Goal: Task Accomplishment & Management: Manage account settings

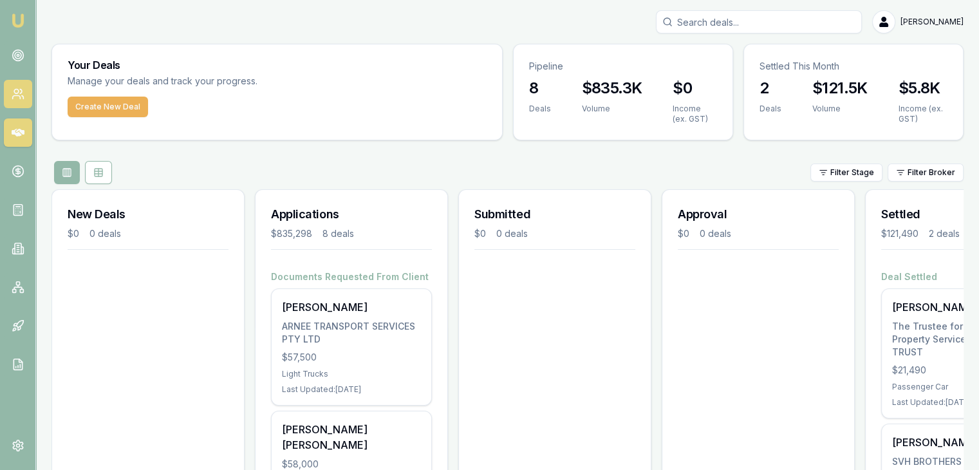
click at [10, 93] on link at bounding box center [18, 94] width 28 height 28
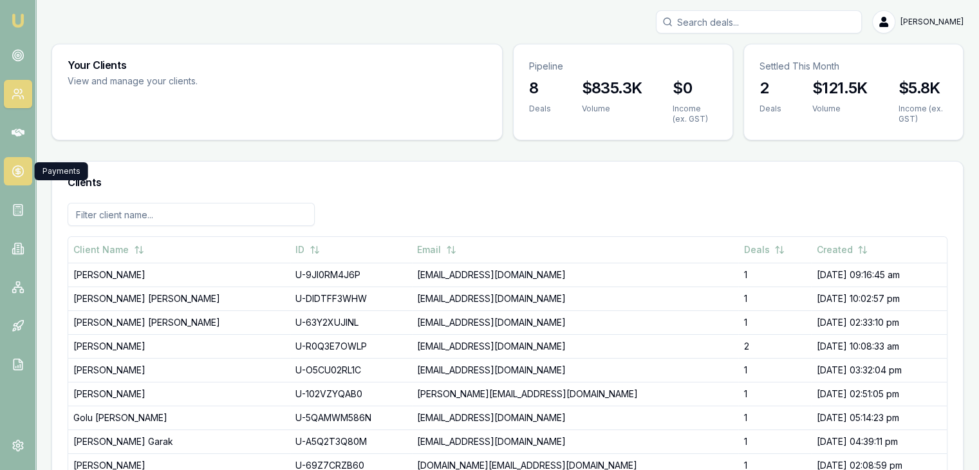
click at [15, 160] on link at bounding box center [18, 171] width 28 height 28
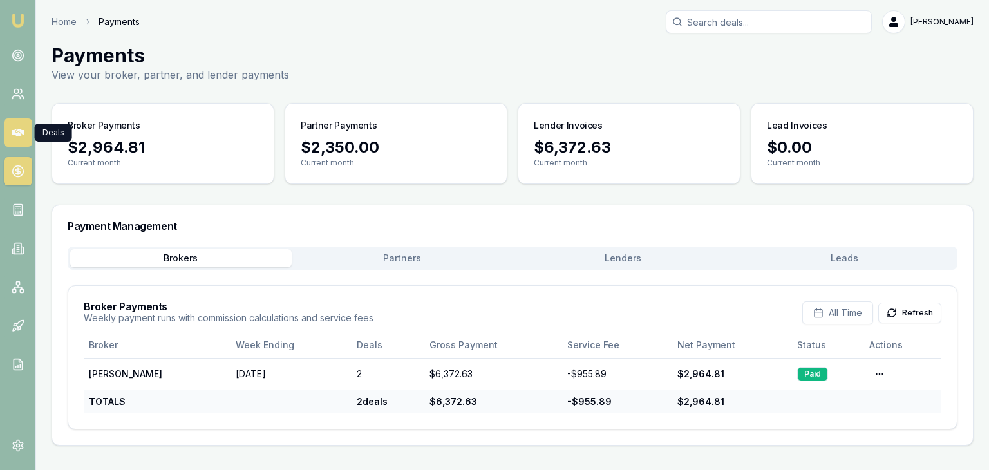
click at [22, 125] on link at bounding box center [18, 132] width 28 height 28
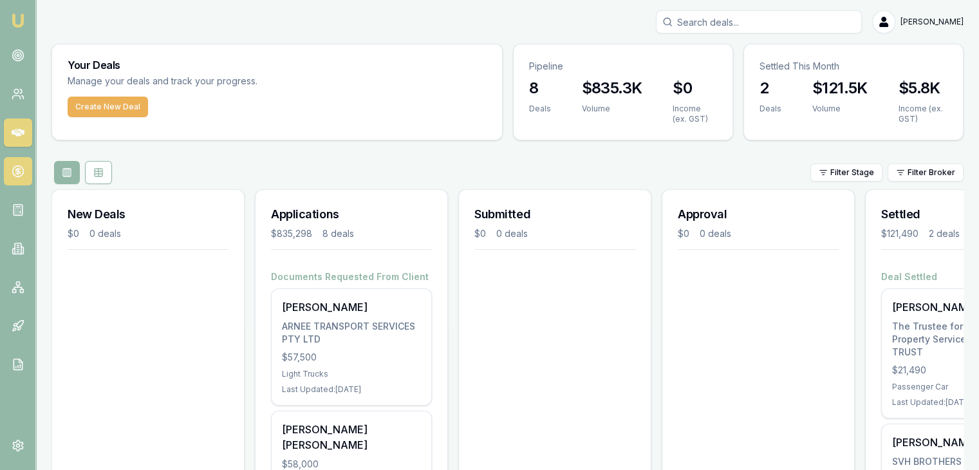
click at [22, 166] on icon at bounding box center [18, 171] width 13 height 13
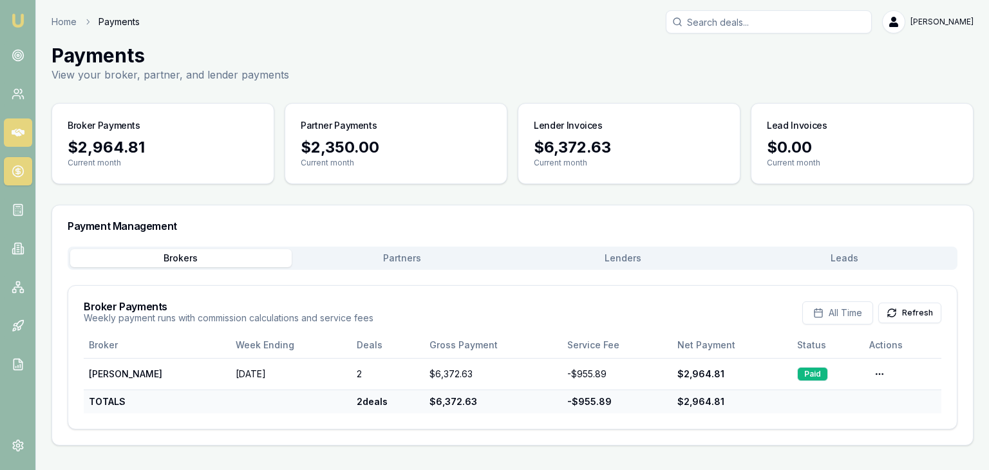
click at [26, 131] on link at bounding box center [18, 132] width 28 height 28
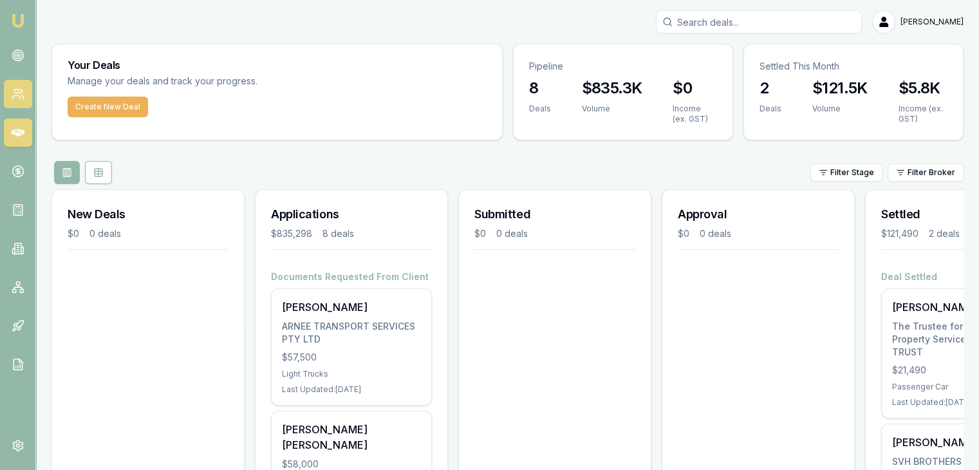
click at [23, 88] on icon at bounding box center [18, 94] width 13 height 13
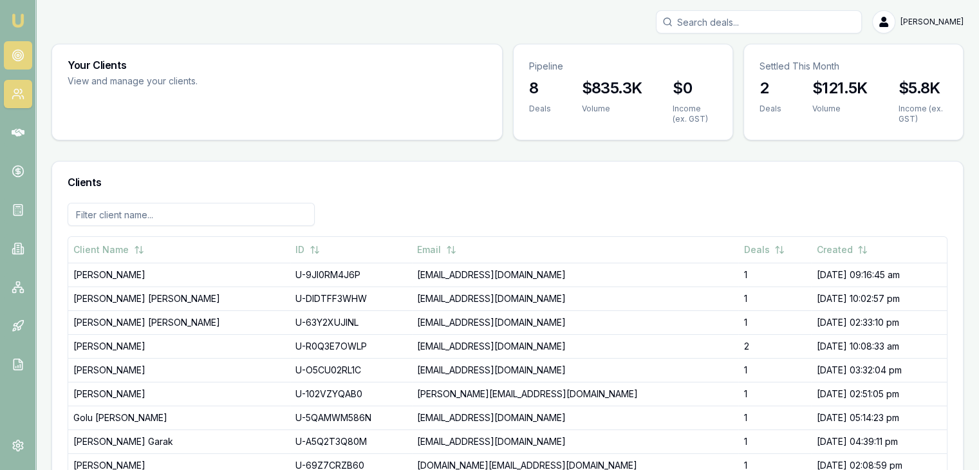
click at [14, 50] on icon at bounding box center [18, 55] width 13 height 13
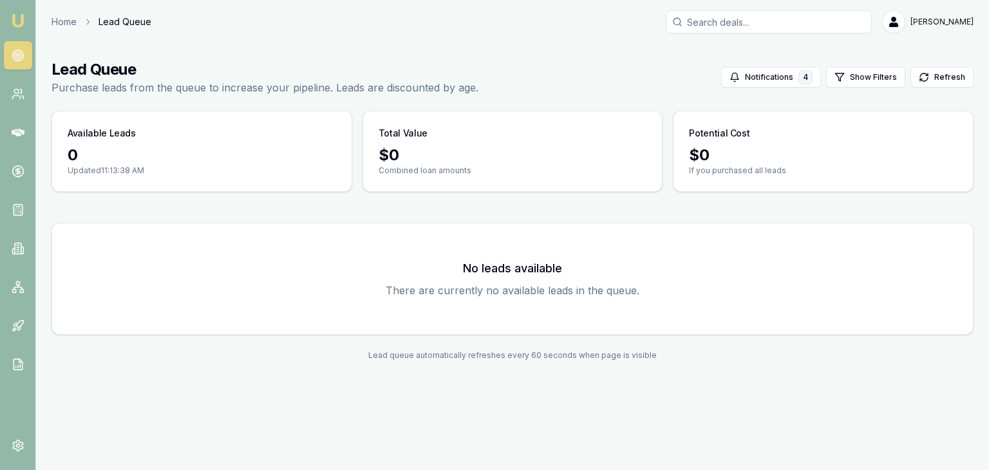
click at [26, 19] on link "Emu Broker" at bounding box center [18, 20] width 21 height 21
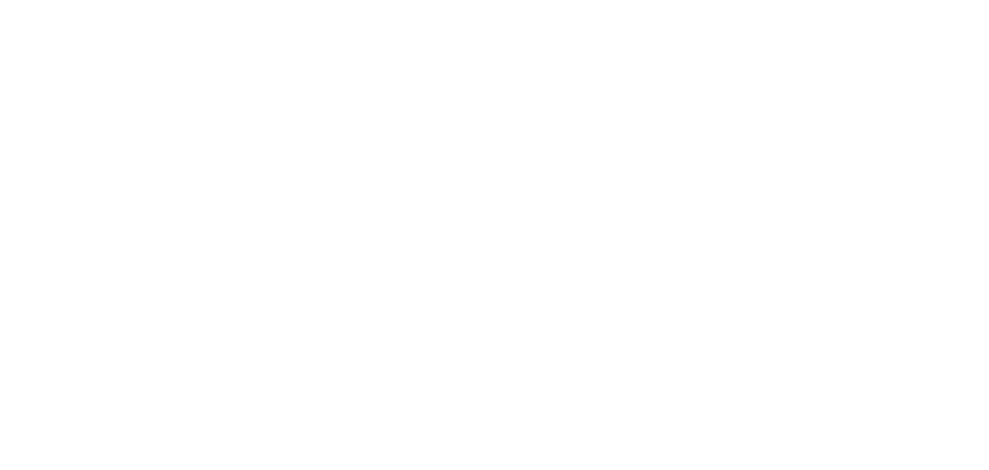
click at [10, 21] on body at bounding box center [494, 235] width 989 height 470
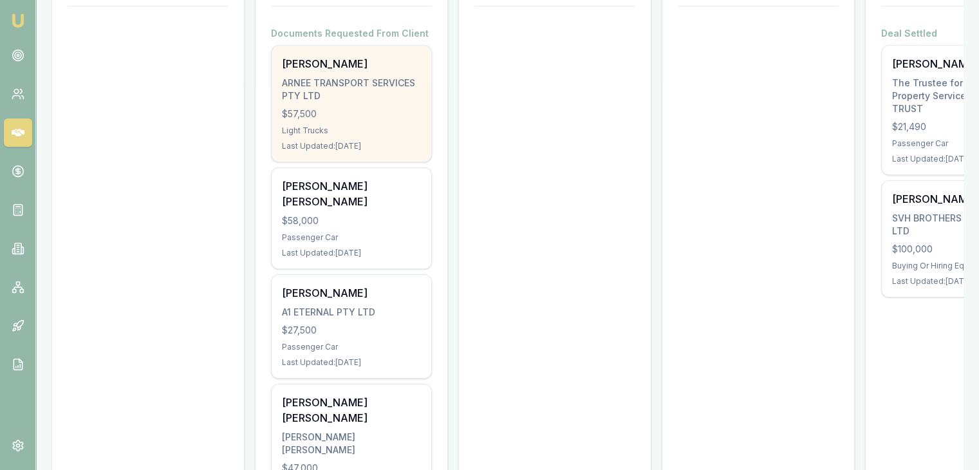
scroll to position [322, 0]
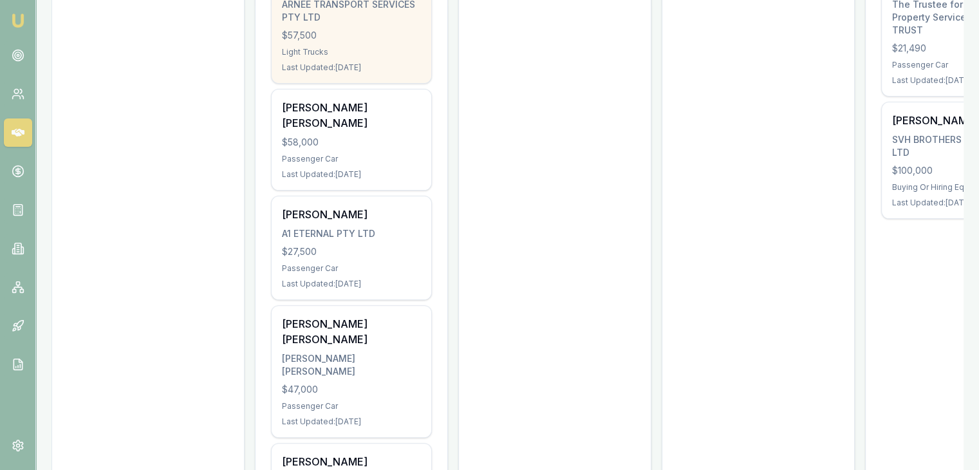
click at [315, 323] on div "[PERSON_NAME] [PERSON_NAME]" at bounding box center [351, 331] width 139 height 31
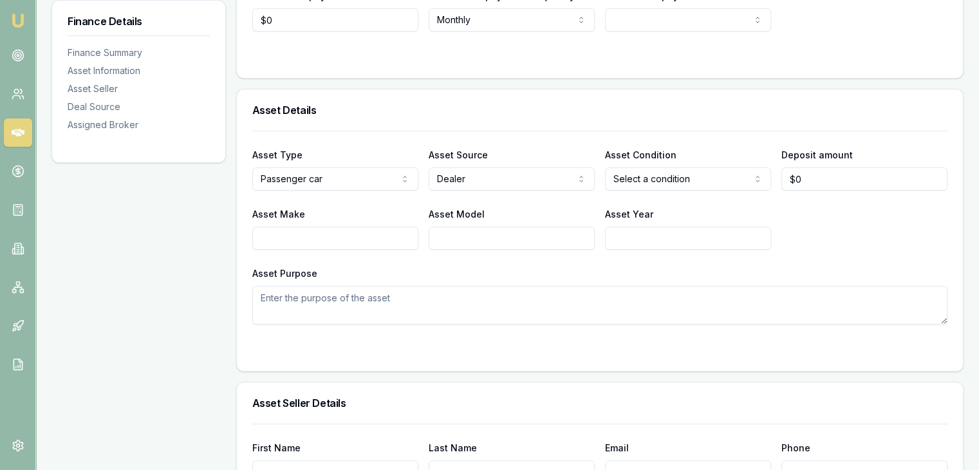
scroll to position [579, 0]
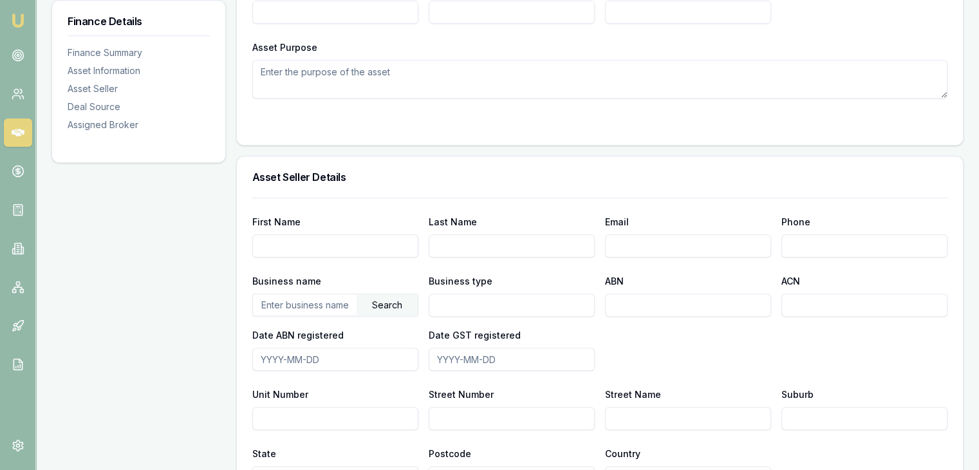
click at [269, 78] on textarea "Asset Purpose" at bounding box center [599, 79] width 695 height 39
paste textarea "Client is asset-backed and operates a courier business. He is seeking to purcha…"
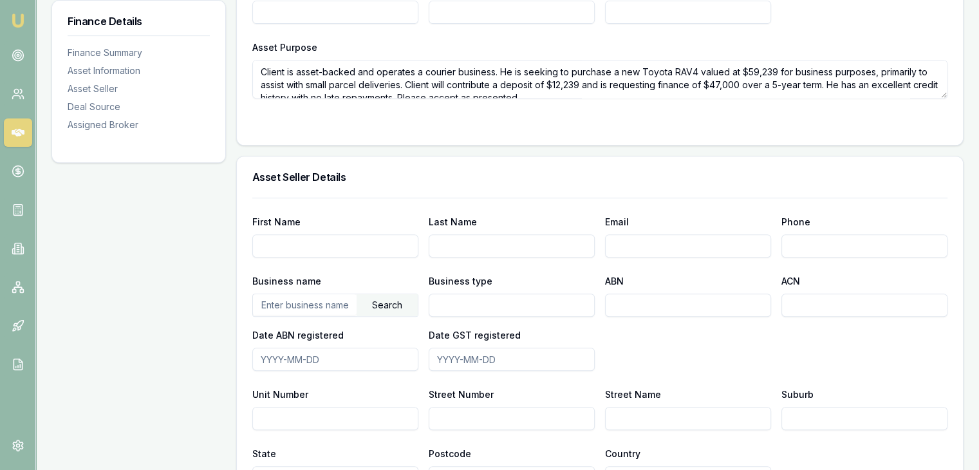
scroll to position [5, 0]
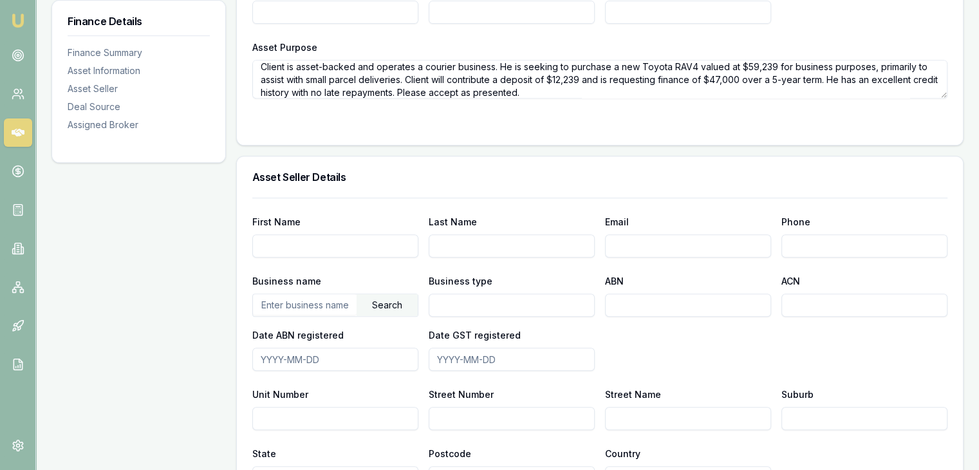
type textarea "Client is asset-backed and operates a courier business. He is seeking to purcha…"
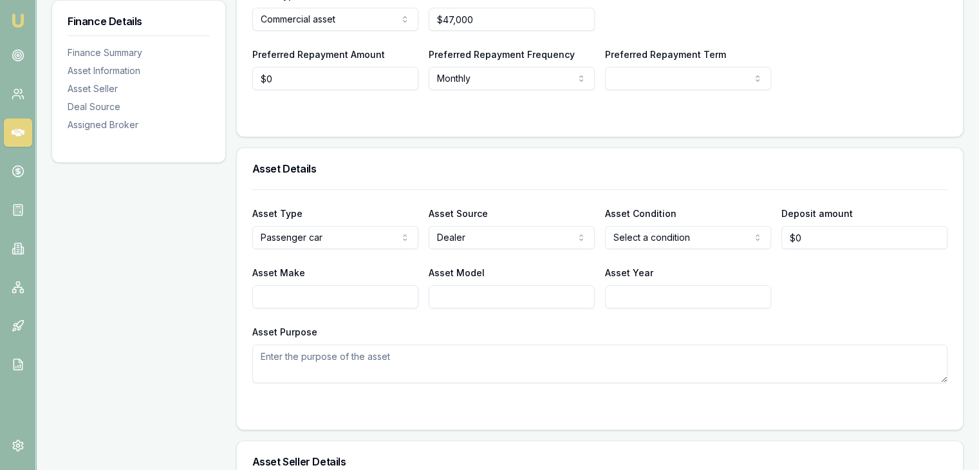
scroll to position [386, 0]
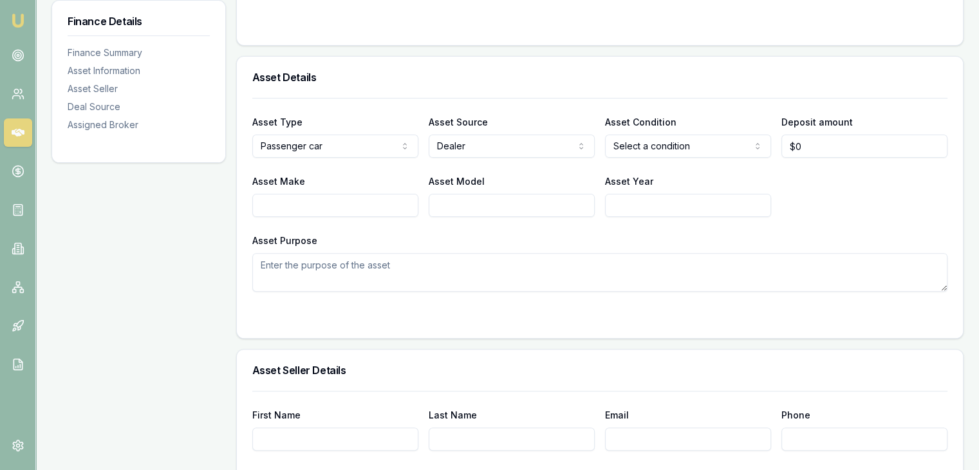
click at [260, 265] on textarea "Asset Purpose" at bounding box center [599, 272] width 695 height 39
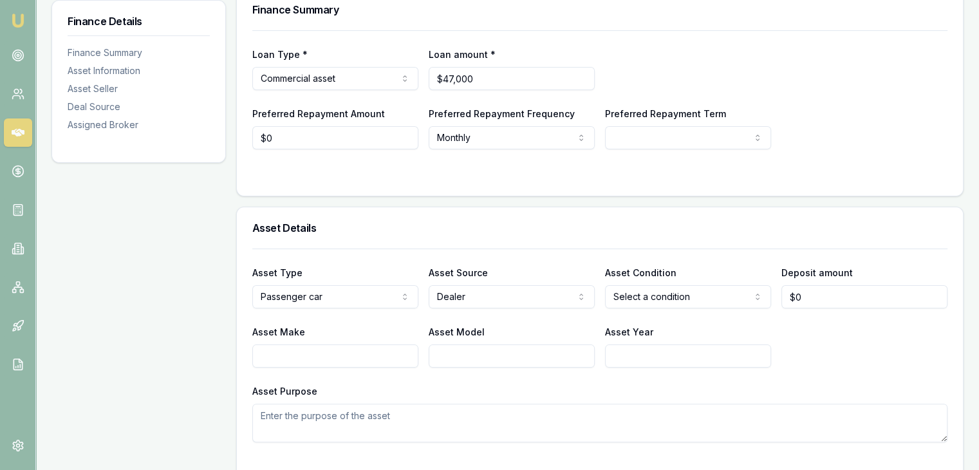
scroll to position [258, 0]
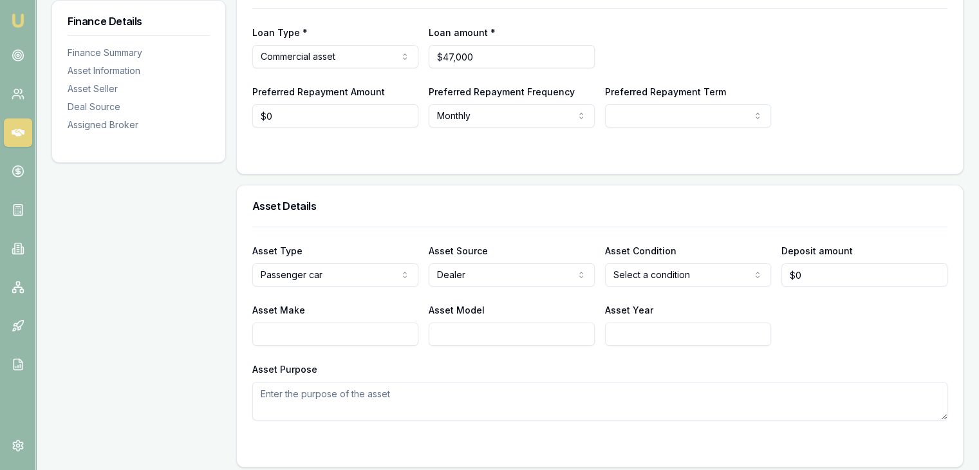
drag, startPoint x: 267, startPoint y: 389, endPoint x: 256, endPoint y: 402, distance: 17.3
click at [265, 393] on textarea "Asset Purpose" at bounding box center [599, 401] width 695 height 39
paste textarea "Client is asset-backed and operates a courier business. He is seeking to purcha…"
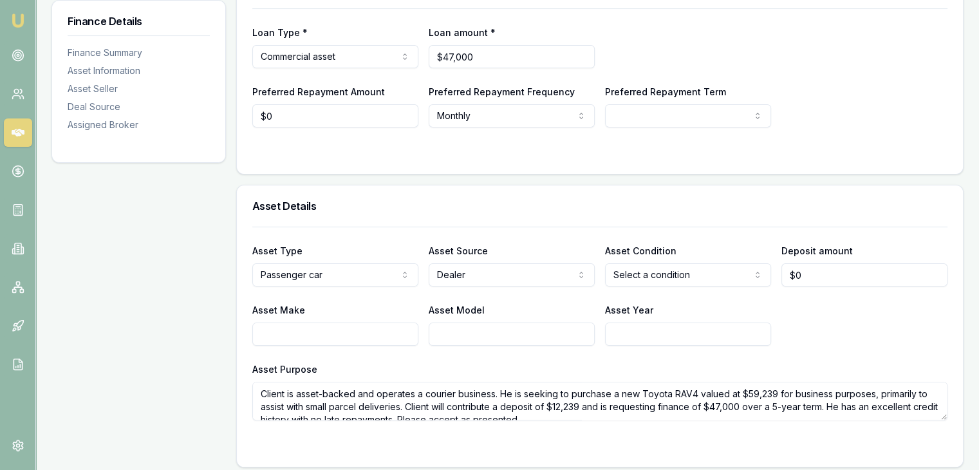
scroll to position [5, 0]
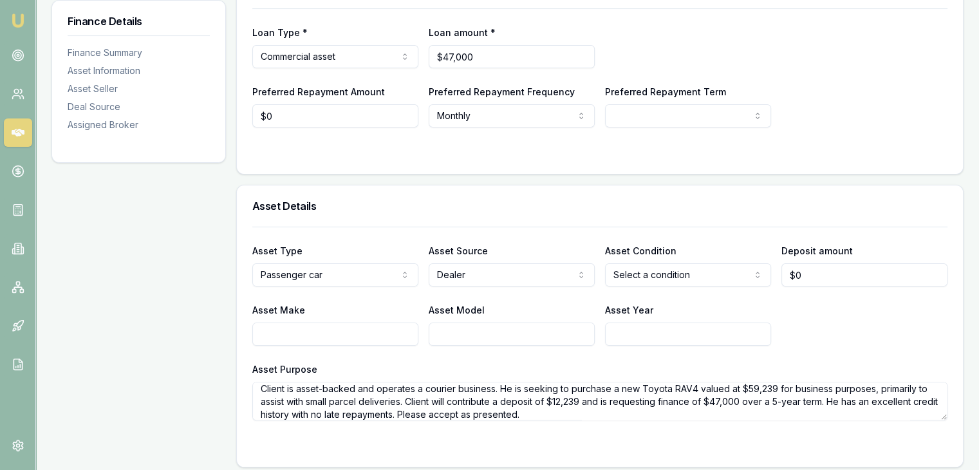
type textarea "Client is asset-backed and operates a courier business. He is seeking to purcha…"
click at [265, 333] on input "Asset Make" at bounding box center [335, 334] width 166 height 23
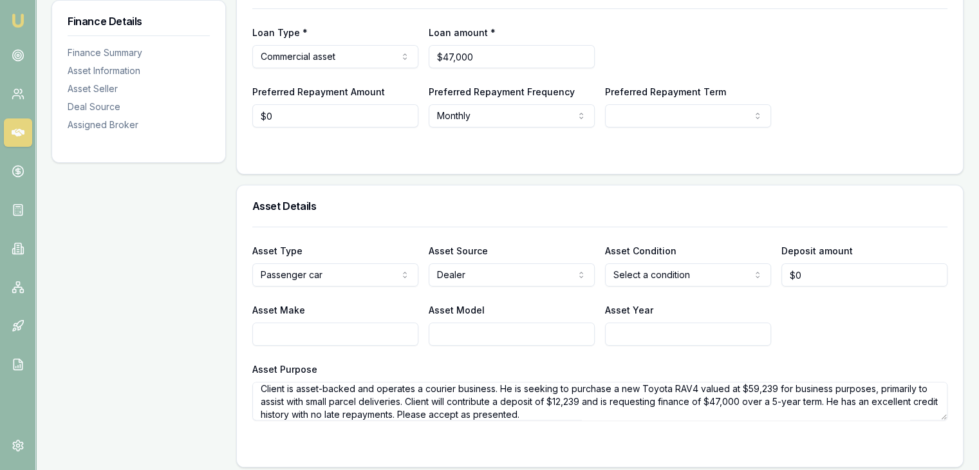
type input "0"
click at [803, 274] on input "0" at bounding box center [865, 274] width 166 height 23
select select
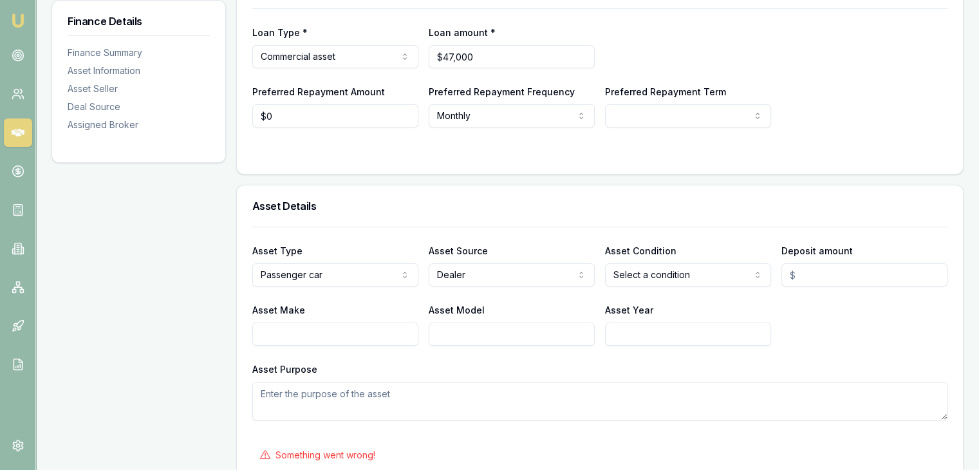
scroll to position [0, 0]
type input "$0"
click at [314, 335] on input "Asset Make" at bounding box center [335, 334] width 166 height 23
type input "Tayota"
type input "T"
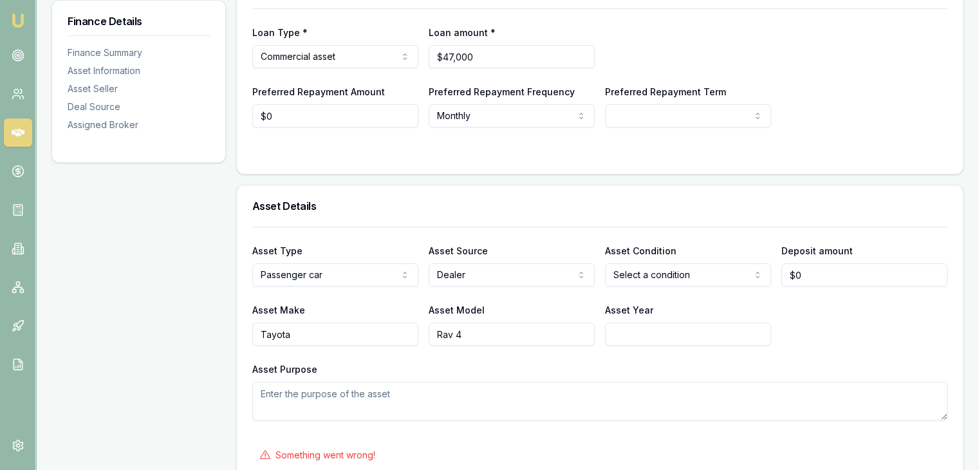
type input "Rav 4"
click at [639, 333] on input "Asset Year" at bounding box center [688, 334] width 166 height 23
type input "2025"
type input "0"
click at [799, 275] on input "0" at bounding box center [865, 274] width 166 height 23
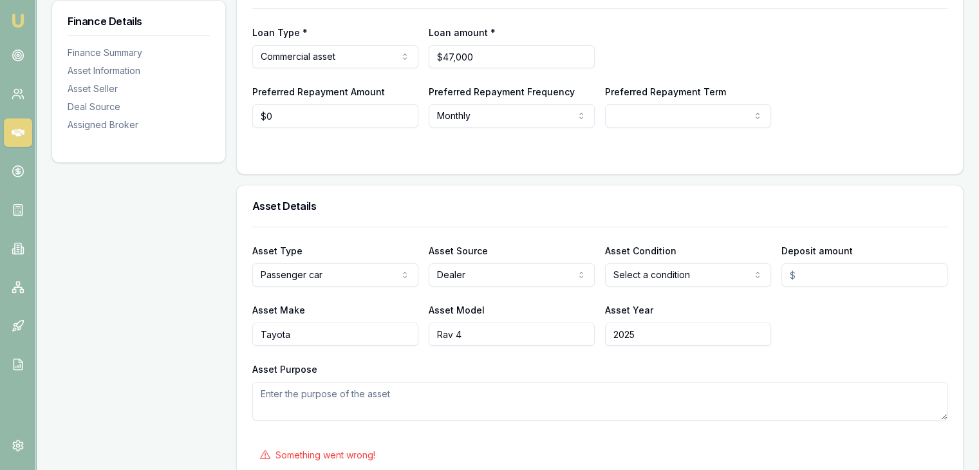
type input "$0"
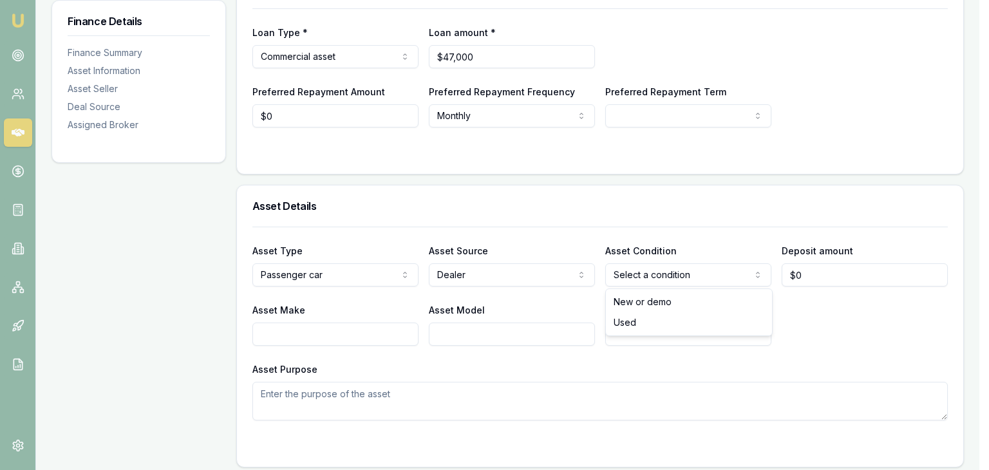
select select "NEW_OR_DEMO"
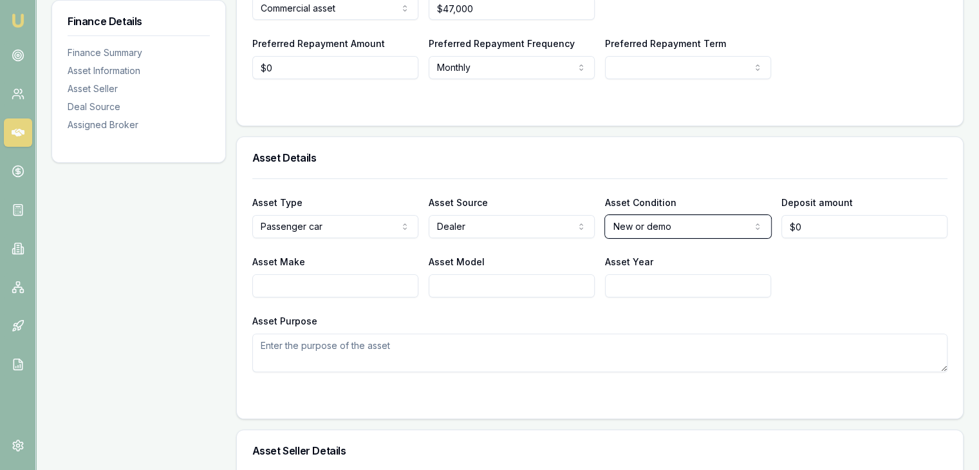
scroll to position [322, 0]
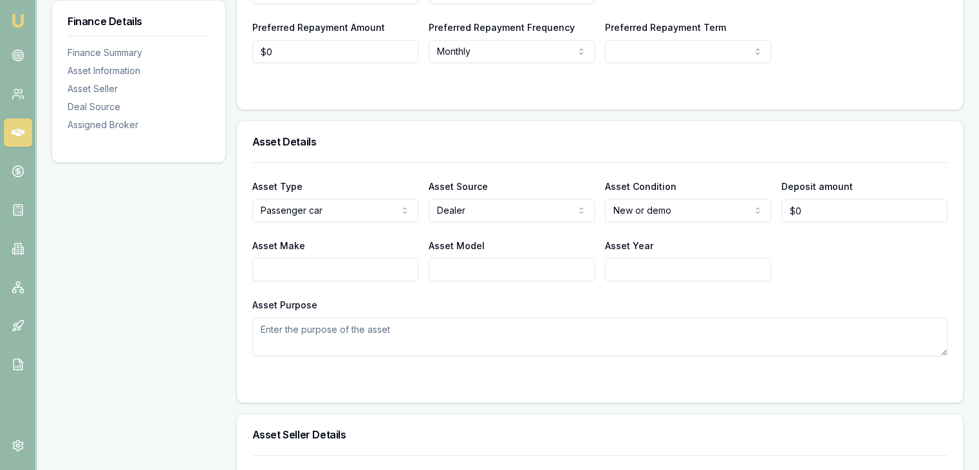
click at [308, 270] on input "Asset Make" at bounding box center [335, 269] width 166 height 23
click at [657, 273] on input "Asset Year" at bounding box center [688, 269] width 166 height 23
type input "2025"
click at [527, 260] on input "Asset Model" at bounding box center [512, 269] width 166 height 23
type input "r"
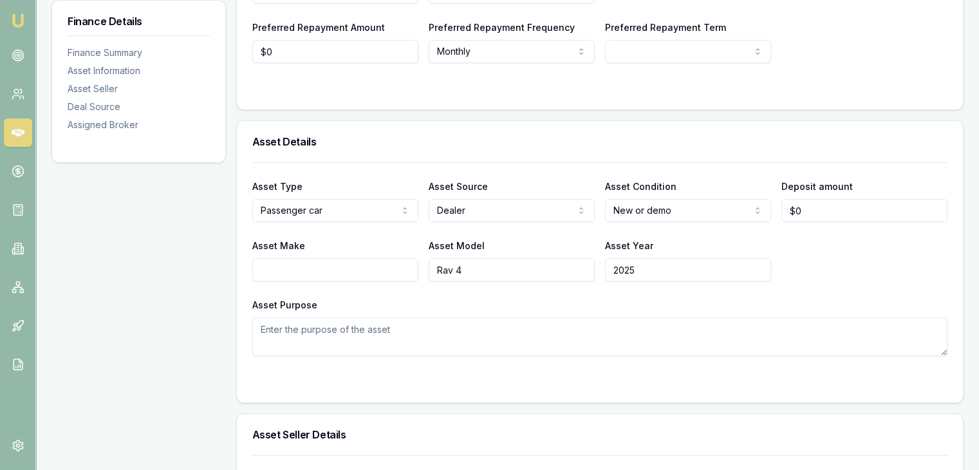
type input "Rav 4"
click at [315, 271] on input "Asset Make" at bounding box center [335, 269] width 166 height 23
type input "Tayota"
click at [805, 209] on input "0" at bounding box center [865, 210] width 166 height 23
type input "$11,027"
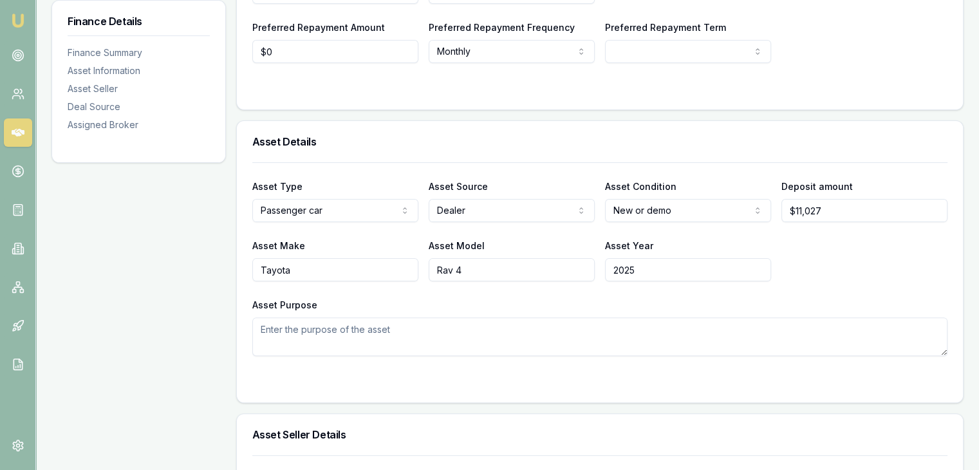
click at [834, 268] on div "Asset Make Tayota Asset Model Rav 4 Asset Year 2025" at bounding box center [599, 260] width 695 height 44
click at [299, 331] on textarea "Asset Purpose" at bounding box center [599, 336] width 695 height 39
paste textarea "Client is asset-backed and operates a courier business. He is seeking to purcha…"
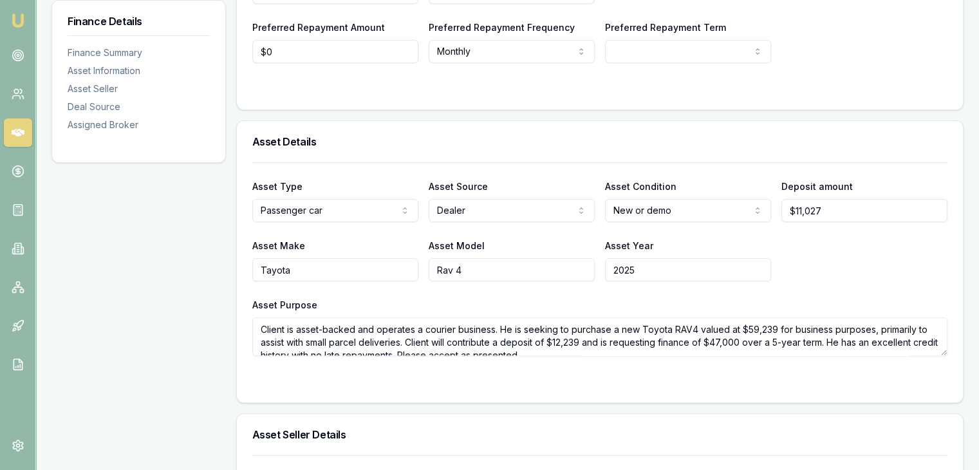
scroll to position [5, 0]
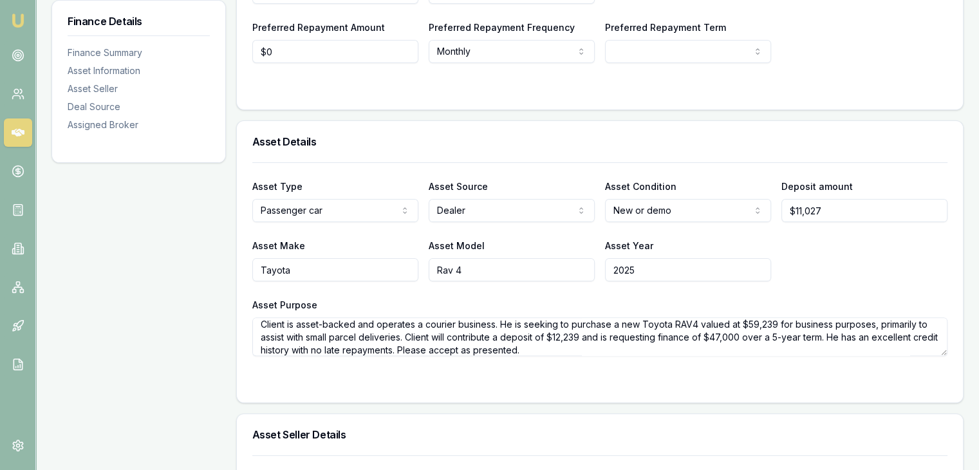
type textarea "Client is asset-backed and operates a courier business. He is seeking to purcha…"
drag, startPoint x: 254, startPoint y: 382, endPoint x: 260, endPoint y: 380, distance: 6.6
click at [255, 382] on div at bounding box center [599, 382] width 695 height 10
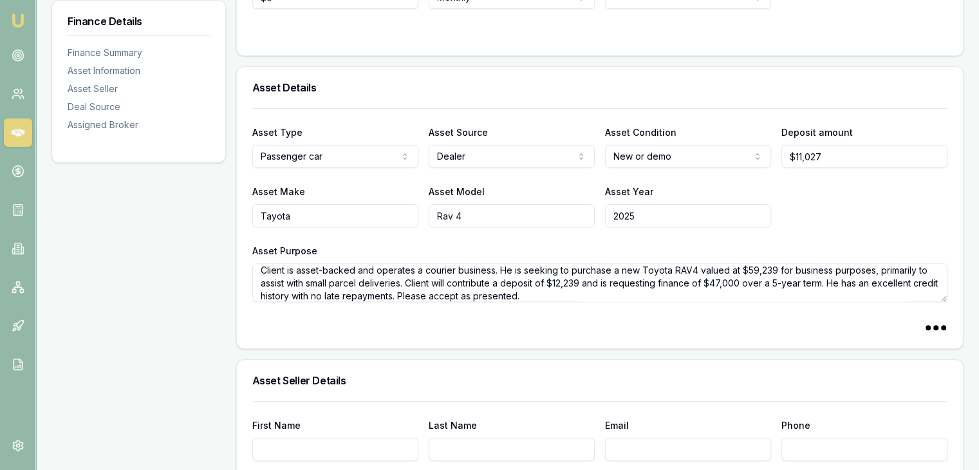
scroll to position [644, 0]
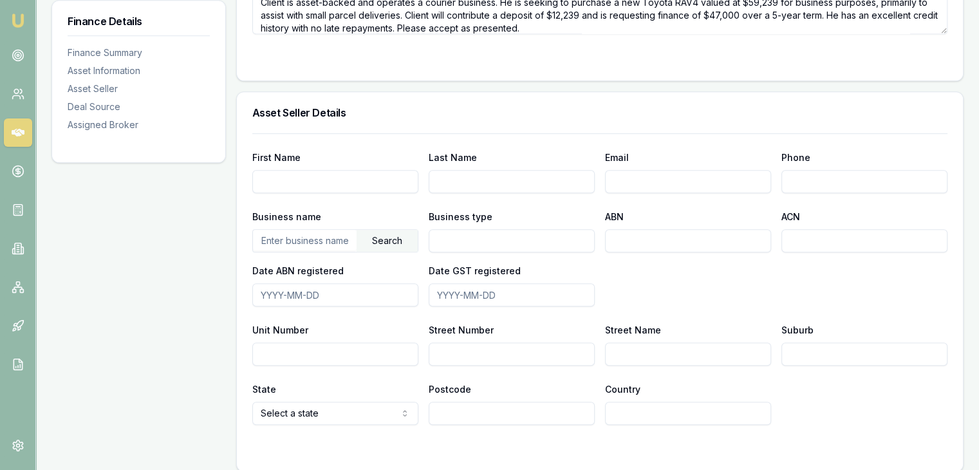
click at [292, 180] on input "First Name" at bounding box center [335, 181] width 166 height 23
type input "Werribee Tayota"
type input "Newcars@werribeetayota.com"
type input "0397 413 344"
click at [289, 239] on input "text" at bounding box center [305, 240] width 104 height 21
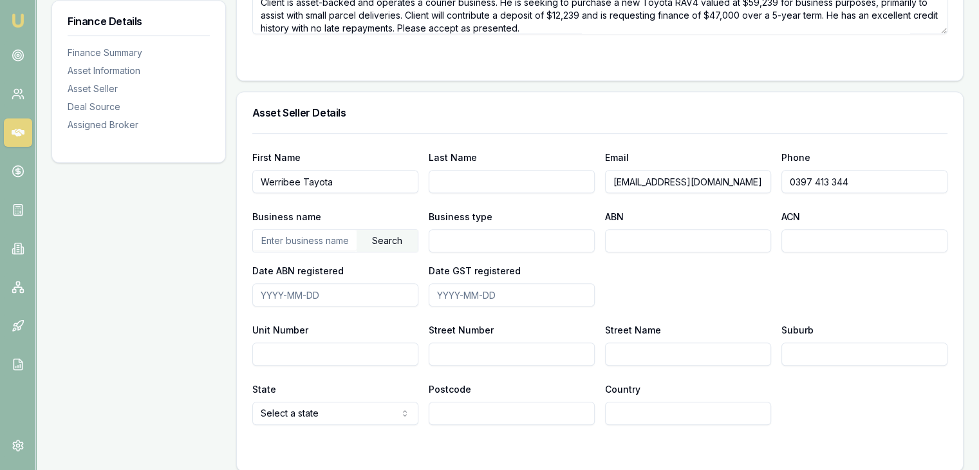
click at [273, 239] on input "text" at bounding box center [305, 240] width 104 height 21
click at [276, 344] on input "Unit Number" at bounding box center [335, 353] width 166 height 23
type input "212-216"
type input "o"
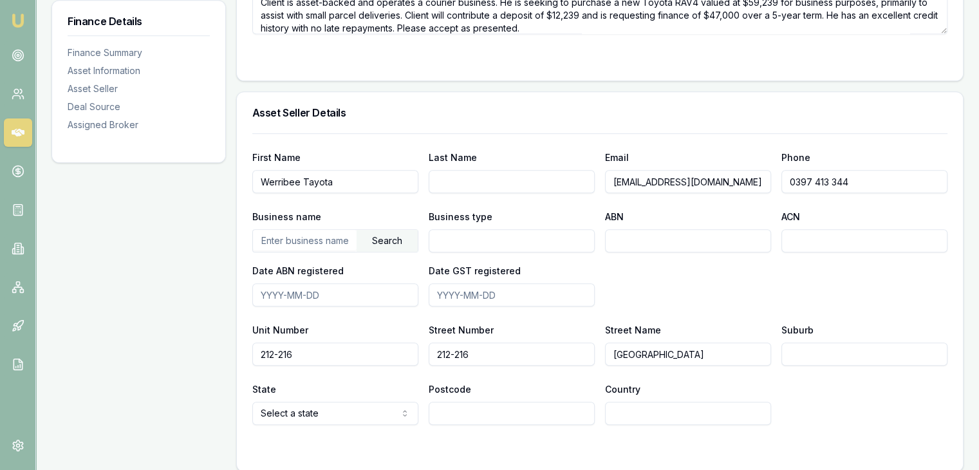
type input "Old Geelong Road"
type input "G"
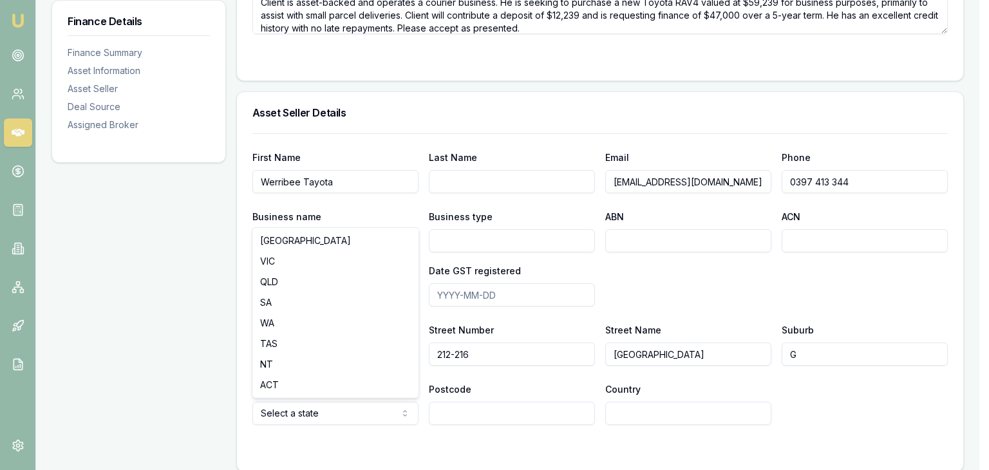
select select "VIC"
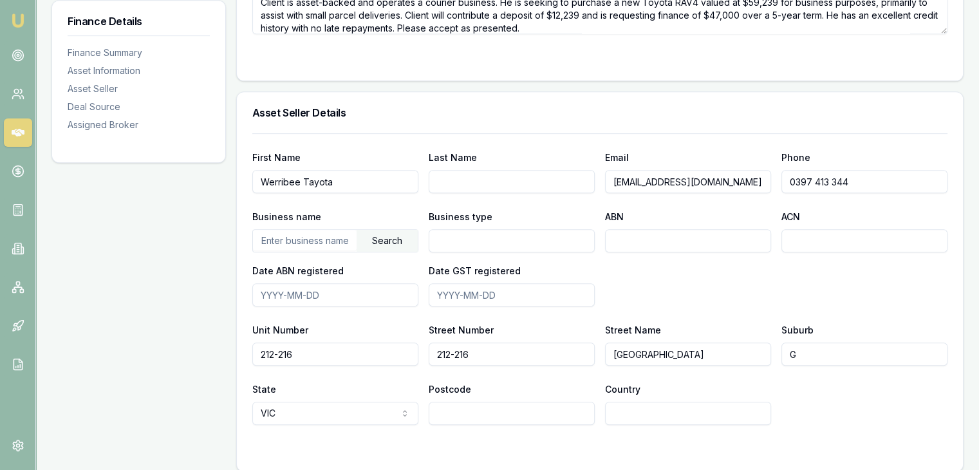
click at [814, 359] on input "G" at bounding box center [865, 353] width 166 height 23
type input "G"
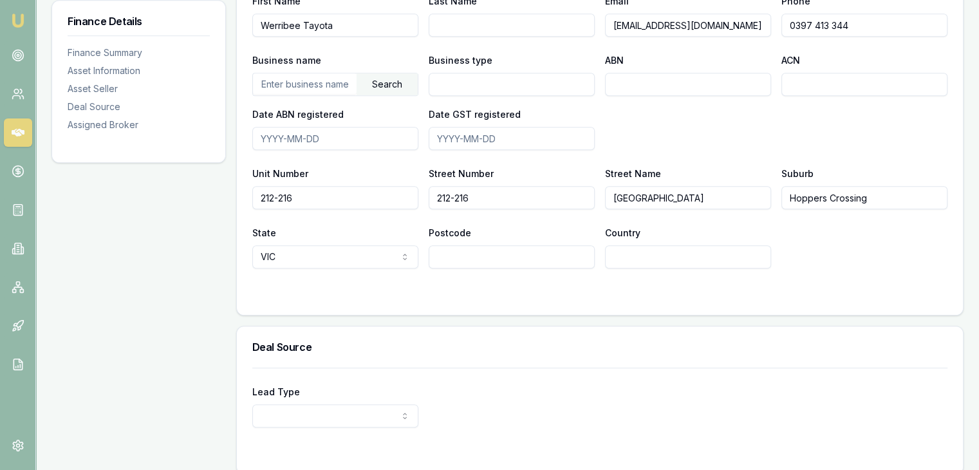
scroll to position [837, 0]
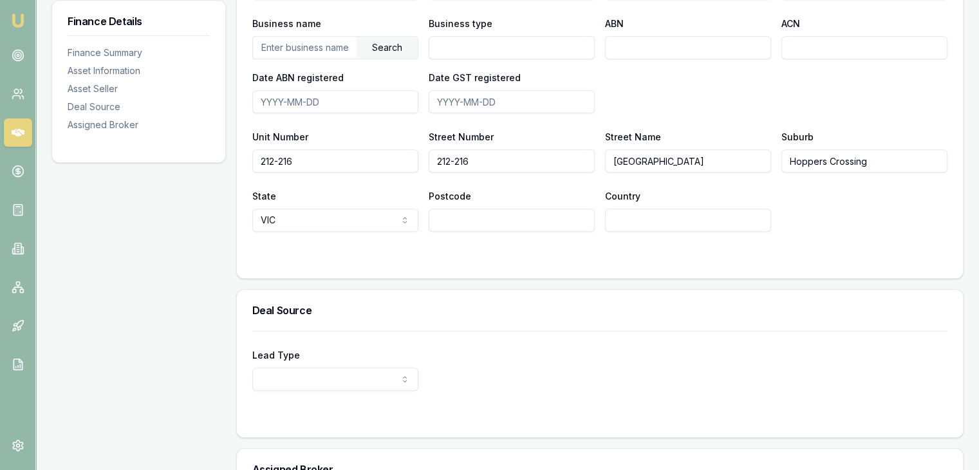
type input "Hoppers Crossing"
click at [453, 223] on input "Postcode" at bounding box center [512, 220] width 166 height 23
type input "3029"
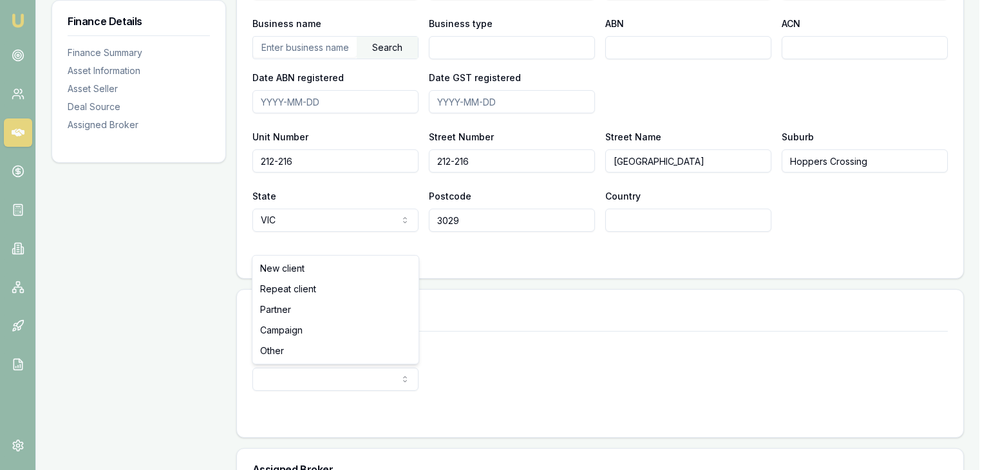
select select "PARTNER"
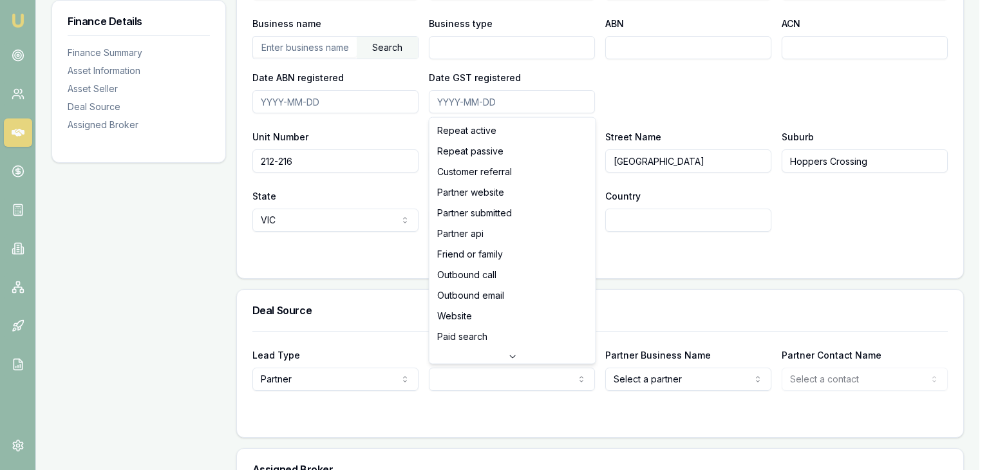
select select "FRIEND_OR_FAMILY"
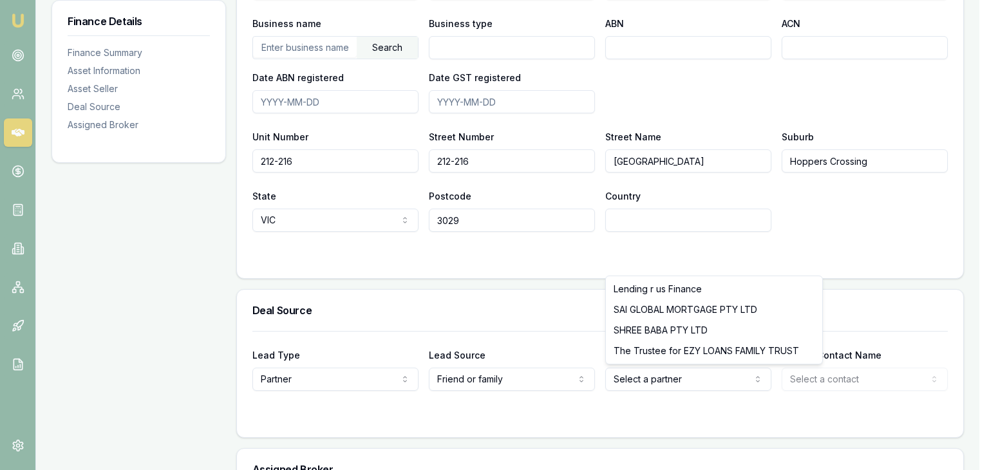
select select "The Trustee for EZY LOANS FAMILY TRUST"
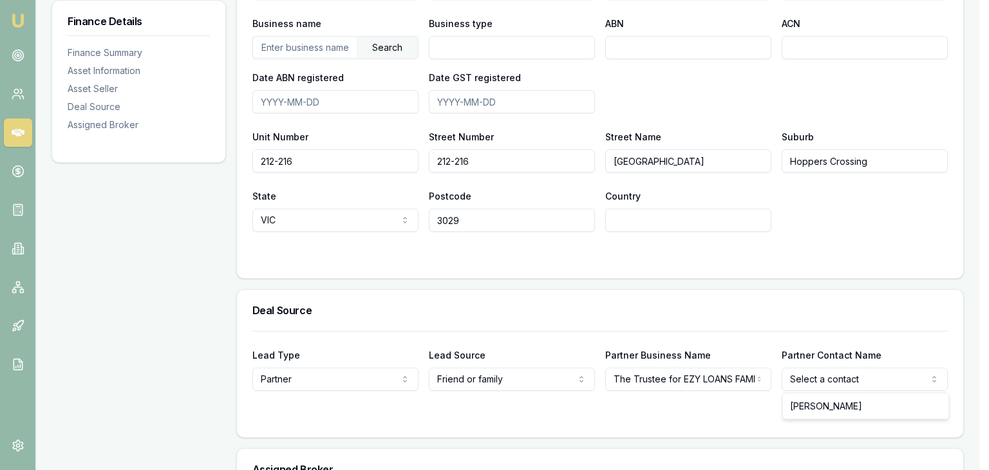
select select "Shailesh Patel"
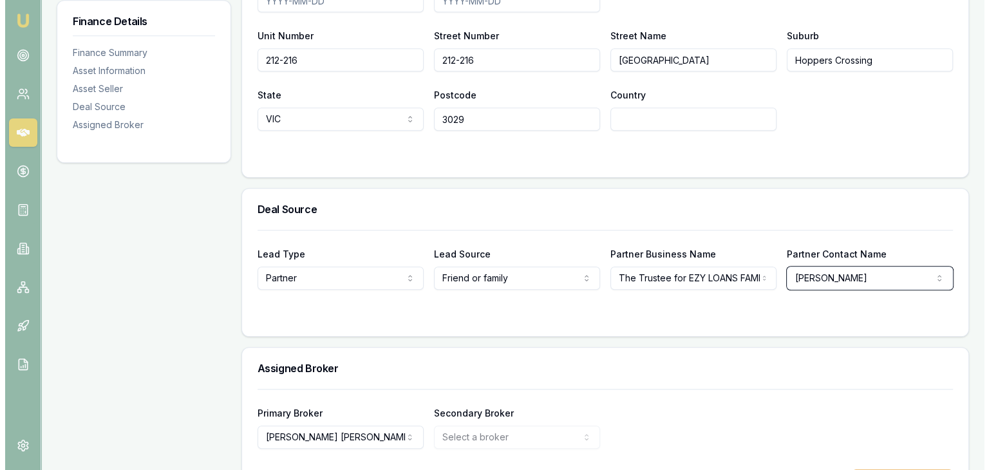
scroll to position [966, 0]
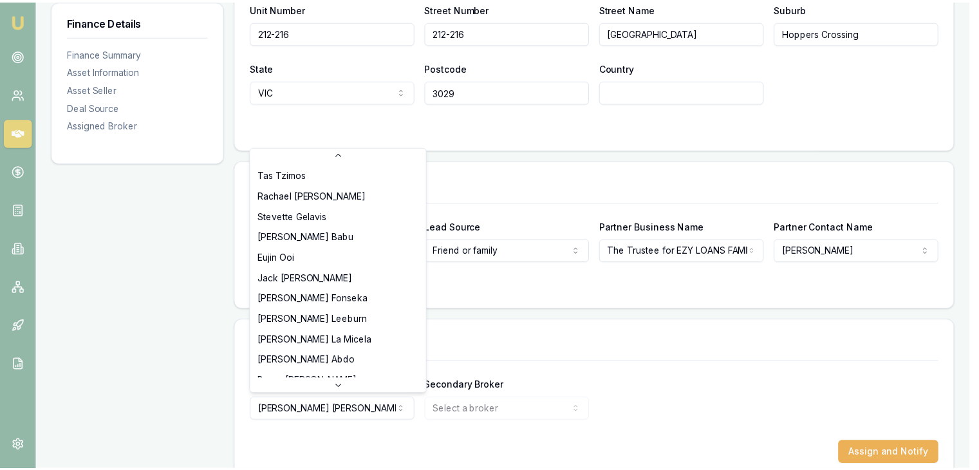
scroll to position [157, 0]
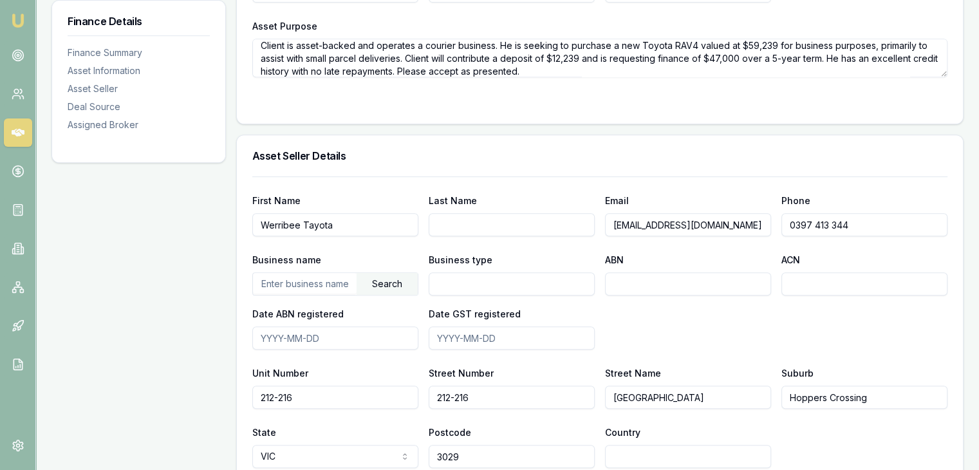
scroll to position [599, 0]
click at [619, 284] on input "ABN" at bounding box center [688, 285] width 166 height 23
type input "69674139099"
click at [700, 332] on div "Business name Search Business type ABN 69674139099 ACN Date ABN registered Date…" at bounding box center [599, 302] width 695 height 98
click at [314, 291] on input "text" at bounding box center [305, 284] width 104 height 21
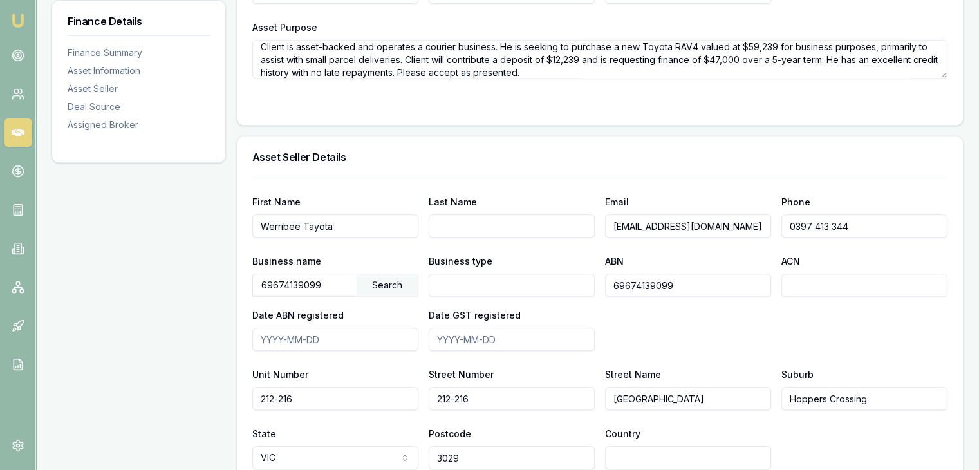
click at [383, 278] on div "Search" at bounding box center [387, 285] width 61 height 22
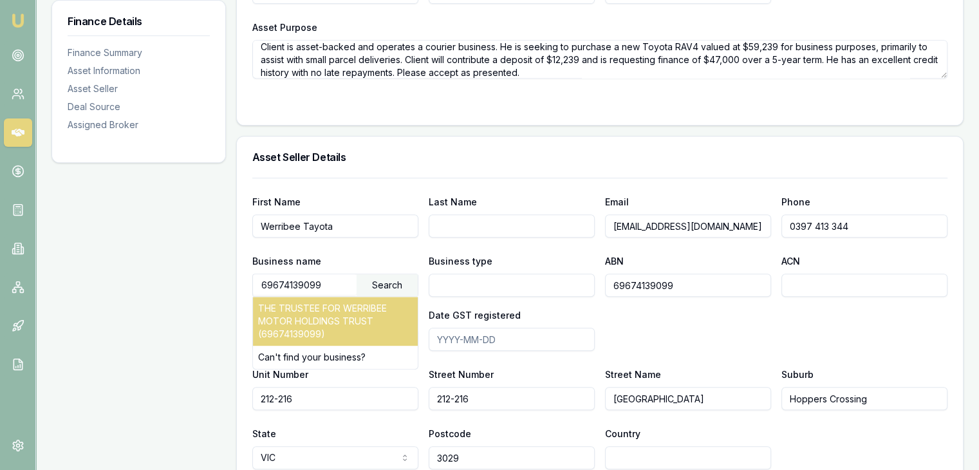
click at [346, 317] on div "THE TRUSTEE FOR WERRIBEE MOTOR HOLDINGS TRUST (69674139099)" at bounding box center [335, 321] width 165 height 49
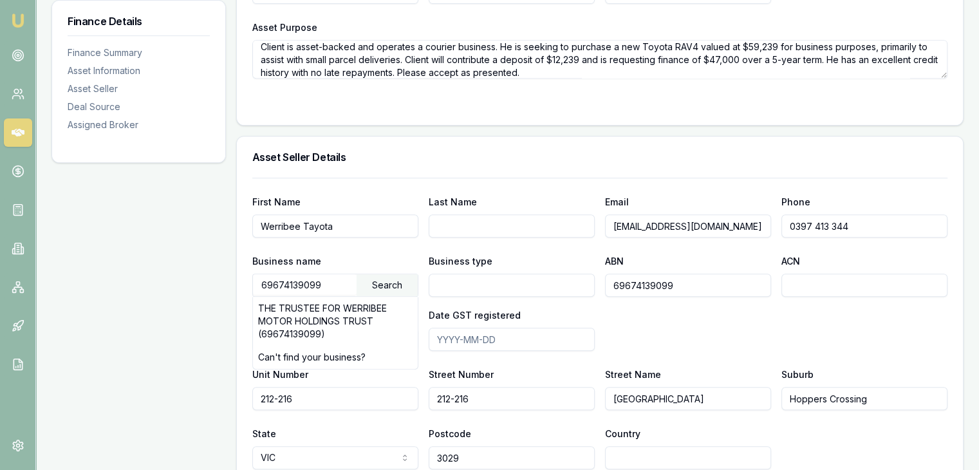
type input "THE TRUSTEE FOR WERRIBEE MOTOR HOLDINGS TRUST"
type input "Fixed Unit Trust"
type input "2011-12-17"
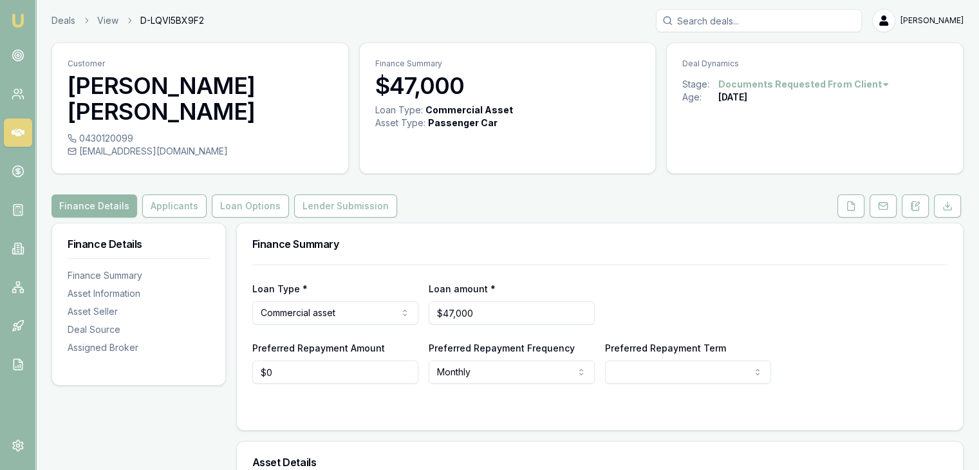
scroll to position [0, 0]
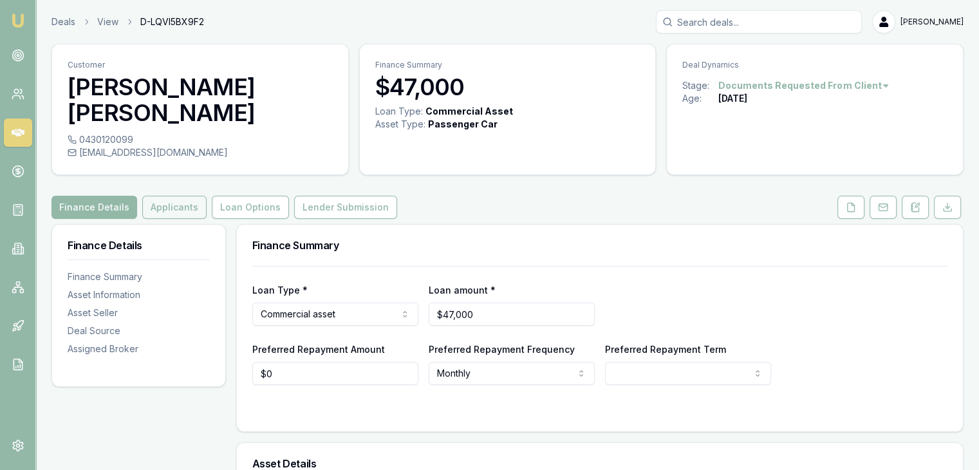
click at [145, 209] on button "Applicants" at bounding box center [174, 207] width 64 height 23
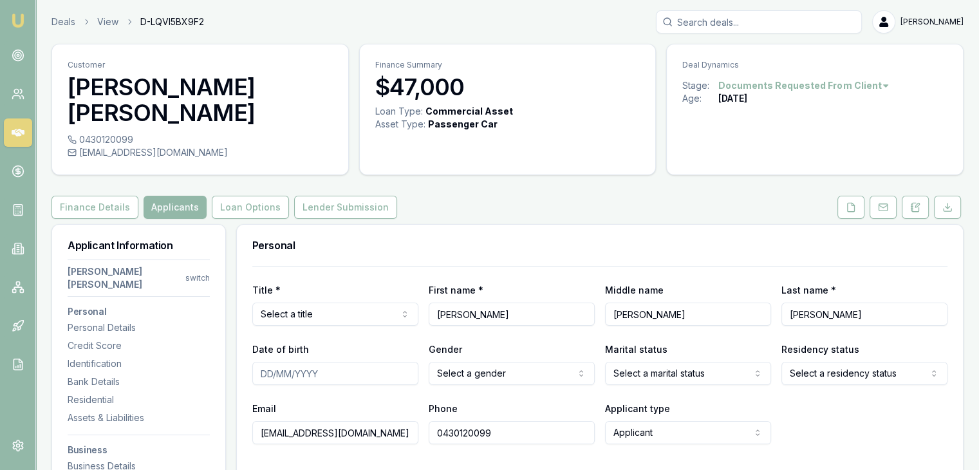
click at [364, 319] on html "Emu Broker Deals View D-LQVI5BX9F2 Pinkesh Patel Toggle Menu Customer Kalpeshku…" at bounding box center [489, 235] width 979 height 470
click at [263, 374] on input "Date of birth" at bounding box center [335, 373] width 166 height 23
click at [260, 375] on input "Date of birth" at bounding box center [335, 373] width 166 height 23
type input "09/01/1982"
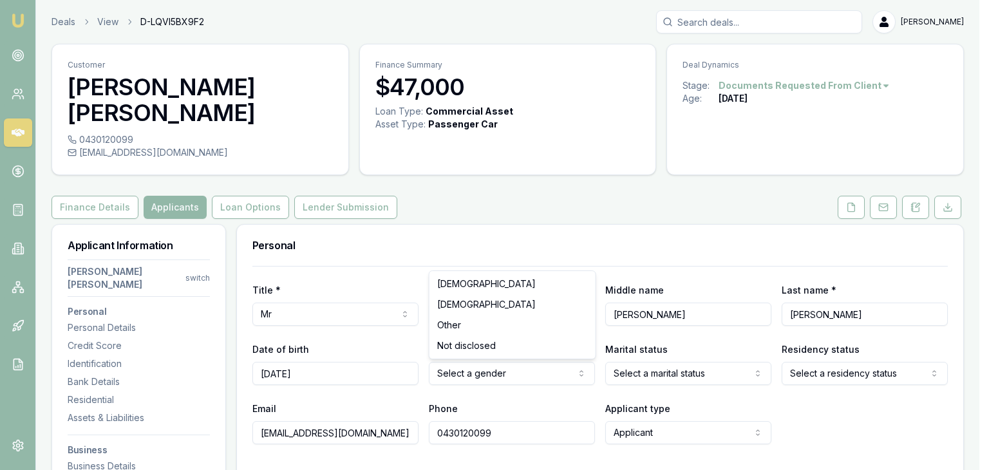
click at [463, 372] on html "Emu Broker Deals View D-LQVI5BX9F2 Pinkesh Patel Toggle Menu Customer Kalpeshku…" at bounding box center [494, 235] width 989 height 470
drag, startPoint x: 451, startPoint y: 281, endPoint x: 619, endPoint y: 400, distance: 206.3
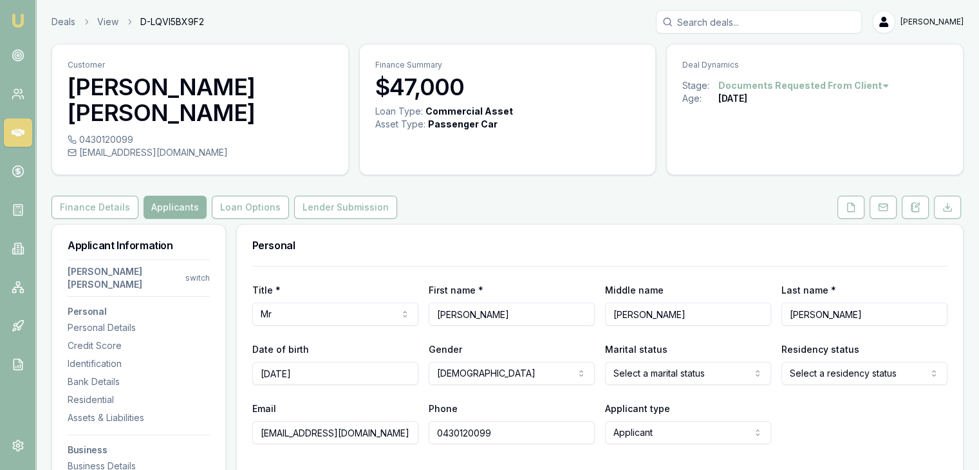
click at [670, 374] on html "Emu Broker Deals View D-LQVI5BX9F2 Pinkesh Patel Toggle Menu Customer Kalpeshku…" at bounding box center [489, 235] width 979 height 470
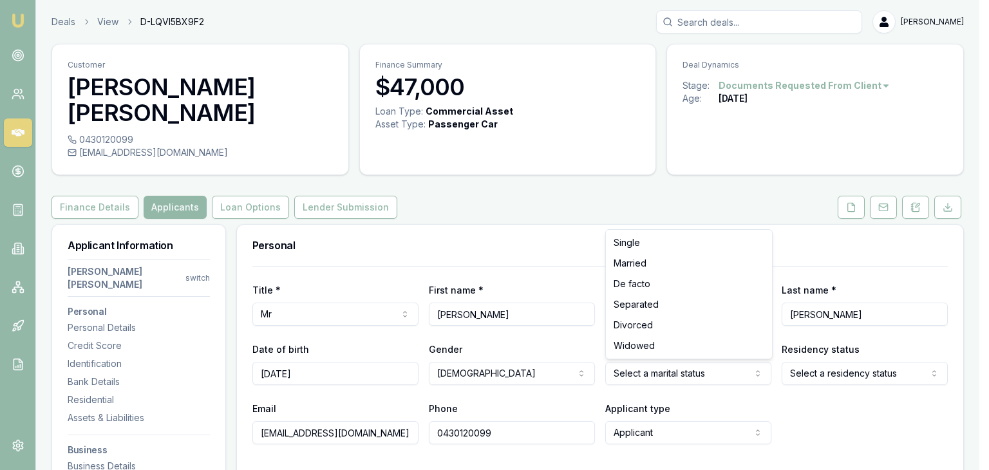
select select "MARRIED"
drag, startPoint x: 639, startPoint y: 263, endPoint x: 760, endPoint y: 372, distance: 163.6
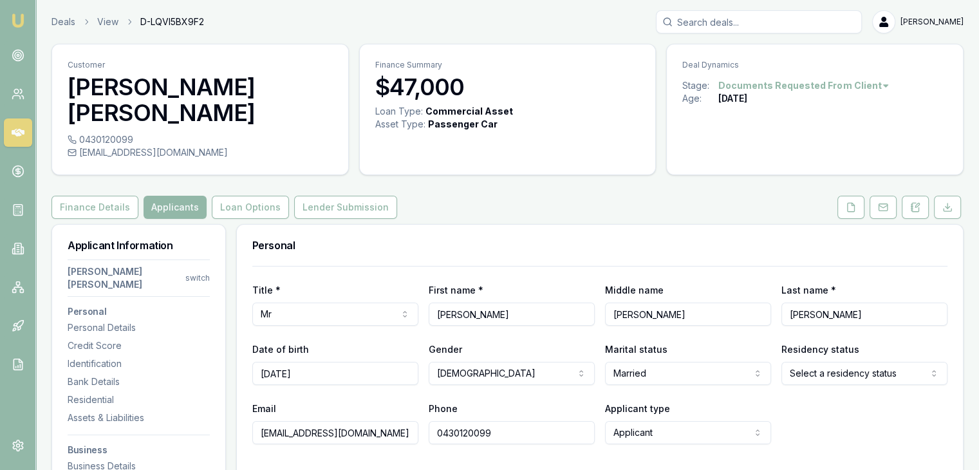
click at [813, 371] on html "Emu Broker Deals View D-LQVI5BX9F2 Pinkesh Patel Toggle Menu Customer Kalpeshku…" at bounding box center [489, 235] width 979 height 470
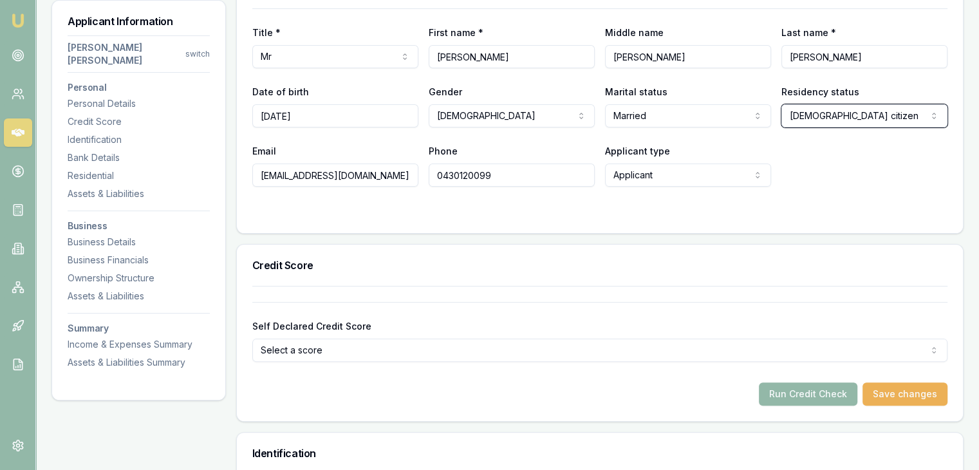
scroll to position [451, 0]
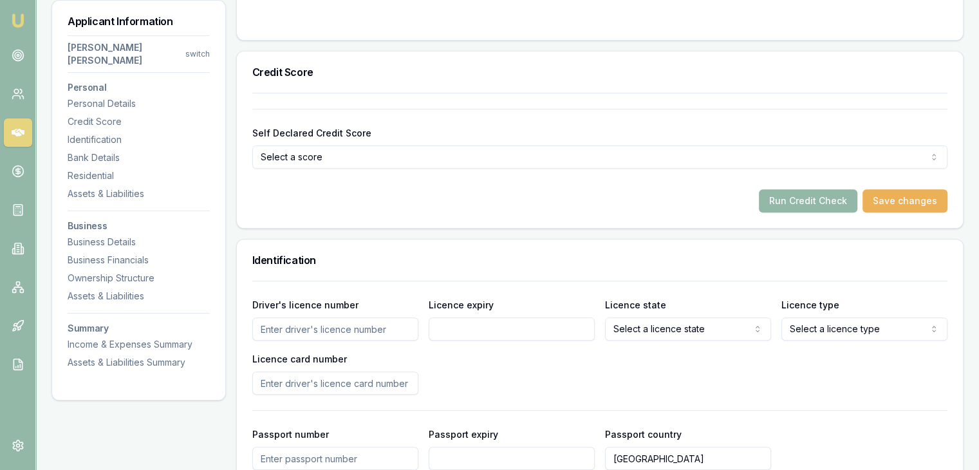
click at [312, 328] on input "Driver's licence number" at bounding box center [335, 328] width 166 height 23
click at [363, 328] on input "Driver's licence number" at bounding box center [335, 328] width 166 height 23
type input "3"
type input "035159722"
click at [458, 333] on input "Licence expiry" at bounding box center [512, 328] width 166 height 23
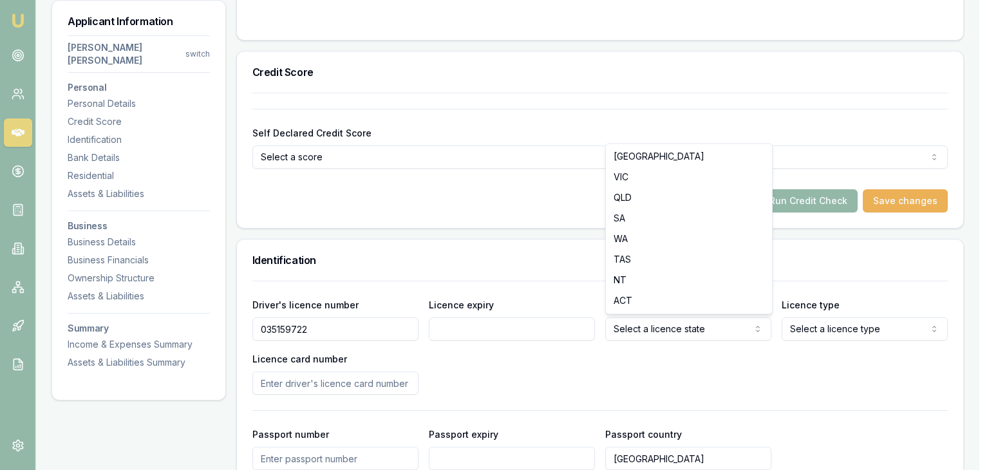
select select "VIC"
drag, startPoint x: 615, startPoint y: 178, endPoint x: 688, endPoint y: 304, distance: 145.6
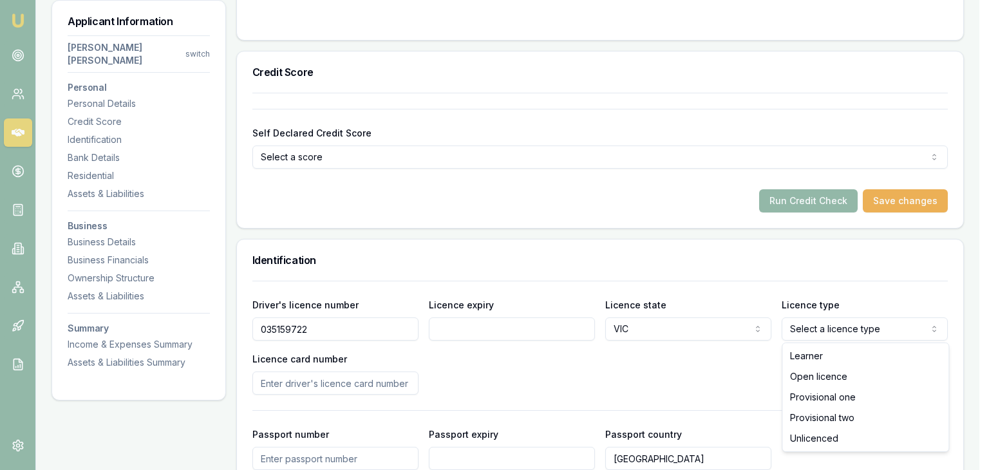
select select "OPEN_LICENCE"
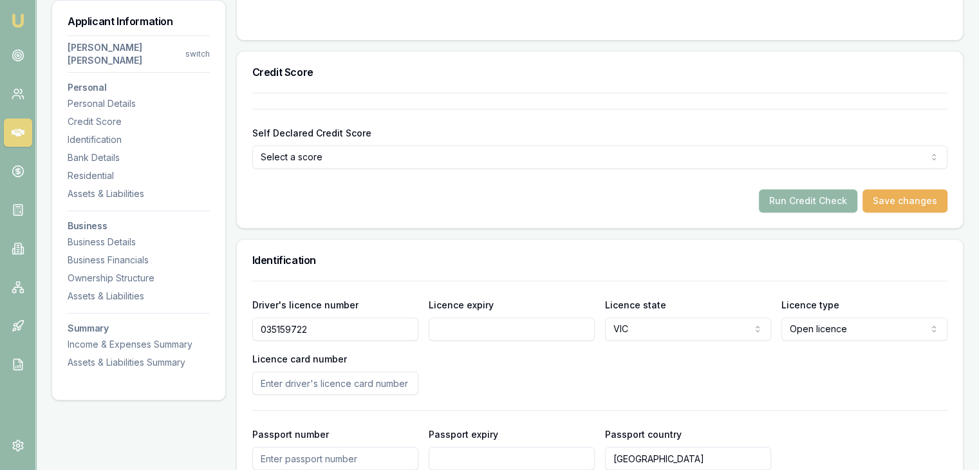
click at [370, 384] on input "Licence card number" at bounding box center [335, 382] width 166 height 23
type input "P3999823"
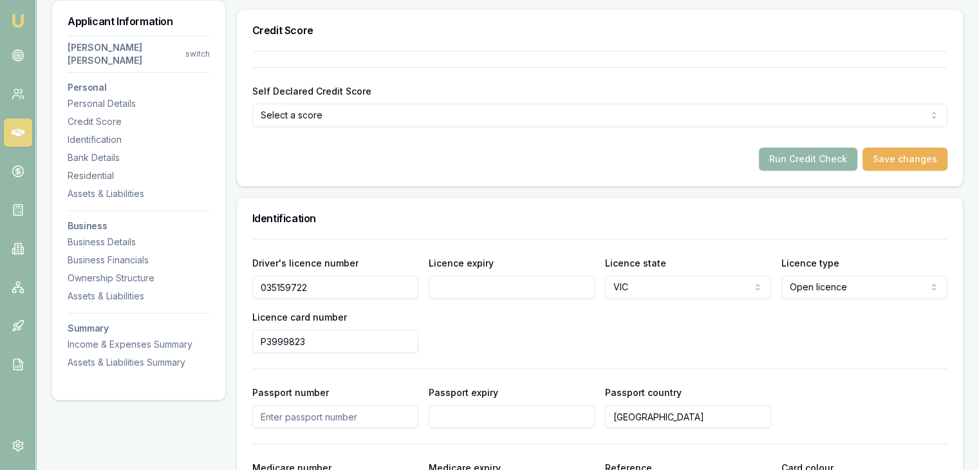
scroll to position [515, 0]
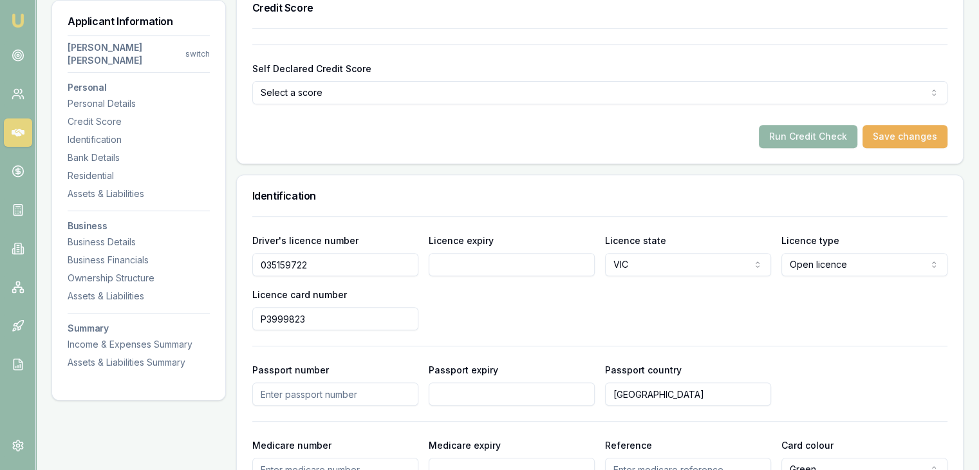
click at [451, 274] on input "Licence expiry" at bounding box center [512, 264] width 166 height 23
type input "24/01/2034"
click at [631, 298] on div "Driver's licence number 035159722 Licence expiry 24/01/2034 Licence state VIC N…" at bounding box center [599, 281] width 695 height 98
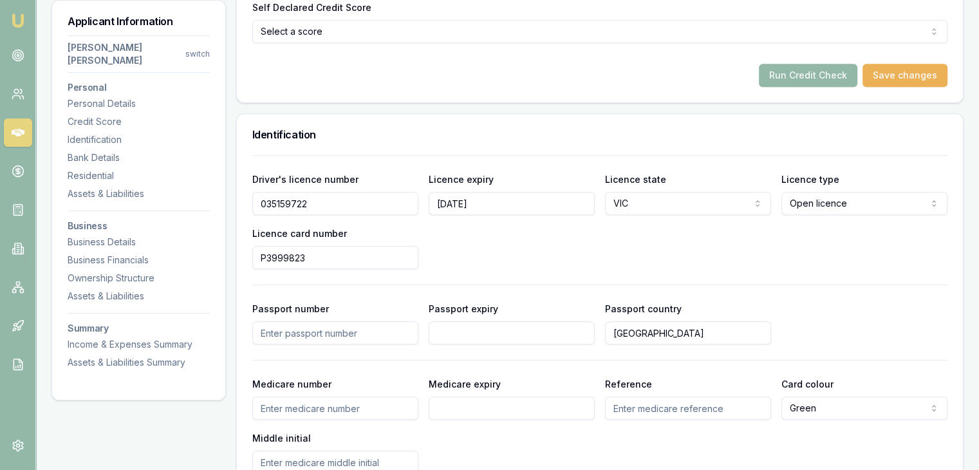
scroll to position [644, 0]
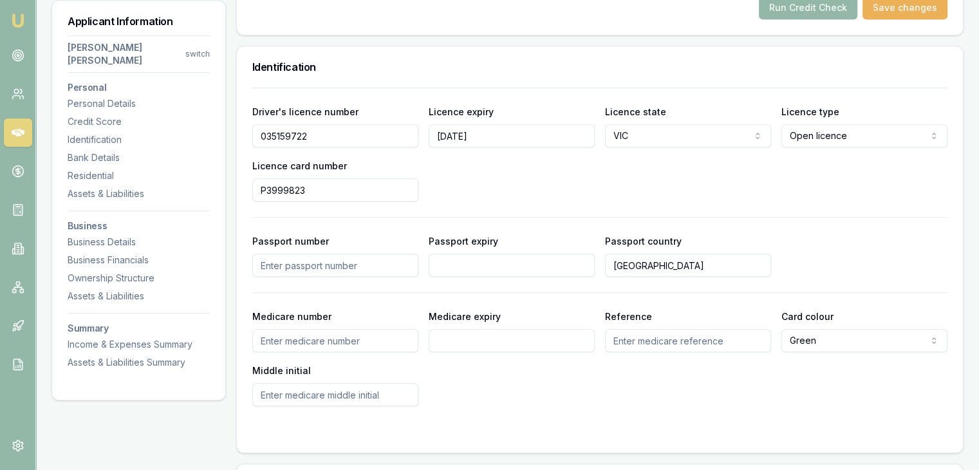
click at [343, 342] on input "Medicare number" at bounding box center [335, 340] width 166 height 23
click at [366, 333] on input "Medicare number" at bounding box center [335, 340] width 166 height 23
type input "3537857404"
click at [449, 344] on input "Medicare expiry" at bounding box center [512, 340] width 166 height 23
type input "12/2028"
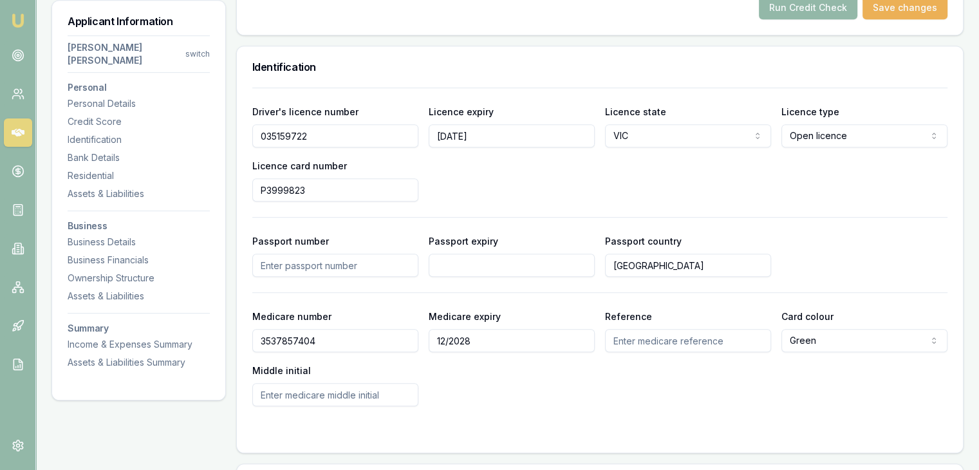
click at [633, 340] on input "Reference" at bounding box center [688, 340] width 166 height 23
type input "1"
click at [527, 392] on div "Medicare number 3537857404 Medicare expiry 12/2028 Reference 1 Card colour Gree…" at bounding box center [599, 357] width 695 height 98
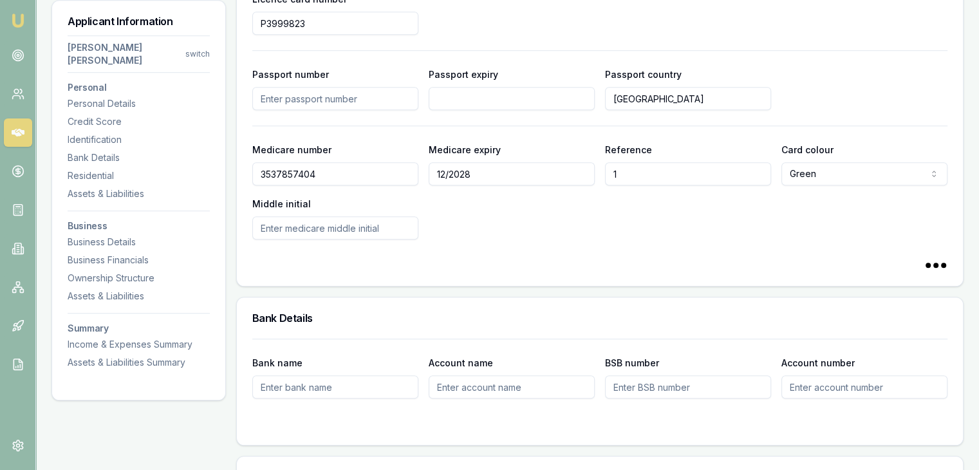
scroll to position [901, 0]
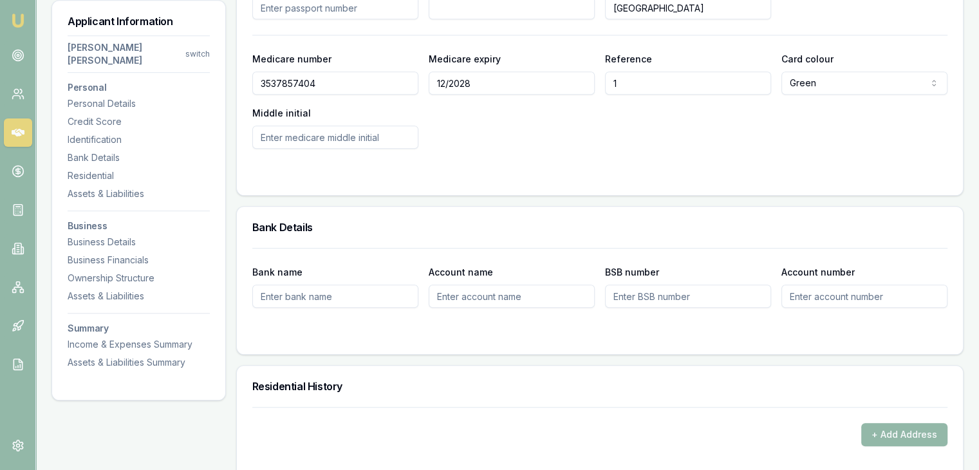
click at [347, 299] on input "Bank name" at bounding box center [335, 296] width 166 height 23
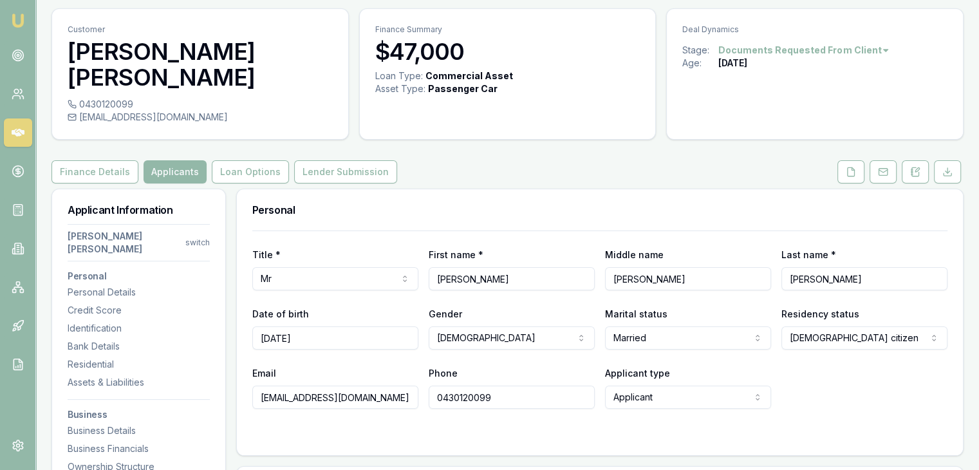
scroll to position [0, 0]
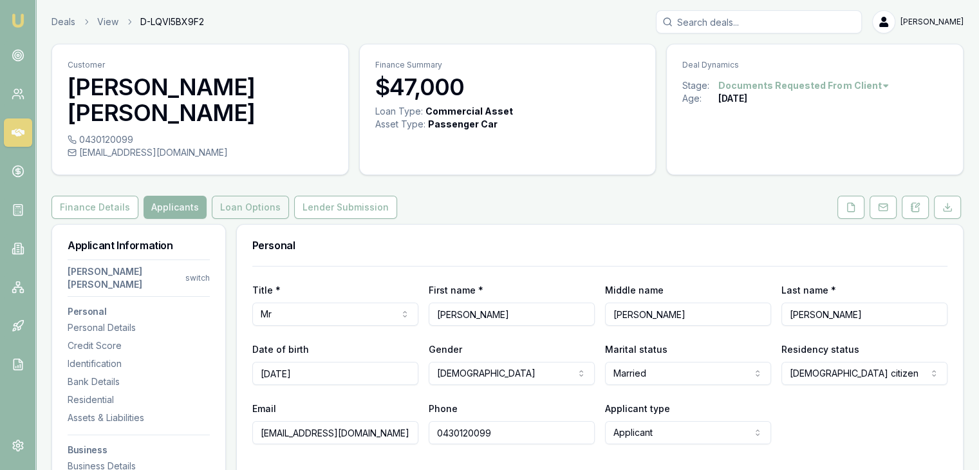
click at [232, 201] on button "Loan Options" at bounding box center [250, 207] width 77 height 23
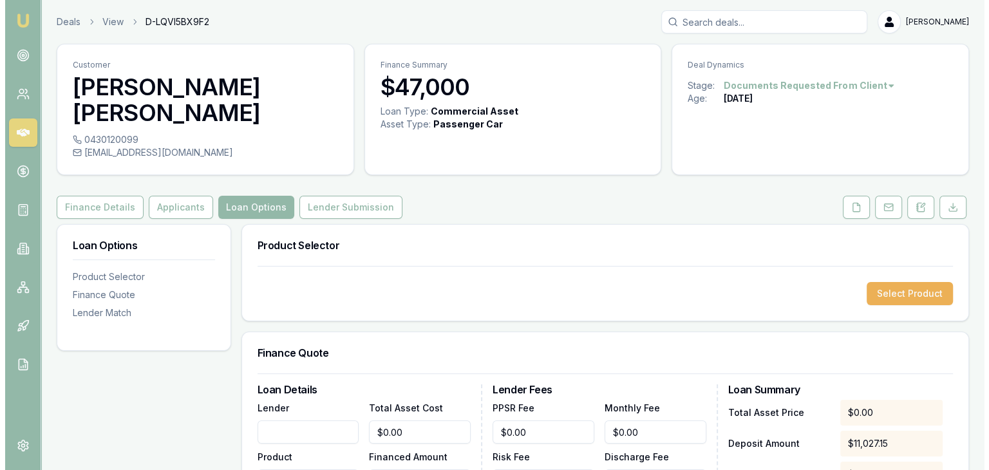
scroll to position [129, 0]
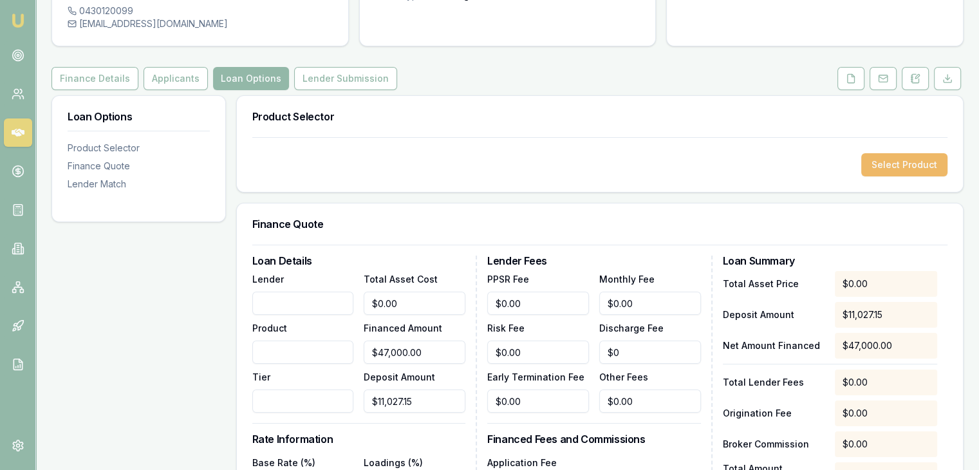
click at [898, 167] on button "Select Product" at bounding box center [904, 164] width 86 height 23
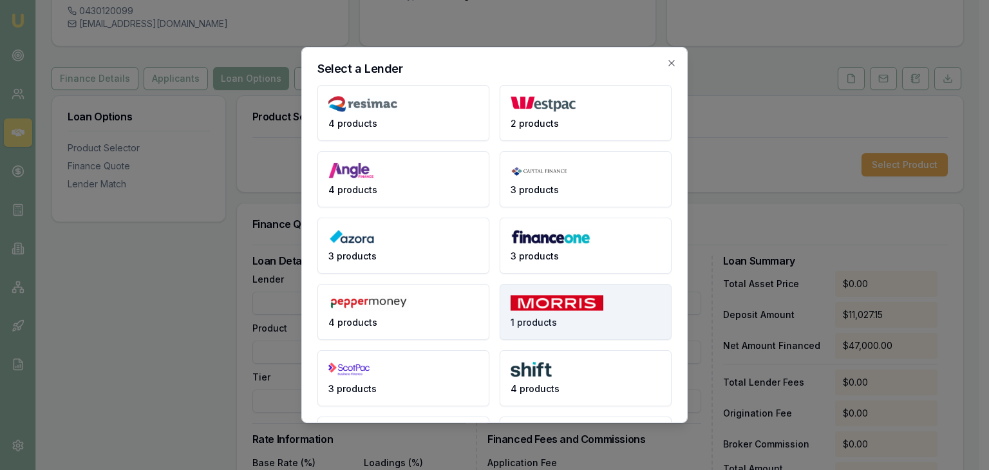
scroll to position [258, 0]
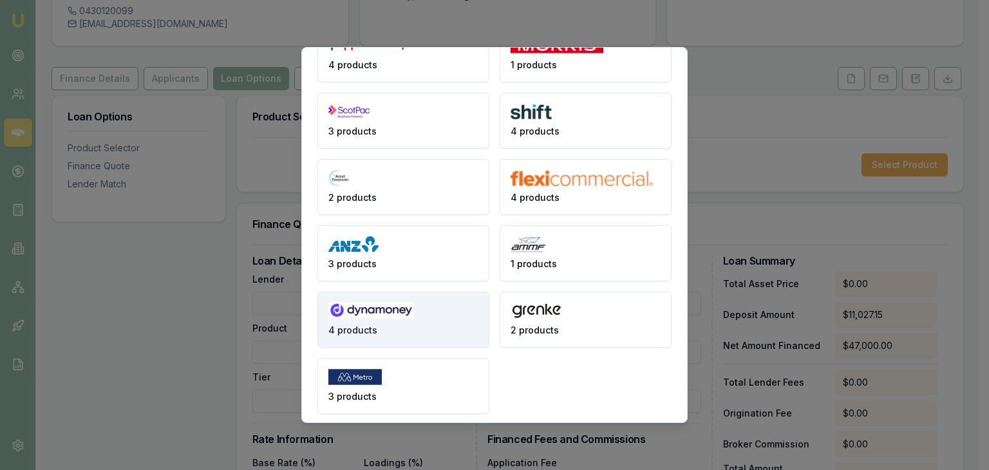
click at [391, 315] on img at bounding box center [370, 311] width 85 height 16
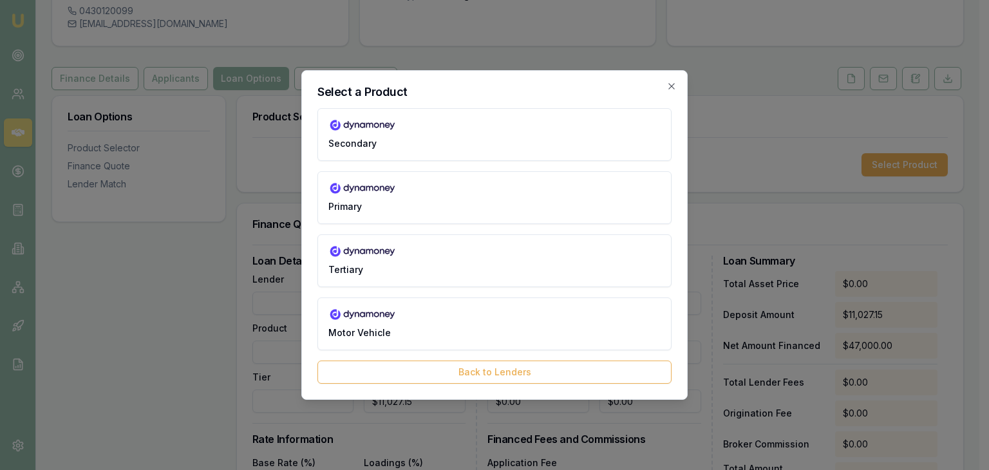
scroll to position [0, 0]
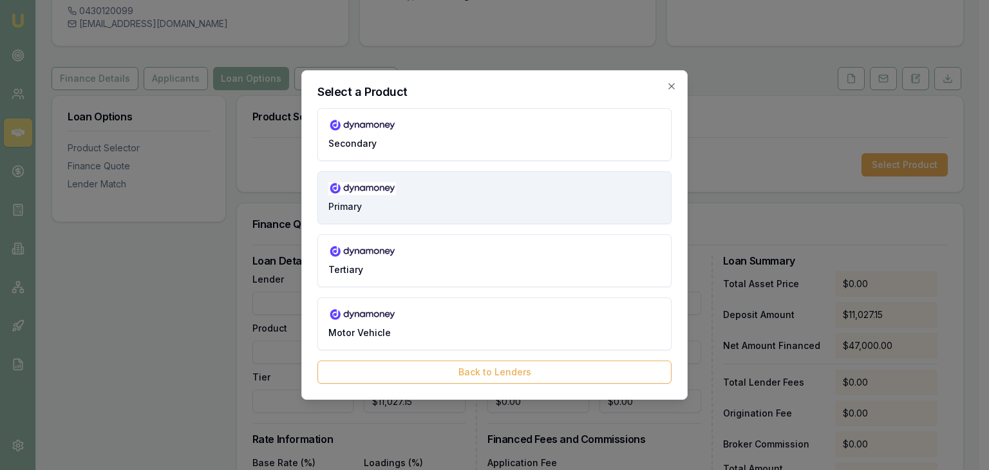
click at [379, 192] on img at bounding box center [362, 188] width 68 height 13
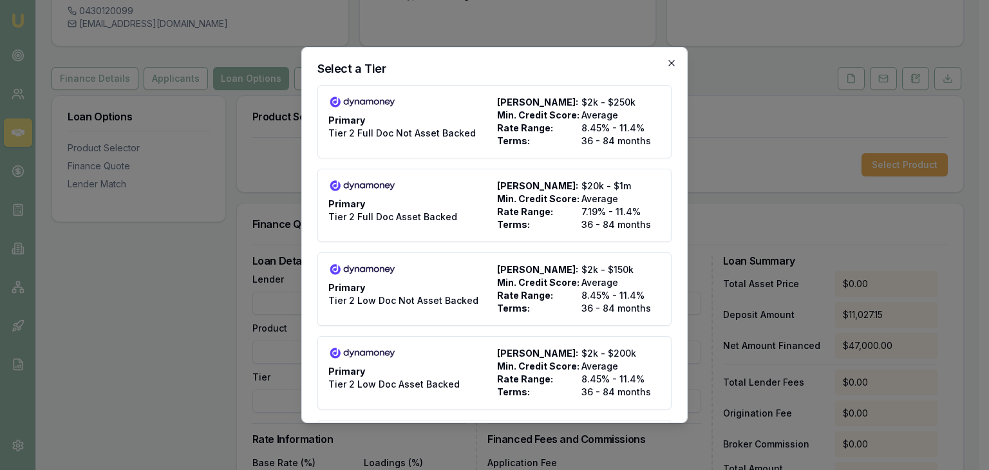
click at [666, 62] on icon "button" at bounding box center [671, 63] width 10 height 10
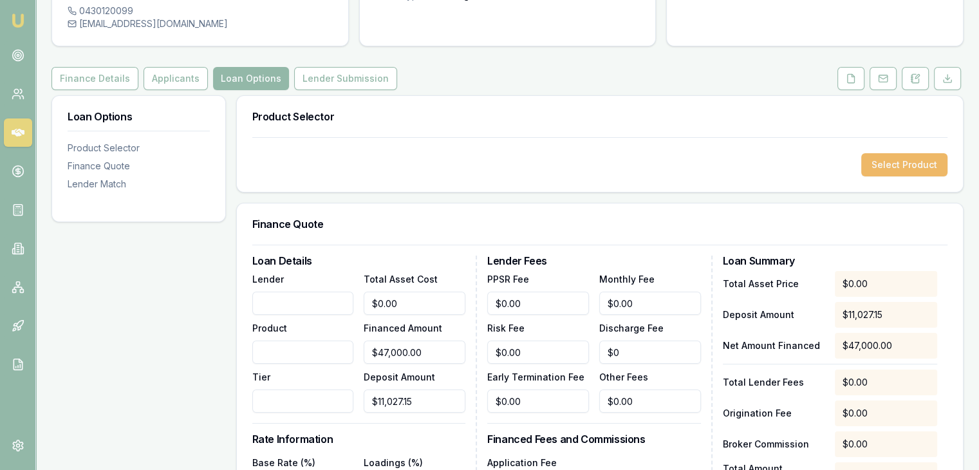
click at [897, 162] on button "Select Product" at bounding box center [904, 164] width 86 height 23
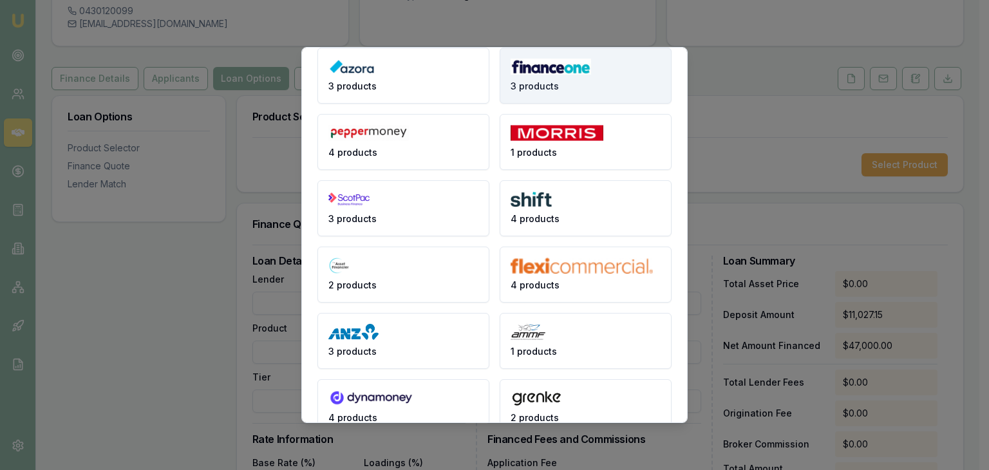
scroll to position [193, 0]
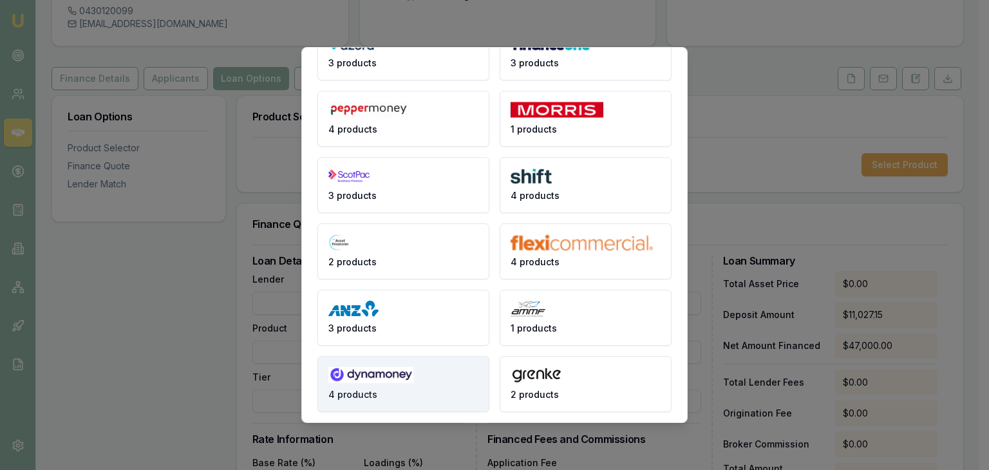
click at [364, 372] on img at bounding box center [370, 375] width 85 height 16
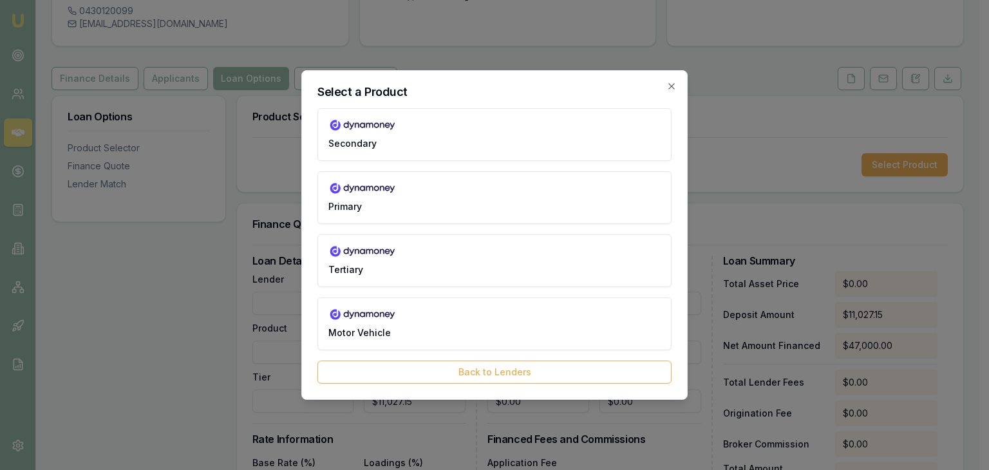
scroll to position [0, 0]
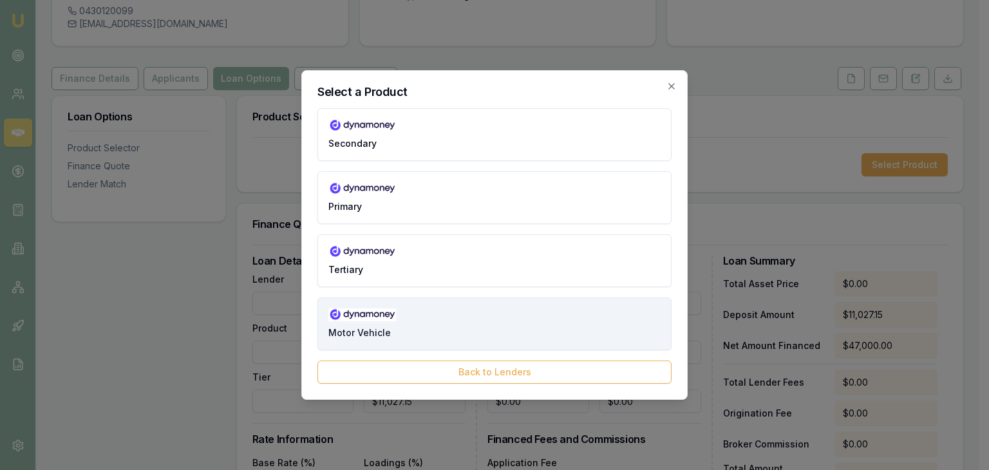
click at [364, 326] on span "Motor Vehicle" at bounding box center [359, 332] width 62 height 13
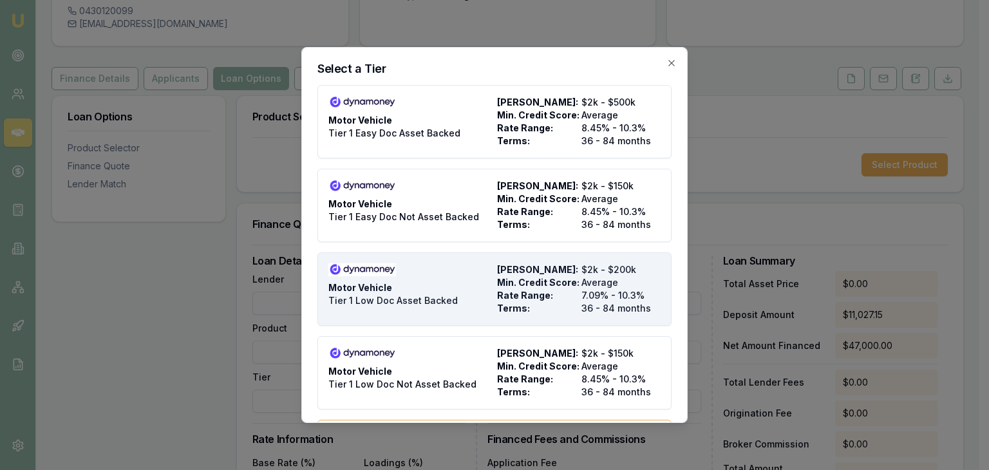
click at [382, 301] on span "Tier 1 Low Doc Asset Backed" at bounding box center [392, 300] width 129 height 13
type input "Dynamoney"
type input "Motor Vehicle"
type input "Tier 1 Low Doc Asset Backed"
type input "7.09"
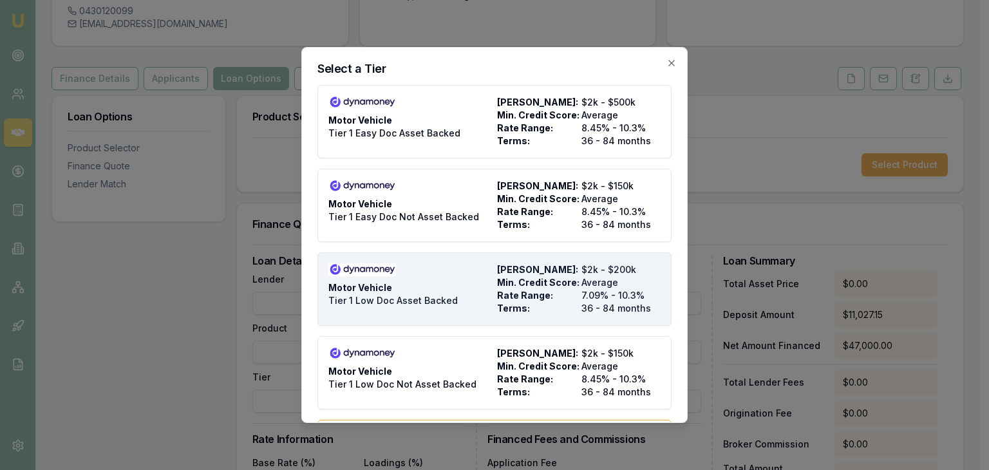
type input "36"
type input "$495.00"
type input "900"
type input "8"
type input "$3,760.00"
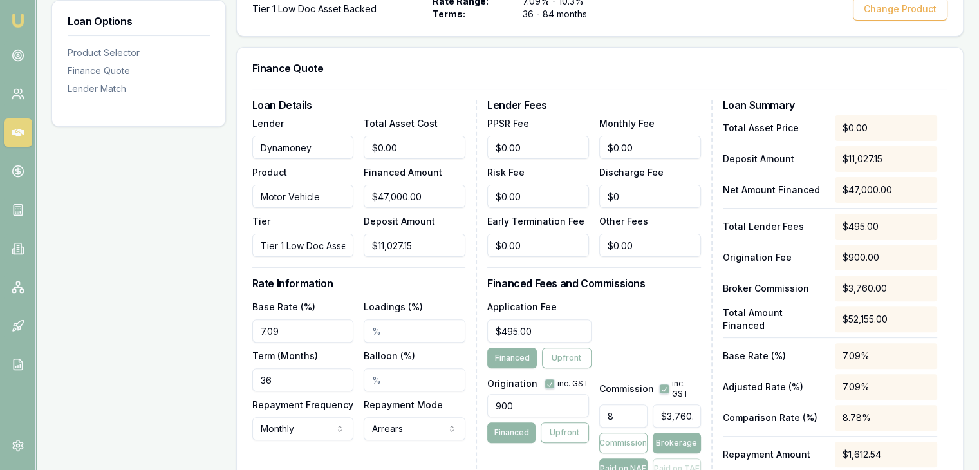
scroll to position [386, 0]
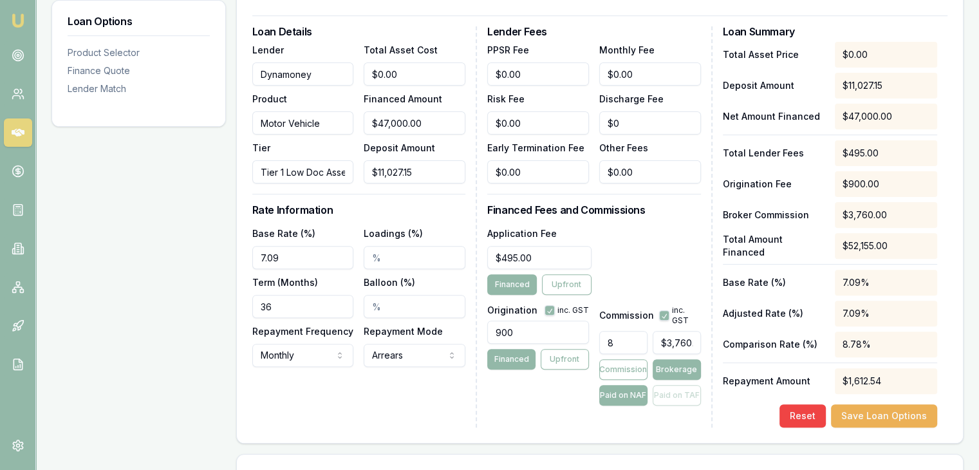
click at [324, 262] on input "7.09" at bounding box center [303, 257] width 102 height 23
type input "7"
type input "6.69%"
click at [209, 286] on div "Loan Options Product Selector Finance Quote Lender Match" at bounding box center [139, 193] width 174 height 710
click at [396, 248] on input "Loadings (%)" at bounding box center [415, 257] width 102 height 23
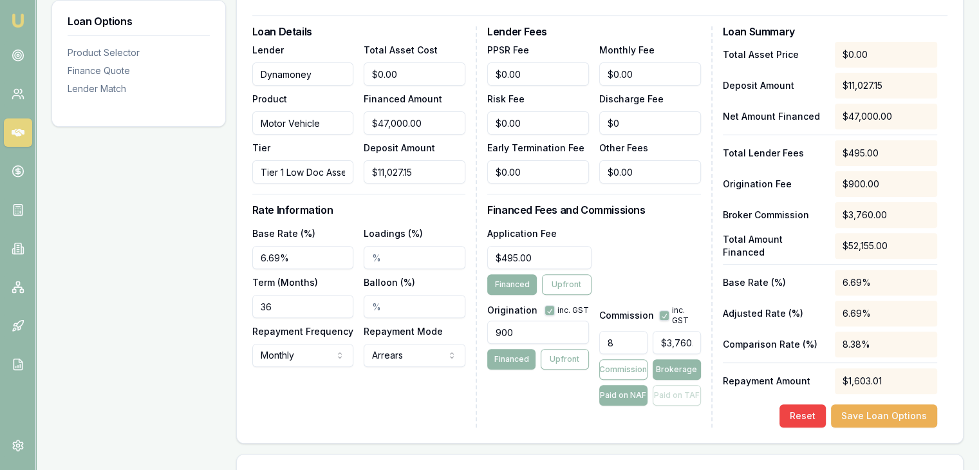
click at [315, 302] on input "36" at bounding box center [303, 306] width 102 height 23
type input "060"
click at [324, 398] on div "Loan Details Lender Dynamoney Product Motor Vehicle Tier Tier 1 Low Doc Asset B…" at bounding box center [364, 226] width 225 height 401
click at [388, 254] on input "Loadings (%)" at bounding box center [415, 257] width 102 height 23
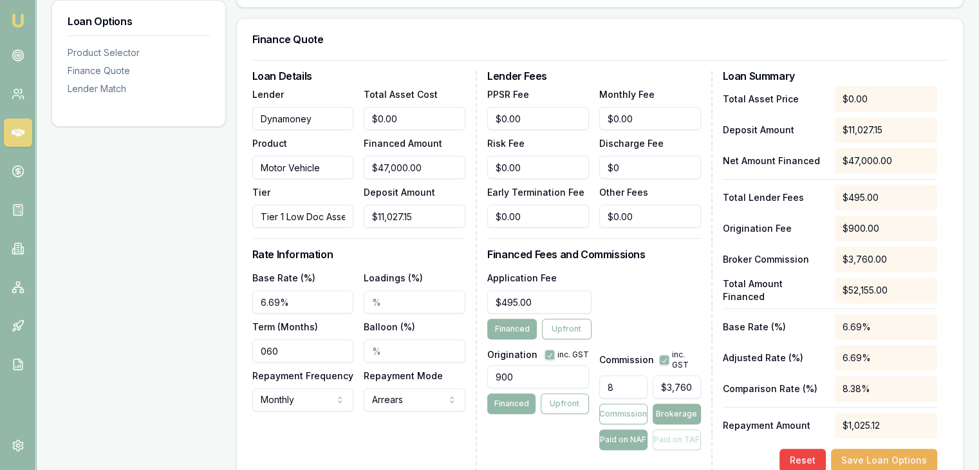
scroll to position [322, 0]
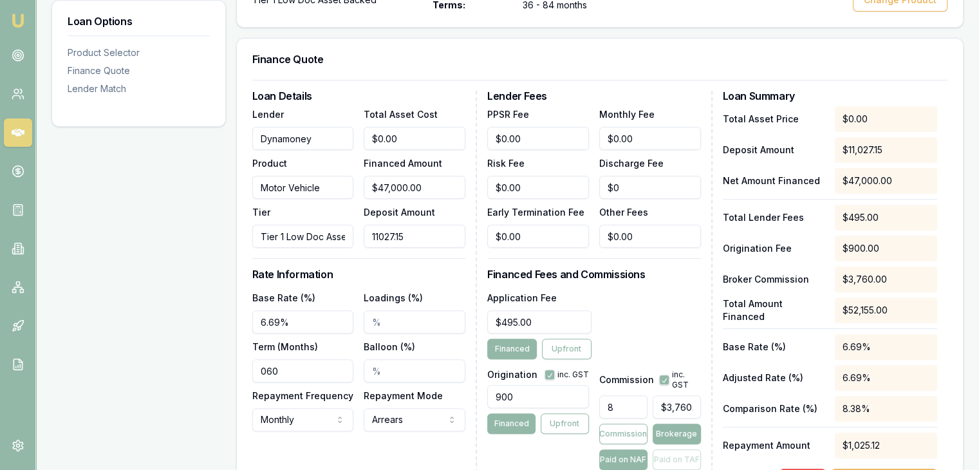
click at [429, 239] on input "11027.15" at bounding box center [415, 236] width 102 height 23
type input "$11,027.15"
click at [417, 263] on div "Loan Details Lender Dynamoney Product Motor Vehicle Tier Tier 1 Low Doc Asset B…" at bounding box center [364, 291] width 225 height 401
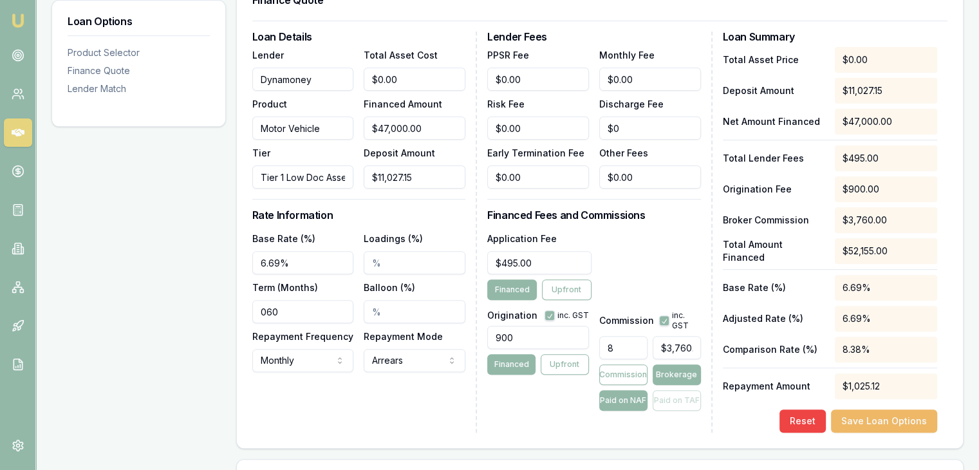
scroll to position [451, 0]
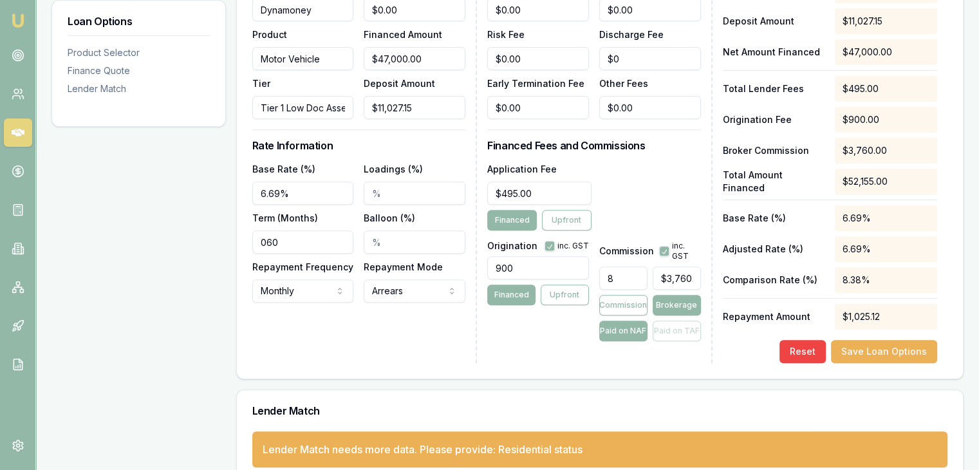
click at [626, 277] on input "8" at bounding box center [623, 278] width 48 height 23
type input "$0.00"
type input "4"
type input "$1,880.00"
type input "4.00%"
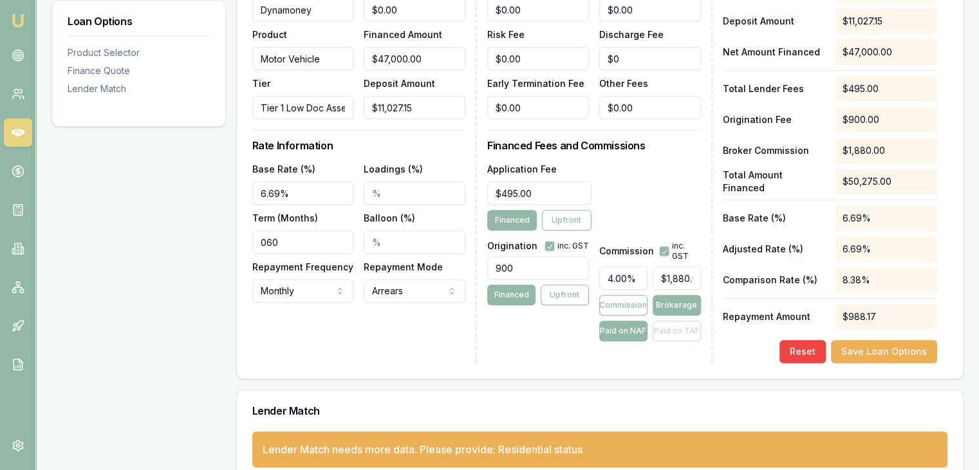
drag, startPoint x: 507, startPoint y: 342, endPoint x: 621, endPoint y: 346, distance: 113.4
click at [507, 342] on div "Lender Fees PPSR Fee $0.00 Monthly Fee $0.00 Risk Fee $0.00 Discharge Fee $0 Ea…" at bounding box center [599, 162] width 225 height 401
click at [887, 348] on button "Save Loan Options" at bounding box center [884, 351] width 106 height 23
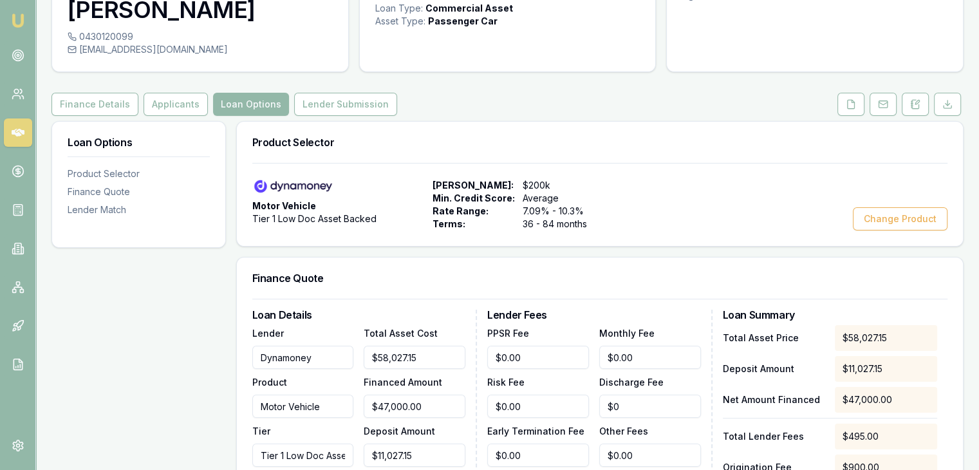
scroll to position [0, 0]
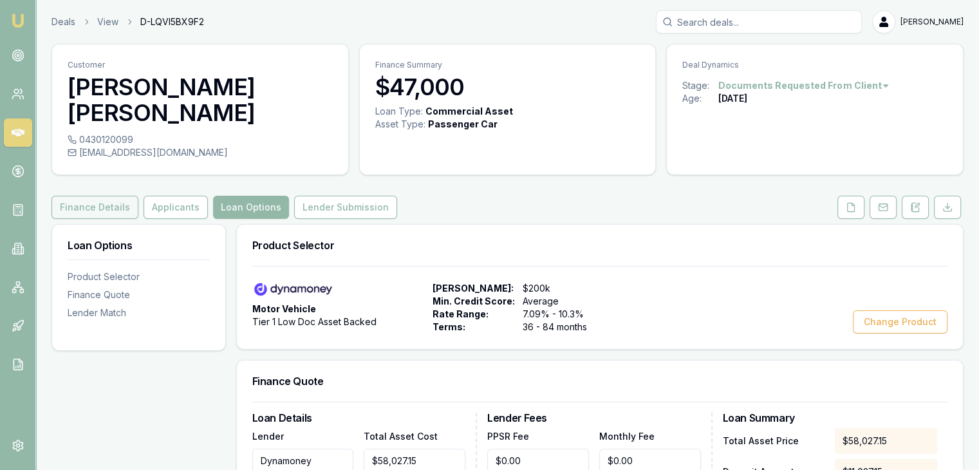
click at [104, 211] on button "Finance Details" at bounding box center [95, 207] width 87 height 23
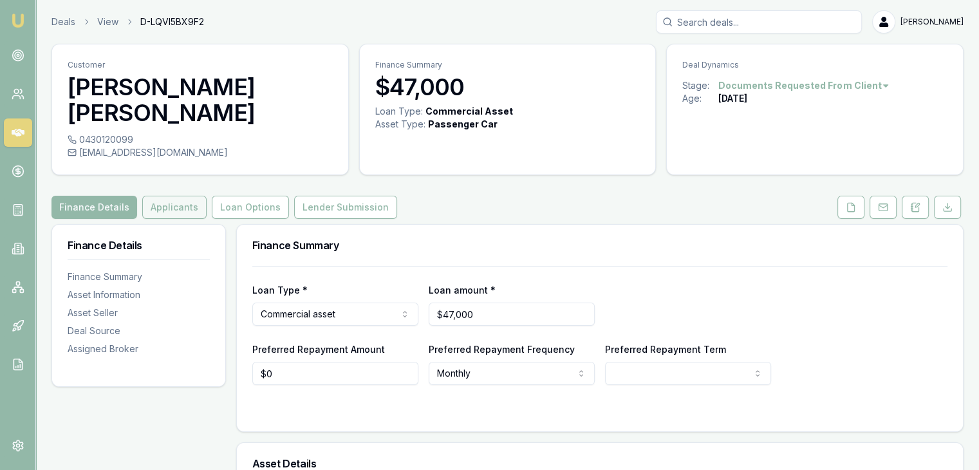
click at [164, 209] on button "Applicants" at bounding box center [174, 207] width 64 height 23
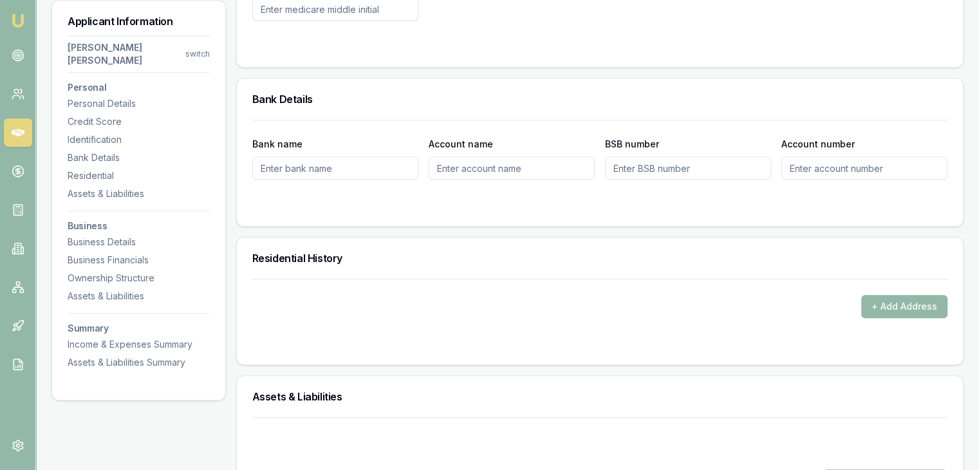
scroll to position [1030, 0]
click at [872, 304] on button "+ Add Address" at bounding box center [904, 305] width 86 height 23
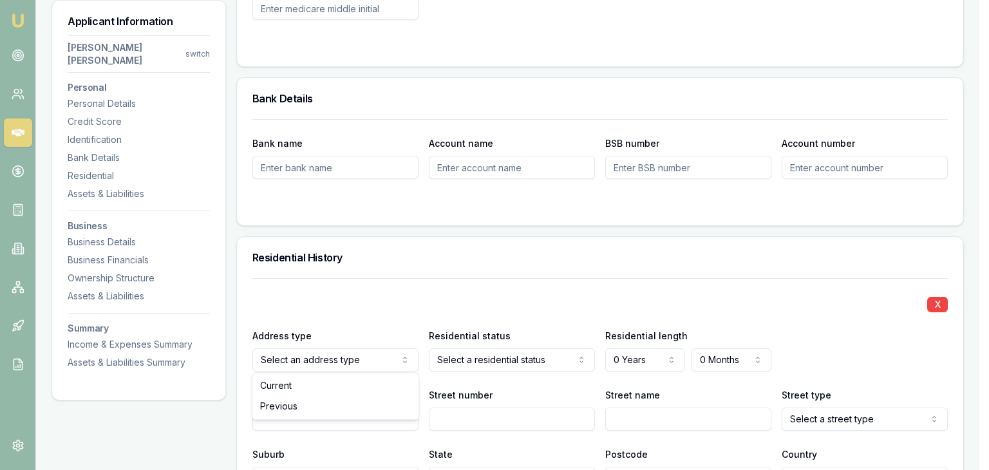
drag, startPoint x: 323, startPoint y: 387, endPoint x: 438, endPoint y: 371, distance: 116.4
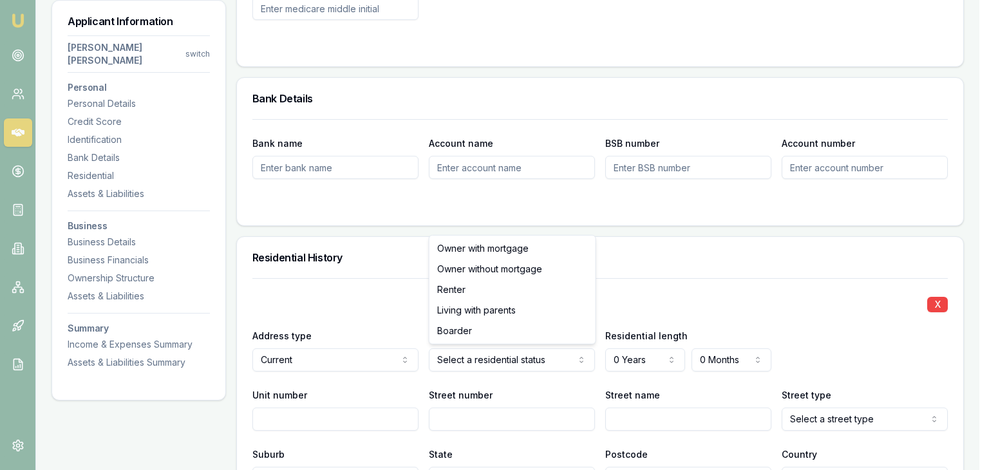
drag, startPoint x: 474, startPoint y: 248, endPoint x: 524, endPoint y: 302, distance: 73.8
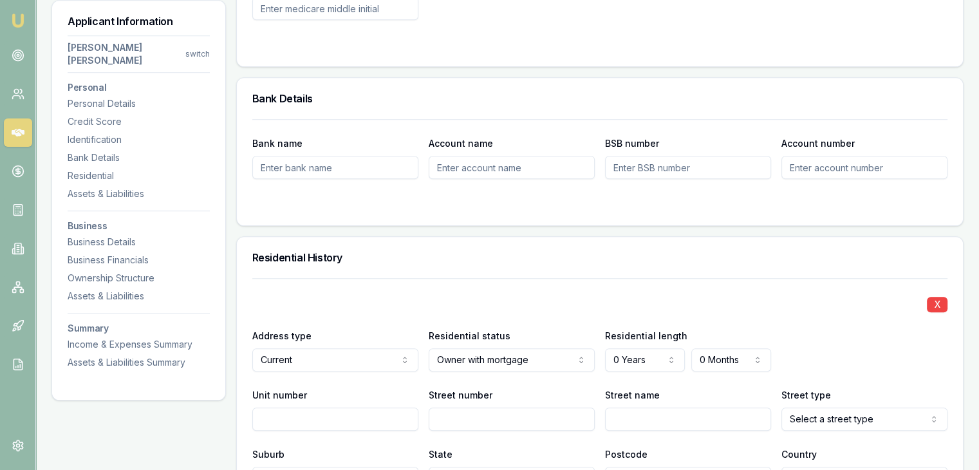
click at [494, 418] on input "Street number" at bounding box center [512, 418] width 166 height 23
type input "19"
click at [661, 417] on input "Street name" at bounding box center [688, 418] width 166 height 23
type input "Tour Lane"
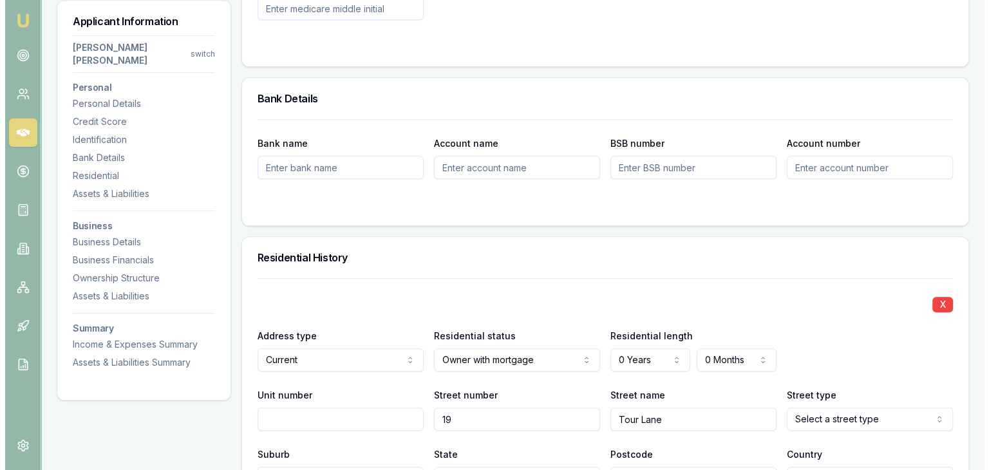
scroll to position [1049, 0]
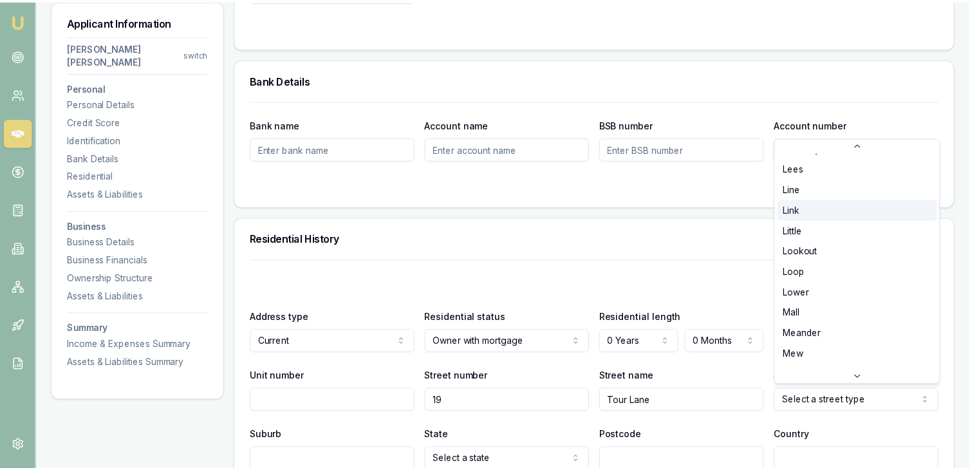
scroll to position [1931, 0]
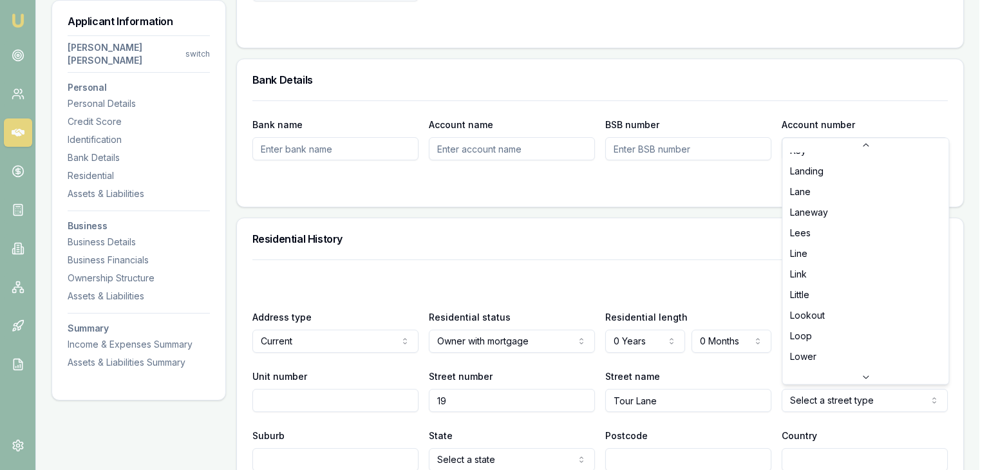
select select "Lane"
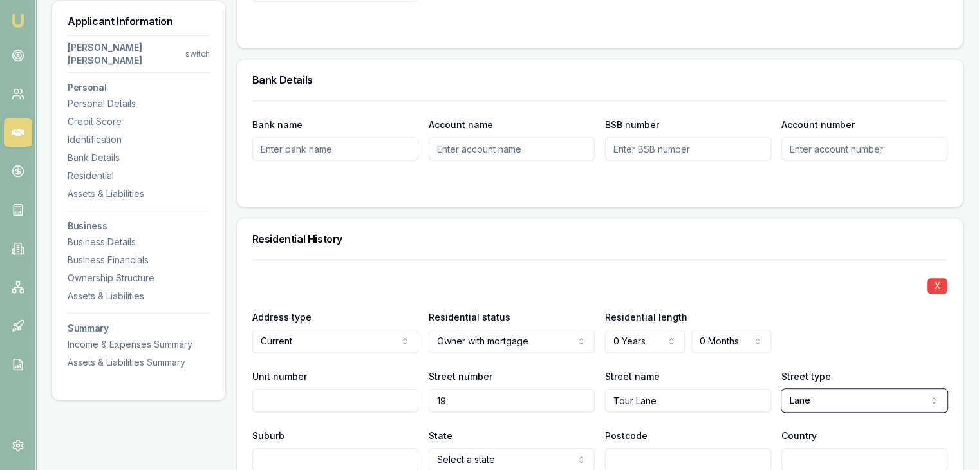
scroll to position [1177, 0]
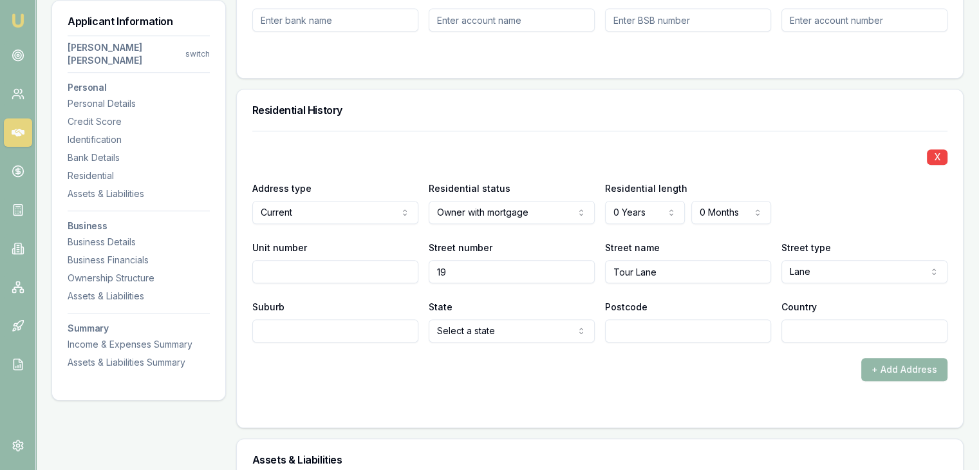
click at [346, 335] on input "Suburb" at bounding box center [335, 330] width 166 height 23
type input "Tarneit"
select select "VIC"
click at [658, 332] on input "Postcode" at bounding box center [688, 330] width 166 height 23
type input "3029"
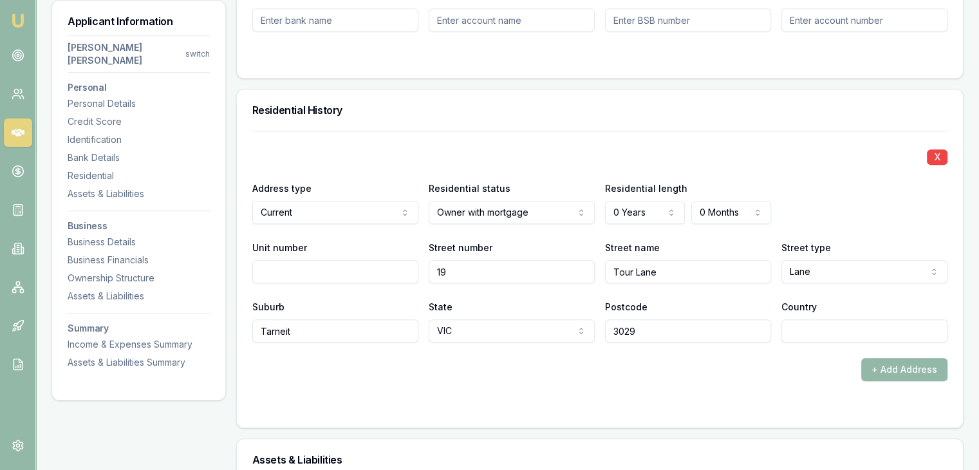
click at [780, 394] on form "X Address type Current Current Previous Residential status Owner with mortgage …" at bounding box center [599, 271] width 695 height 281
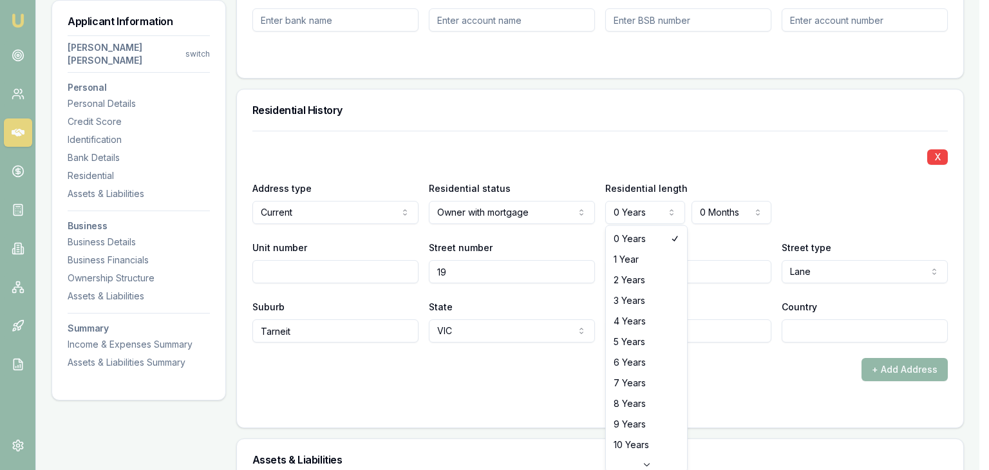
select select "4"
drag, startPoint x: 633, startPoint y: 317, endPoint x: 688, endPoint y: 227, distance: 105.1
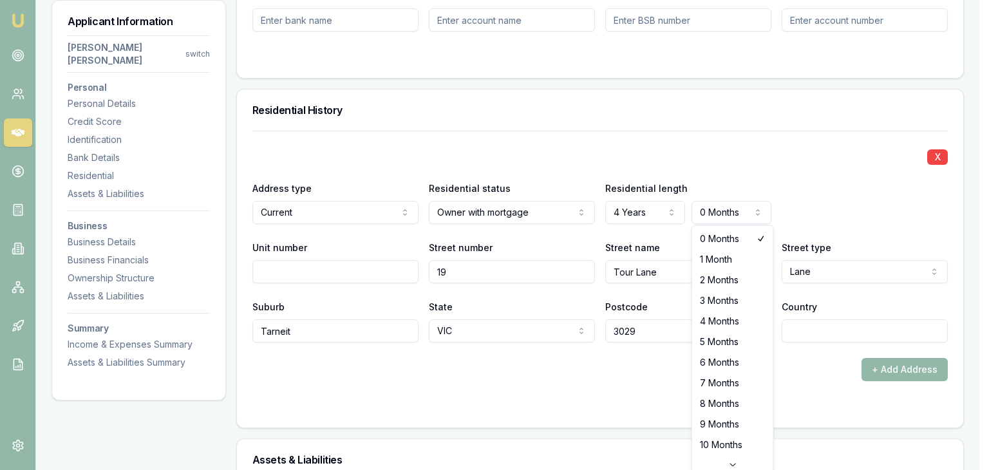
select select "6"
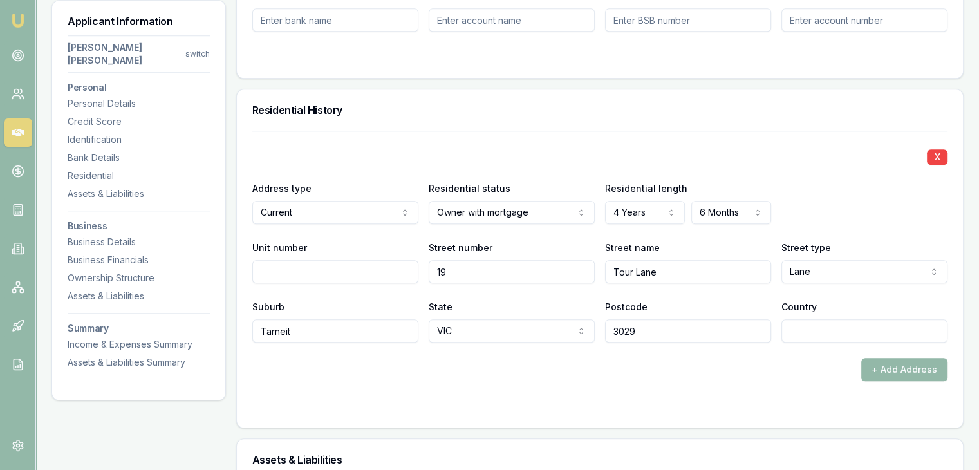
drag, startPoint x: 695, startPoint y: 402, endPoint x: 810, endPoint y: 315, distance: 143.4
click at [700, 402] on div at bounding box center [599, 407] width 695 height 10
click at [827, 154] on div "X" at bounding box center [599, 156] width 695 height 18
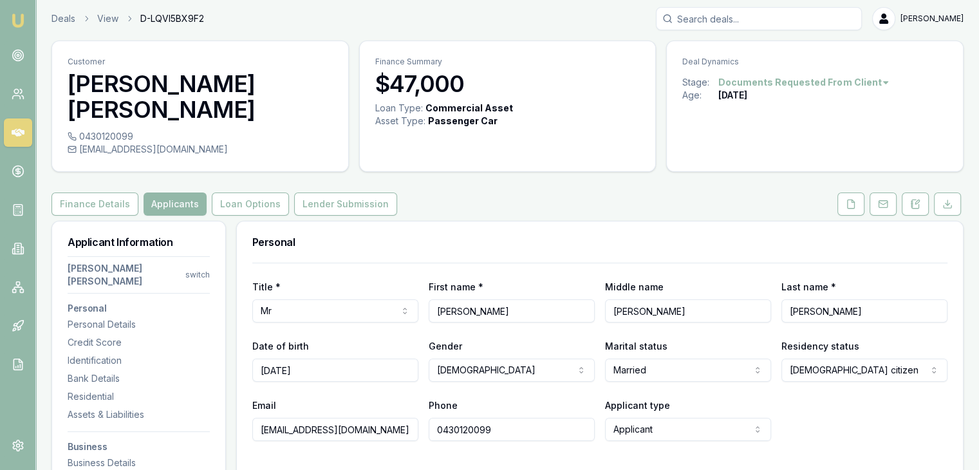
scroll to position [0, 0]
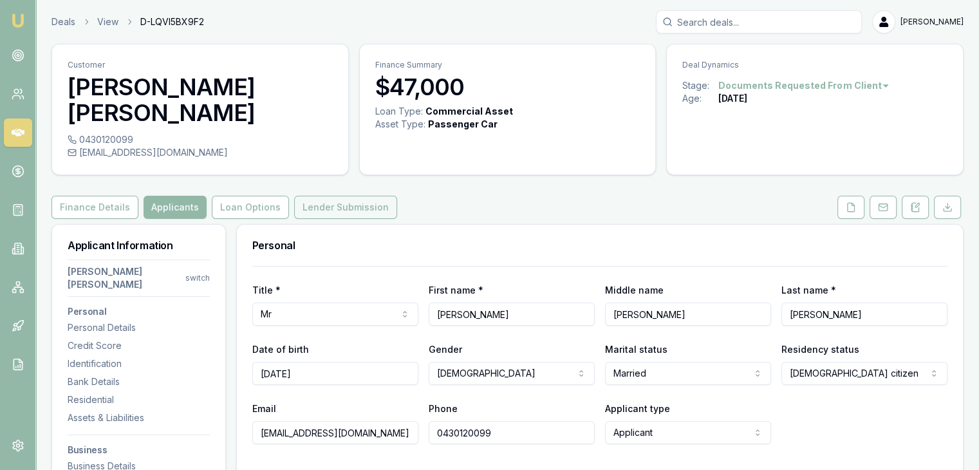
click at [317, 207] on button "Lender Submission" at bounding box center [345, 207] width 103 height 23
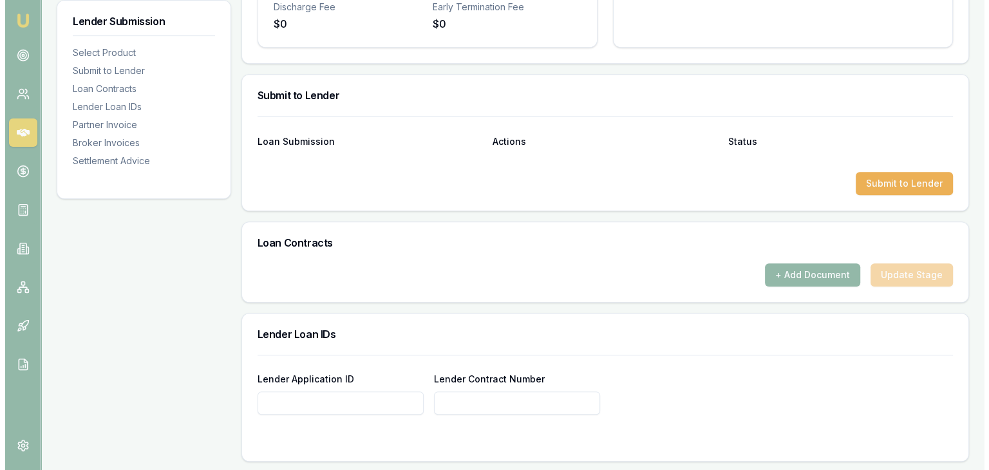
scroll to position [579, 0]
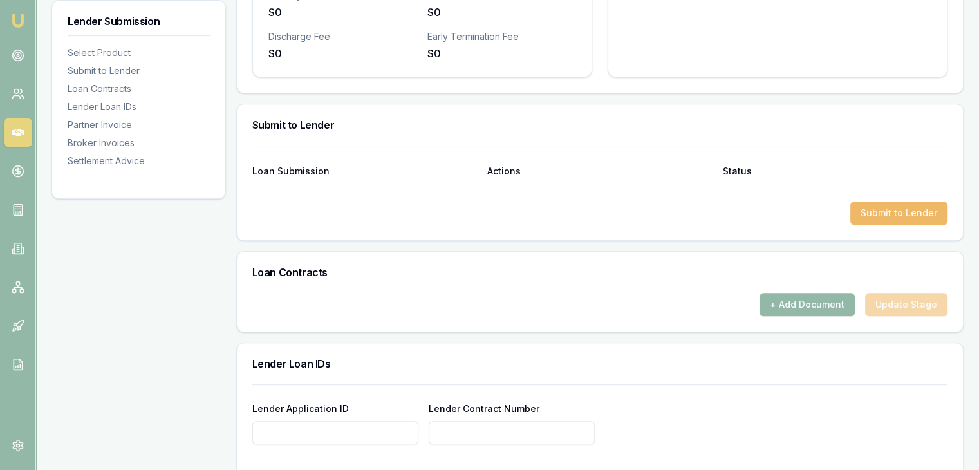
click at [877, 212] on button "Submit to Lender" at bounding box center [898, 212] width 97 height 23
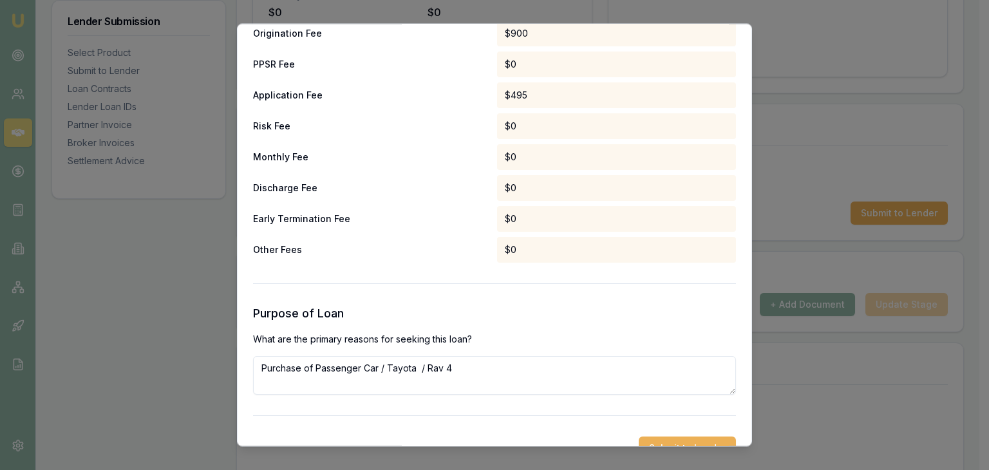
scroll to position [706, 0]
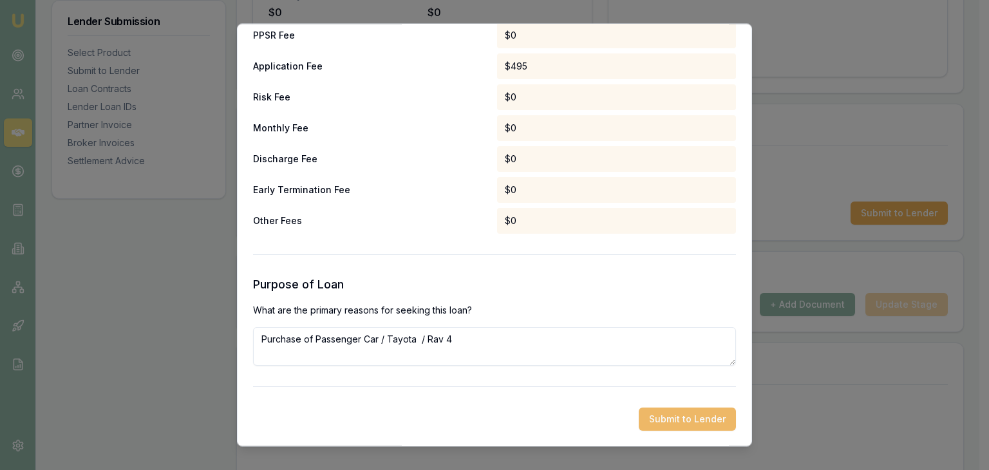
click at [657, 423] on button "Submit to Lender" at bounding box center [687, 419] width 97 height 23
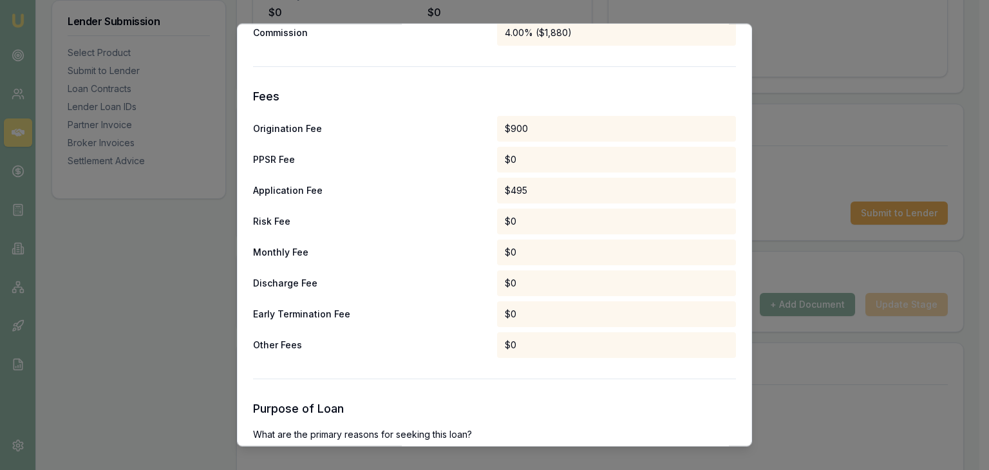
scroll to position [577, 0]
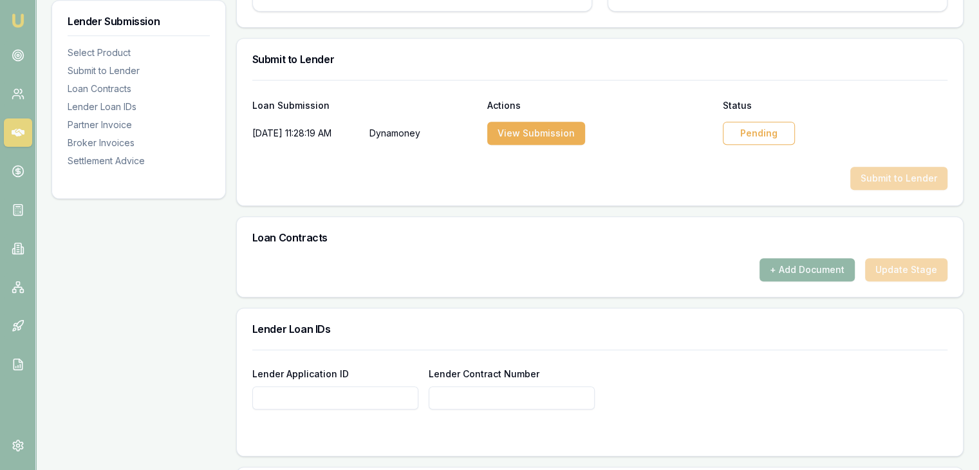
scroll to position [644, 0]
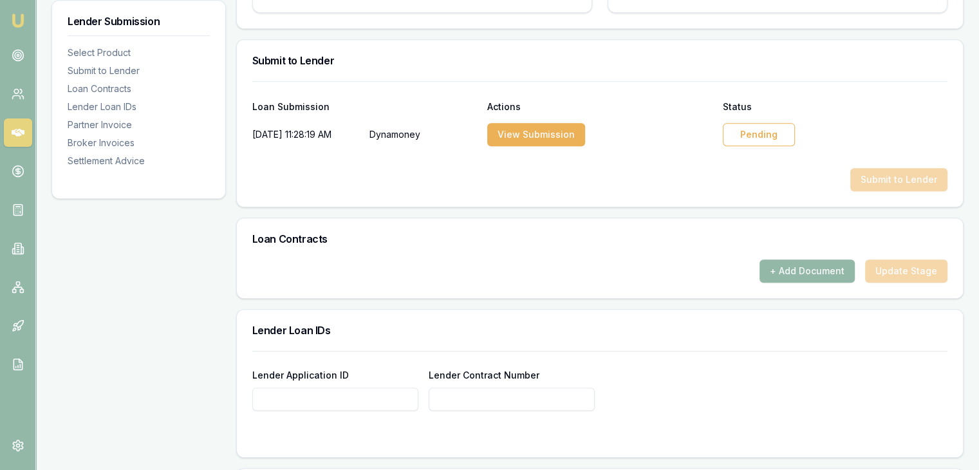
click at [749, 135] on div "Pending" at bounding box center [759, 134] width 72 height 23
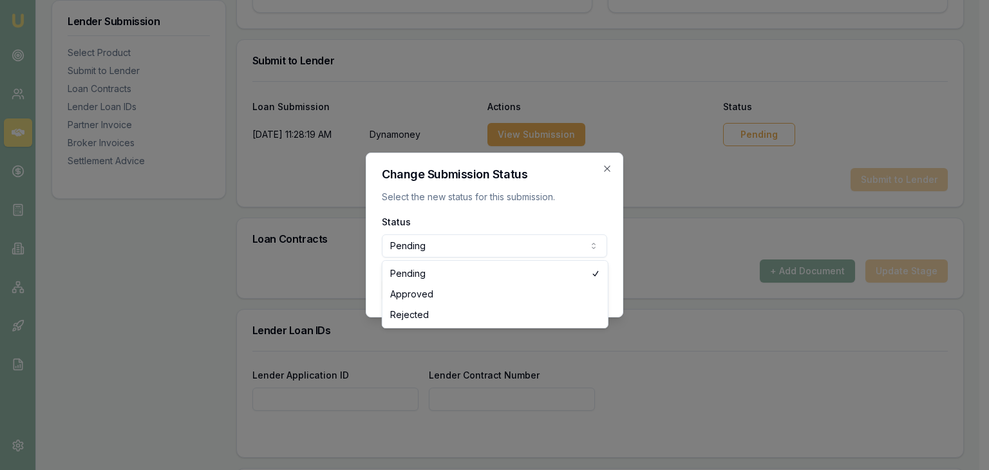
select select "APPROVED"
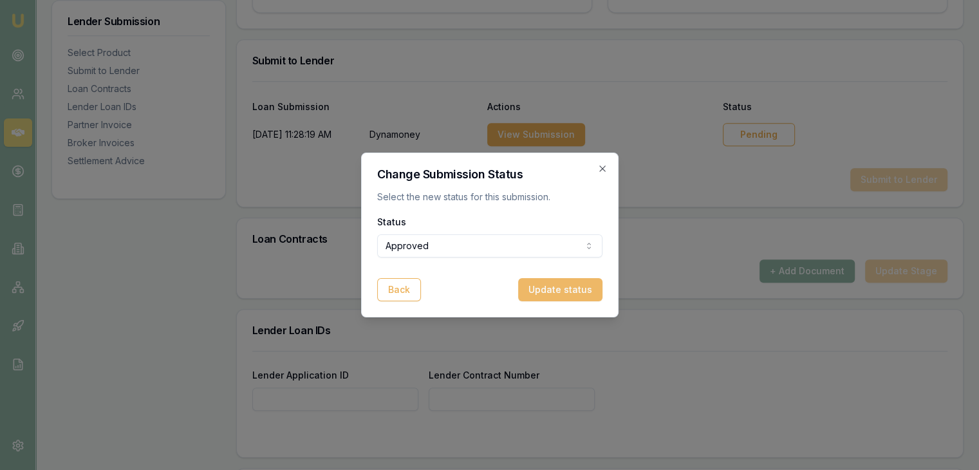
click at [567, 284] on button "Update status" at bounding box center [560, 289] width 84 height 23
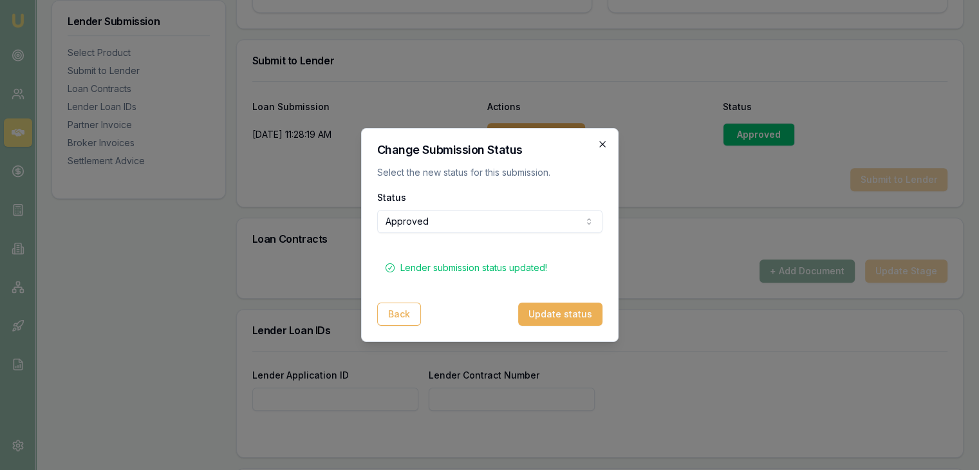
click at [601, 146] on icon "button" at bounding box center [602, 144] width 10 height 10
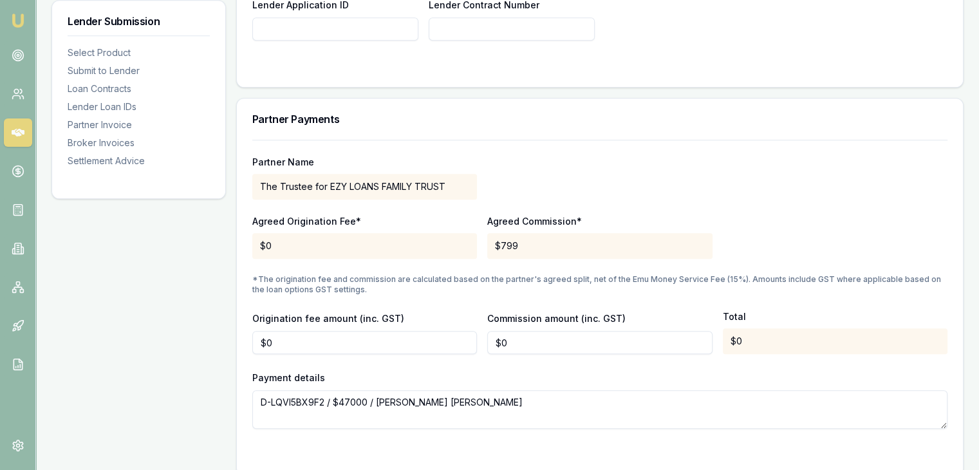
scroll to position [1030, 0]
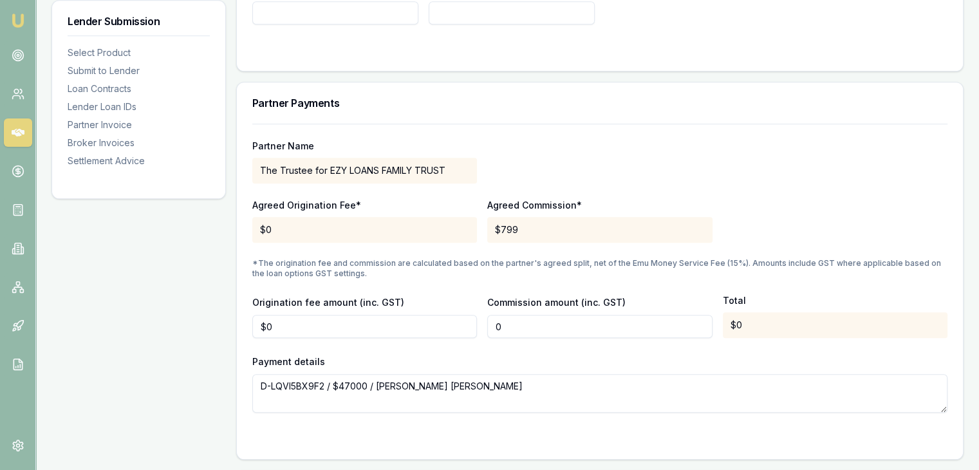
click at [616, 325] on input "0" at bounding box center [599, 326] width 225 height 23
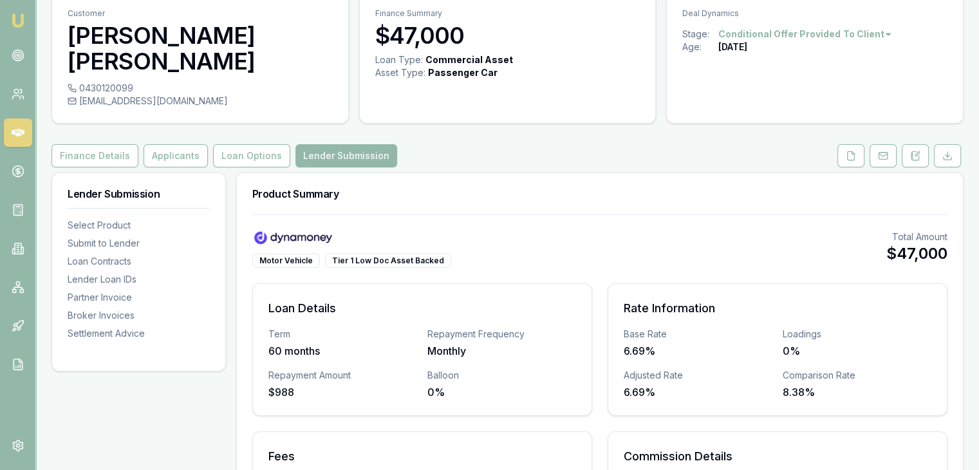
scroll to position [0, 0]
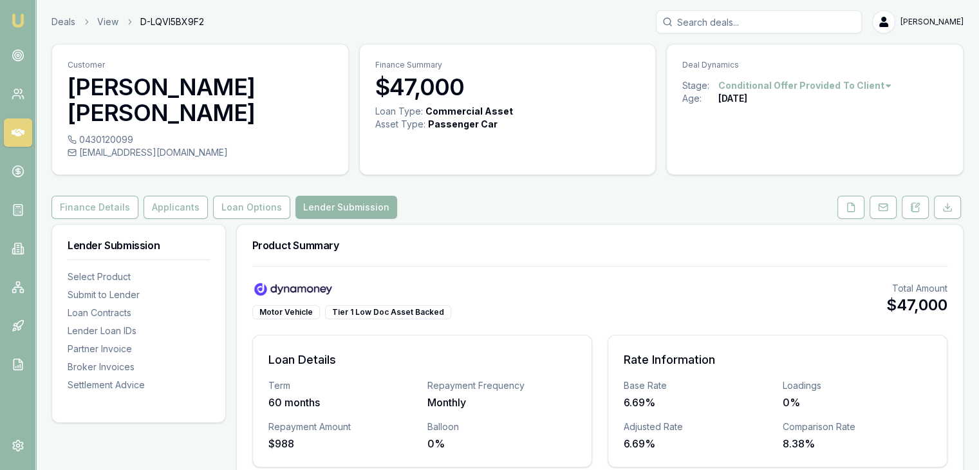
type input "$0"
click at [26, 18] on link "Emu Broker" at bounding box center [18, 20] width 21 height 21
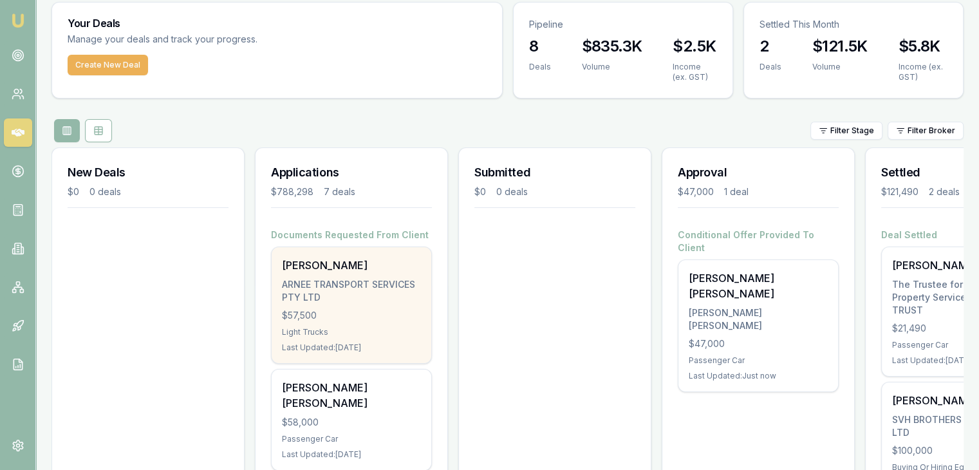
scroll to position [64, 0]
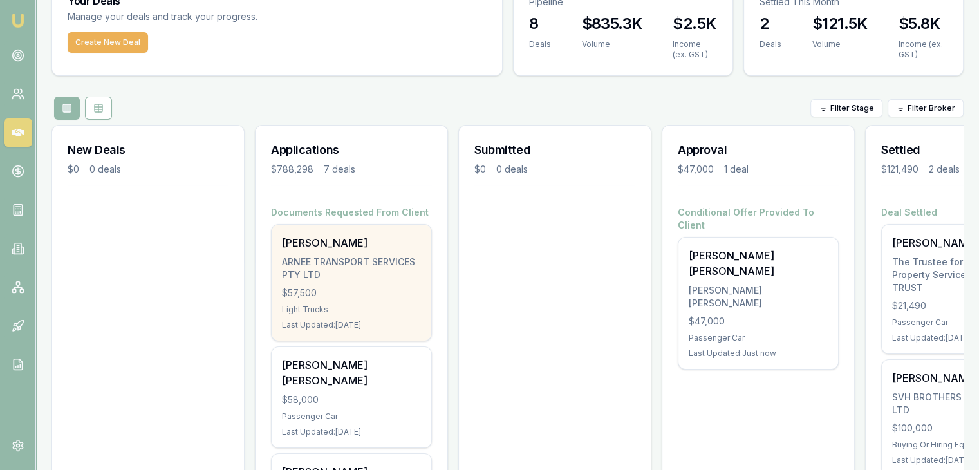
click at [297, 294] on div "$57,500" at bounding box center [351, 292] width 139 height 13
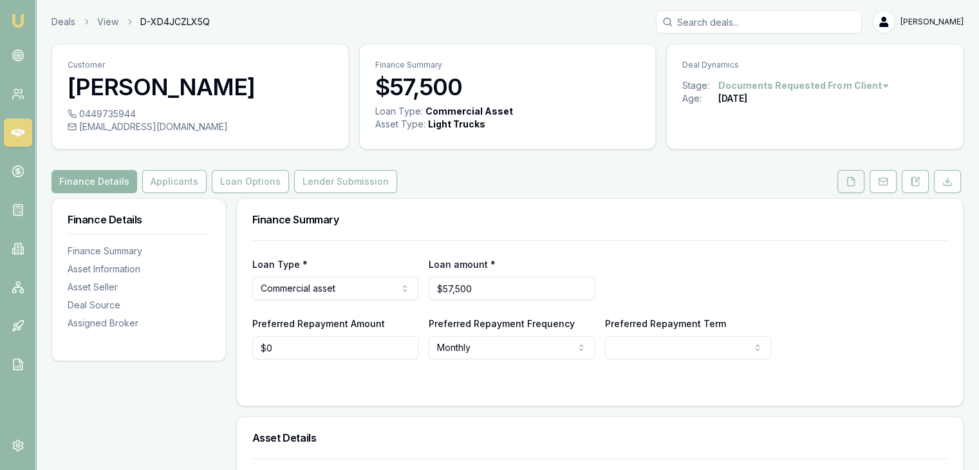
click at [845, 178] on button at bounding box center [851, 181] width 27 height 23
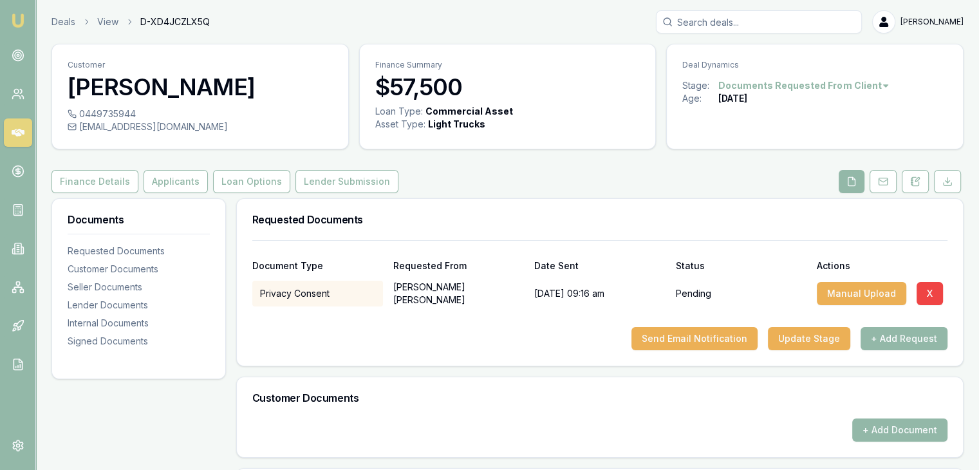
click at [21, 17] on img at bounding box center [17, 20] width 15 height 15
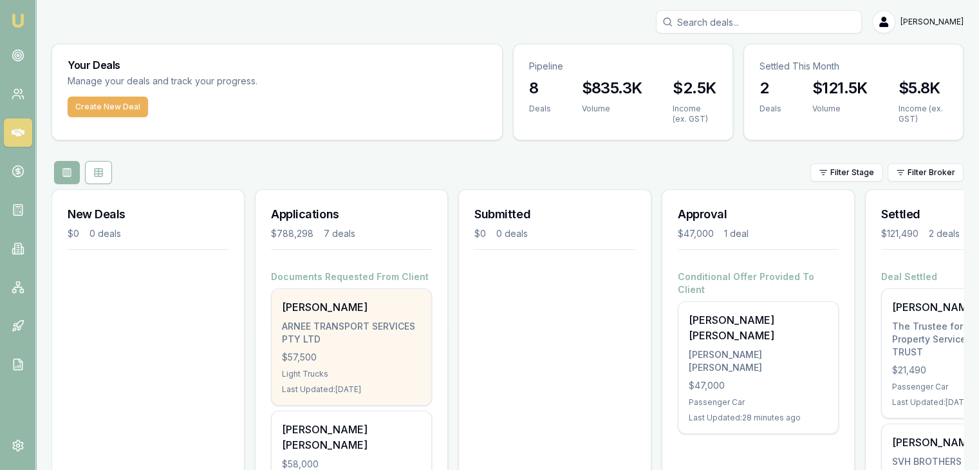
click at [324, 359] on div "$57,500" at bounding box center [351, 357] width 139 height 13
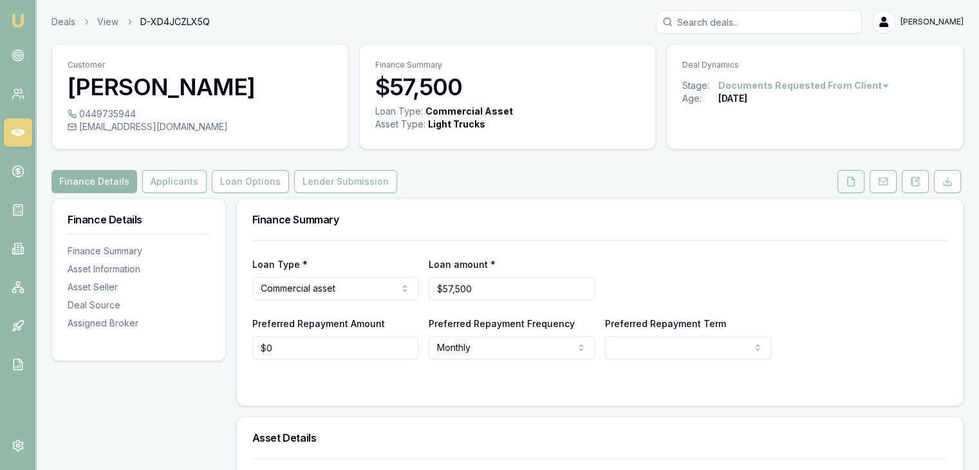
click at [843, 188] on button at bounding box center [851, 181] width 27 height 23
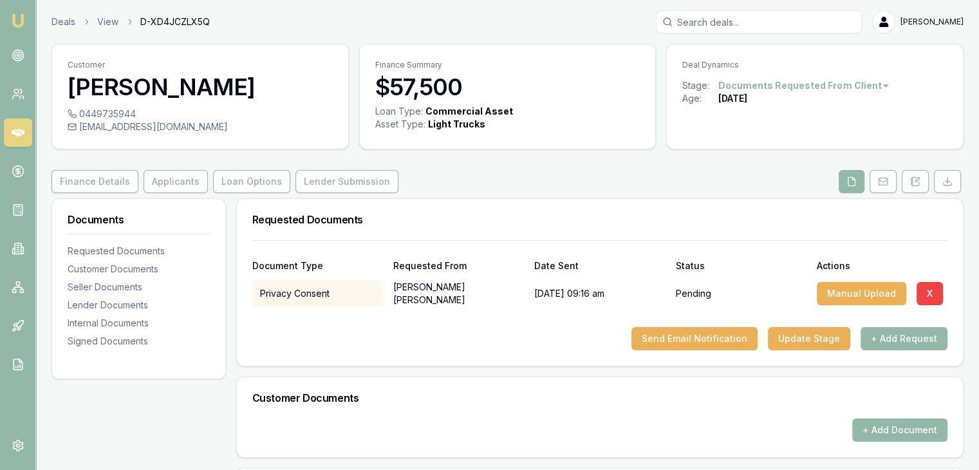
click at [18, 14] on img at bounding box center [17, 20] width 15 height 15
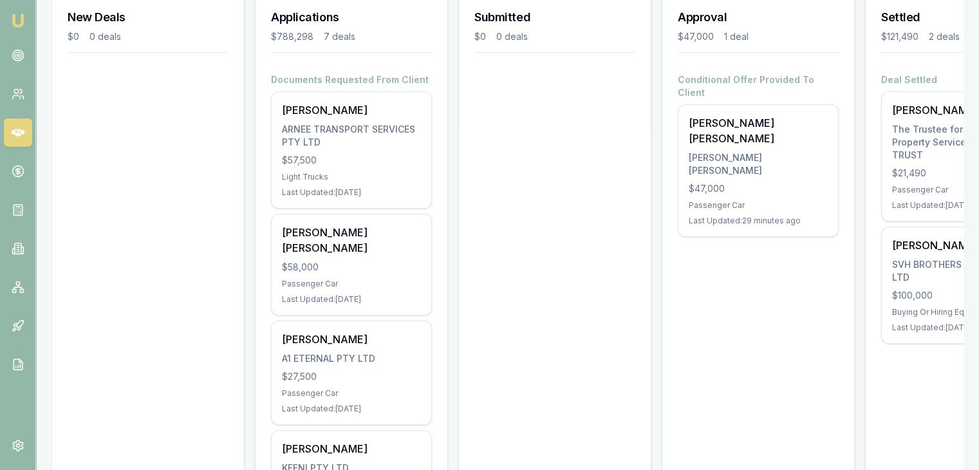
scroll to position [173, 0]
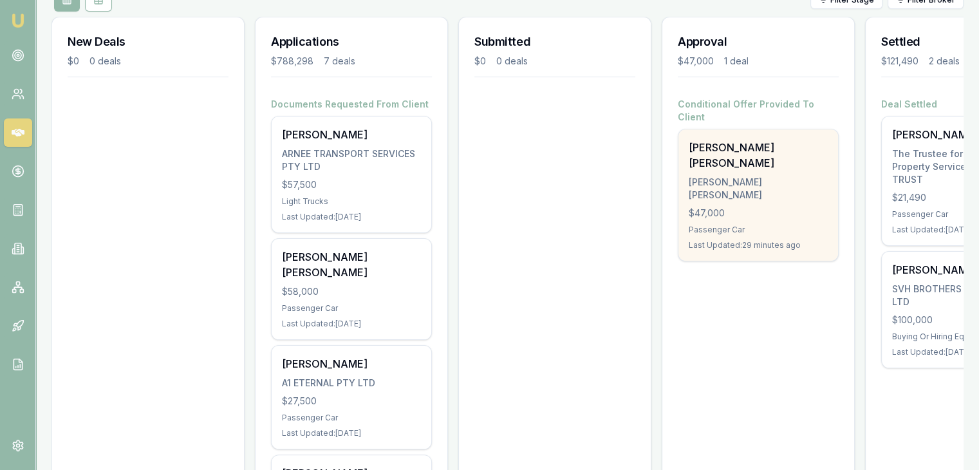
click at [741, 192] on div "Kalpeshkumar Rameshbhai Patel PATEL, KALPESHKUMAR RAMESHBHAI $47,000 Passenger …" at bounding box center [759, 194] width 160 height 131
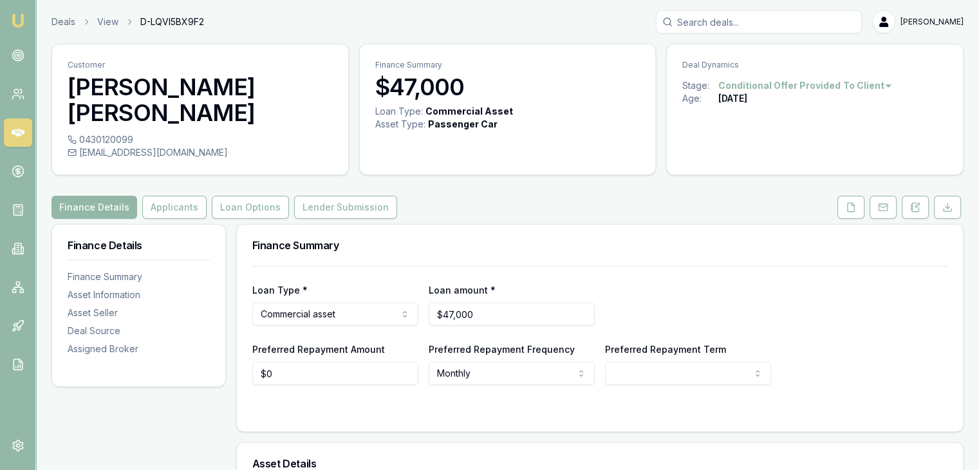
click at [279, 200] on link "Loan Options" at bounding box center [250, 207] width 82 height 23
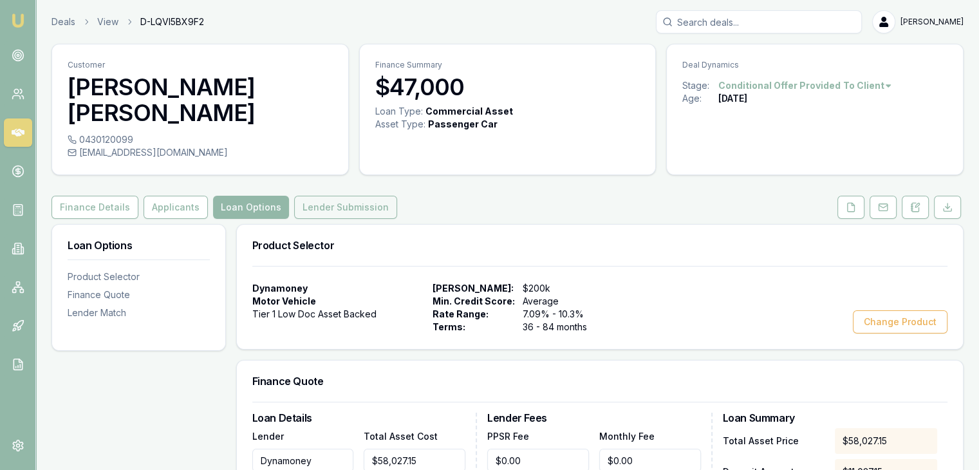
click at [299, 206] on button "Lender Submission" at bounding box center [345, 207] width 103 height 23
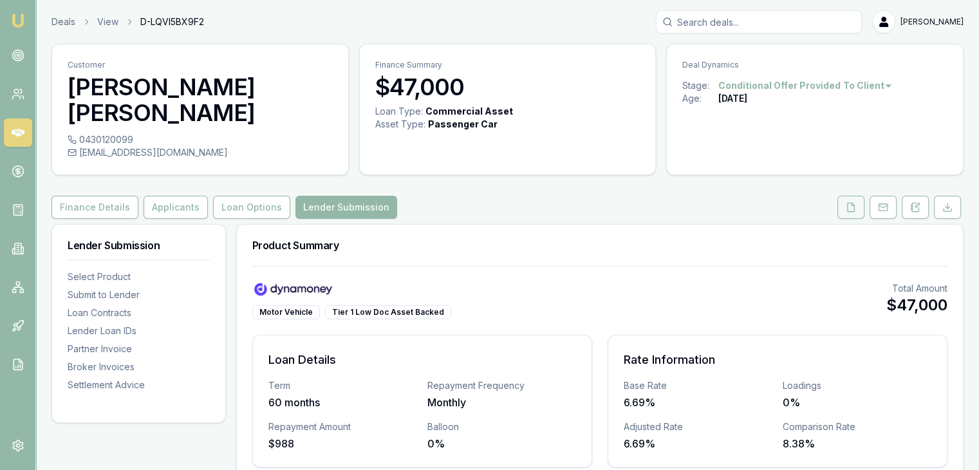
click at [855, 203] on icon at bounding box center [851, 207] width 10 height 10
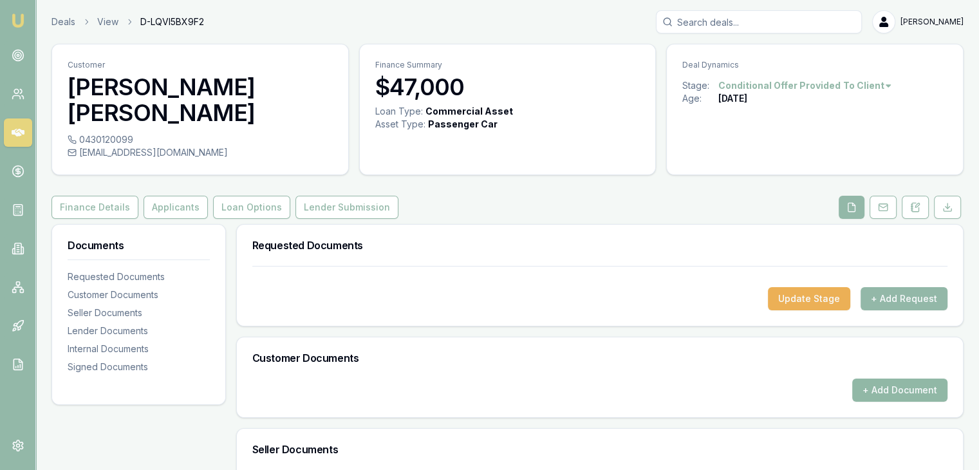
click at [882, 393] on button "+ Add Document" at bounding box center [899, 390] width 95 height 23
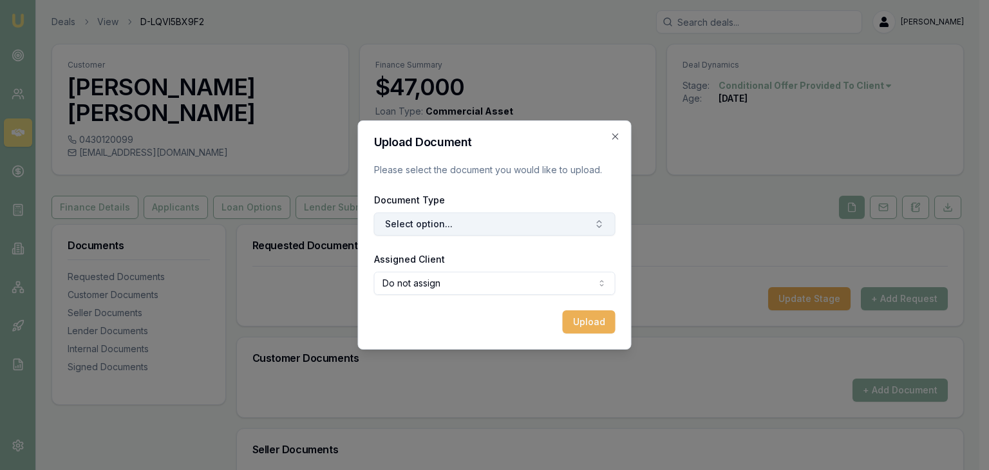
click at [544, 224] on button "Select option..." at bounding box center [494, 223] width 241 height 23
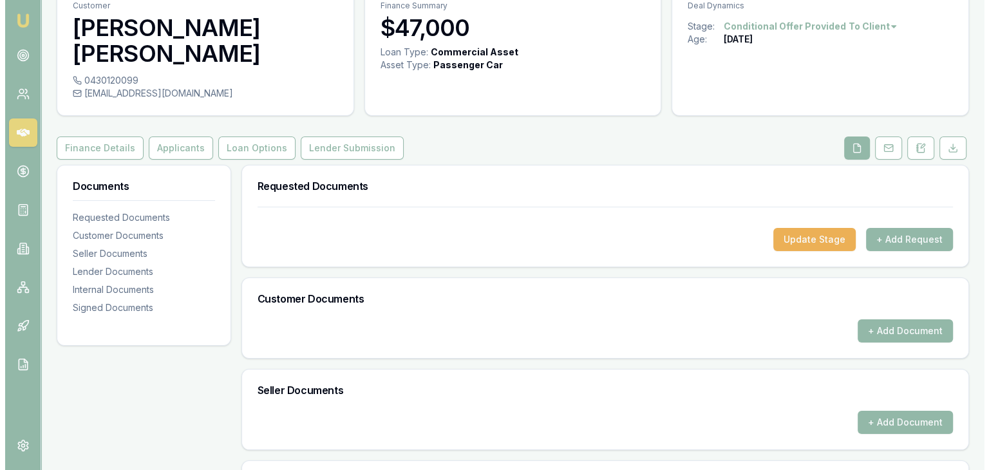
scroll to position [129, 0]
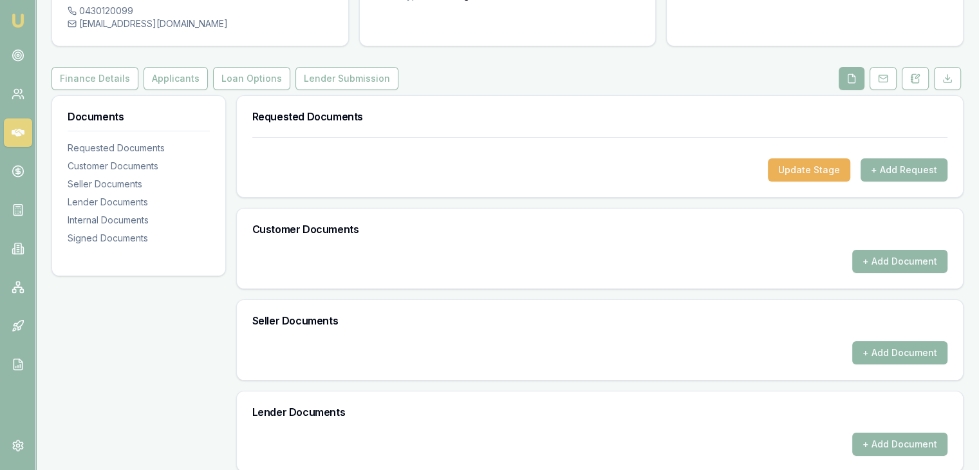
click at [864, 355] on button "+ Add Document" at bounding box center [899, 352] width 95 height 23
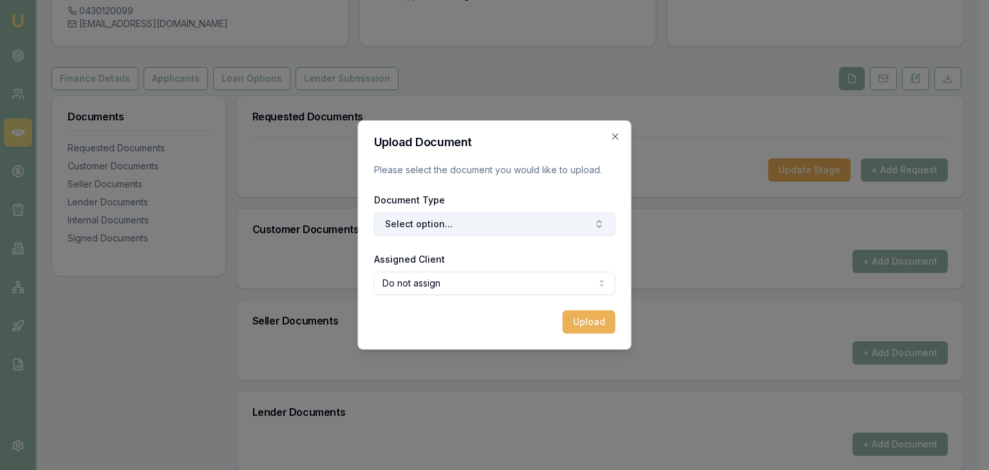
click at [481, 227] on button "Select option..." at bounding box center [494, 223] width 241 height 23
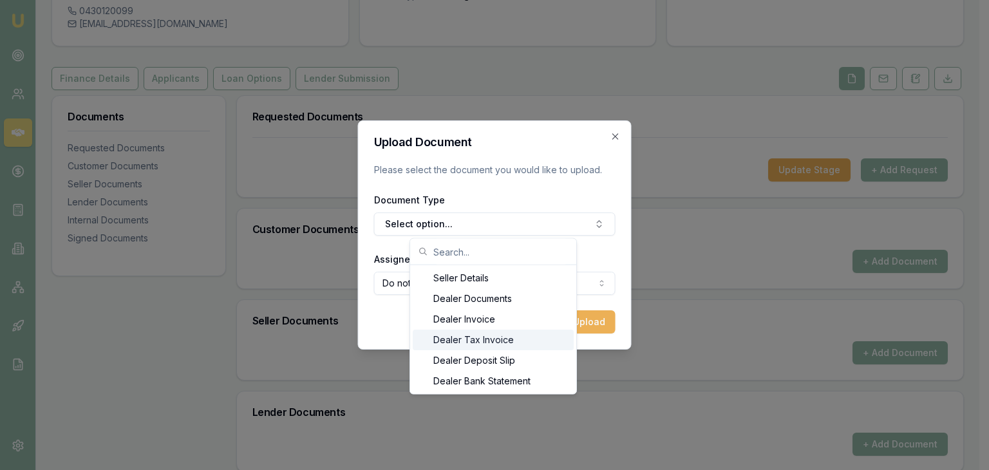
click at [480, 338] on div "Dealer Tax Invoice" at bounding box center [493, 340] width 161 height 21
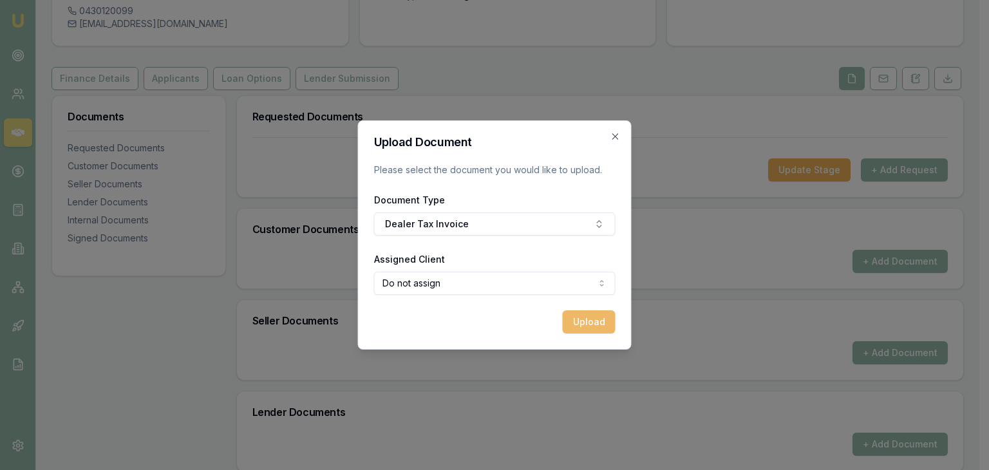
click at [577, 318] on button "Upload" at bounding box center [589, 321] width 53 height 23
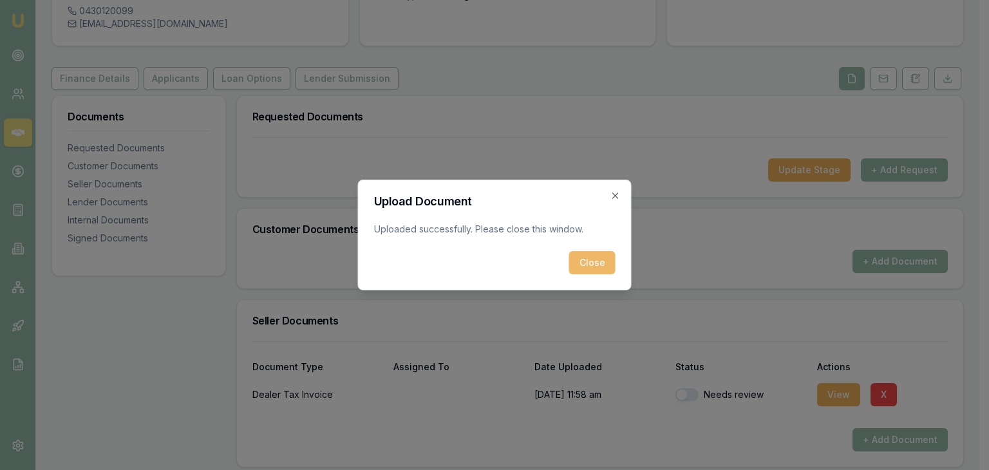
click at [586, 261] on button "Close" at bounding box center [592, 262] width 46 height 23
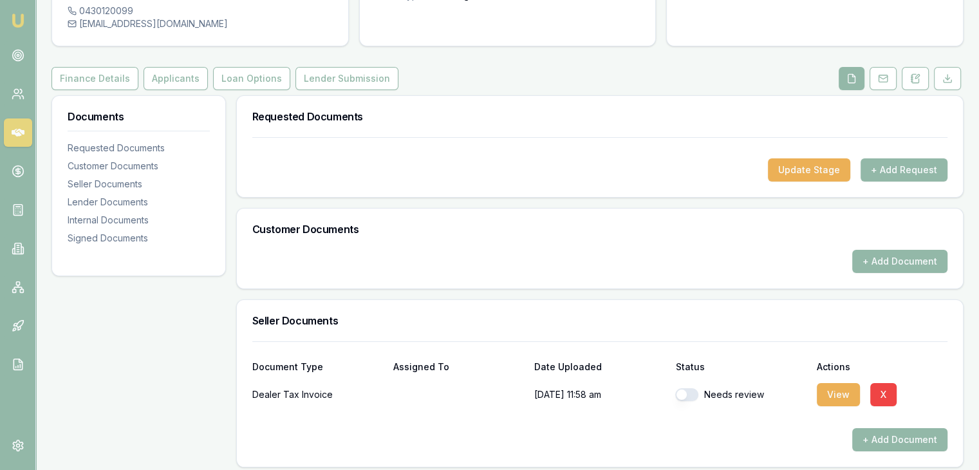
click at [685, 397] on button "button" at bounding box center [686, 394] width 23 height 13
checkbox input "true"
click at [858, 268] on button "+ Add Document" at bounding box center [899, 261] width 95 height 23
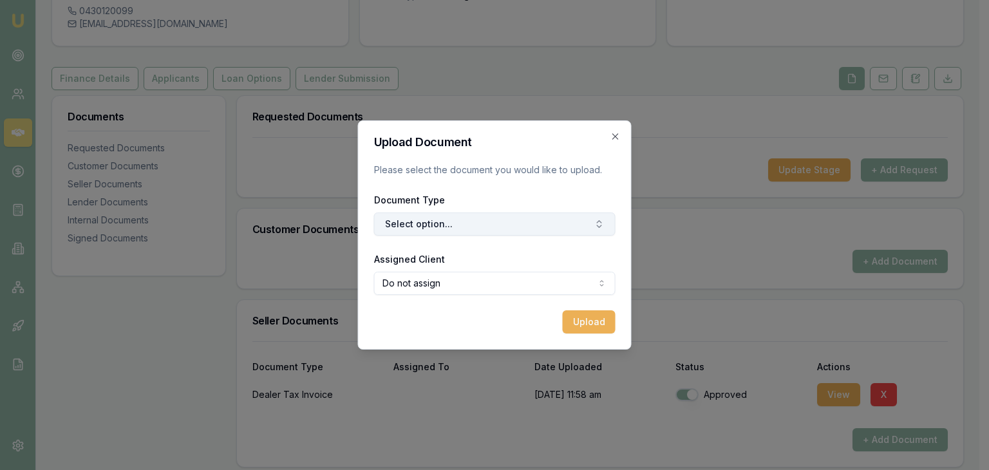
click at [524, 228] on button "Select option..." at bounding box center [494, 223] width 241 height 23
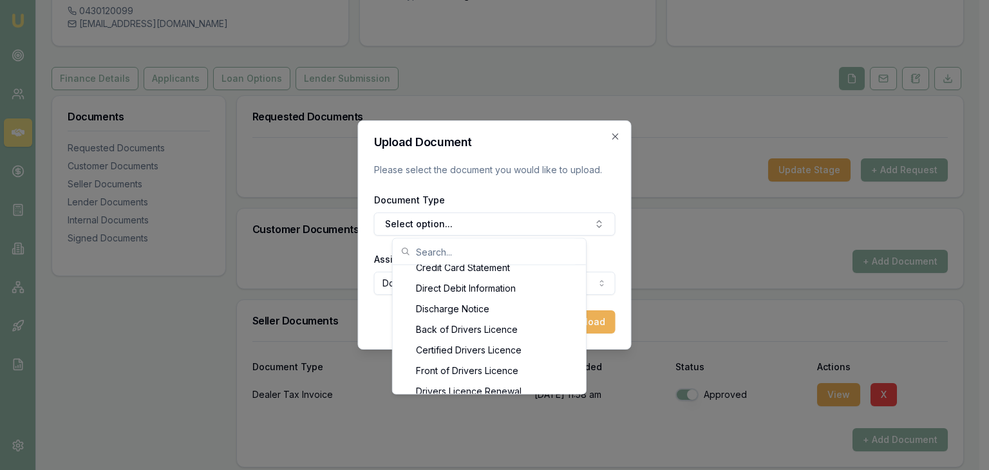
scroll to position [592, 0]
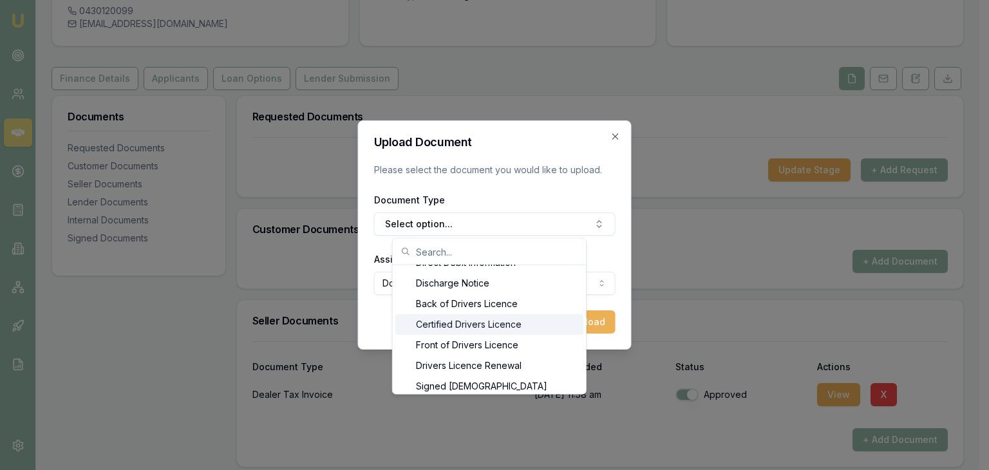
click at [508, 323] on div "Certified Drivers Licence" at bounding box center [489, 324] width 188 height 21
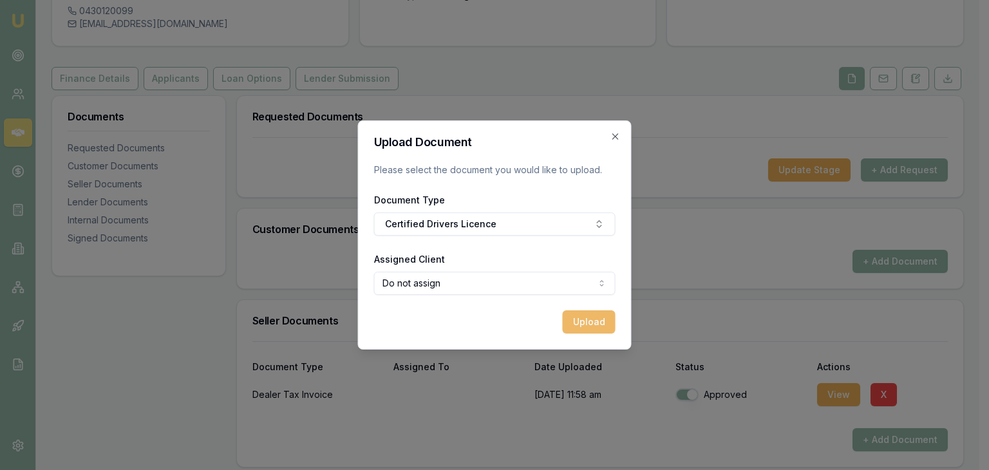
click at [581, 327] on button "Upload" at bounding box center [589, 321] width 53 height 23
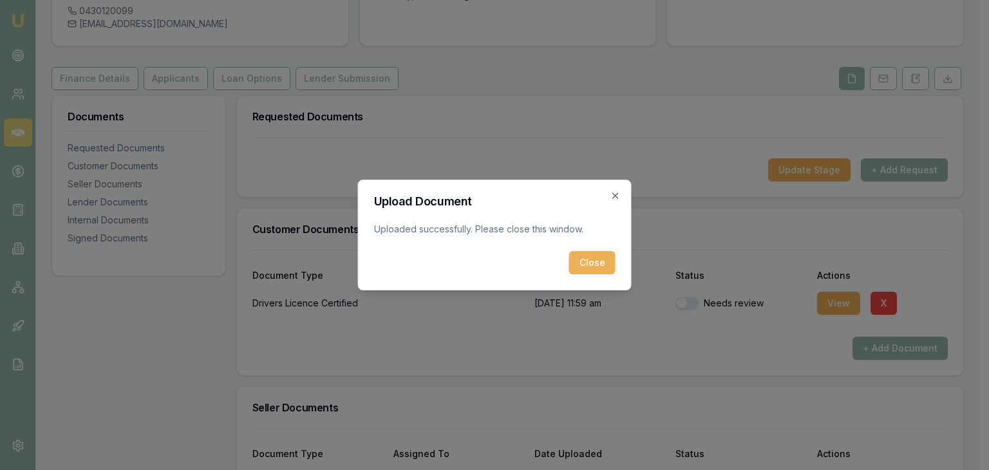
drag, startPoint x: 588, startPoint y: 262, endPoint x: 592, endPoint y: 274, distance: 12.6
click at [589, 261] on button "Close" at bounding box center [592, 262] width 46 height 23
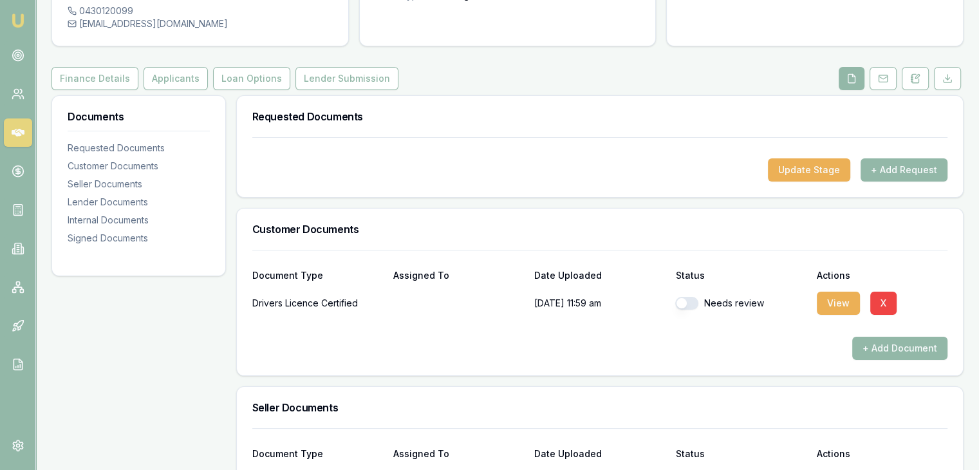
click at [686, 303] on button "button" at bounding box center [686, 303] width 23 height 13
checkbox input "true"
click at [867, 348] on button "+ Add Document" at bounding box center [899, 348] width 95 height 23
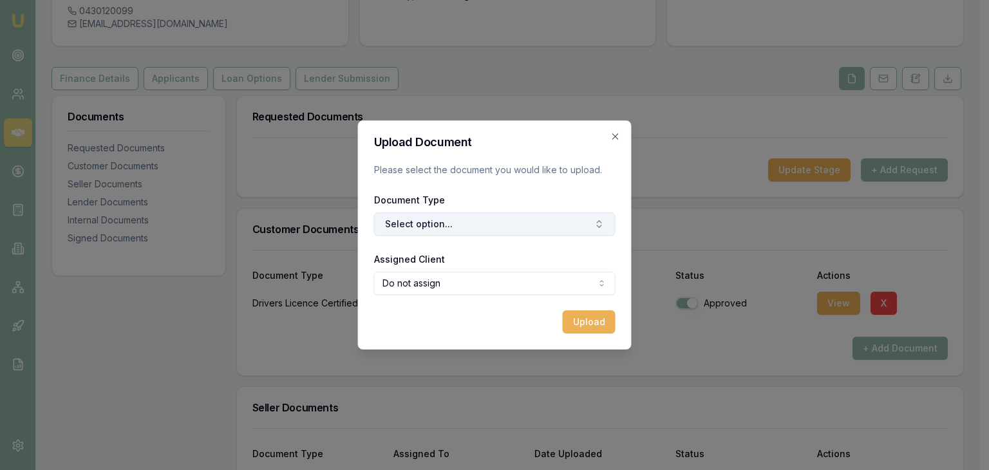
click at [489, 223] on button "Select option..." at bounding box center [494, 223] width 241 height 23
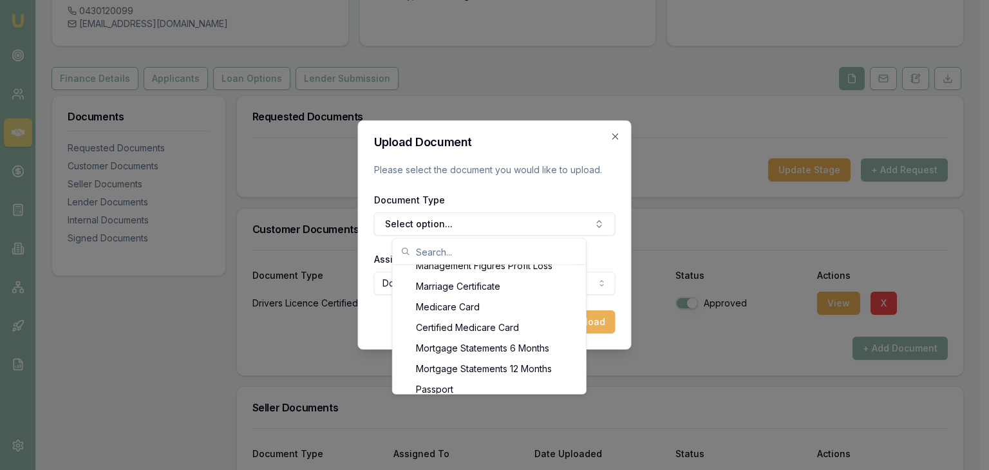
scroll to position [927, 0]
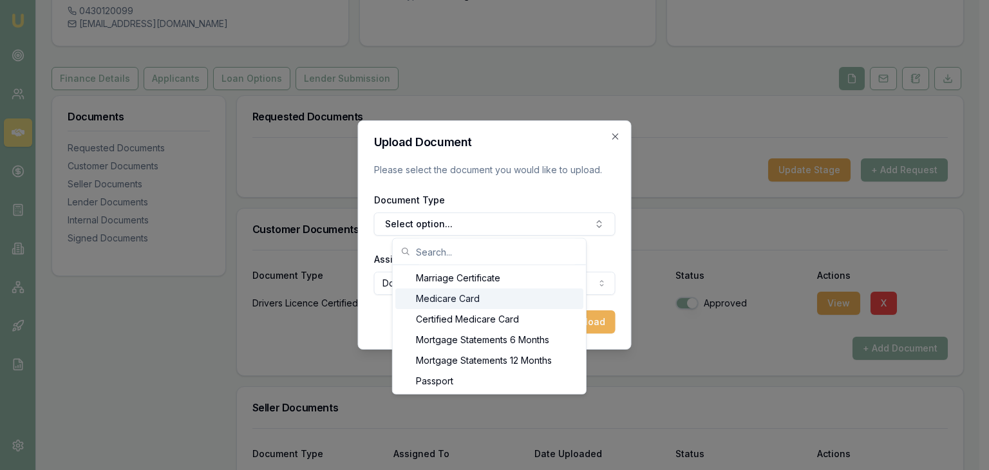
click at [485, 297] on div "Medicare Card" at bounding box center [489, 298] width 188 height 21
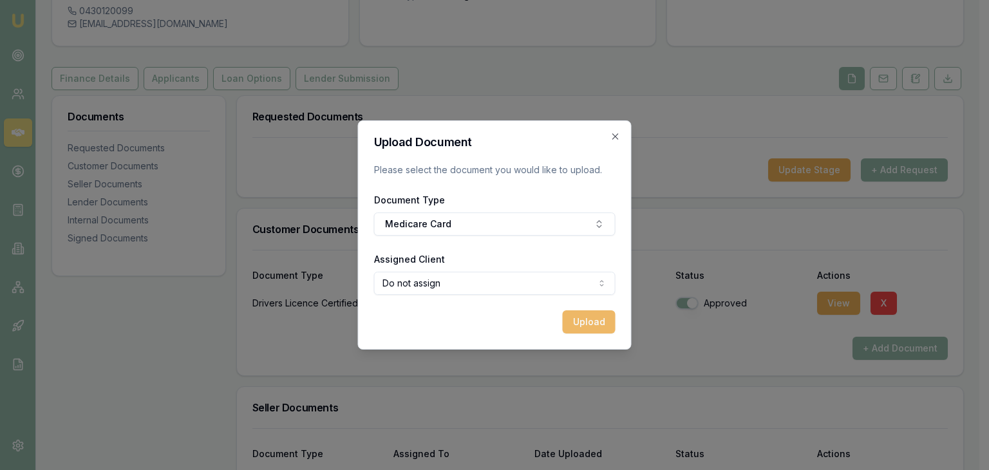
click at [565, 326] on button "Upload" at bounding box center [589, 321] width 53 height 23
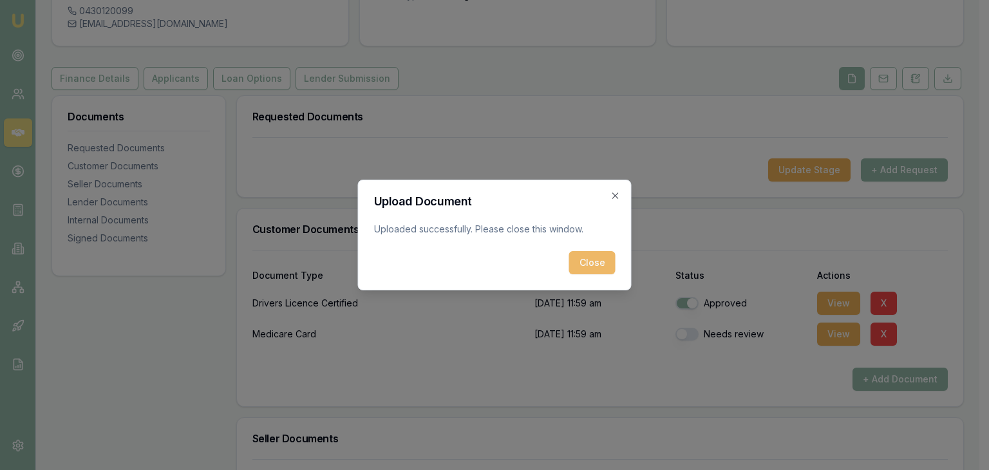
drag, startPoint x: 584, startPoint y: 261, endPoint x: 590, endPoint y: 268, distance: 9.1
click at [585, 262] on button "Close" at bounding box center [592, 262] width 46 height 23
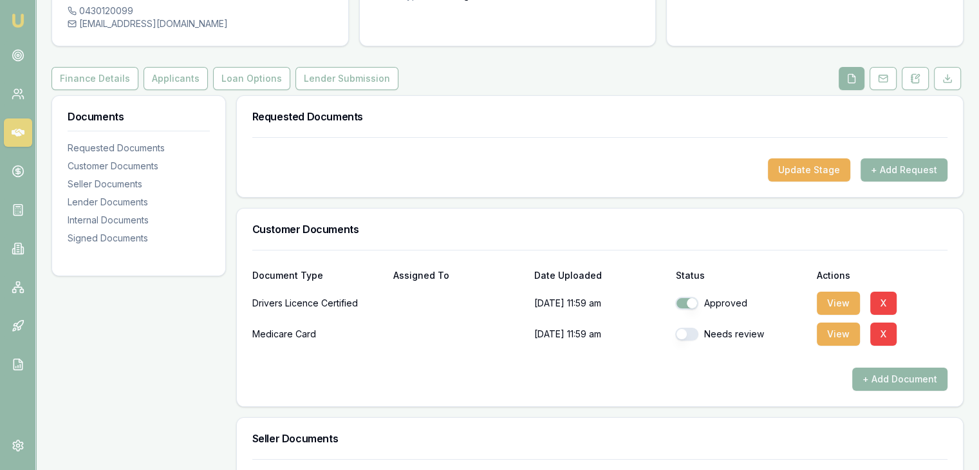
drag, startPoint x: 683, startPoint y: 332, endPoint x: 657, endPoint y: 329, distance: 26.5
click at [683, 332] on button "button" at bounding box center [686, 334] width 23 height 13
checkbox input "true"
click at [891, 377] on button "+ Add Document" at bounding box center [899, 379] width 95 height 23
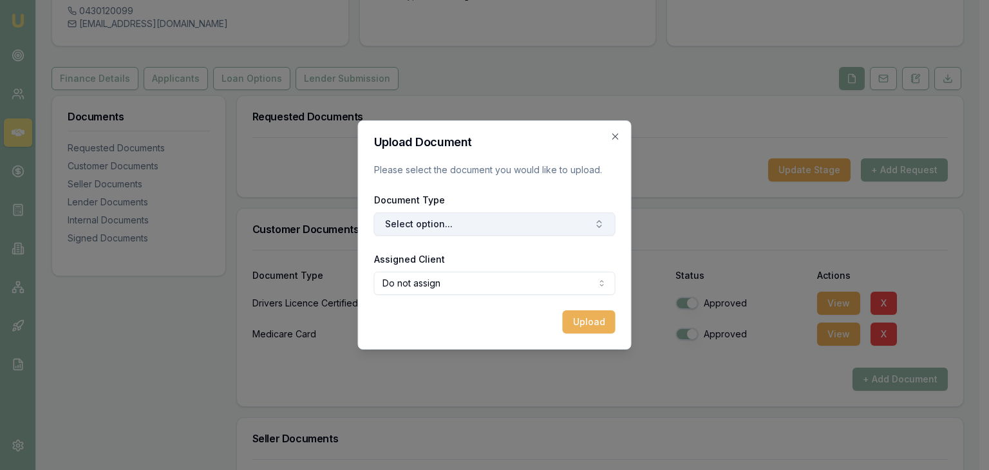
click at [559, 218] on button "Select option..." at bounding box center [494, 223] width 241 height 23
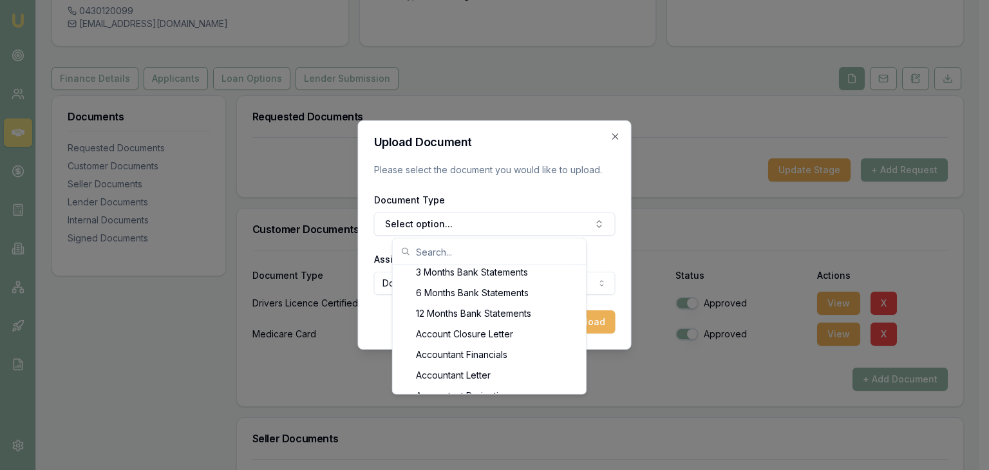
scroll to position [0, 0]
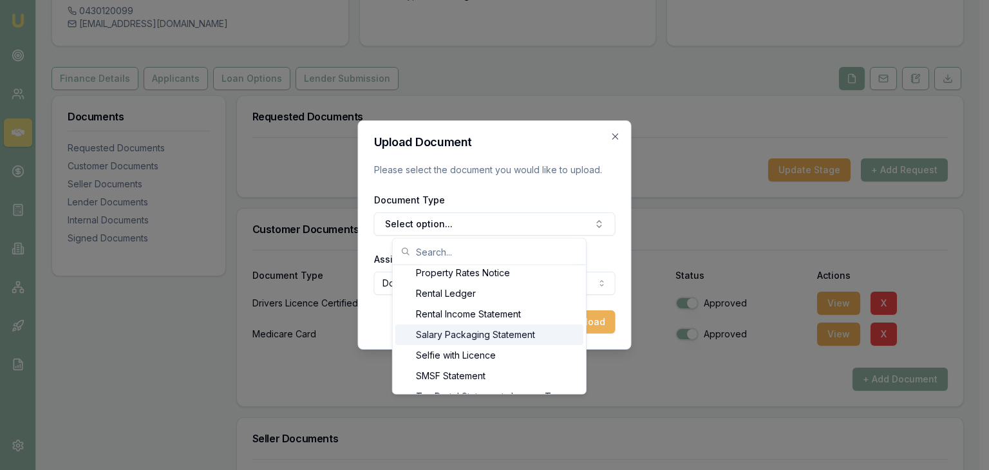
scroll to position [1236, 0]
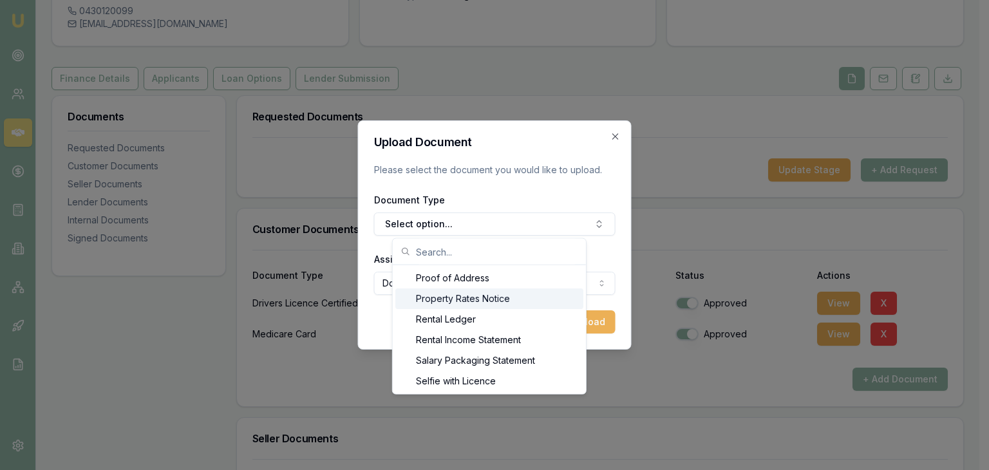
click at [559, 302] on div "Property Rates Notice" at bounding box center [489, 298] width 188 height 21
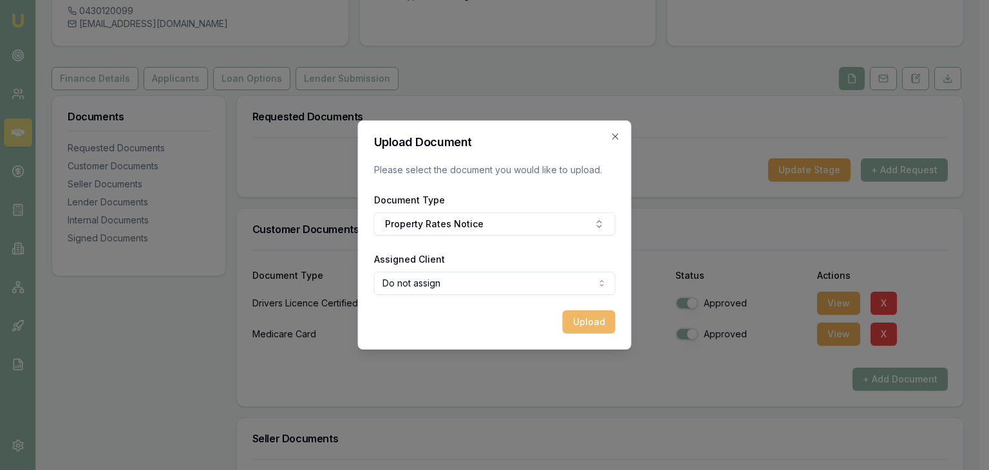
click at [572, 320] on button "Upload" at bounding box center [589, 321] width 53 height 23
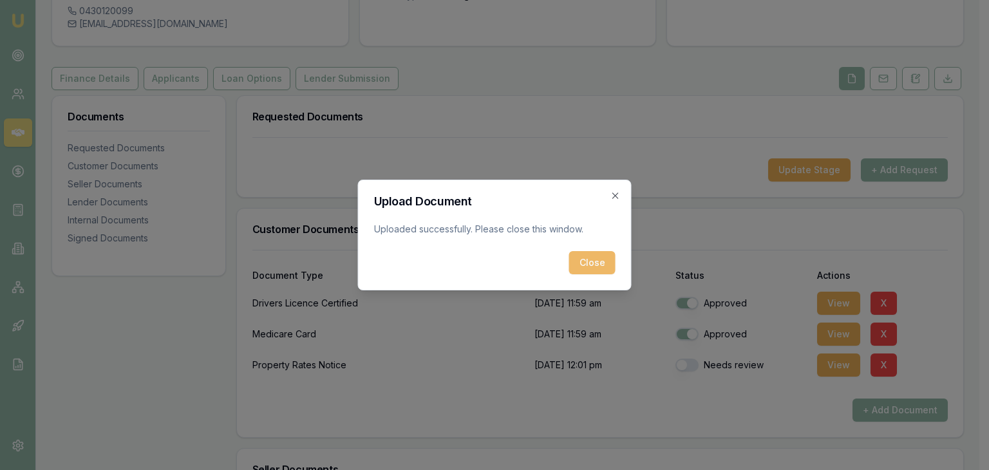
click at [599, 263] on button "Close" at bounding box center [592, 262] width 46 height 23
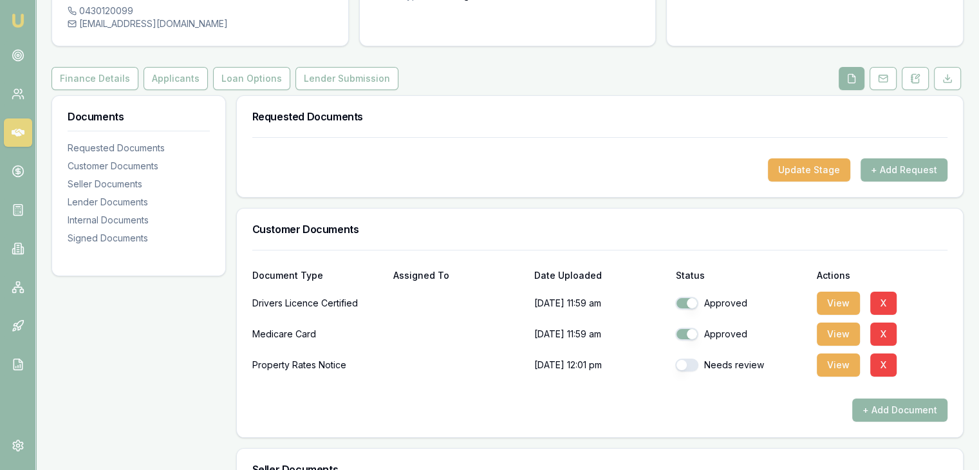
click at [690, 369] on button "button" at bounding box center [686, 365] width 23 height 13
checkbox input "true"
click at [869, 417] on button "+ Add Document" at bounding box center [899, 409] width 95 height 23
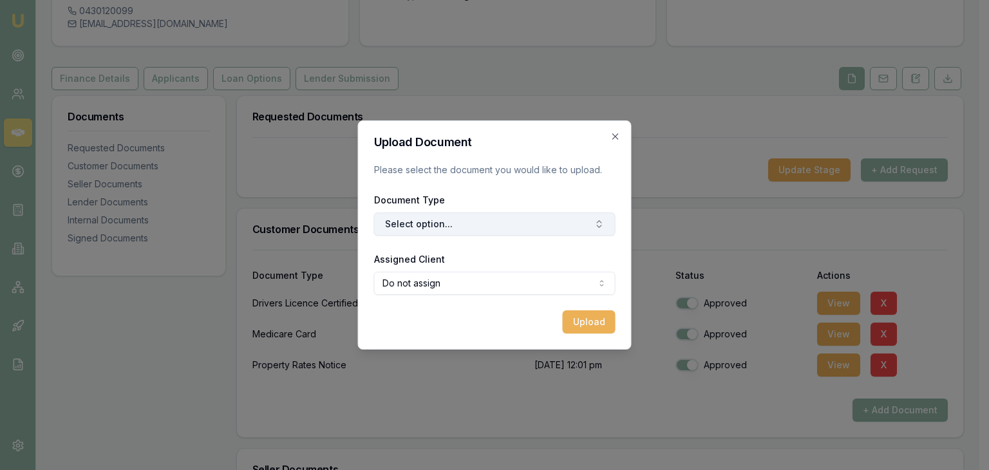
click at [412, 221] on button "Select option..." at bounding box center [494, 223] width 241 height 23
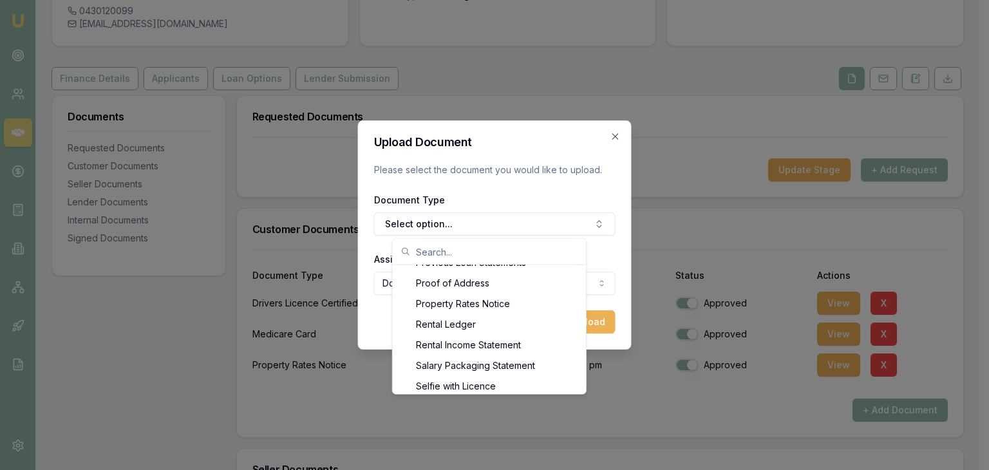
scroll to position [1205, 0]
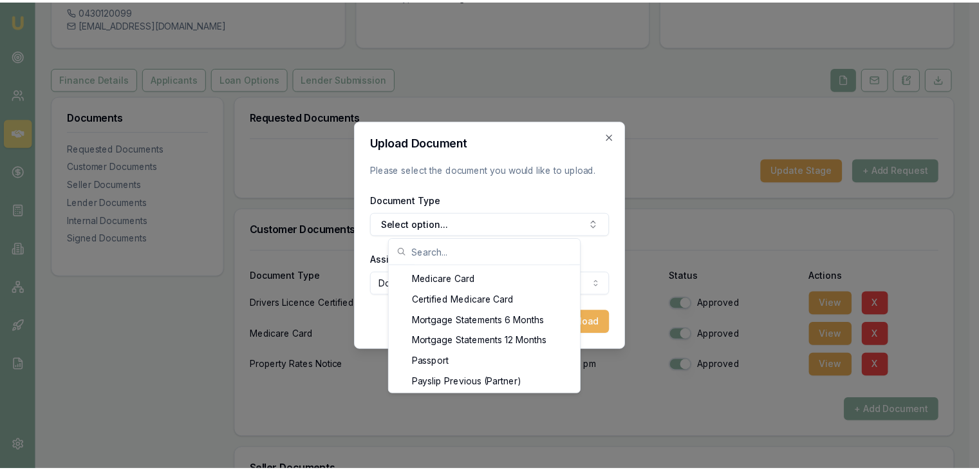
scroll to position [948, 0]
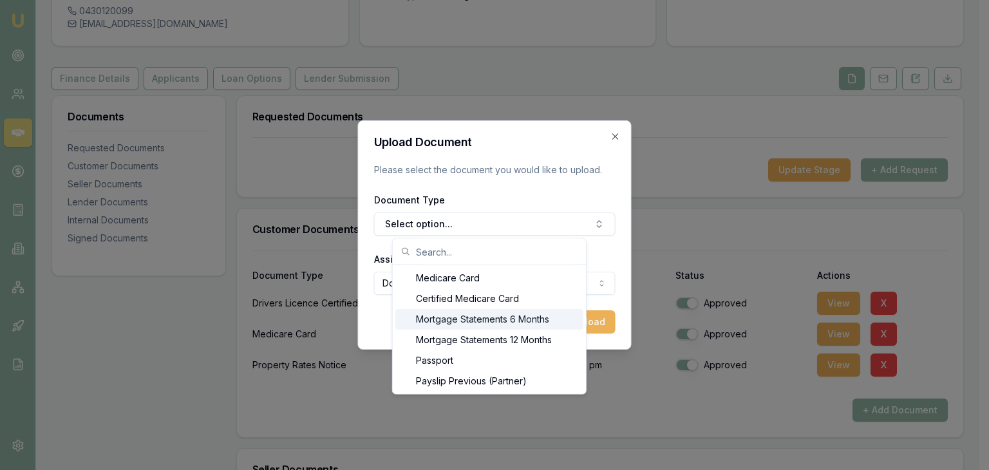
click at [507, 320] on div "Mortgage Statements 6 Months" at bounding box center [489, 319] width 188 height 21
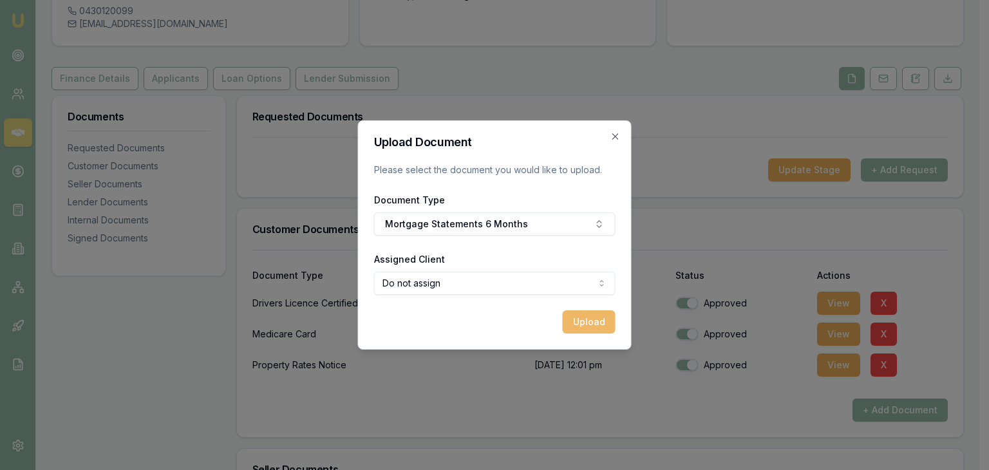
click at [579, 323] on button "Upload" at bounding box center [589, 321] width 53 height 23
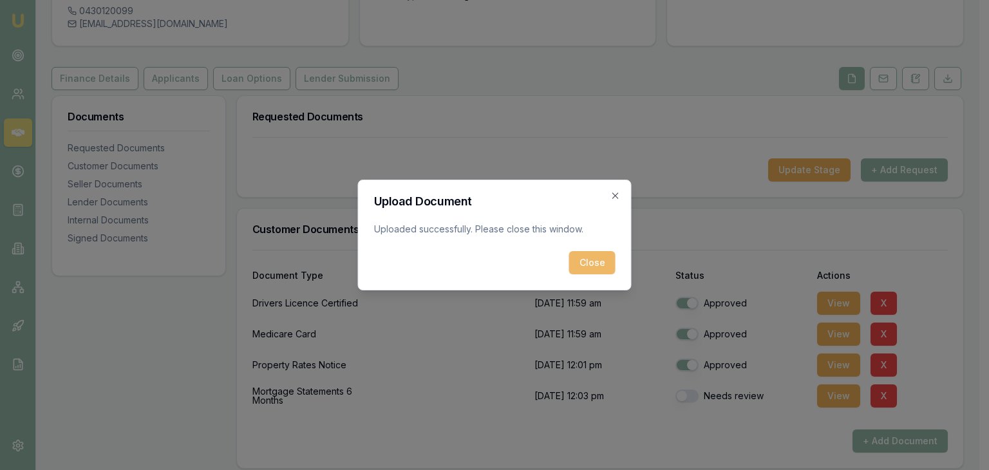
click at [601, 265] on button "Close" at bounding box center [592, 262] width 46 height 23
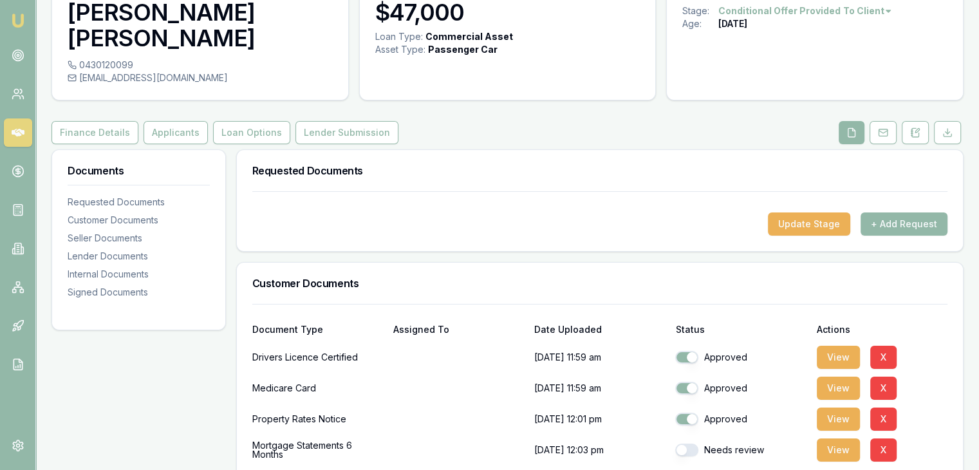
scroll to position [0, 0]
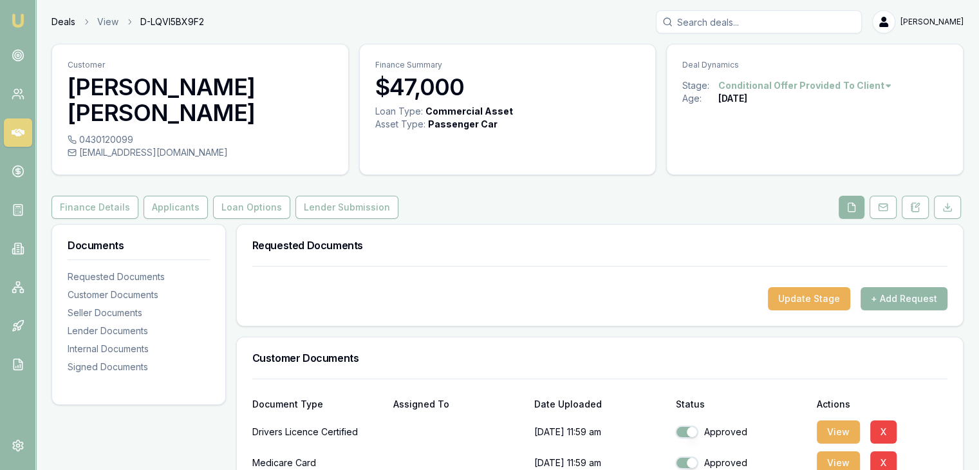
click at [68, 27] on link "Deals" at bounding box center [64, 21] width 24 height 13
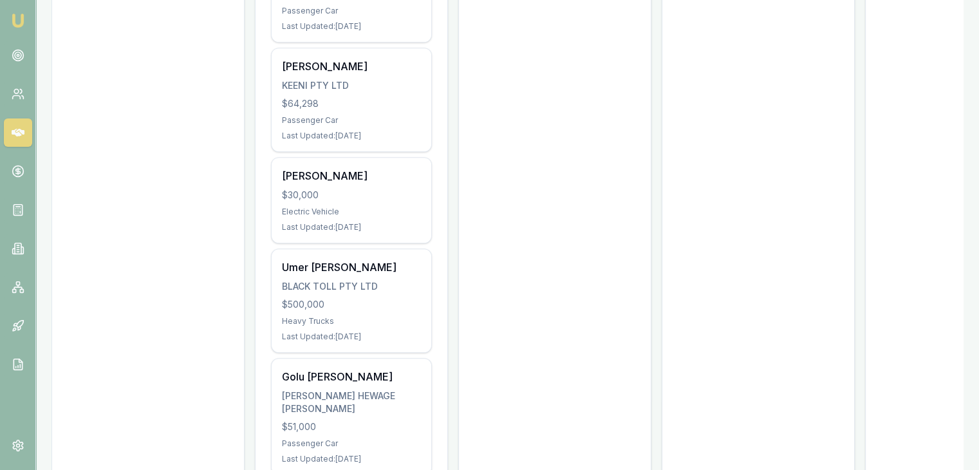
scroll to position [623, 0]
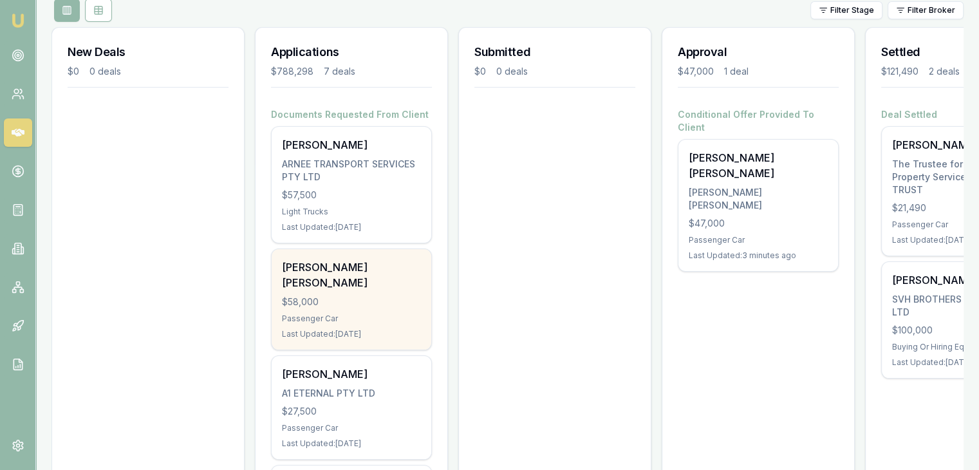
scroll to position [193, 0]
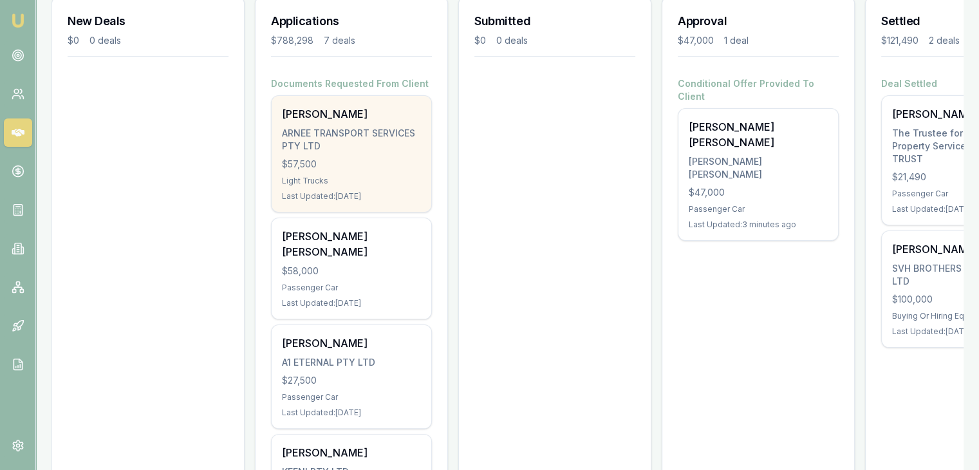
click at [366, 187] on div "Nimeshkumar Patel ARNEE TRANSPORT SERVICES PTY LTD $57,500 Light Trucks Last Up…" at bounding box center [352, 154] width 160 height 116
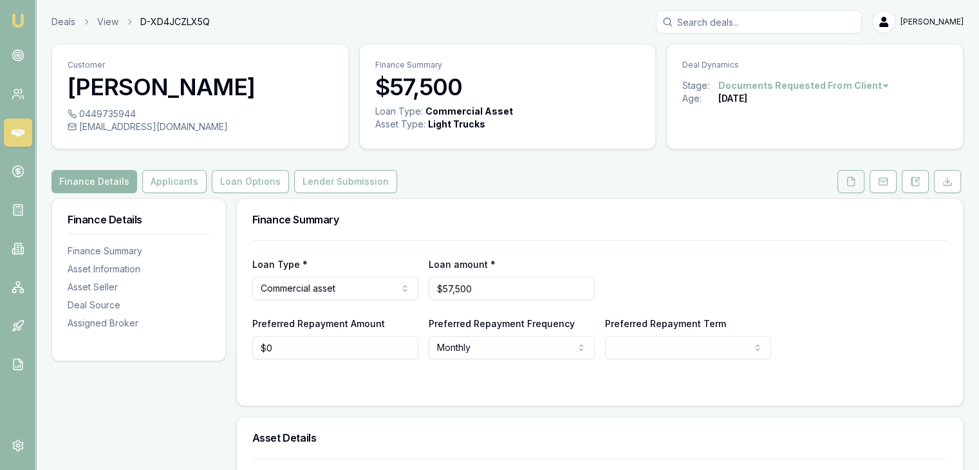
click at [852, 181] on icon at bounding box center [851, 181] width 10 height 10
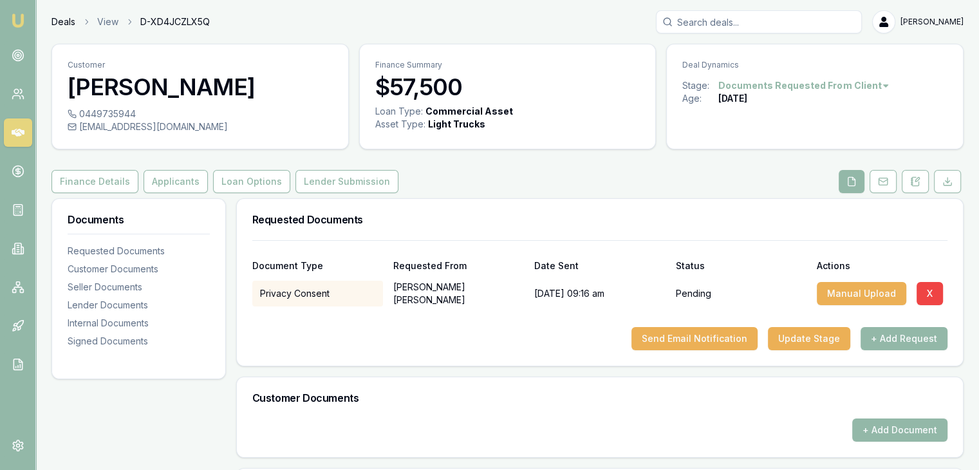
click at [64, 20] on link "Deals" at bounding box center [64, 21] width 24 height 13
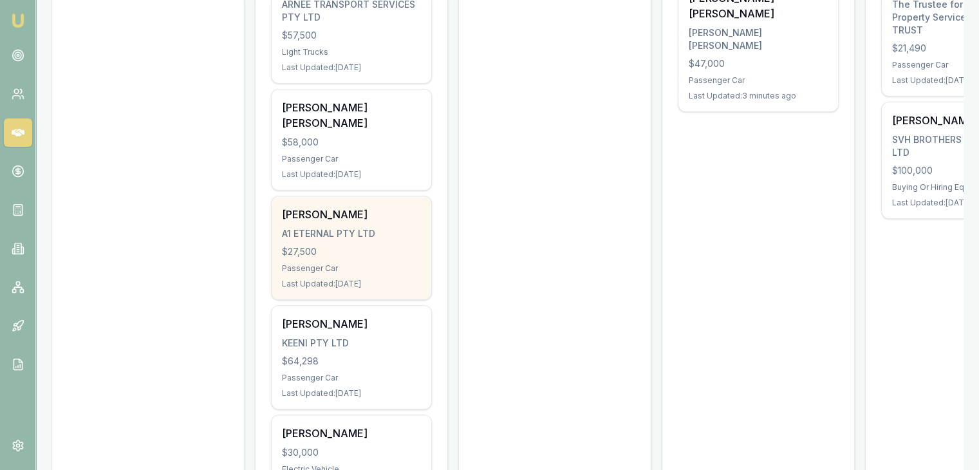
scroll to position [386, 0]
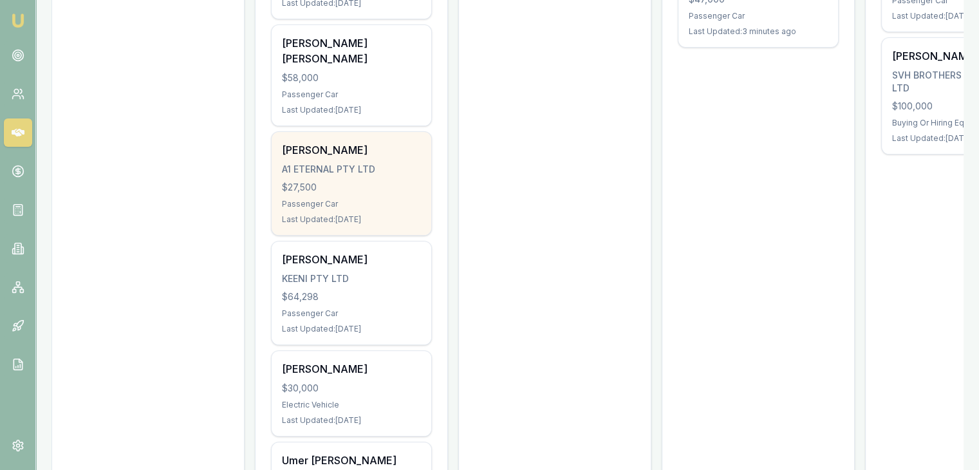
click at [323, 196] on div "Yousuf Mohammed A1 ETERNAL PTY LTD $27,500 Passenger Car Last Updated: 2 days a…" at bounding box center [352, 183] width 160 height 103
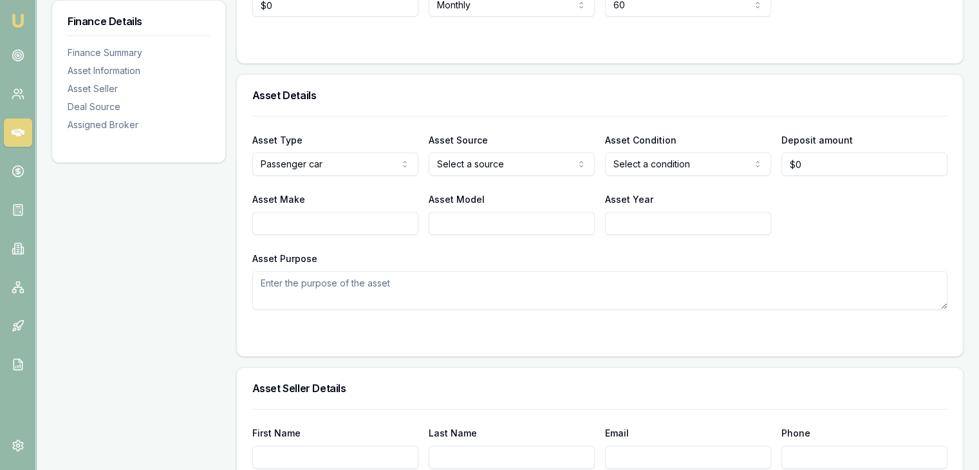
scroll to position [451, 0]
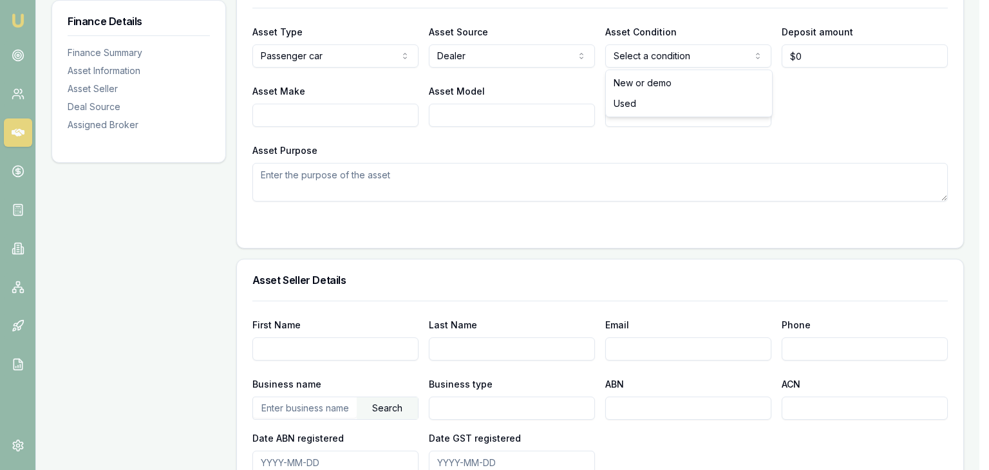
select select "USED"
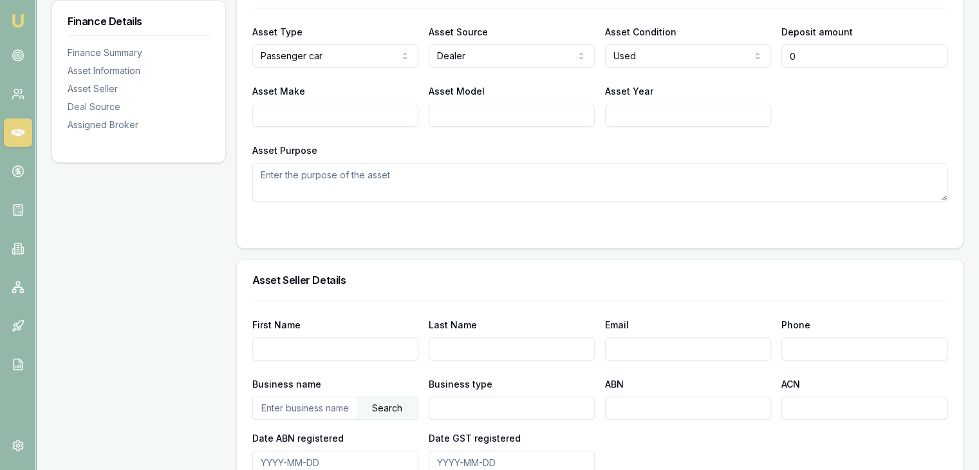
click at [813, 60] on input "0" at bounding box center [865, 55] width 166 height 23
type input "$500"
click at [363, 110] on input "Asset Make" at bounding box center [335, 115] width 166 height 23
type input "Hundai"
type input "Odessey"
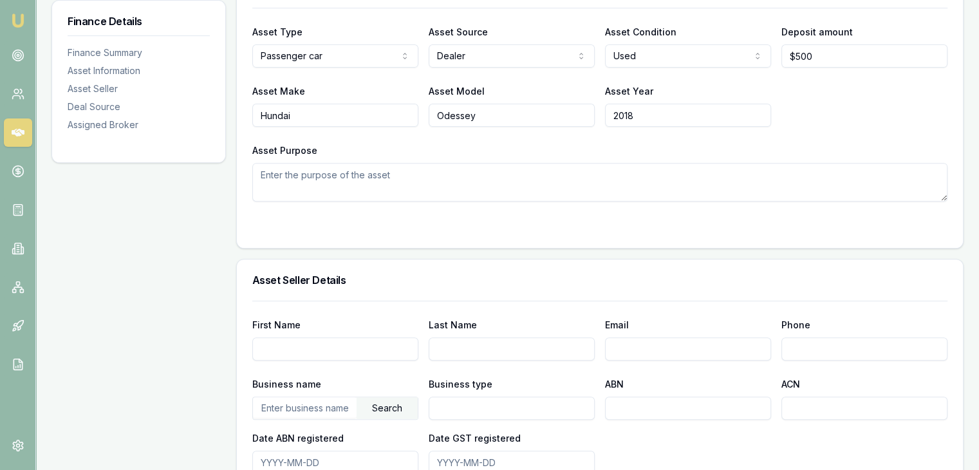
type input "2018"
click at [264, 172] on textarea "Asset Purpose" at bounding box center [599, 182] width 695 height 39
paste textarea "Client operates a food transport business, delivering Vietnamese groceries from…"
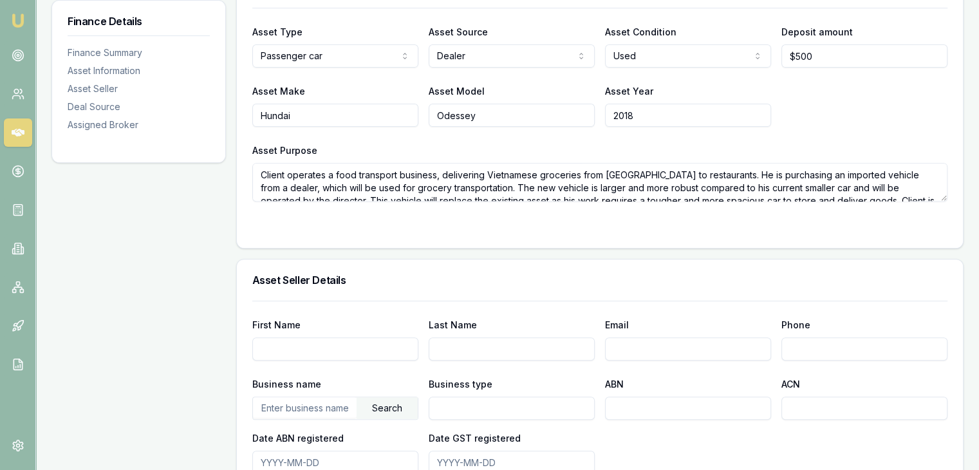
scroll to position [31, 0]
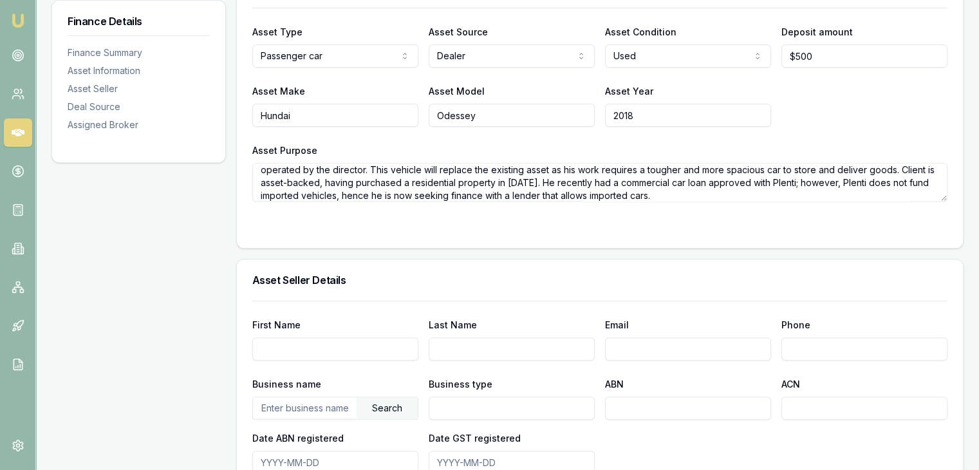
type textarea "Client operates a food transport business, delivering Vietnamese groceries from…"
click at [344, 246] on div "Asset Details Asset Type Passenger car Passenger car Electric vehicle Light com…" at bounding box center [599, 107] width 727 height 283
click at [324, 345] on input "First Name" at bounding box center [335, 348] width 166 height 23
click at [330, 411] on input "text" at bounding box center [305, 407] width 104 height 21
click at [321, 403] on input "text" at bounding box center [305, 407] width 104 height 21
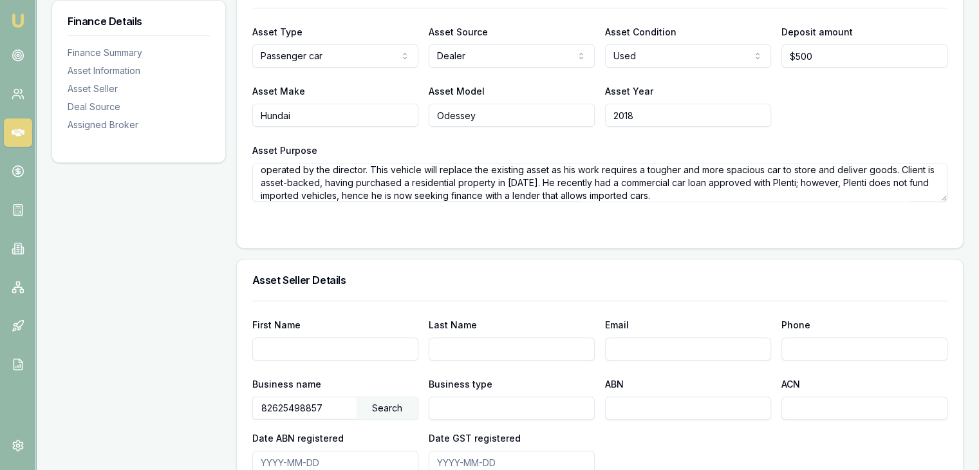
click at [392, 404] on div "Search" at bounding box center [387, 408] width 61 height 22
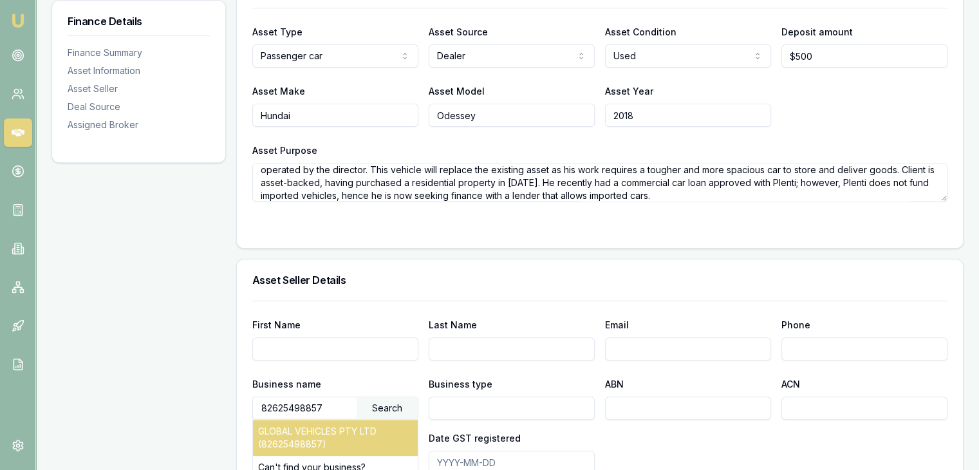
click at [343, 438] on div "GLOBAL VEHICLES PTY LTD (82625498857)" at bounding box center [335, 438] width 165 height 36
type input "GLOBAL VEHICLES PTY LTD"
type input "Australian Private Company"
type input "82625498857"
type input "625498857"
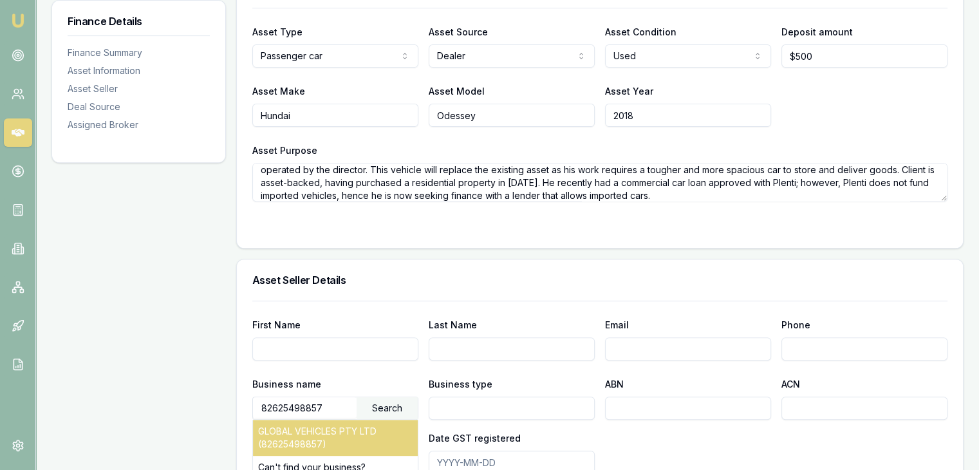
type input "2018-04-13"
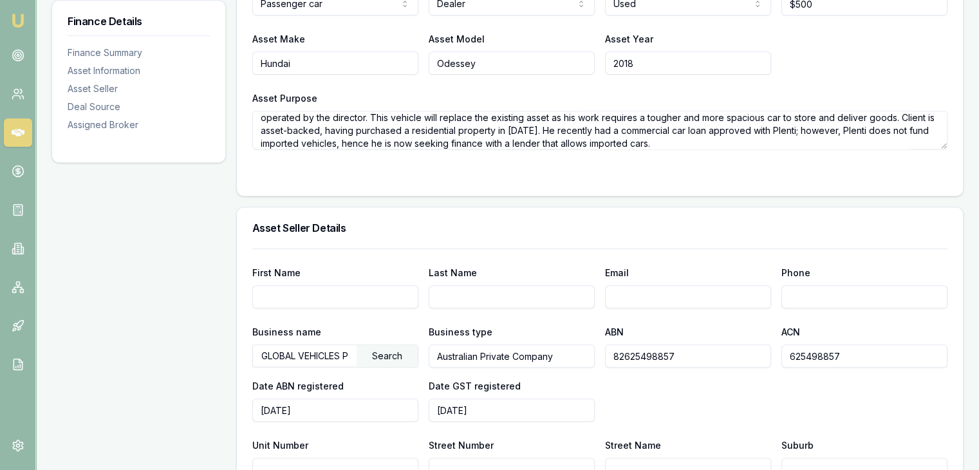
scroll to position [644, 0]
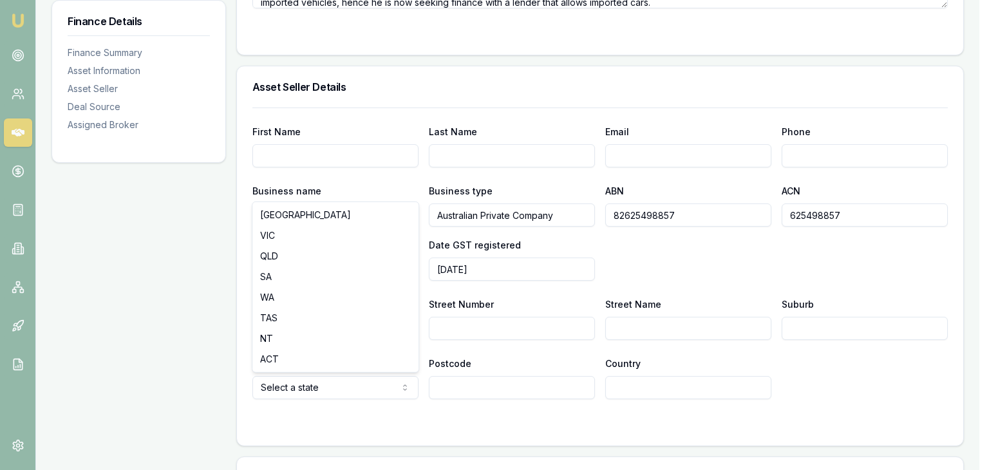
select select "VIC"
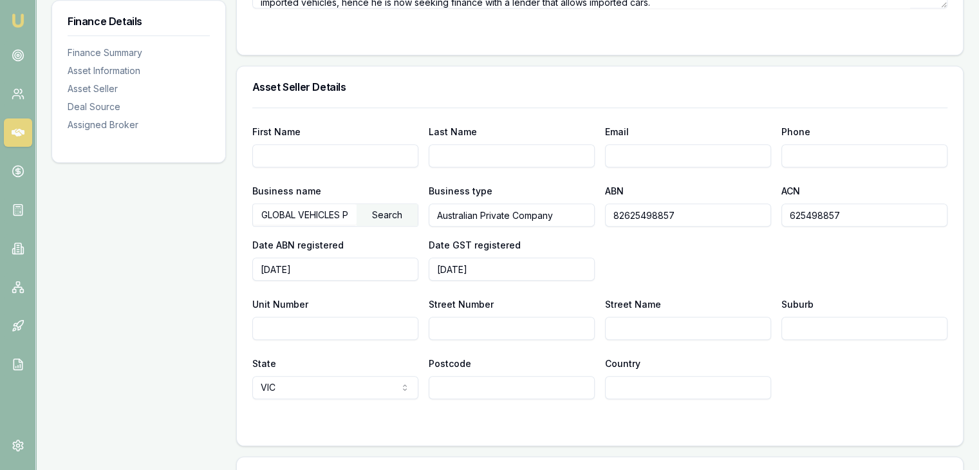
click at [447, 388] on input "Postcode" at bounding box center [512, 387] width 166 height 23
type input "3060"
click at [440, 324] on input "Street Number" at bounding box center [512, 328] width 166 height 23
type input "1285"
click at [679, 320] on input "Street Name" at bounding box center [688, 328] width 166 height 23
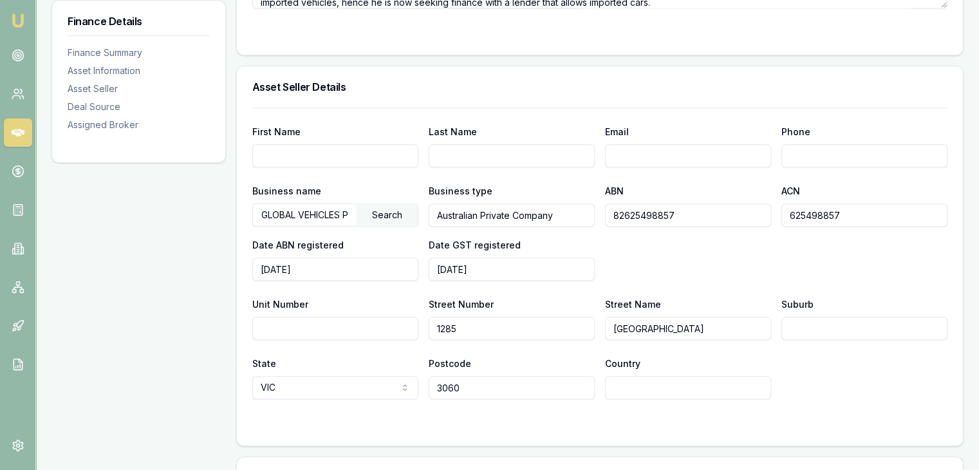
click at [679, 320] on input "Sydney" at bounding box center [688, 328] width 166 height 23
type input "Sydney Road"
type input "Fawkner"
drag, startPoint x: 80, startPoint y: 71, endPoint x: 79, endPoint y: 86, distance: 14.2
click at [80, 79] on nav "Finance Summary Asset Information Asset Seller Deal Source Assigned Broker" at bounding box center [139, 80] width 142 height 101
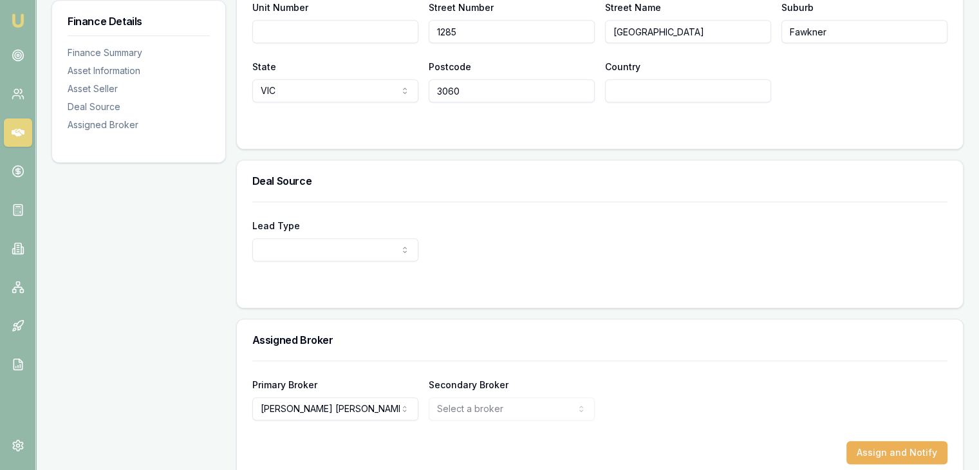
scroll to position [960, 0]
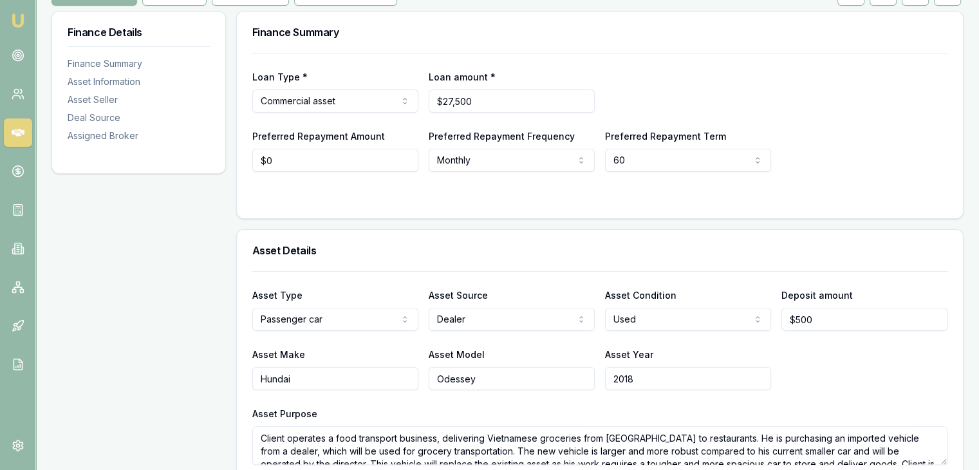
scroll to position [0, 0]
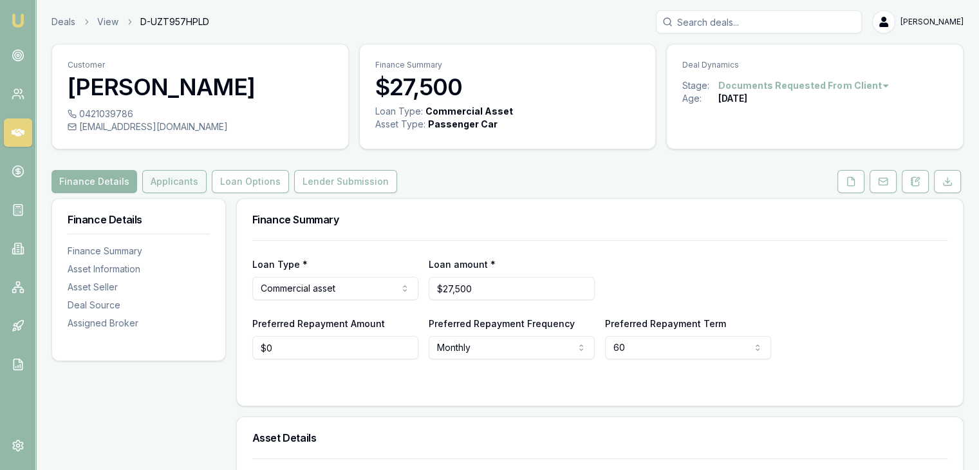
click at [158, 181] on button "Applicants" at bounding box center [174, 181] width 64 height 23
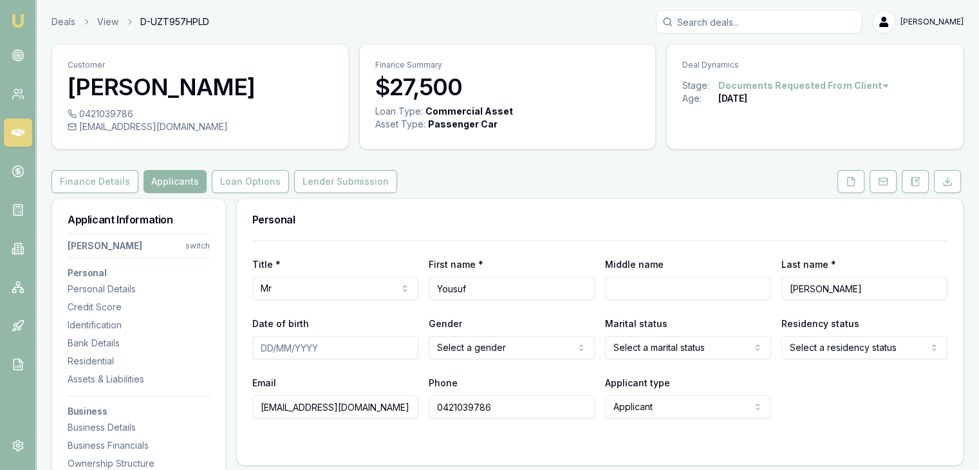
click at [270, 346] on input "Date of birth" at bounding box center [335, 347] width 166 height 23
click at [799, 355] on html "Emu Broker Deals View D-UZT957HPLD Pinkesh Patel Toggle Menu Customer Yousuf Mo…" at bounding box center [489, 235] width 979 height 470
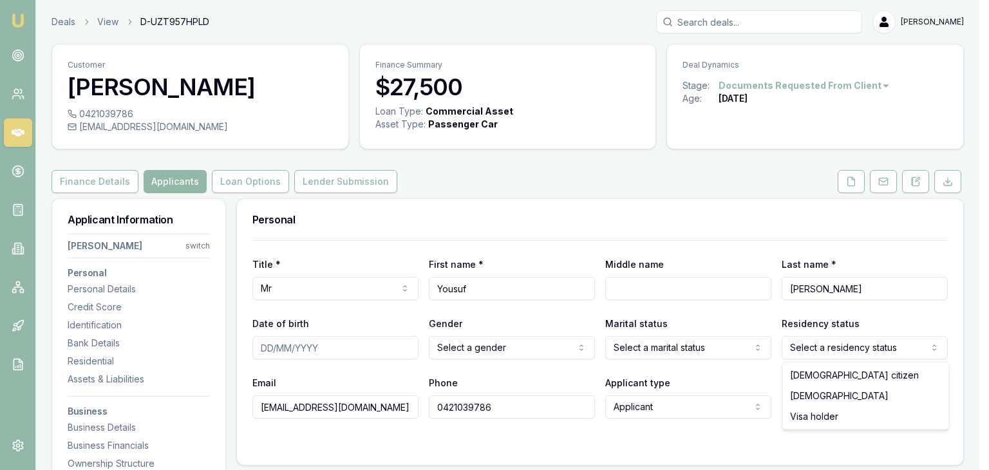
select select "PERMANENT_RESIDENT"
drag, startPoint x: 803, startPoint y: 392, endPoint x: 662, endPoint y: 360, distance: 144.0
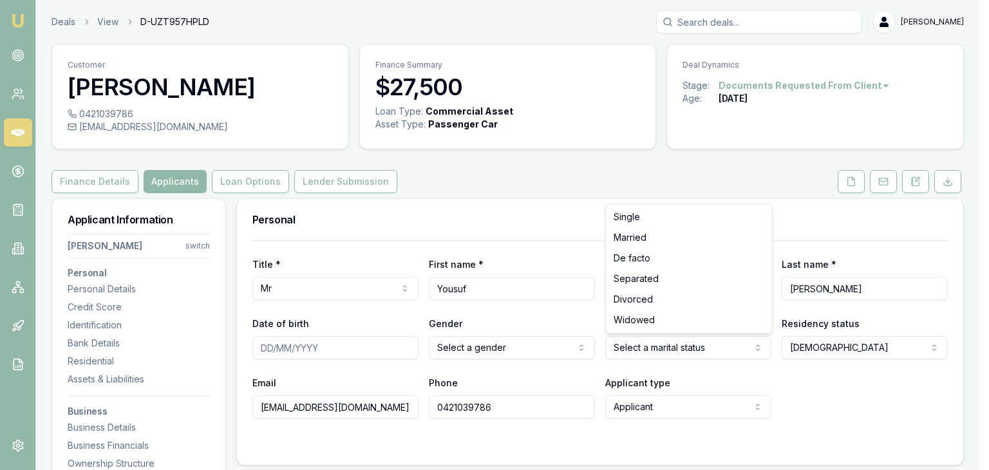
click at [655, 355] on html "Emu Broker Deals View D-UZT957HPLD Pinkesh Patel Toggle Menu Customer Yousuf Mo…" at bounding box center [494, 235] width 989 height 470
drag, startPoint x: 636, startPoint y: 212, endPoint x: 515, endPoint y: 341, distance: 177.2
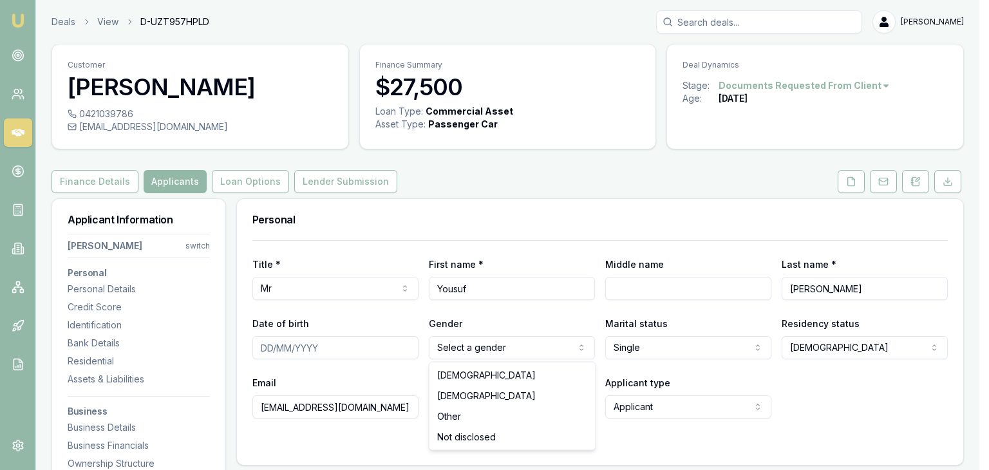
click at [514, 343] on html "Emu Broker Deals View D-UZT957HPLD Pinkesh Patel Toggle Menu Customer Yousuf Mo…" at bounding box center [494, 235] width 989 height 470
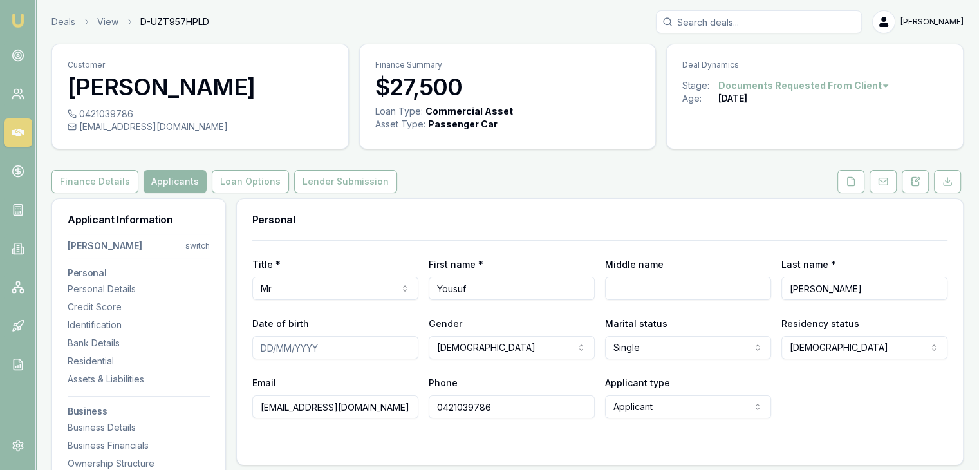
click at [342, 348] on input "Date of birth" at bounding box center [335, 347] width 166 height 23
click at [264, 346] on input "Date of birth" at bounding box center [335, 347] width 166 height 23
type input "17/09/1992"
click at [810, 400] on div "Email mohammedyousuf8774@gmail.com Phone 0421039786 Applicant type Applicant Ap…" at bounding box center [599, 397] width 695 height 44
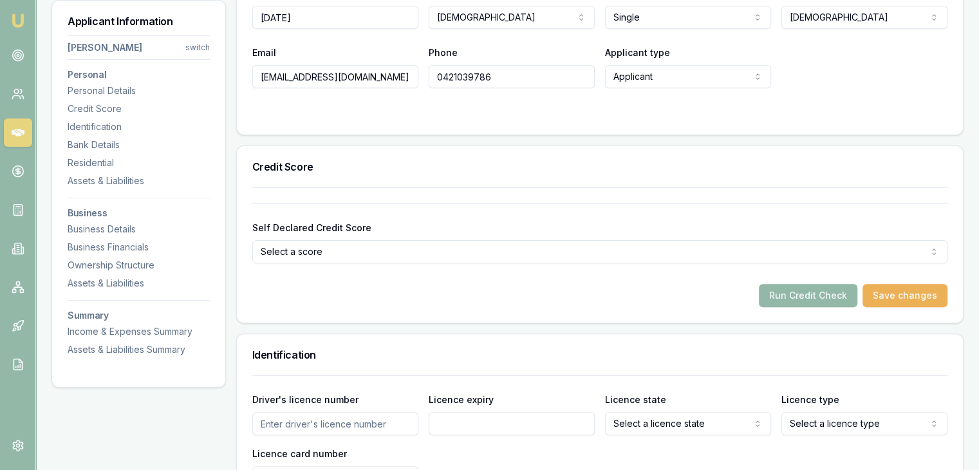
scroll to position [386, 0]
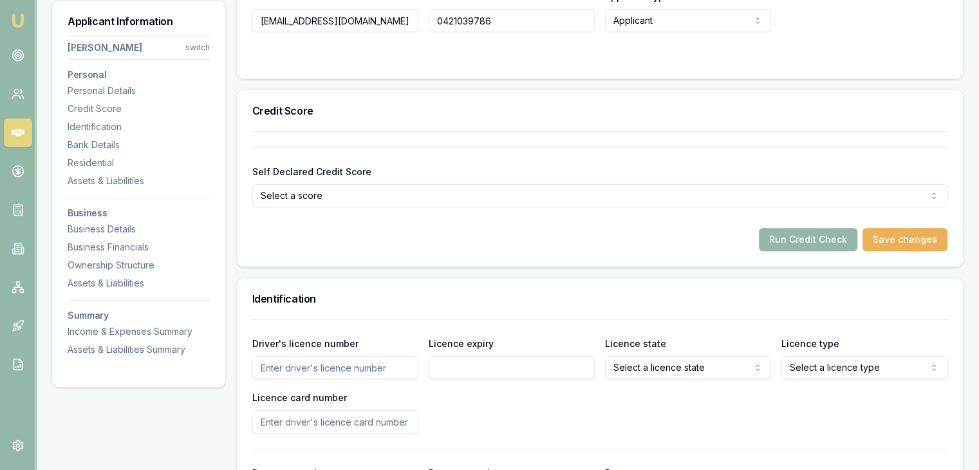
click at [345, 370] on input "Driver's licence number" at bounding box center [335, 367] width 166 height 23
type input "040162015"
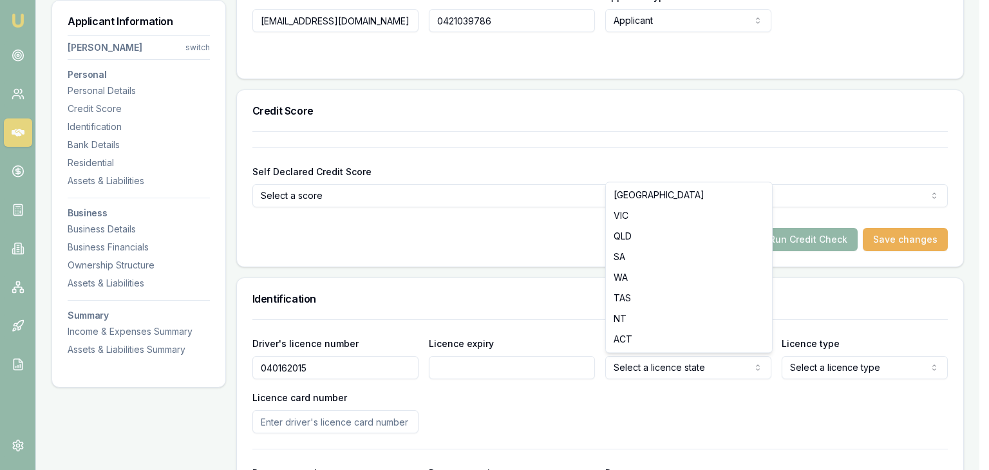
select select "VIC"
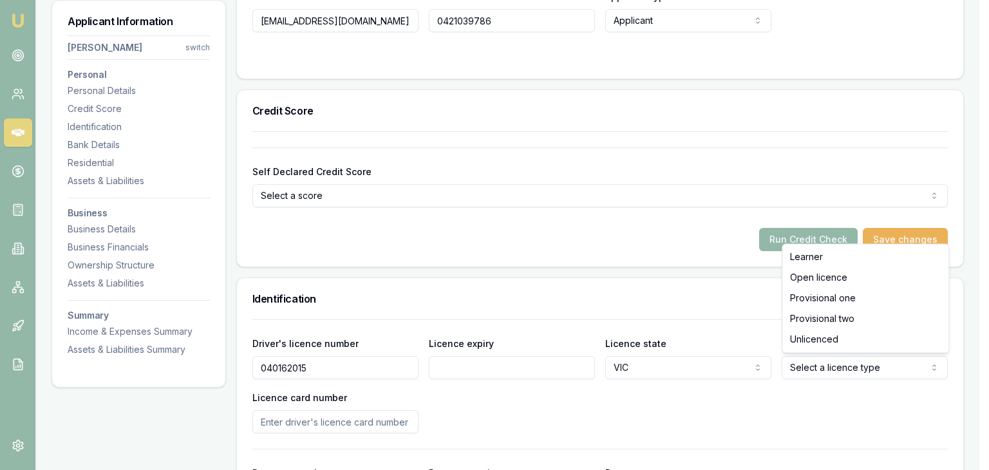
select select "OPEN_LICENCE"
drag, startPoint x: 809, startPoint y: 280, endPoint x: 793, endPoint y: 289, distance: 17.9
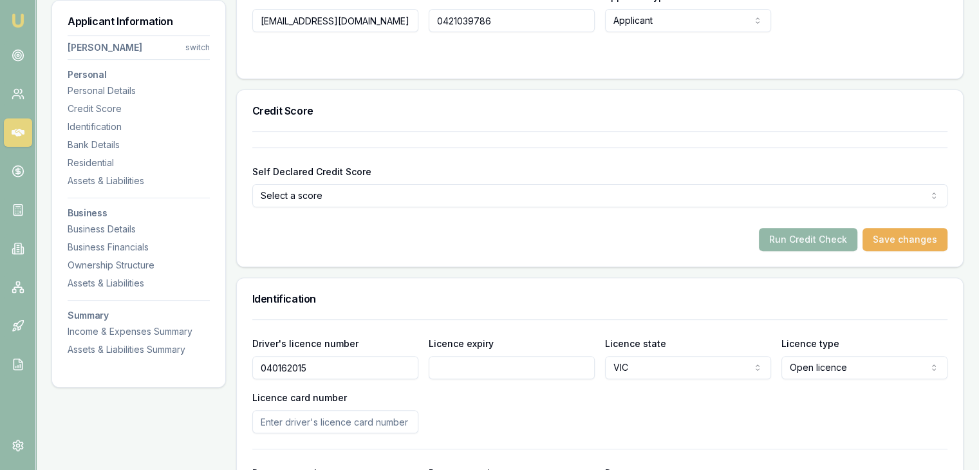
click at [303, 417] on input "Licence card number" at bounding box center [335, 421] width 166 height 23
click at [279, 417] on input "Licence card number" at bounding box center [335, 421] width 166 height 23
type input "P4516268"
click at [491, 421] on div "Driver's licence number 040162015 Licence expiry Licence state VIC NSW VIC QLD …" at bounding box center [599, 384] width 695 height 98
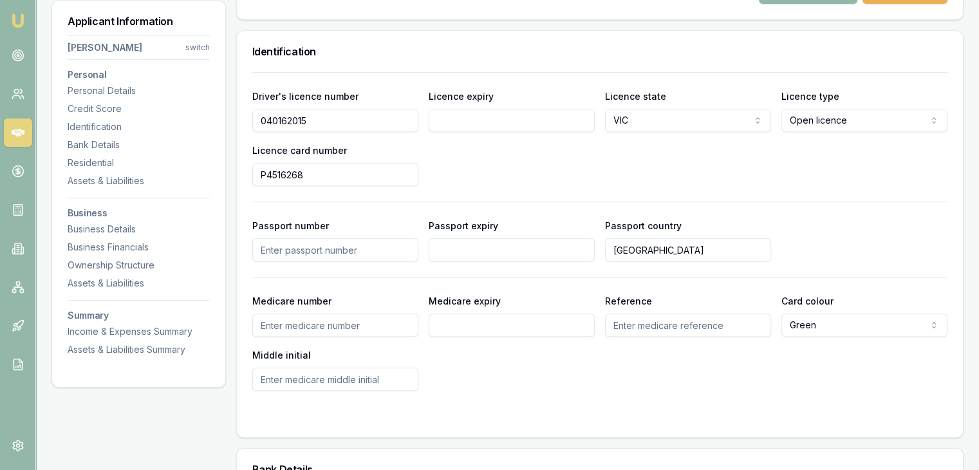
scroll to position [644, 0]
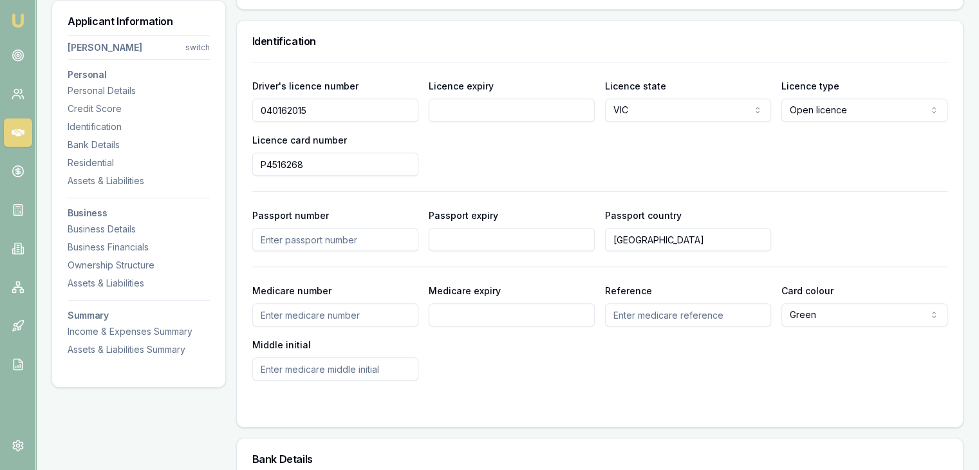
click at [296, 303] on input "Medicare number" at bounding box center [335, 314] width 166 height 23
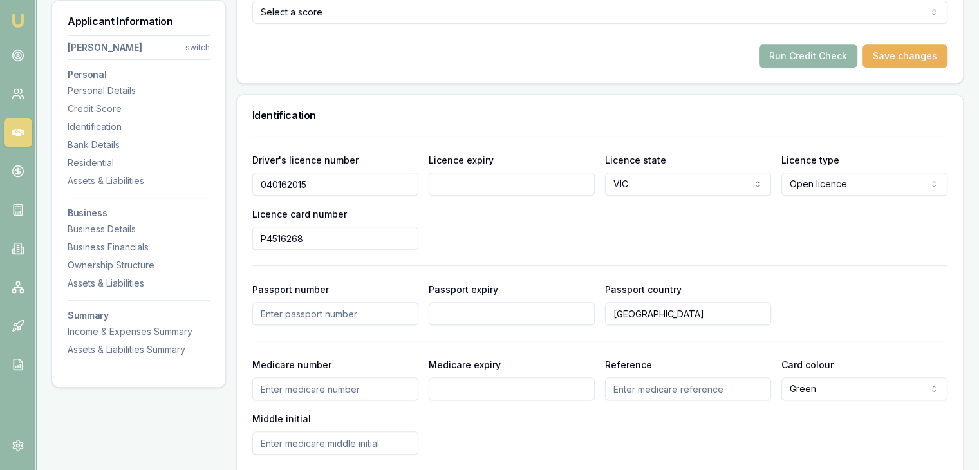
scroll to position [515, 0]
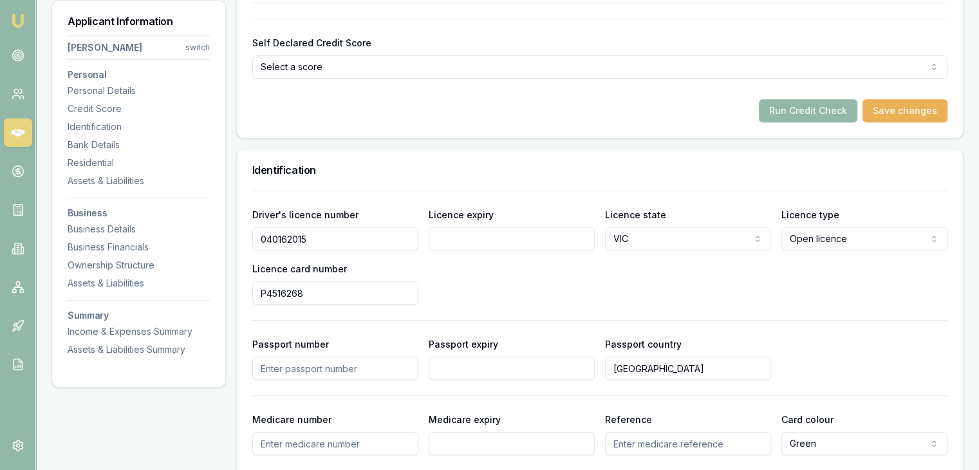
click at [462, 229] on input "Licence expiry" at bounding box center [512, 238] width 166 height 23
click at [439, 239] on input "Licence expiry" at bounding box center [512, 238] width 166 height 23
type input "16/07/2026"
click at [505, 289] on div "Driver's licence number 040162015 Licence expiry 16/07/2026 Licence state VIC N…" at bounding box center [599, 256] width 695 height 98
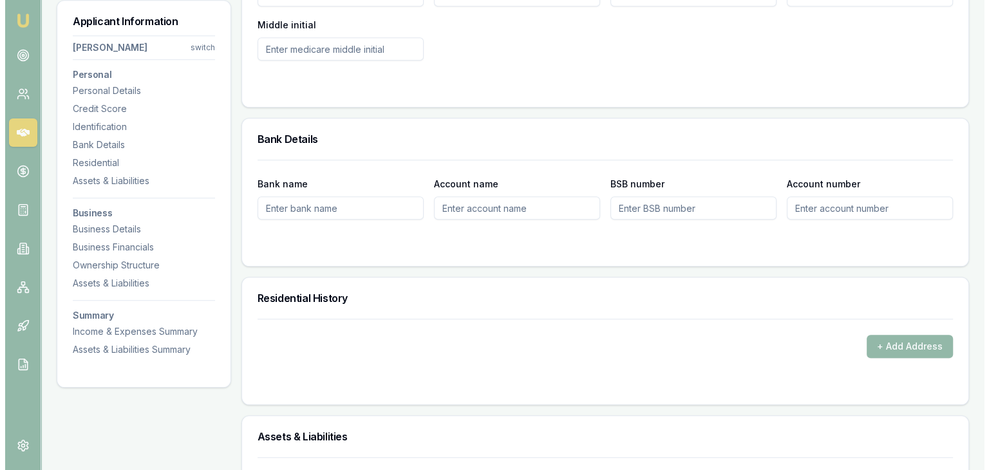
scroll to position [1094, 0]
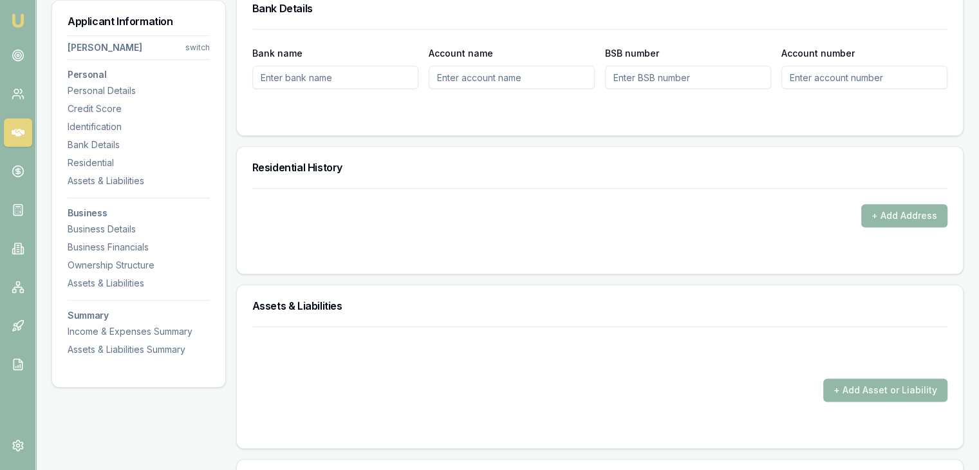
click at [315, 80] on input "Bank name" at bounding box center [335, 77] width 166 height 23
drag, startPoint x: 859, startPoint y: 212, endPoint x: 881, endPoint y: 218, distance: 22.2
click at [864, 212] on div "+ Add Address" at bounding box center [599, 215] width 695 height 23
click at [881, 218] on button "+ Add Address" at bounding box center [904, 215] width 86 height 23
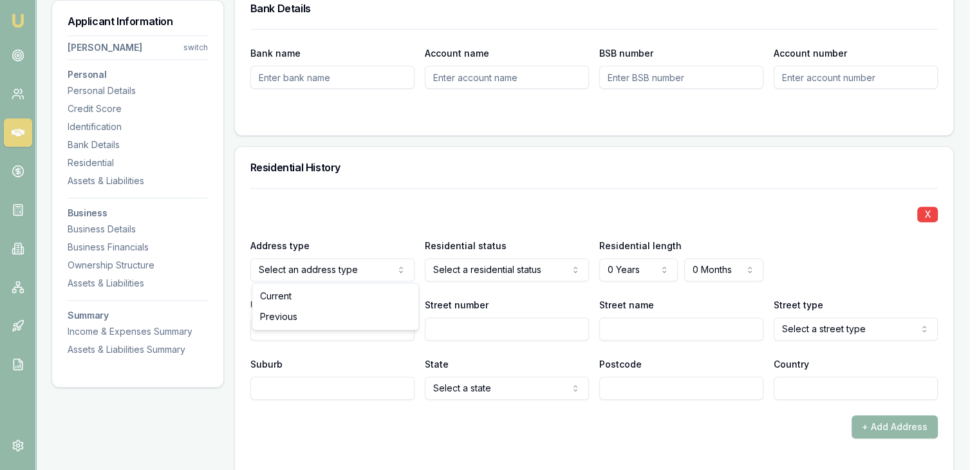
drag, startPoint x: 297, startPoint y: 298, endPoint x: 451, endPoint y: 268, distance: 156.7
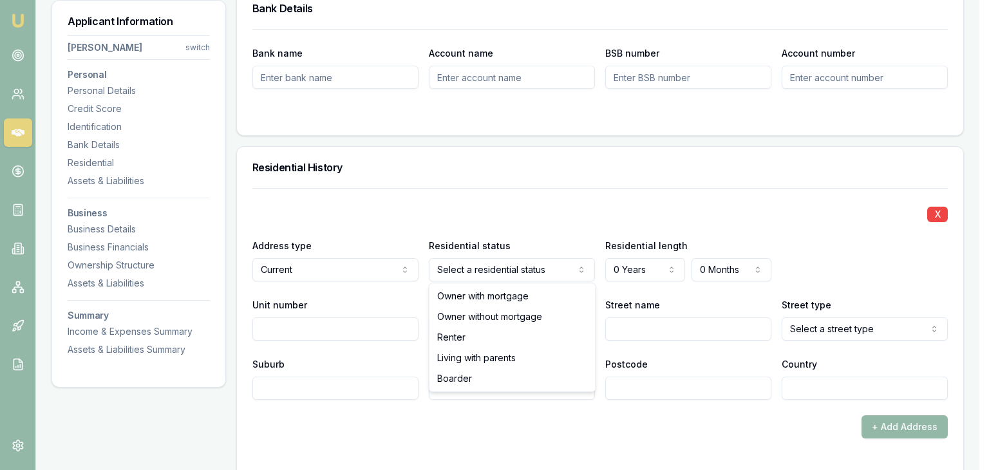
drag, startPoint x: 485, startPoint y: 299, endPoint x: 600, endPoint y: 285, distance: 115.5
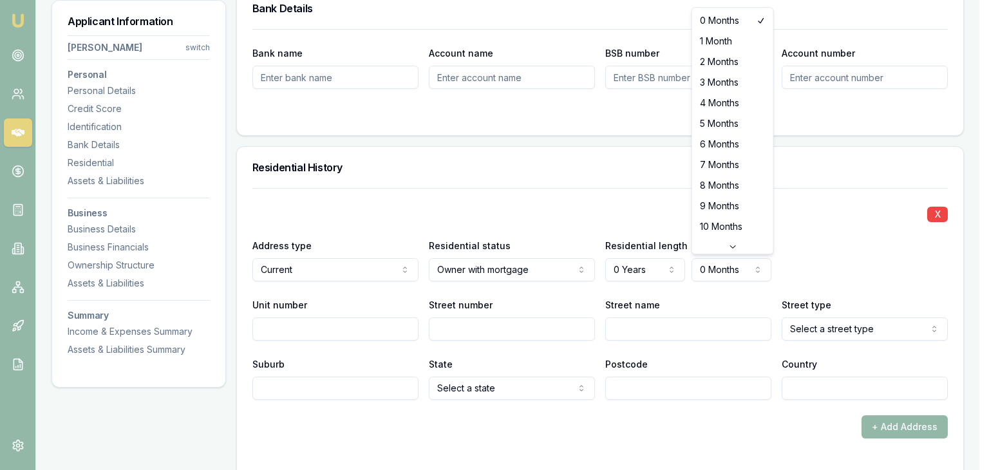
select select "4"
drag, startPoint x: 722, startPoint y: 107, endPoint x: 706, endPoint y: 122, distance: 21.8
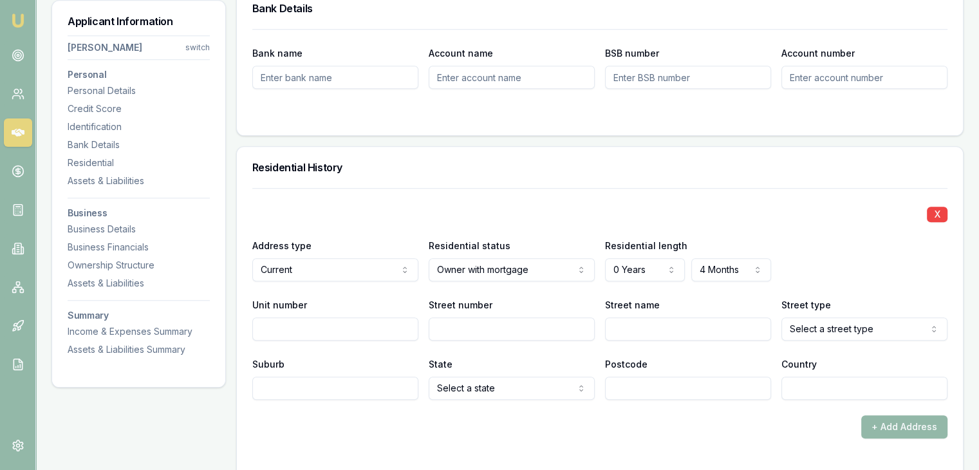
click at [345, 337] on input "Unit number" at bounding box center [335, 328] width 166 height 23
click at [525, 330] on input "Street number" at bounding box center [512, 328] width 166 height 23
click at [568, 328] on input "Street number" at bounding box center [512, 328] width 166 height 23
type input "38"
click at [650, 323] on input "Street name" at bounding box center [688, 328] width 166 height 23
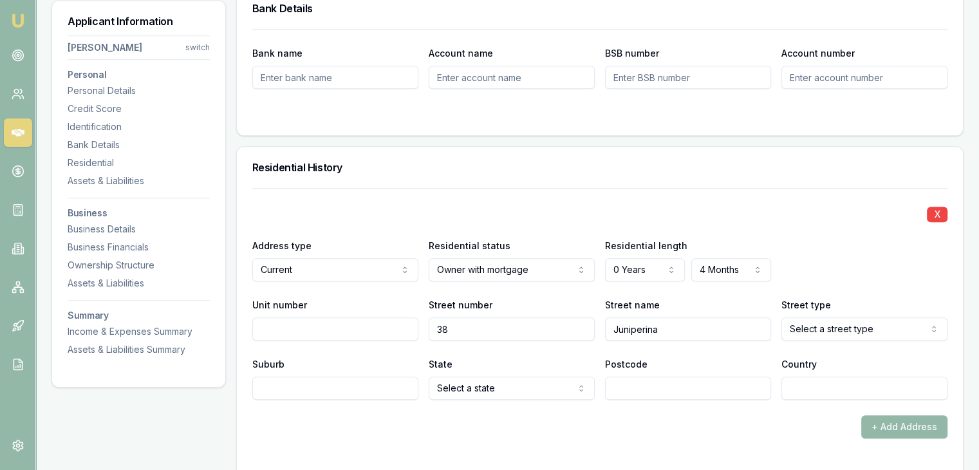
type input "Juniperina"
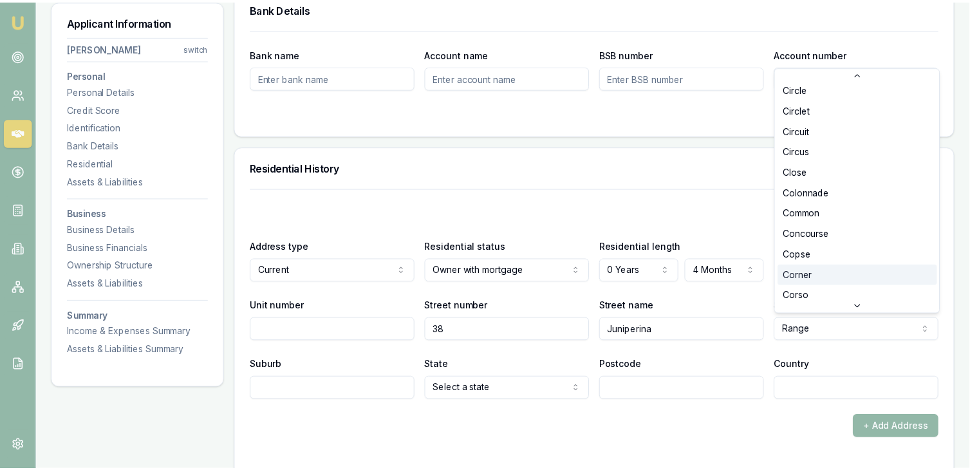
scroll to position [548, 0]
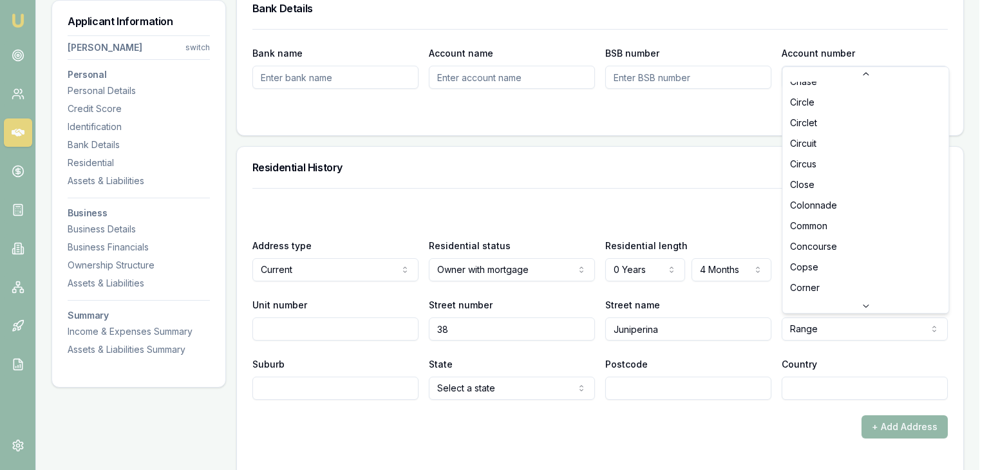
select select "Circuit"
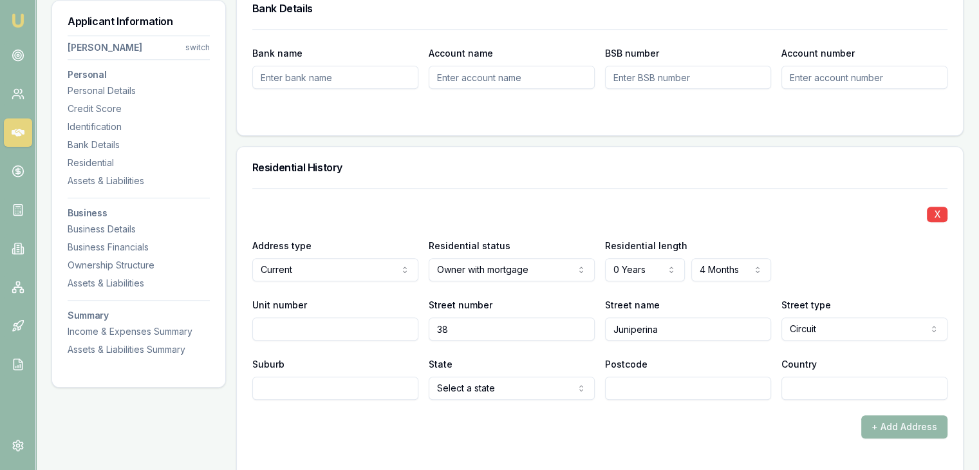
click at [555, 423] on div "+ Add Address" at bounding box center [599, 426] width 695 height 23
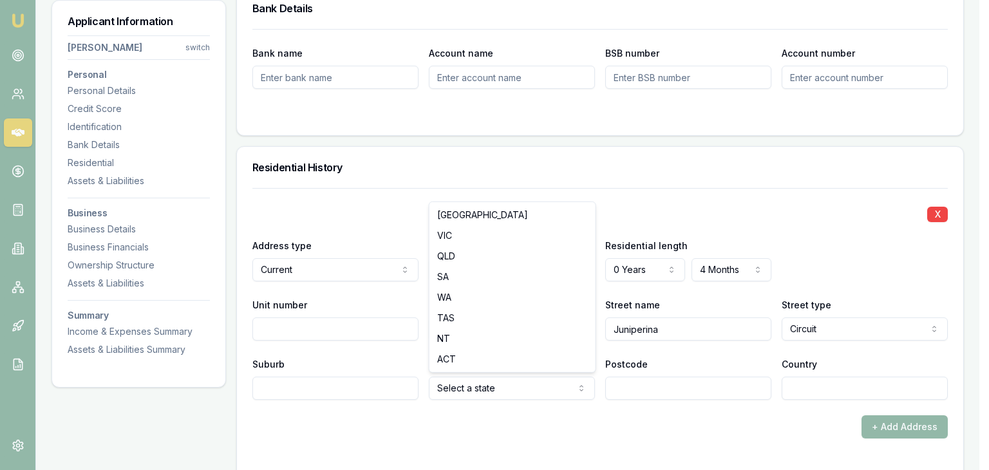
select select "VIC"
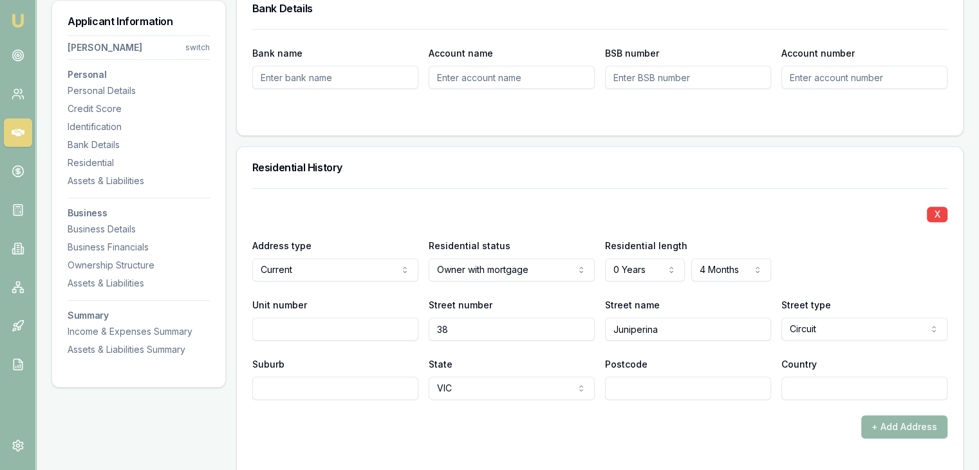
click at [327, 391] on input "Suburb" at bounding box center [335, 388] width 166 height 23
type input "Wallan"
type input "3756"
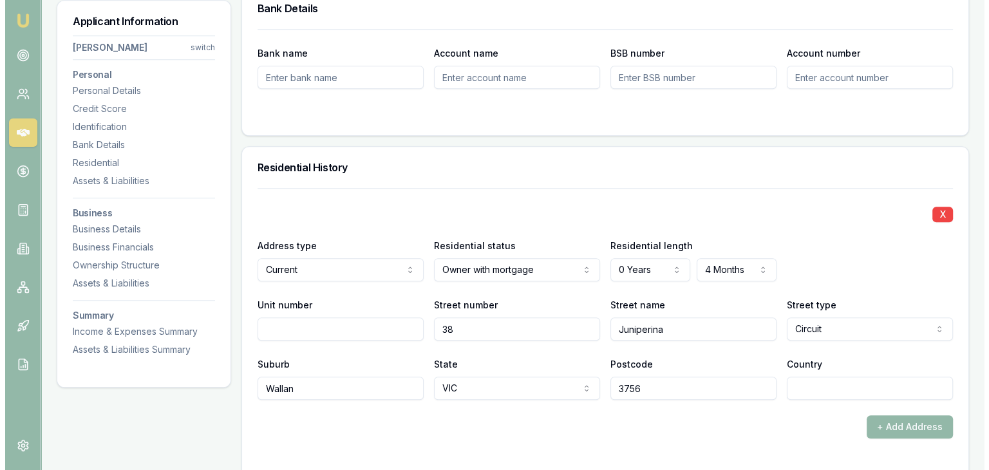
scroll to position [1223, 0]
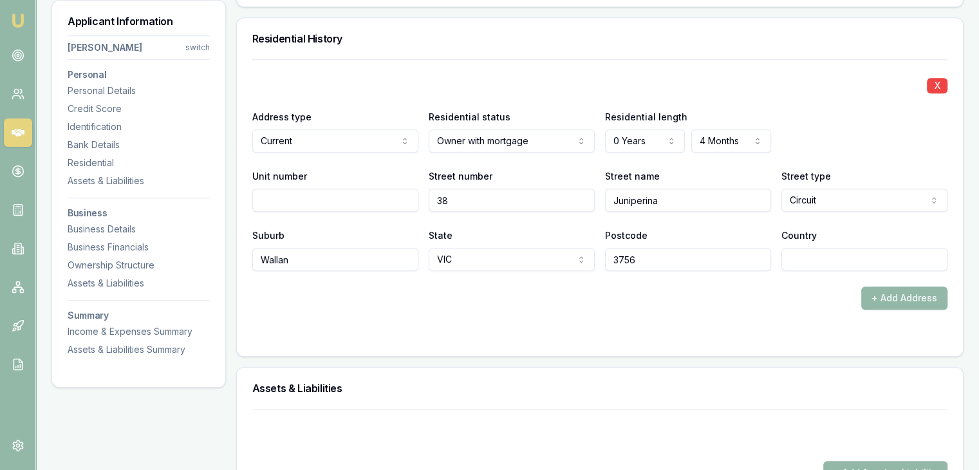
drag, startPoint x: 442, startPoint y: 330, endPoint x: 655, endPoint y: 340, distance: 213.3
click at [444, 331] on div at bounding box center [599, 335] width 695 height 10
click at [872, 291] on button "+ Add Address" at bounding box center [904, 297] width 86 height 23
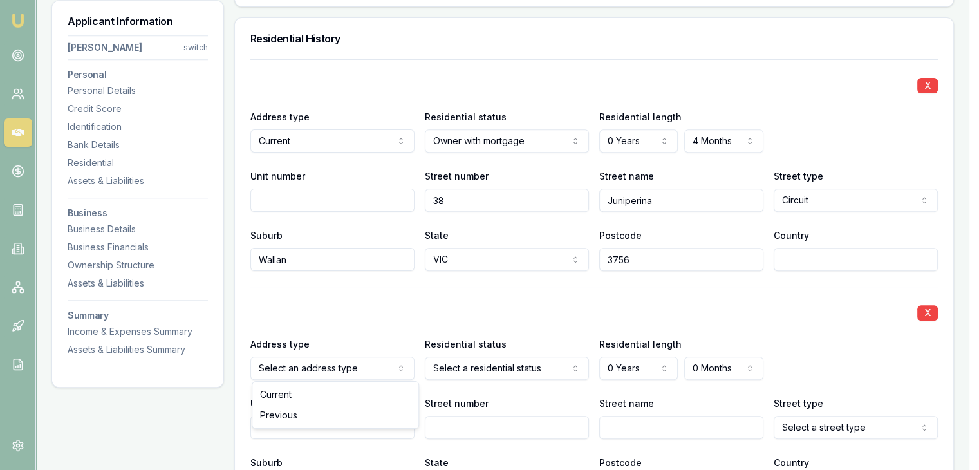
select select "PREVIOUS"
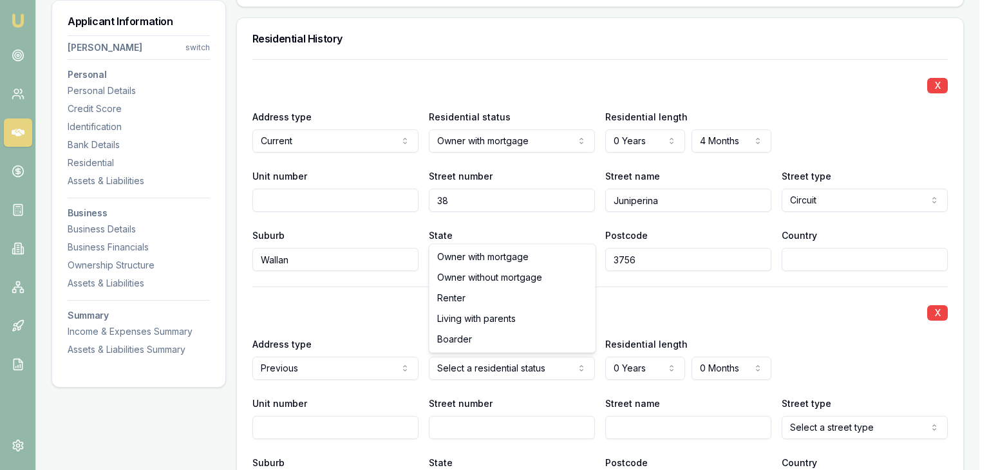
select select "RENTER"
drag, startPoint x: 451, startPoint y: 295, endPoint x: 557, endPoint y: 373, distance: 131.7
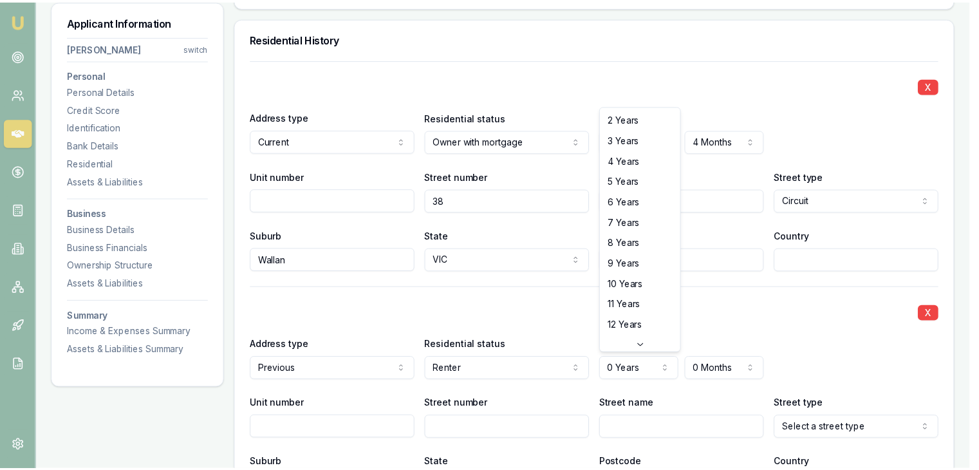
scroll to position [0, 0]
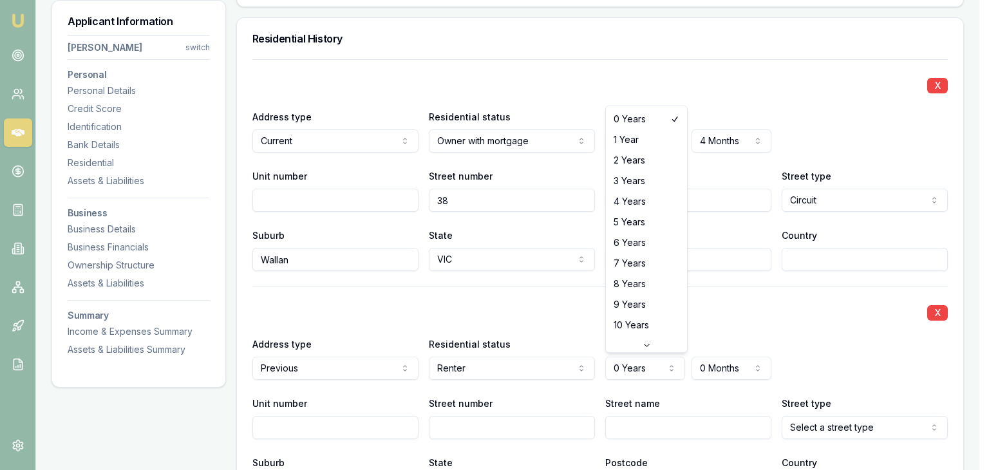
select select "1"
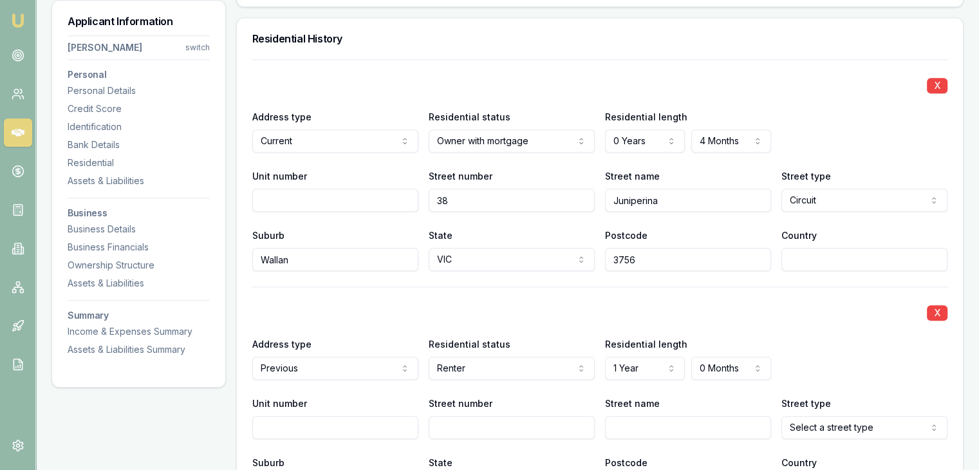
click at [453, 424] on input "Street number" at bounding box center [512, 427] width 166 height 23
type input "6"
click at [618, 420] on input "Street name" at bounding box center [688, 427] width 166 height 23
type input "Lakoya"
select select "Avenue"
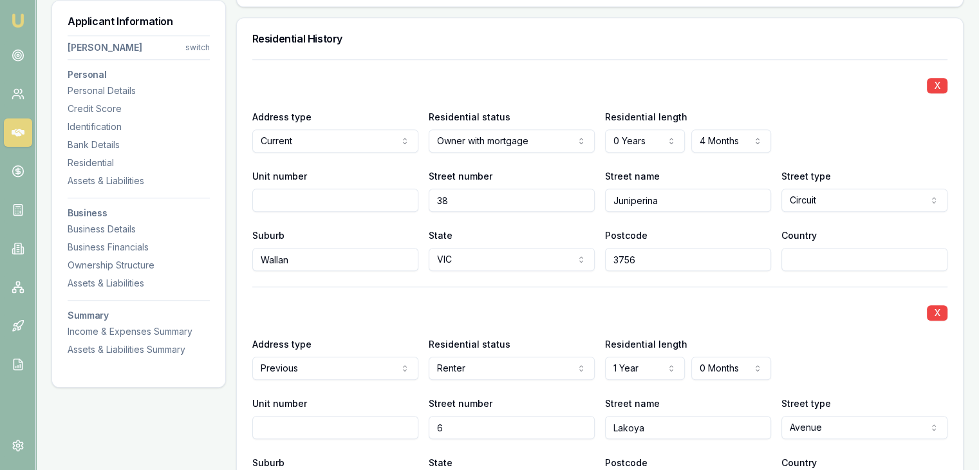
scroll to position [1473, 0]
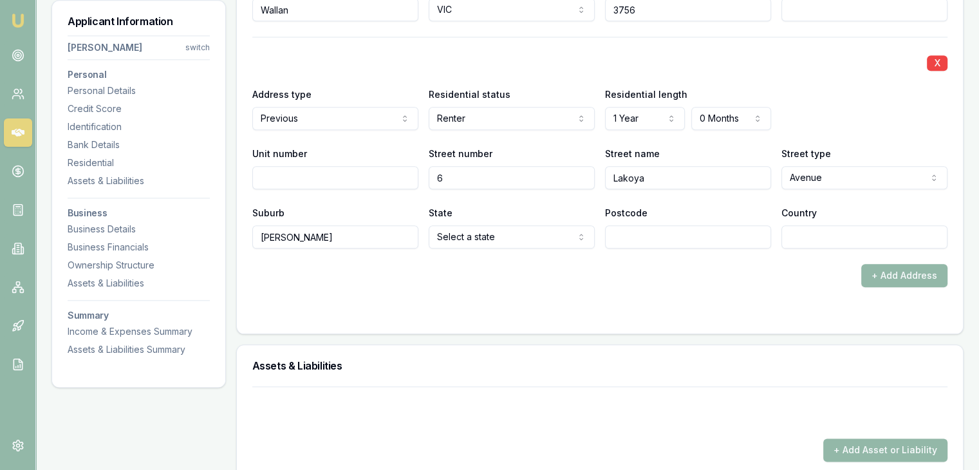
type input "Wollert"
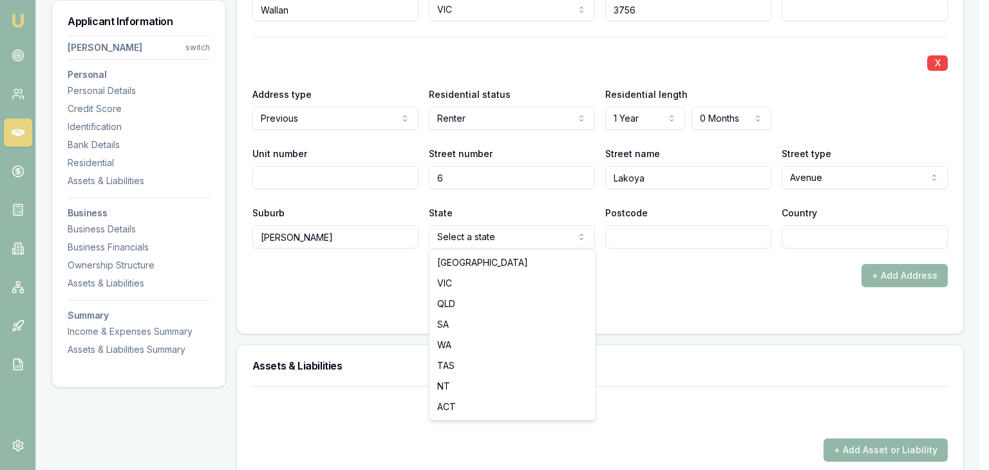
select select "VIC"
drag, startPoint x: 479, startPoint y: 274, endPoint x: 528, endPoint y: 274, distance: 48.9
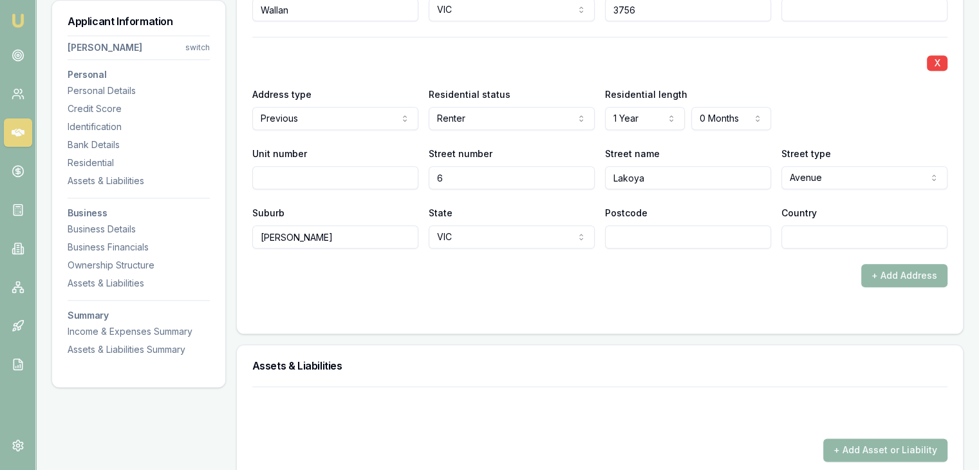
click at [637, 242] on input "Postcode" at bounding box center [688, 236] width 166 height 23
type input "3750"
click at [485, 272] on div "+ Add Address" at bounding box center [599, 275] width 695 height 23
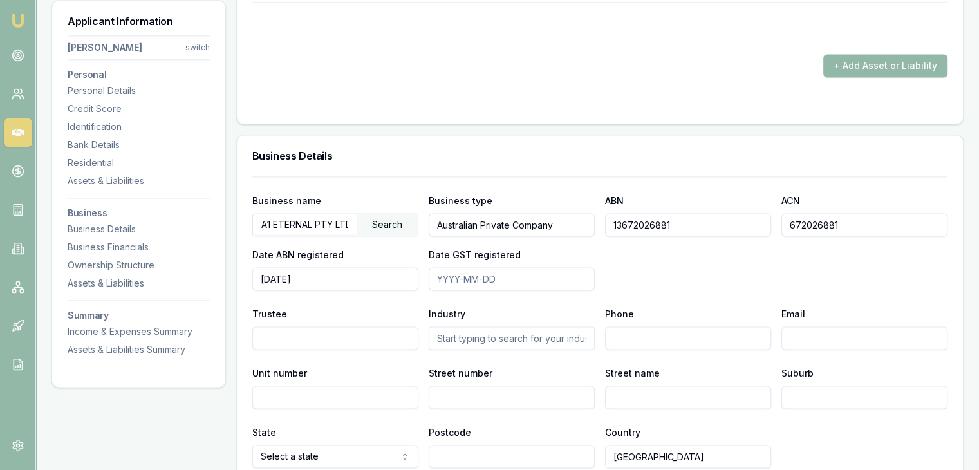
scroll to position [1795, 0]
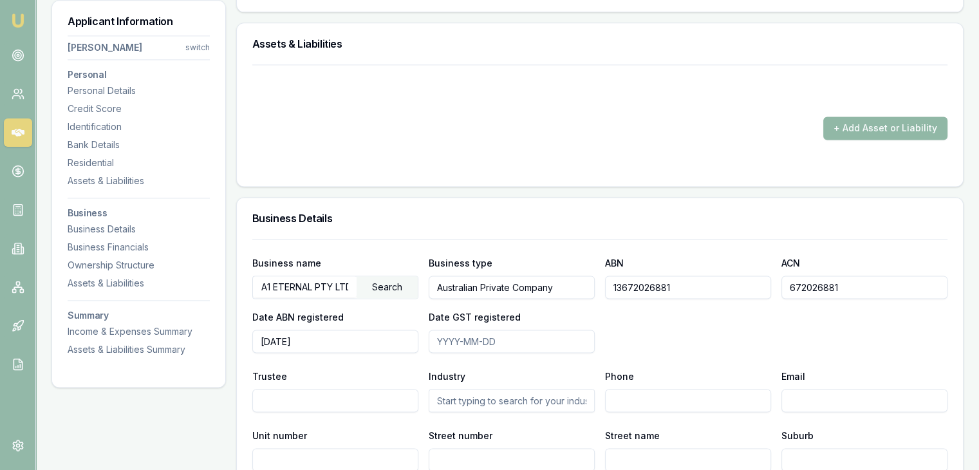
click at [839, 122] on button "+ Add Asset or Liability" at bounding box center [885, 128] width 124 height 23
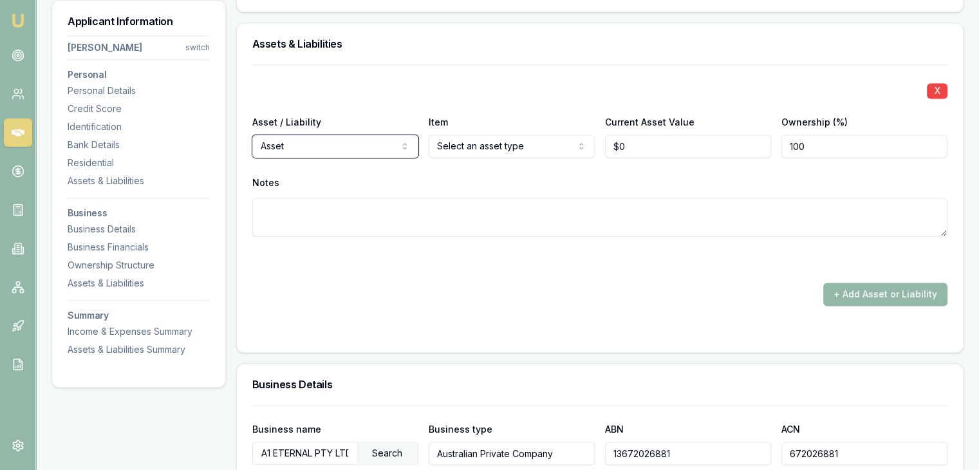
type input "0"
click at [632, 144] on input "0" at bounding box center [688, 146] width 166 height 23
type input "$575,000"
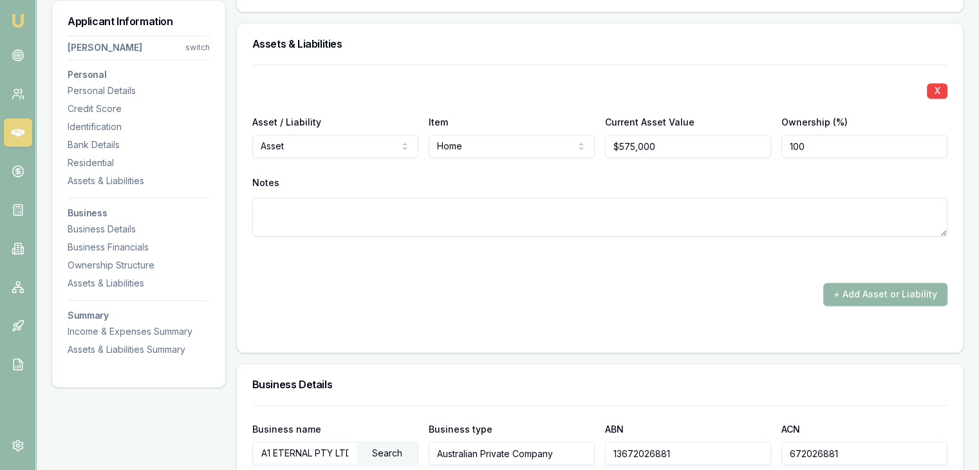
click at [391, 264] on div at bounding box center [599, 259] width 695 height 15
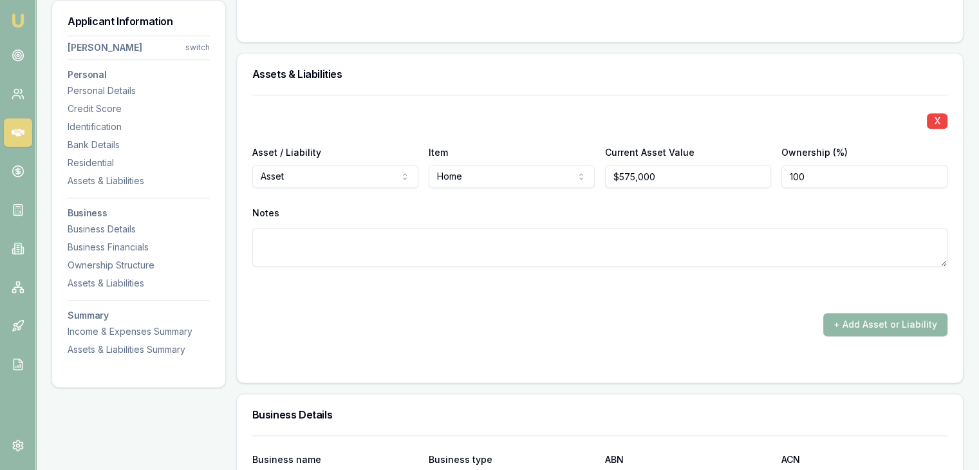
click at [838, 324] on button "+ Add Asset or Liability" at bounding box center [885, 324] width 124 height 23
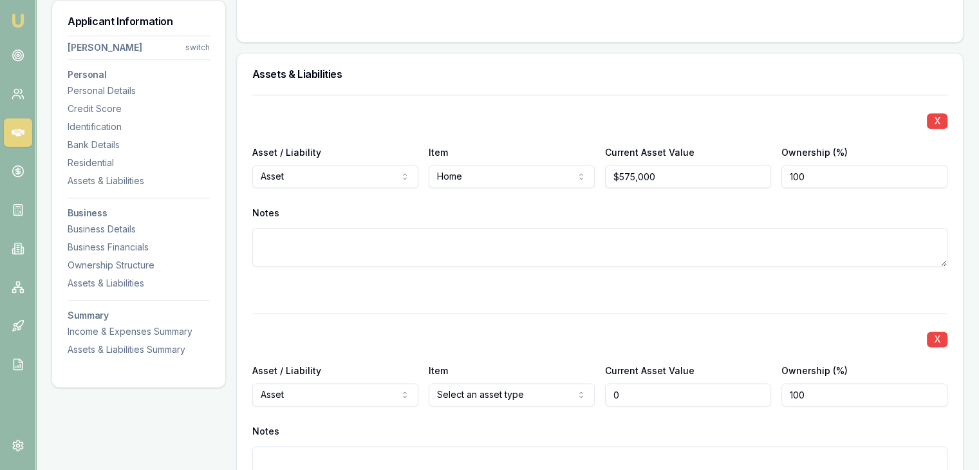
type input "$0"
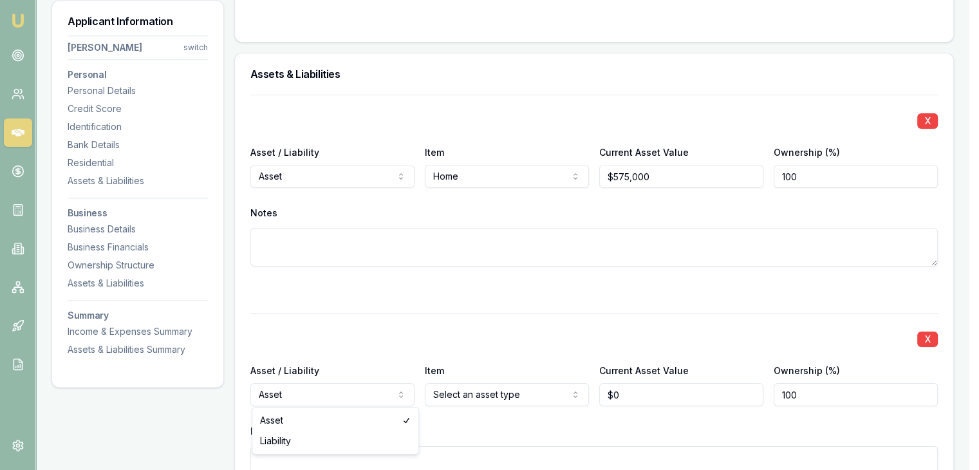
select select "LIABILITY"
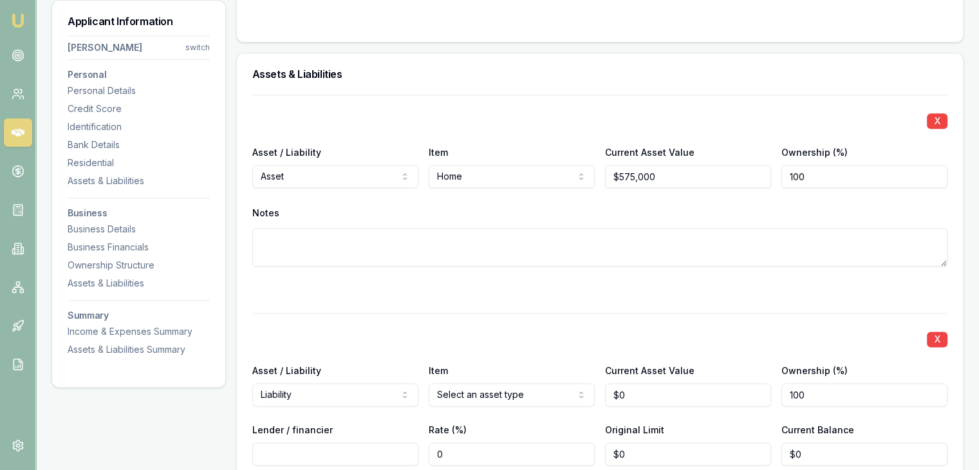
click at [642, 397] on input "0" at bounding box center [688, 394] width 166 height 23
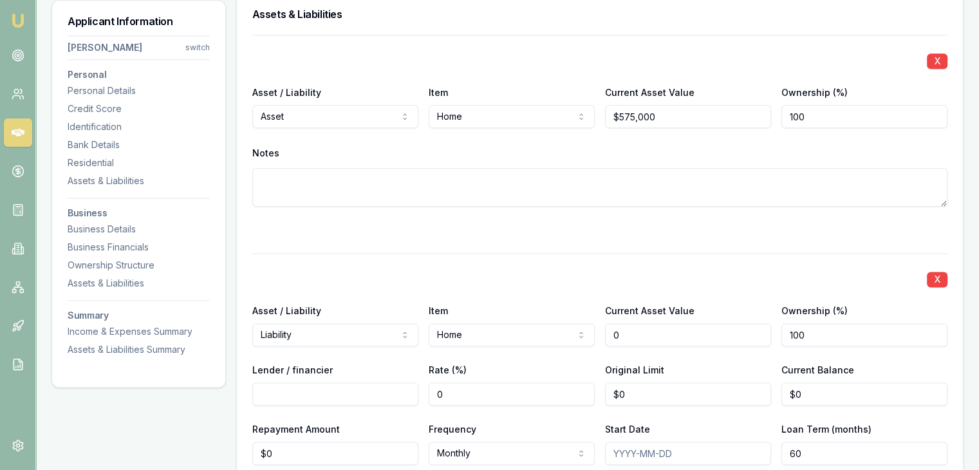
scroll to position [1666, 0]
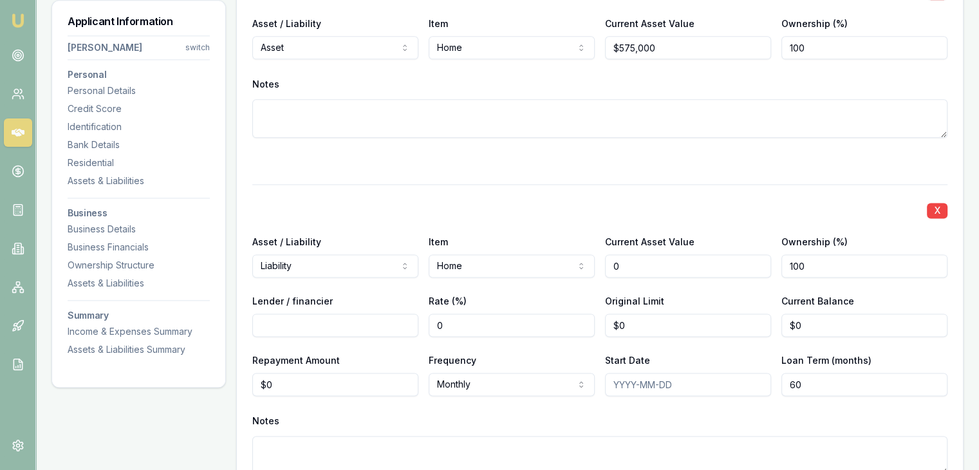
type input "$0"
click at [296, 330] on input "Lender / financier" at bounding box center [335, 325] width 166 height 23
type input "CBA"
click at [639, 263] on input "0" at bounding box center [688, 265] width 166 height 23
type input "$575,000"
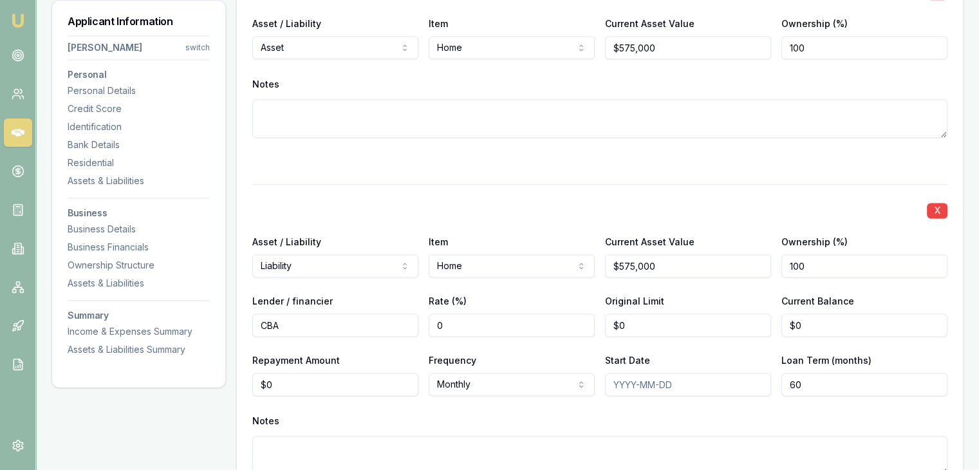
click at [508, 335] on div "X Asset / Liability Liability Asset Liability Item Home Home Car Boat Bike Cara…" at bounding box center [599, 344] width 695 height 321
click at [641, 326] on input "0" at bounding box center [688, 325] width 166 height 23
type input "$525,000"
click at [567, 209] on div "X" at bounding box center [599, 209] width 695 height 18
click at [672, 323] on input "525000" at bounding box center [688, 325] width 166 height 23
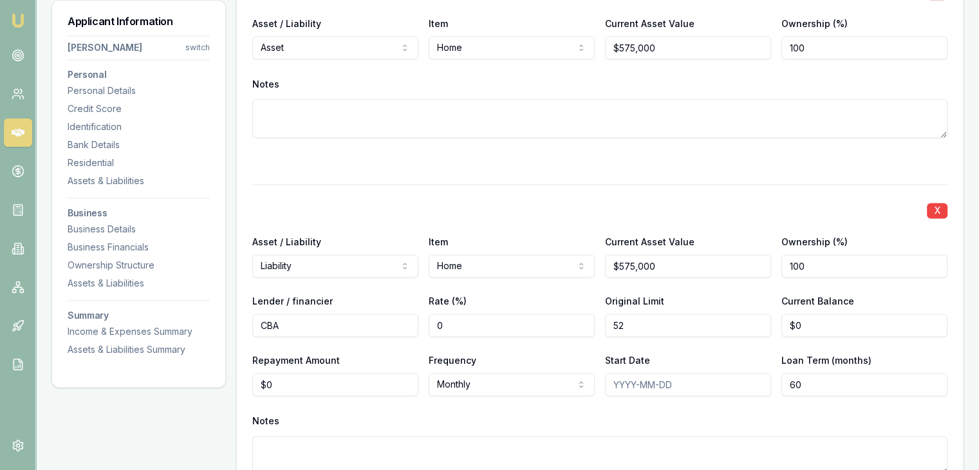
type input "5"
type input "$476,022"
click at [664, 195] on div "X Asset / Liability Liability Asset Liability Item Home Home Car Boat Bike Cara…" at bounding box center [599, 344] width 695 height 321
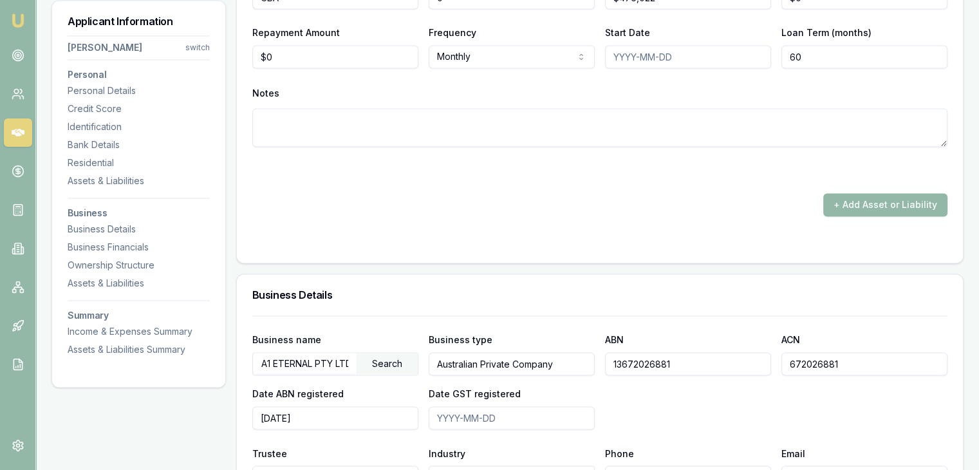
scroll to position [1859, 0]
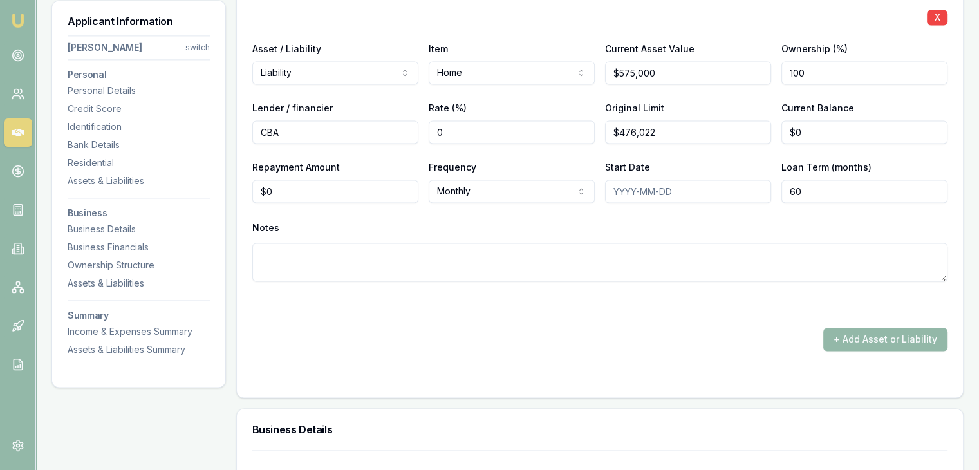
click at [827, 194] on input "60" at bounding box center [865, 191] width 166 height 23
type input "0360"
click at [604, 291] on div "X Asset / Liability Liability Asset Liability Item Home Home Car Boat Bike Cara…" at bounding box center [599, 151] width 695 height 321
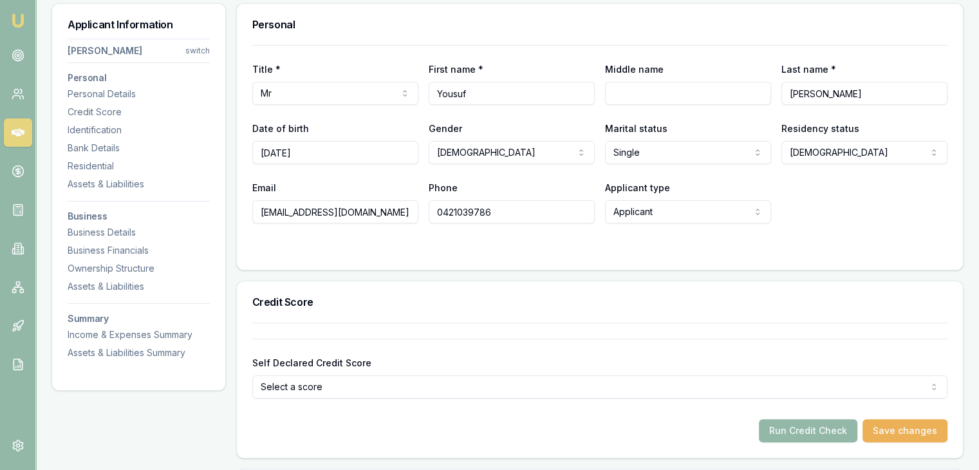
scroll to position [0, 0]
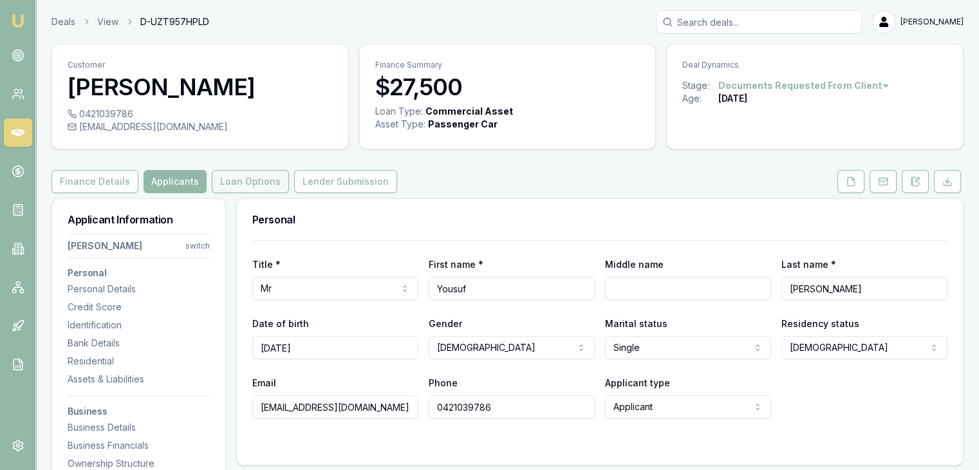
click at [243, 186] on button "Loan Options" at bounding box center [250, 181] width 77 height 23
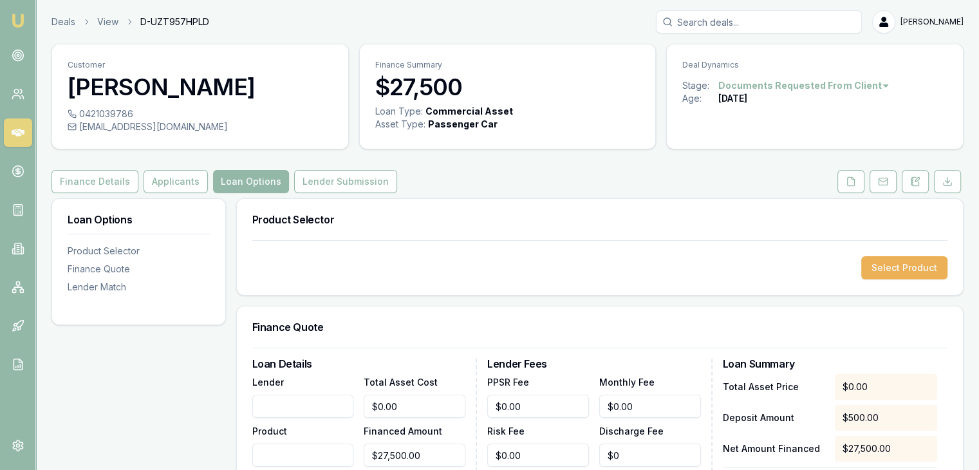
click at [319, 409] on input "Lender" at bounding box center [303, 406] width 102 height 23
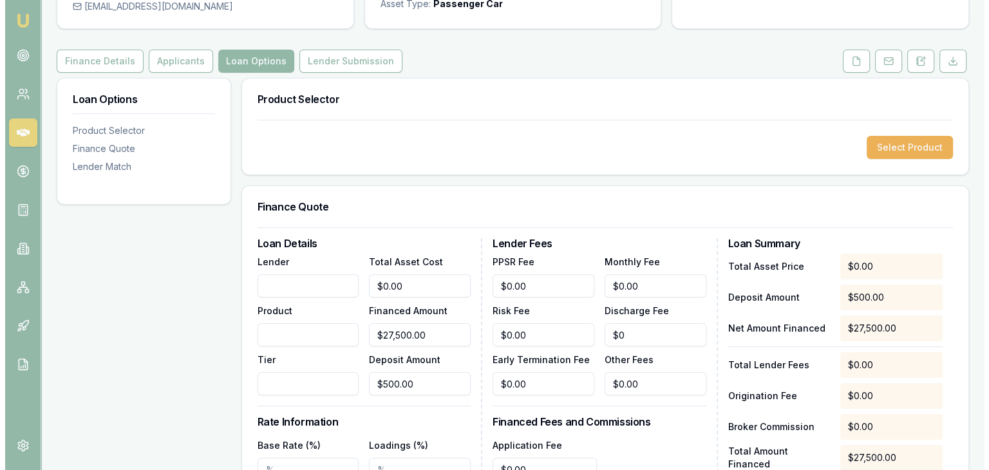
scroll to position [129, 0]
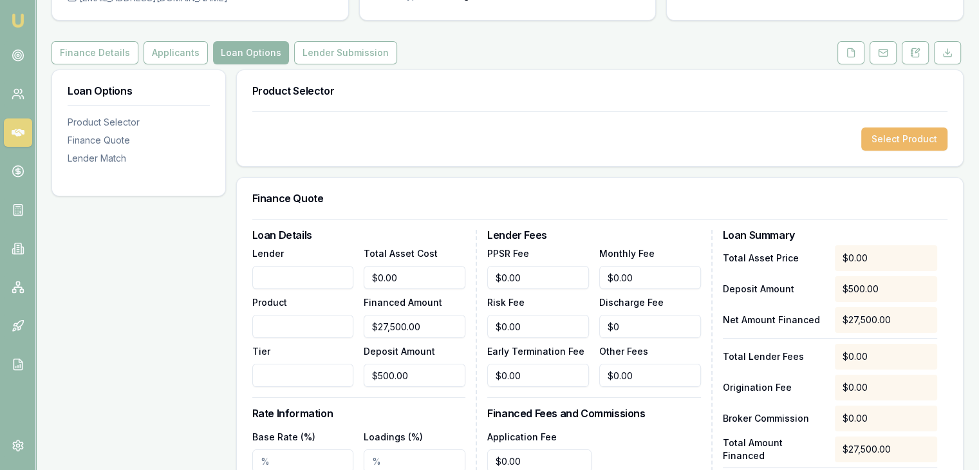
click at [890, 141] on button "Select Product" at bounding box center [904, 138] width 86 height 23
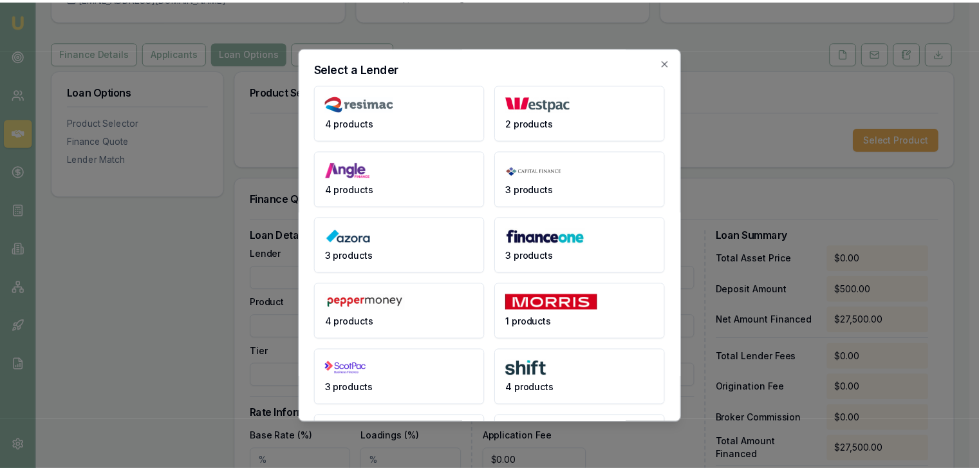
scroll to position [0, 0]
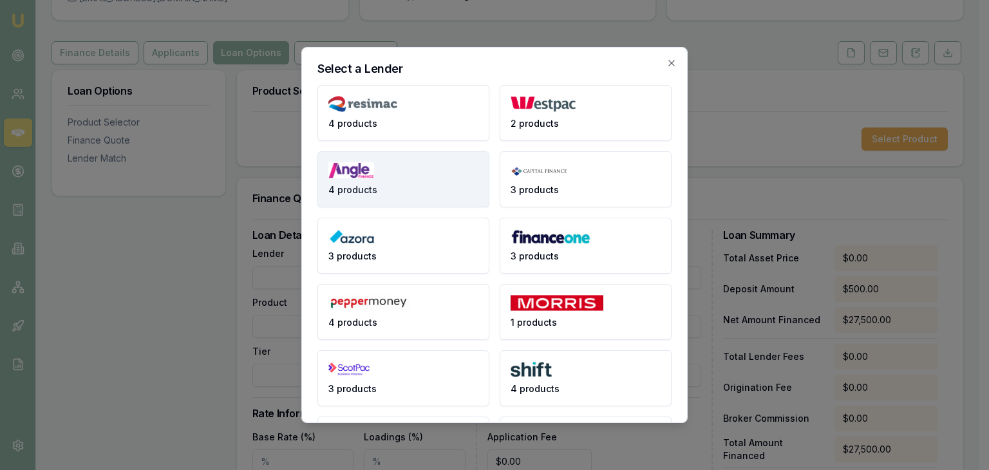
click at [427, 191] on button "4 products" at bounding box center [403, 179] width 172 height 56
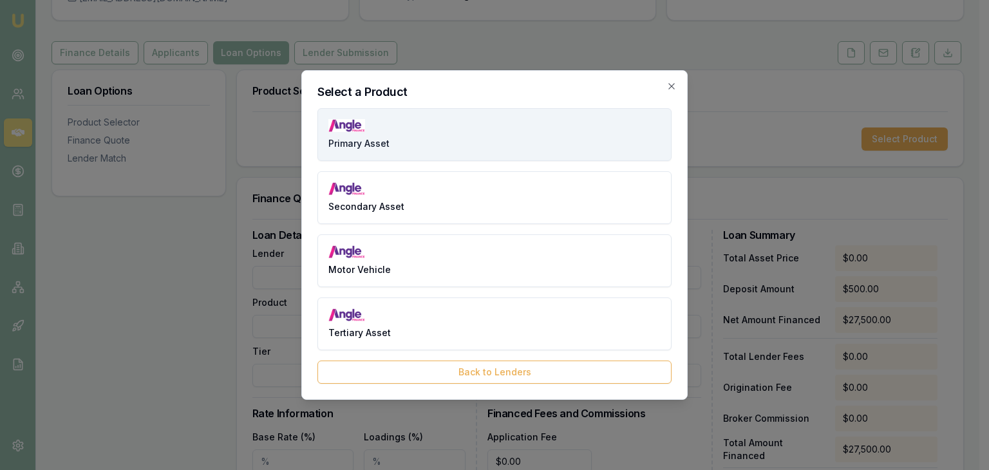
click at [435, 140] on button "Primary Asset" at bounding box center [494, 134] width 354 height 53
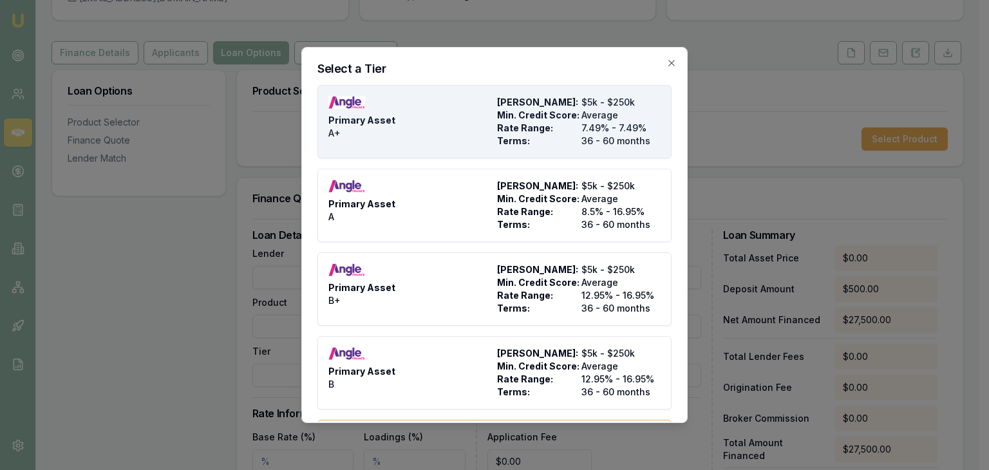
click at [453, 144] on div "Primary Asset A+" at bounding box center [410, 122] width 164 height 52
type input "Angle Finance"
type input "Primary Asset"
type input "A+"
type input "7.49"
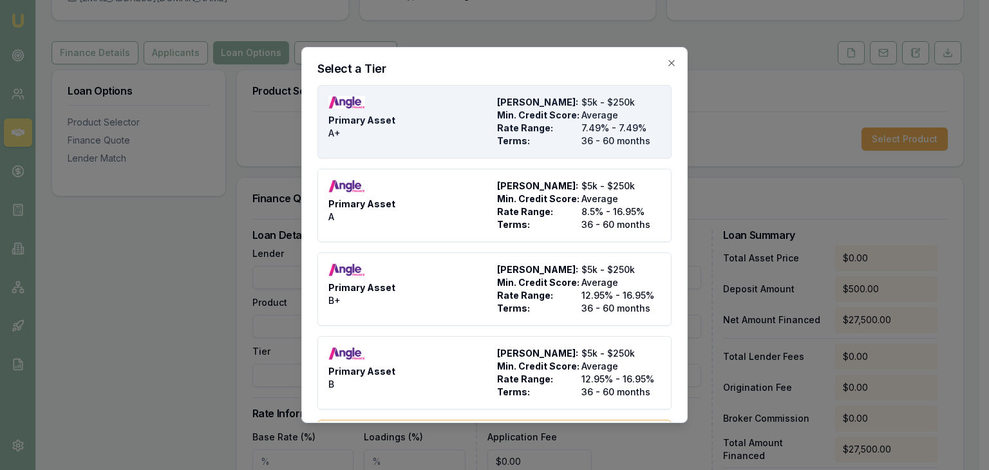
type input "36"
type input "$4.95"
type input "$540.00"
type input "1400"
type input "8"
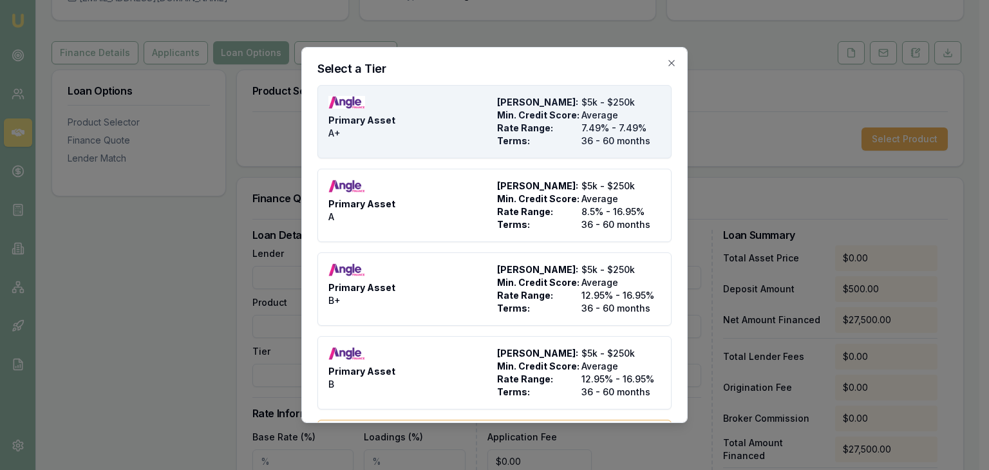
type input "$2,200.00"
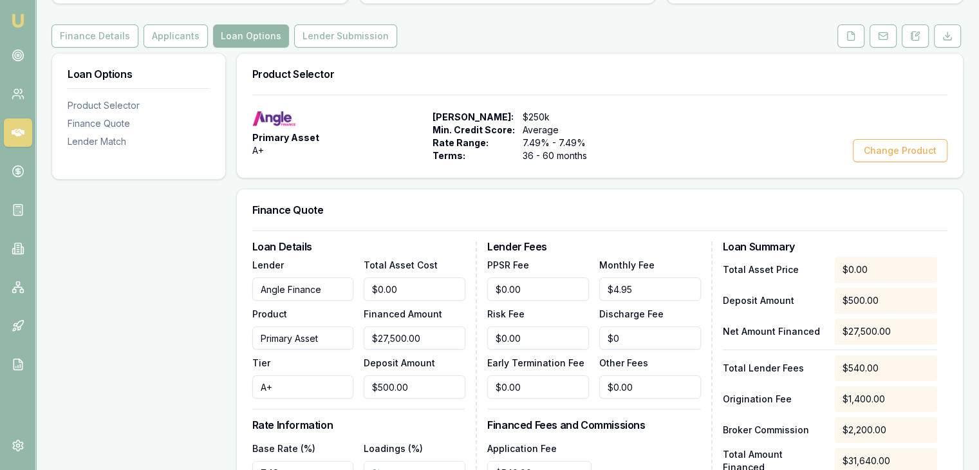
scroll to position [193, 0]
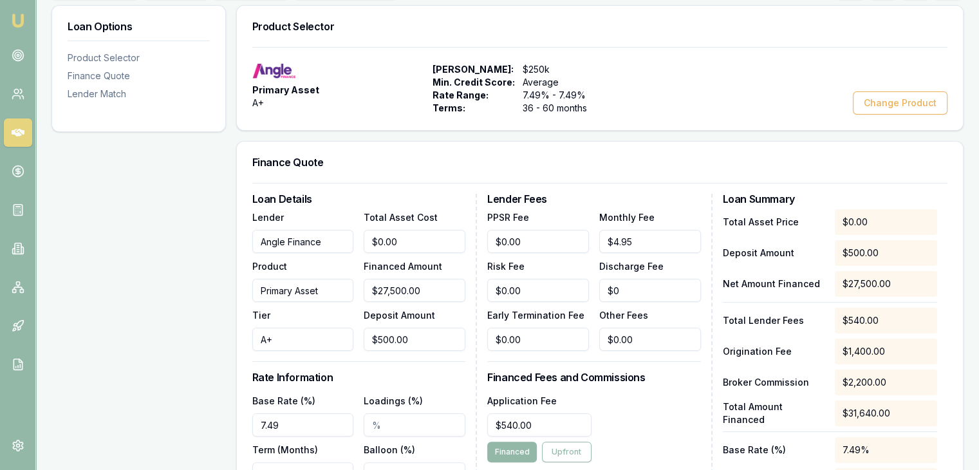
click at [309, 335] on input "A+" at bounding box center [303, 339] width 102 height 23
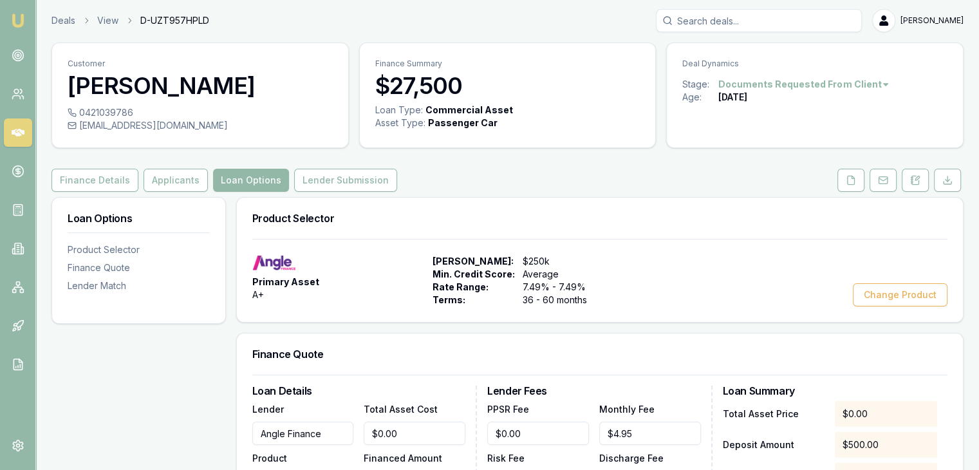
scroll to position [0, 0]
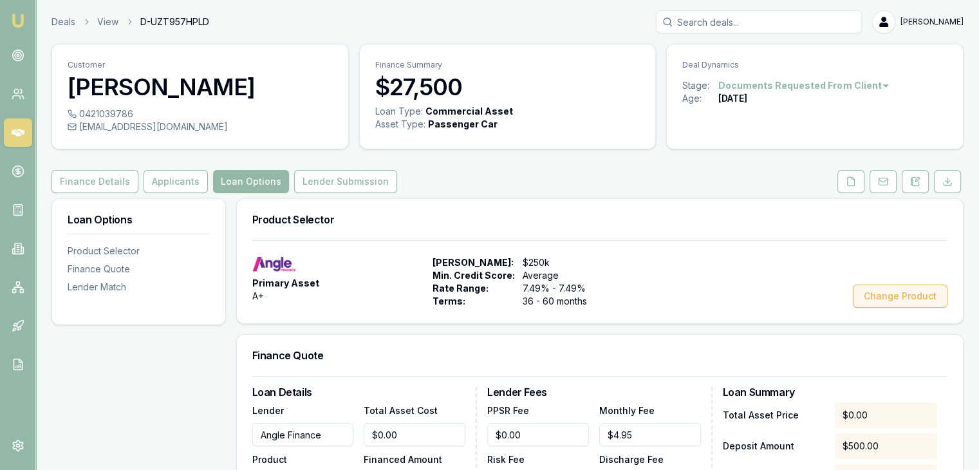
click at [885, 296] on button "Change Product" at bounding box center [900, 296] width 95 height 23
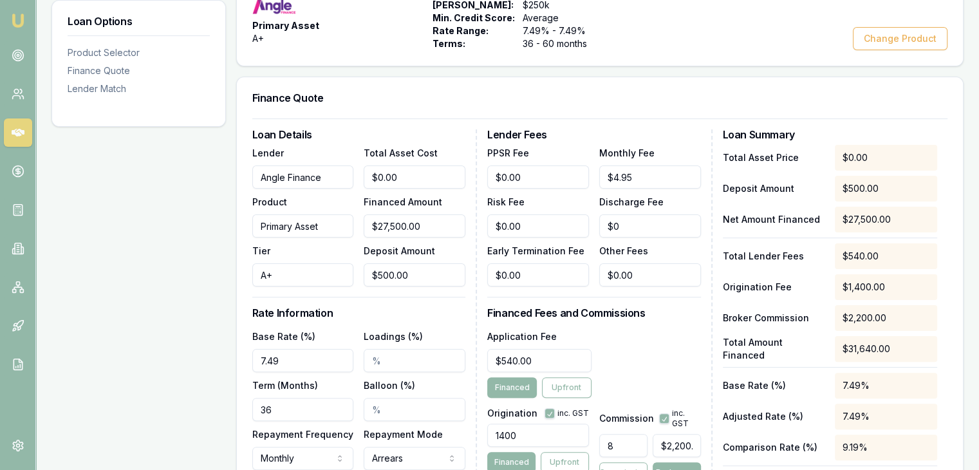
scroll to position [386, 0]
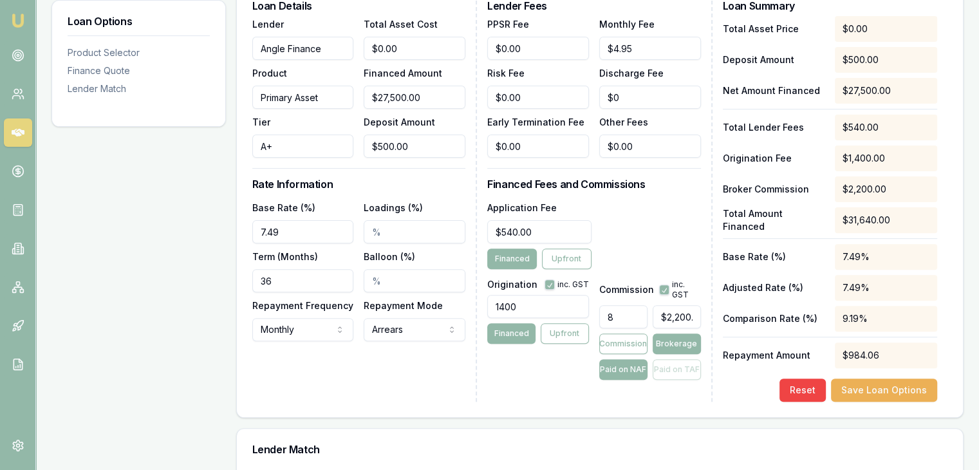
click at [404, 238] on input "Loadings (%)" at bounding box center [415, 231] width 102 height 23
type input "2.00%"
click at [309, 230] on input "7.49" at bounding box center [303, 231] width 102 height 23
type input "7.75%"
click at [381, 382] on div "Loan Details Lender Angle Finance Product Primary Asset Tier A+ Total Asset Cos…" at bounding box center [364, 201] width 225 height 401
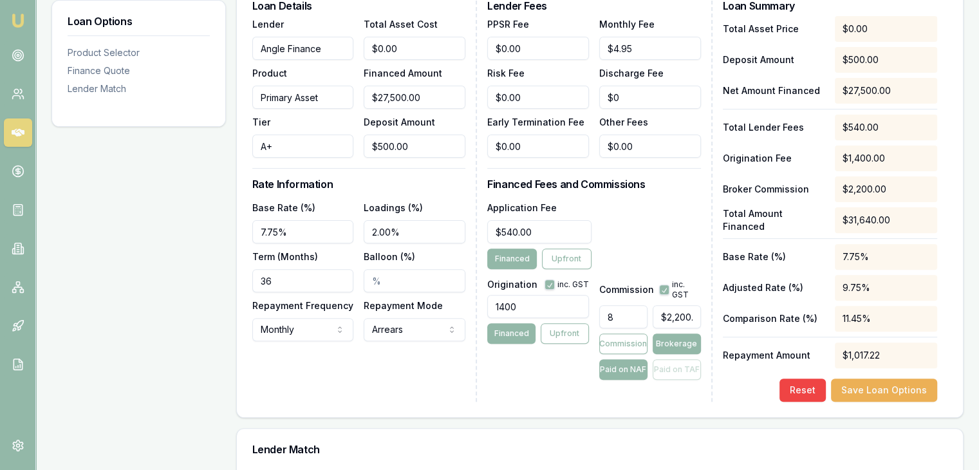
click at [311, 276] on input "36" at bounding box center [303, 280] width 102 height 23
type input "060"
drag, startPoint x: 326, startPoint y: 415, endPoint x: 327, endPoint y: 396, distance: 18.7
click at [327, 413] on div "Product Selector Primary Asset A+ Max Loan Amount: $250k Min. Credit Score: Ave…" at bounding box center [599, 167] width 727 height 710
click at [630, 310] on input "8" at bounding box center [623, 316] width 48 height 23
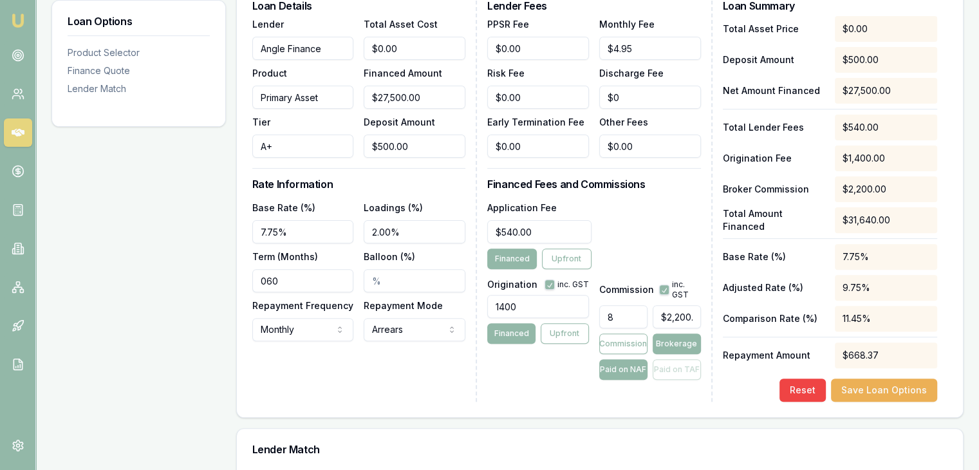
type input "$0.00"
type input "4"
type input "$1,100.00"
type input "4.00%"
click at [554, 372] on div "Origination inc. GST 1400 Financed Upfront" at bounding box center [538, 327] width 102 height 106
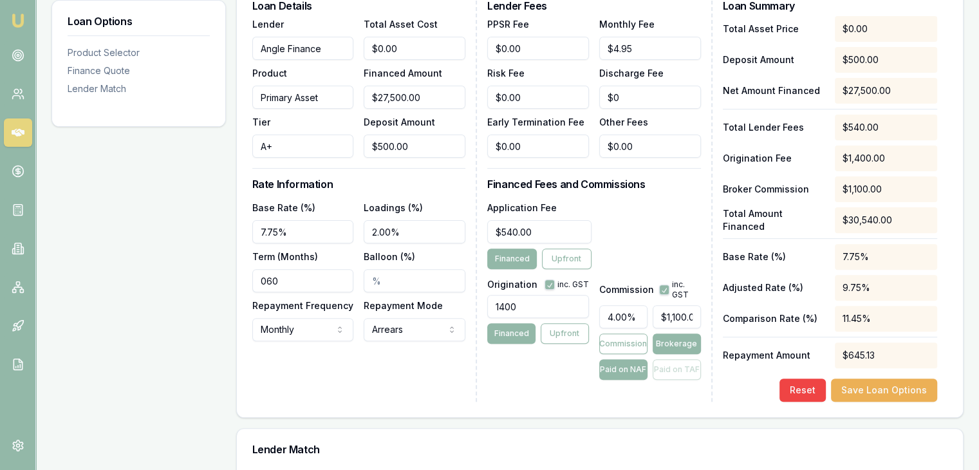
click at [551, 299] on input "1400" at bounding box center [538, 306] width 102 height 23
type input "1"
type input "900.00"
click at [536, 353] on div "Origination inc. GST 900.00 Financed Upfront" at bounding box center [538, 327] width 102 height 106
click at [812, 393] on button "Reset" at bounding box center [803, 390] width 46 height 23
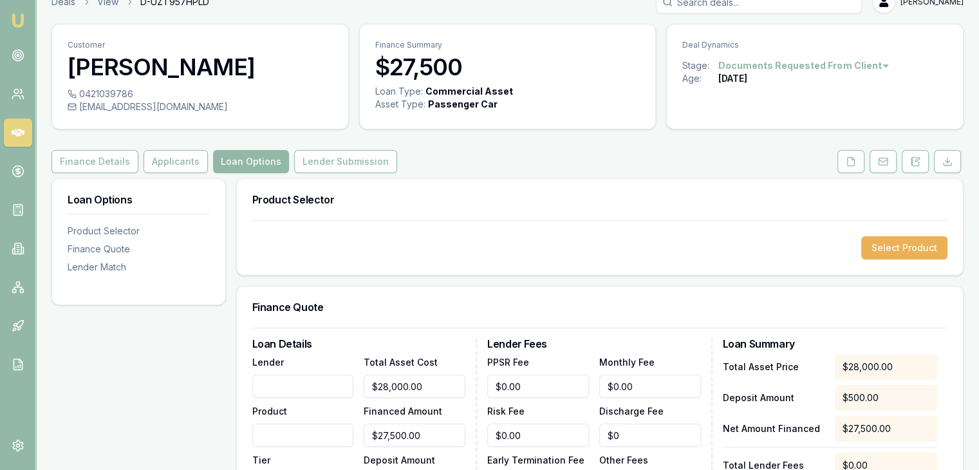
scroll to position [0, 0]
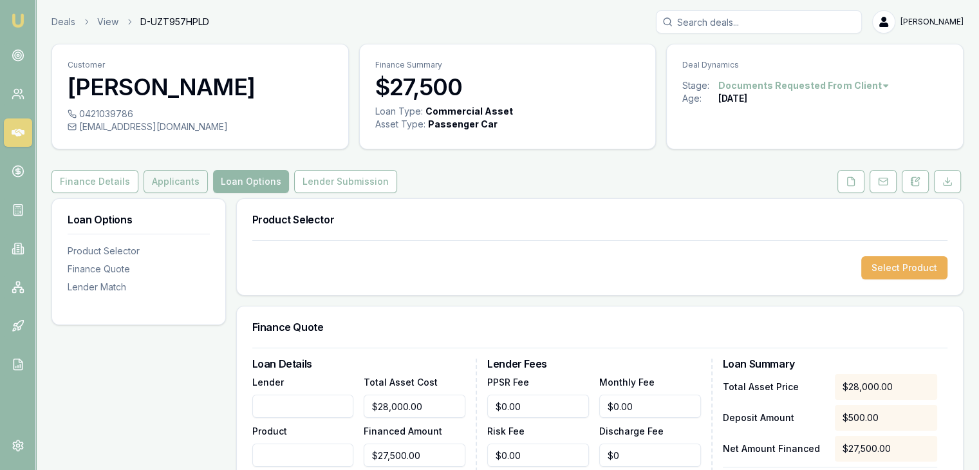
click at [180, 178] on button "Applicants" at bounding box center [176, 181] width 64 height 23
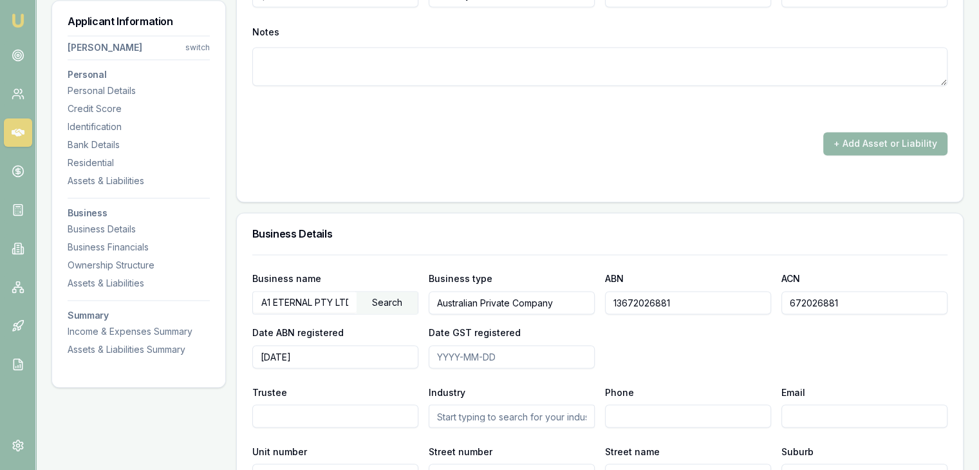
scroll to position [2124, 0]
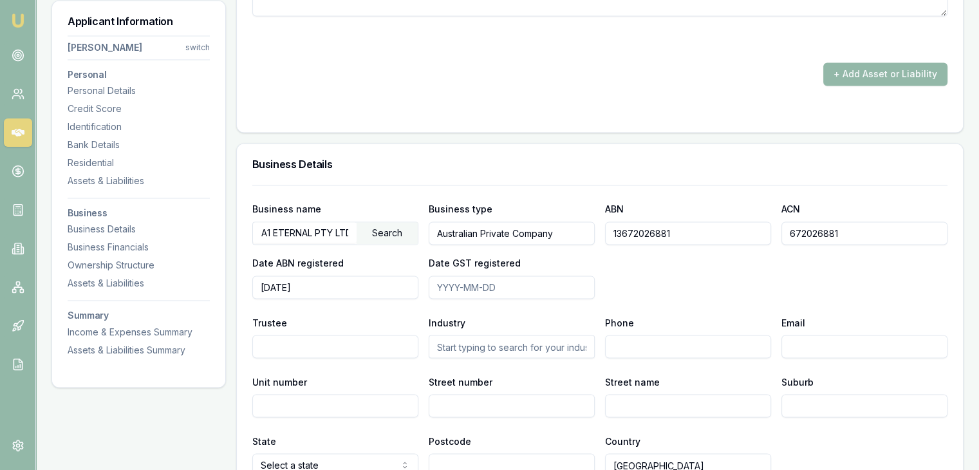
click at [304, 233] on input "A1 ETERNAL PTY LTD" at bounding box center [305, 232] width 104 height 21
click at [340, 231] on input "A1 ETERNAL PTY LTD" at bounding box center [305, 232] width 104 height 21
type input "A"
click at [333, 230] on input "text" at bounding box center [305, 232] width 104 height 21
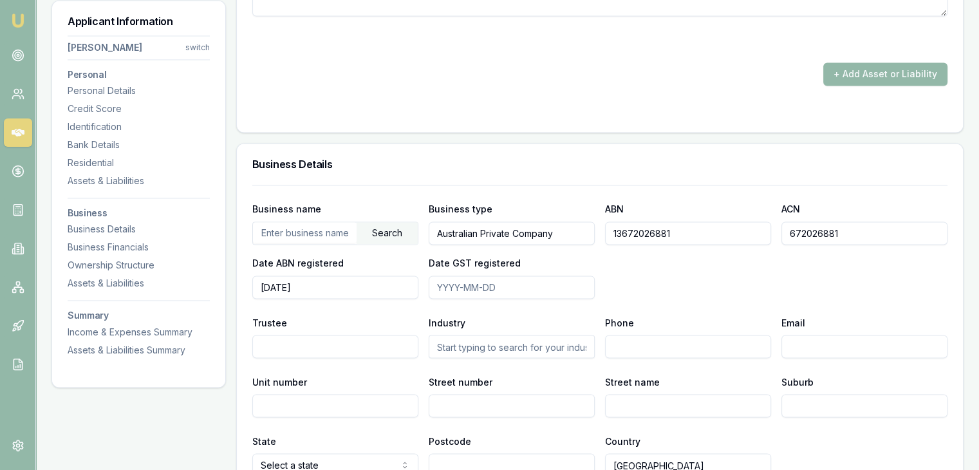
paste input "82 192 280 882"
type input "82 192 280 882"
click at [396, 235] on div "Search" at bounding box center [387, 233] width 61 height 22
click at [391, 223] on div "Search" at bounding box center [387, 233] width 61 height 22
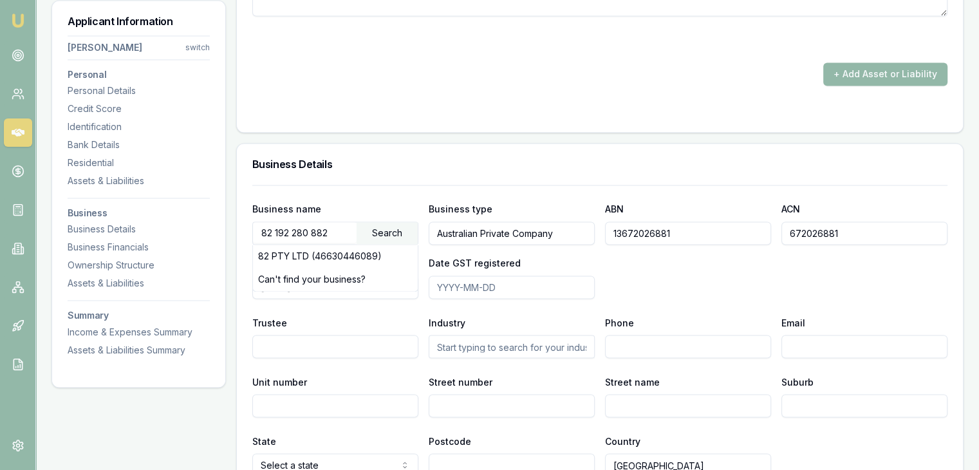
click at [402, 201] on div "Business name 82 192 280 882 Search 82 PTY LTD (46630446089) Can't find your bu…" at bounding box center [335, 223] width 166 height 44
click at [379, 277] on div "Can't find your business?" at bounding box center [335, 279] width 165 height 23
click at [375, 230] on div "Search" at bounding box center [387, 233] width 61 height 22
click at [308, 274] on div "Can't find your business?" at bounding box center [335, 279] width 165 height 23
click at [436, 230] on input "Australian Private Company" at bounding box center [512, 232] width 166 height 23
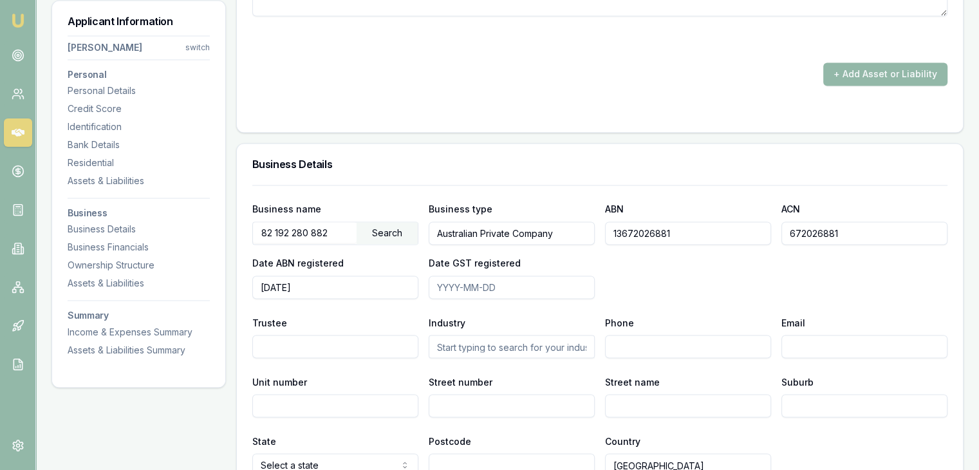
click at [708, 234] on input "13672026881" at bounding box center [688, 232] width 166 height 23
type input "1"
paste input "82 192 280 882"
type input "82 192 280 882"
click at [650, 299] on div "Business name 82 192 280 882 Search Business type Australian Private Company AB…" at bounding box center [599, 368] width 695 height 366
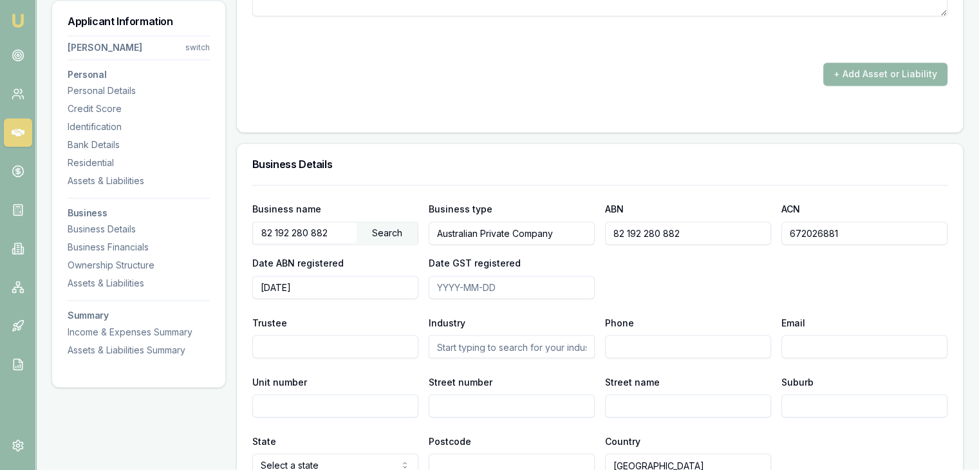
click at [409, 227] on div "Search" at bounding box center [387, 233] width 61 height 22
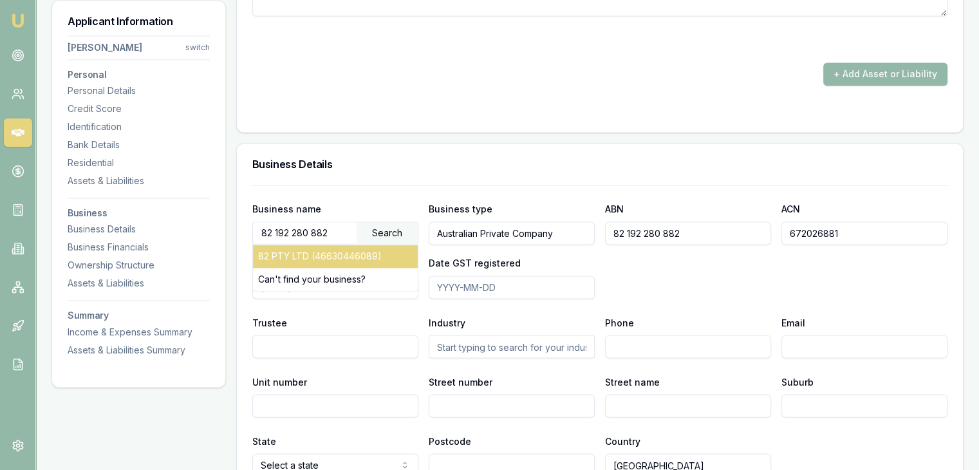
click at [312, 257] on div "82 PTY LTD (46630446089)" at bounding box center [335, 256] width 165 height 23
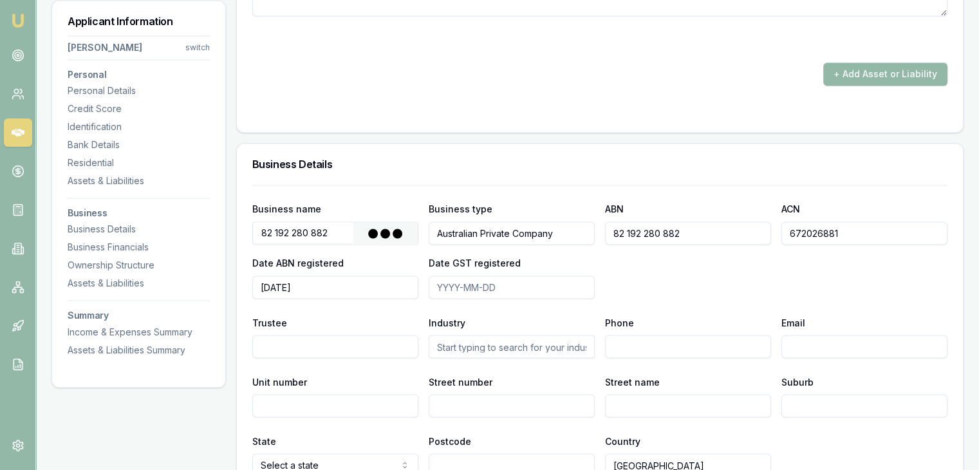
type input "82 PTY LTD"
type input "46630446089"
type input "630446089"
type input "2023-06-09"
click at [304, 233] on input "82 PTY LTD" at bounding box center [305, 232] width 104 height 21
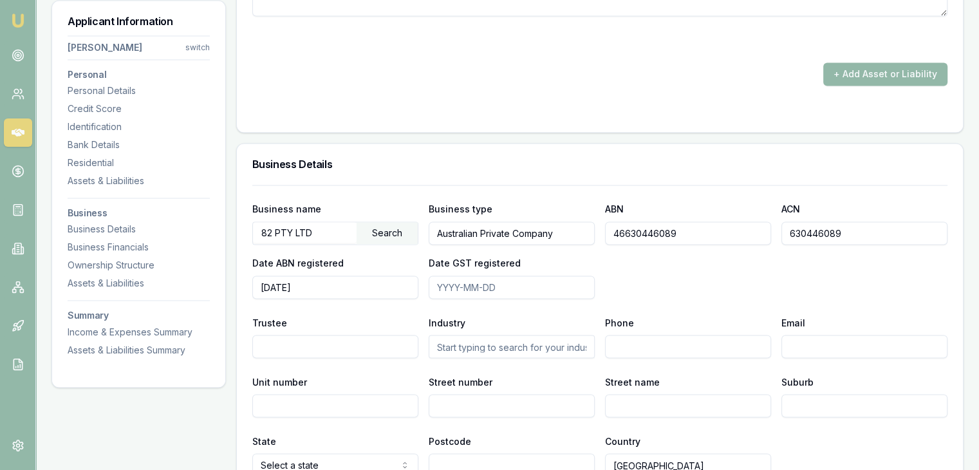
click at [379, 232] on div "Search" at bounding box center [387, 233] width 61 height 22
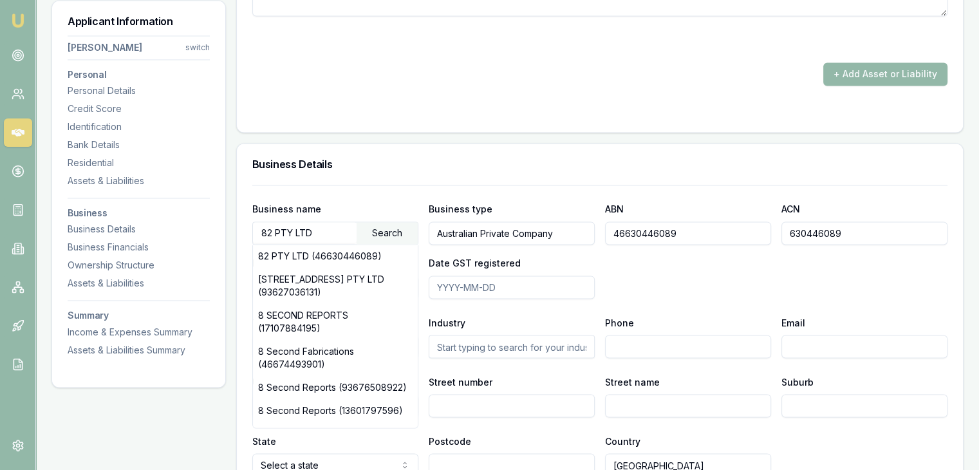
click at [319, 230] on input "82 PTY LTD" at bounding box center [305, 232] width 104 height 21
type input "8"
paste input "82 192 280 882"
type input "82 192 280 882"
click at [386, 230] on div "Search" at bounding box center [387, 233] width 61 height 22
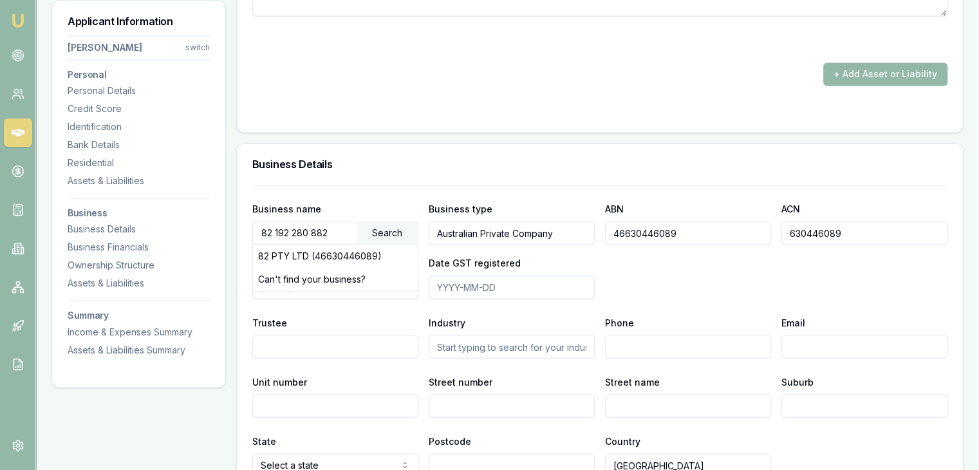
click at [386, 230] on div "Search" at bounding box center [387, 233] width 61 height 22
click at [348, 201] on div "Business name 82 192 280 882 Search 82 PTY LTD (46630446089) Can't find your bu…" at bounding box center [335, 223] width 166 height 44
click at [395, 196] on div "Business name 82 192 280 882 Search 82 PTY LTD (46630446089) Can't find your bu…" at bounding box center [599, 368] width 695 height 366
click at [641, 281] on div "Business name 82 192 280 882 Search 82 PTY LTD (46630446089) Can't find your bu…" at bounding box center [599, 250] width 695 height 98
drag, startPoint x: 789, startPoint y: 231, endPoint x: 867, endPoint y: 231, distance: 77.9
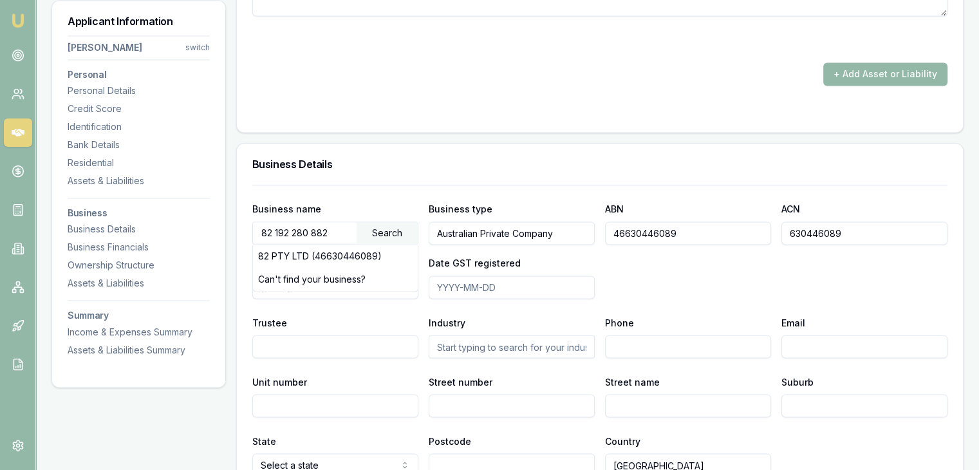
click at [867, 231] on input "630446089" at bounding box center [865, 232] width 166 height 23
drag, startPoint x: 614, startPoint y: 232, endPoint x: 706, endPoint y: 235, distance: 91.5
click at [706, 235] on input "46630446089" at bounding box center [688, 232] width 166 height 23
paste input "82 192 280 882"
type input "82 192 280 882"
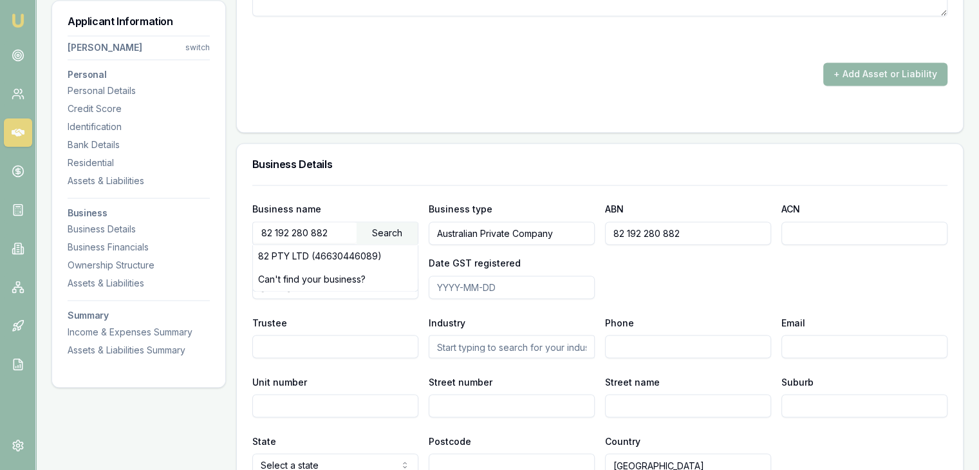
click at [667, 275] on div "Business name 82 192 280 882 Search 82 PTY LTD (46630446089) Can't find your bu…" at bounding box center [599, 250] width 695 height 98
click at [353, 310] on div "Business name 82 192 280 882 Search 82 PTY LTD (46630446089) Can't find your bu…" at bounding box center [599, 368] width 695 height 366
click at [320, 301] on div "Business name 82 192 280 882 Search 82 PTY LTD (46630446089) Can't find your bu…" at bounding box center [599, 368] width 695 height 366
click at [703, 286] on div "Business name 82 192 280 882 Search 82 PTY LTD (46630446089) Can't find your bu…" at bounding box center [599, 250] width 695 height 98
click at [366, 176] on div "Business Details" at bounding box center [600, 164] width 726 height 41
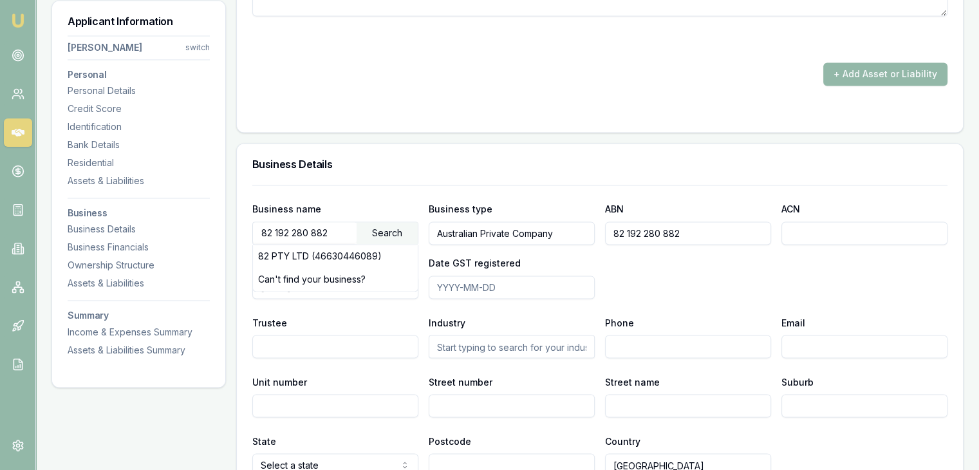
click at [462, 290] on input "Date GST registered" at bounding box center [512, 287] width 166 height 23
click at [332, 324] on div "Trustee" at bounding box center [335, 336] width 166 height 44
click at [335, 302] on div "Business name 82 192 280 882 Search 82 PTY LTD (46630446089) Can't find your bu…" at bounding box center [599, 368] width 695 height 366
click at [337, 192] on div "Business name 82 192 280 882 Search 82 PTY LTD (46630446089) Can't find your bu…" at bounding box center [599, 368] width 695 height 366
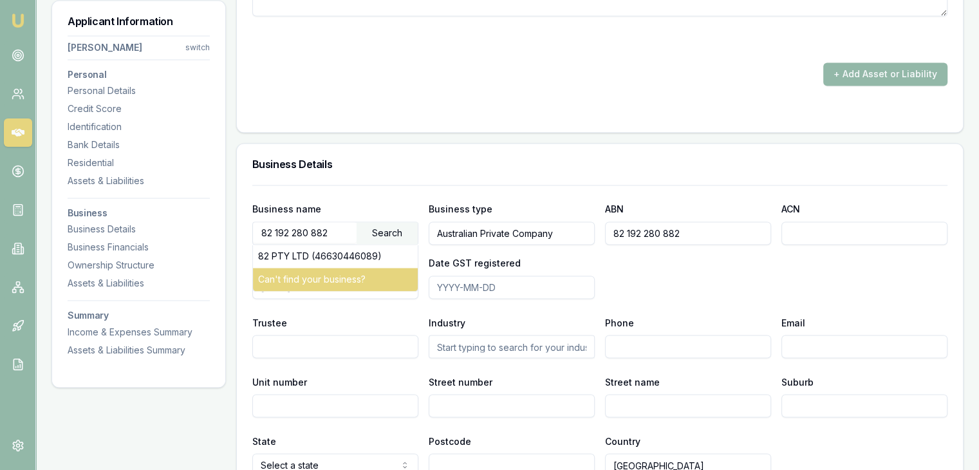
click at [289, 277] on div "Can't find your business?" at bounding box center [335, 279] width 165 height 23
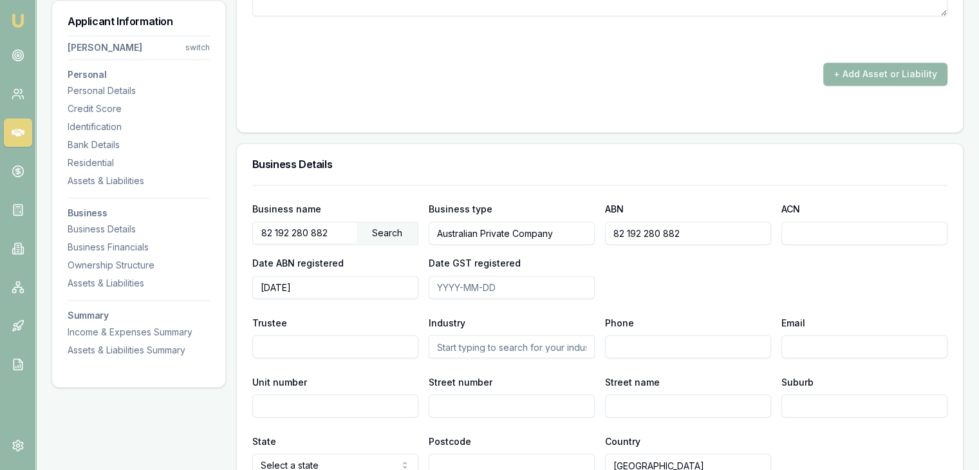
click at [319, 288] on input "2023-06-09" at bounding box center [335, 287] width 166 height 23
type input "2"
type input "2018-03-27"
click at [657, 294] on div "Business name 82 192 280 882 Search Business type Australian Private Company AB…" at bounding box center [599, 250] width 695 height 98
click at [445, 282] on input "Date GST registered" at bounding box center [512, 287] width 166 height 23
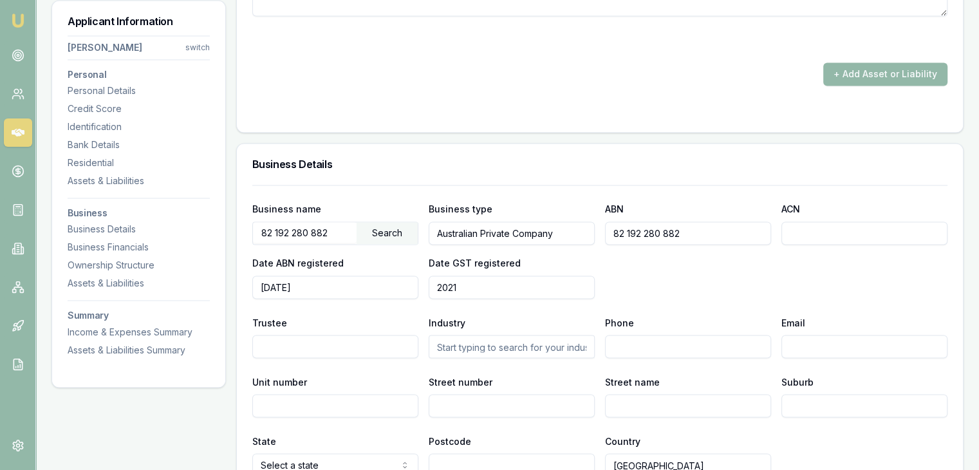
type input "2021"
type input "2027-03-07"
click at [708, 273] on div "Business name 82 192 280 882 Search Business type Australian Private Company AB…" at bounding box center [599, 250] width 695 height 98
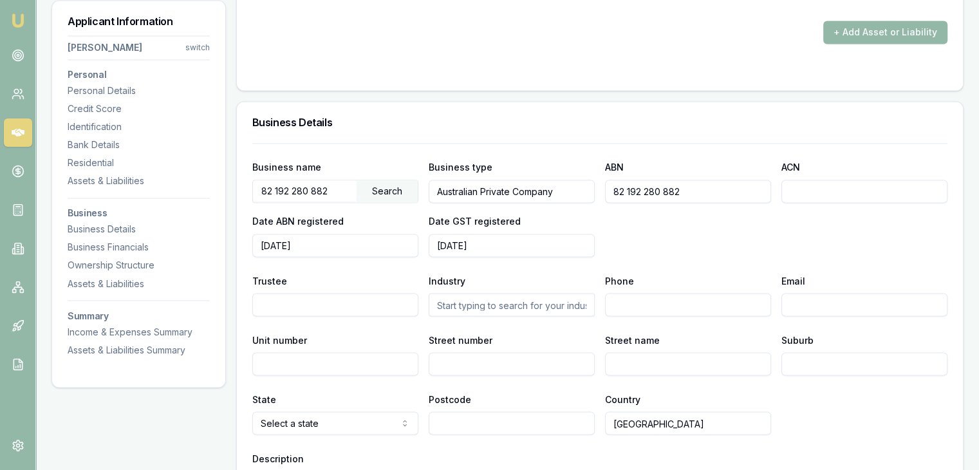
scroll to position [2189, 0]
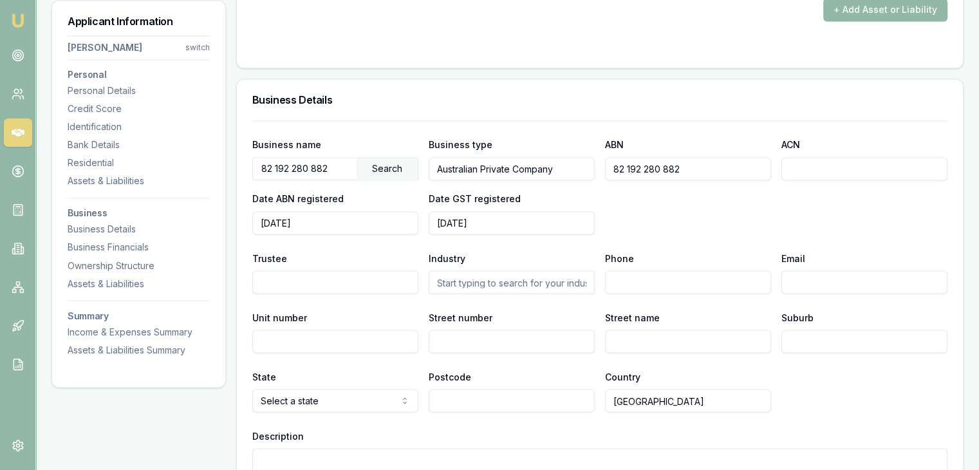
click at [624, 230] on div "Business name 82 192 280 882 Search Business type Australian Private Company AB…" at bounding box center [599, 185] width 695 height 98
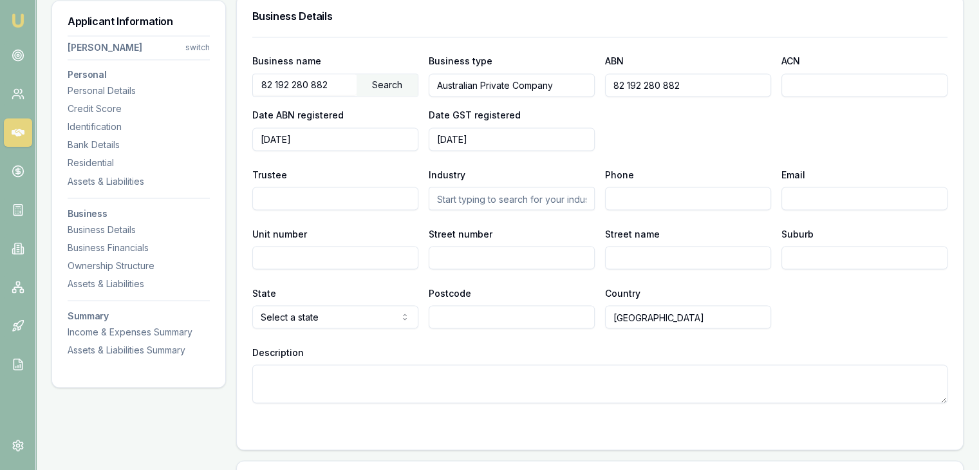
scroll to position [2446, 0]
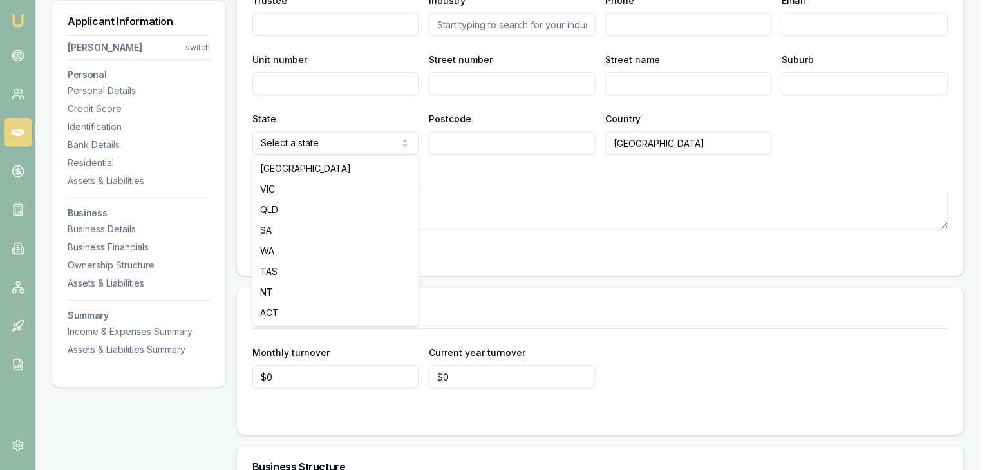
select select "VIC"
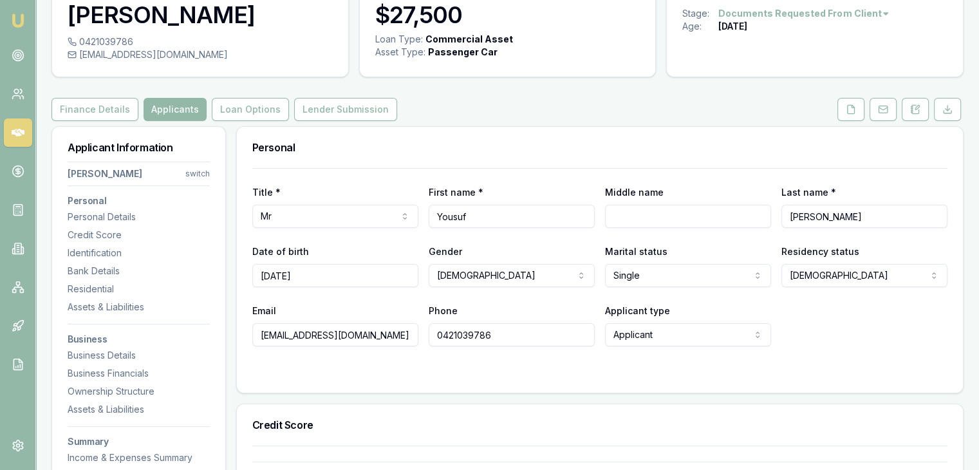
scroll to position [0, 0]
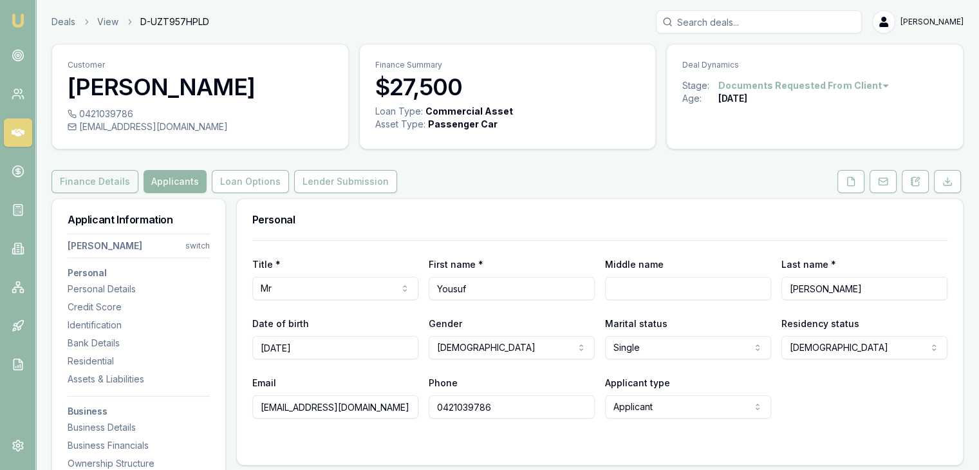
click at [75, 184] on button "Finance Details" at bounding box center [95, 181] width 87 height 23
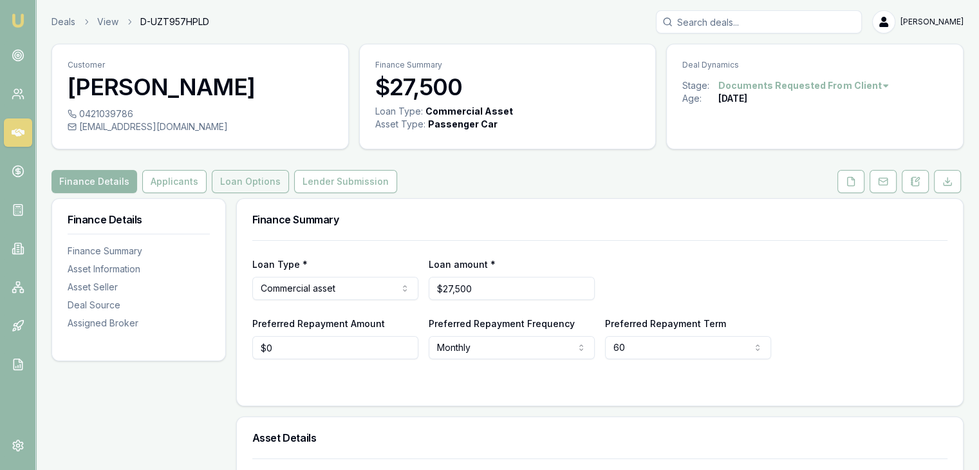
click at [244, 178] on button "Loan Options" at bounding box center [250, 181] width 77 height 23
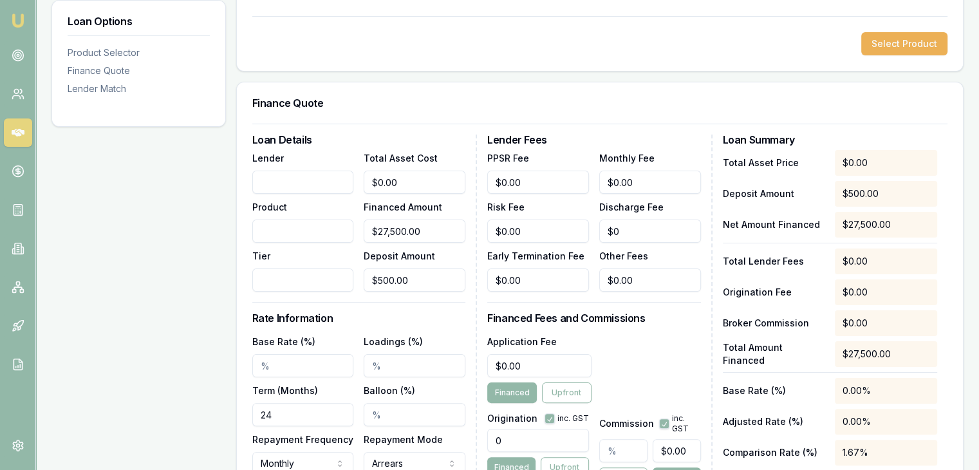
scroll to position [322, 0]
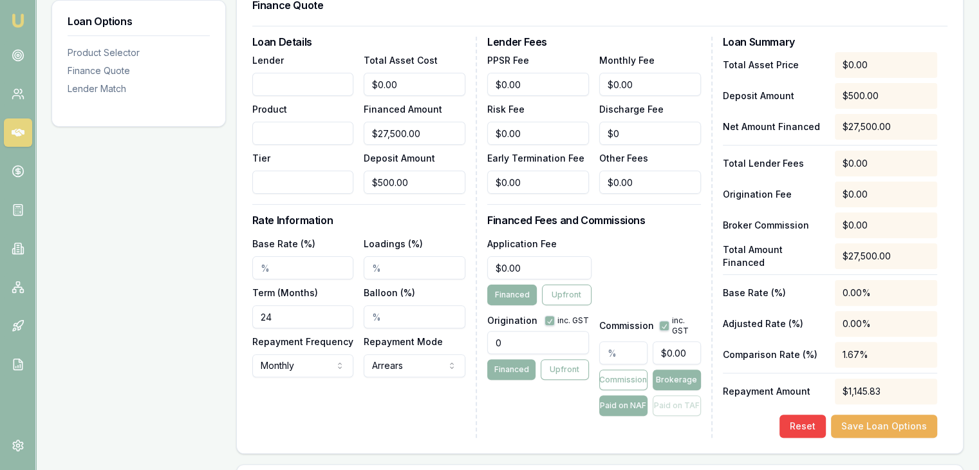
click at [294, 89] on input "Lender" at bounding box center [303, 84] width 102 height 23
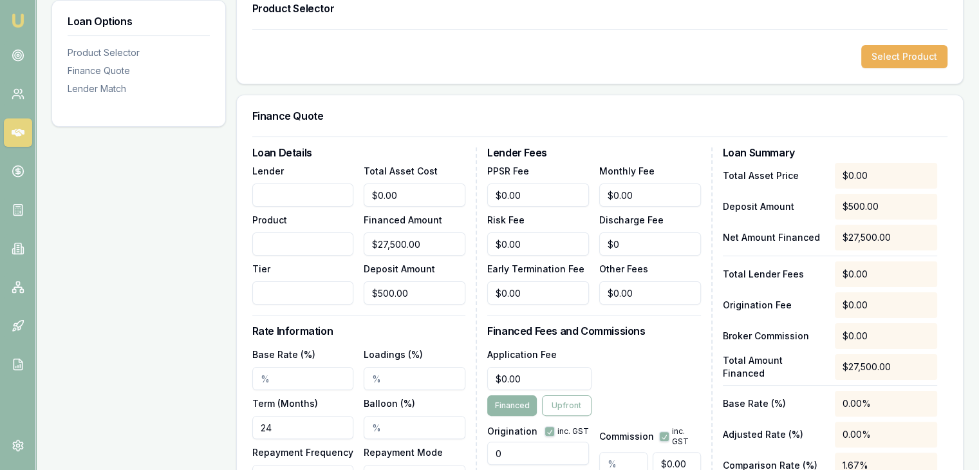
scroll to position [64, 0]
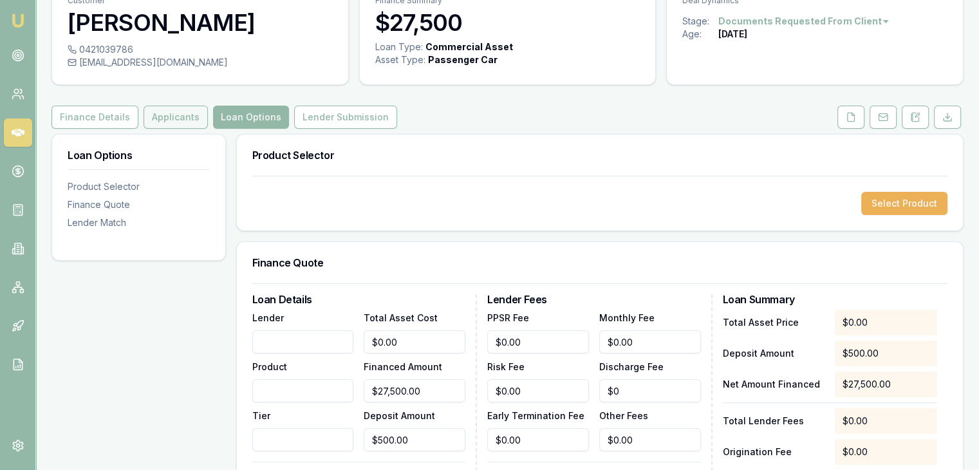
click at [176, 106] on button "Applicants" at bounding box center [176, 117] width 64 height 23
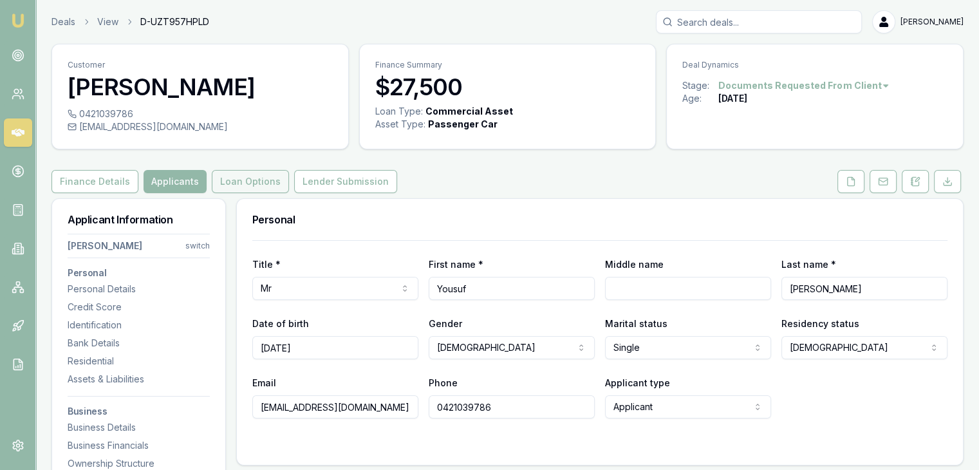
click at [220, 173] on button "Loan Options" at bounding box center [250, 181] width 77 height 23
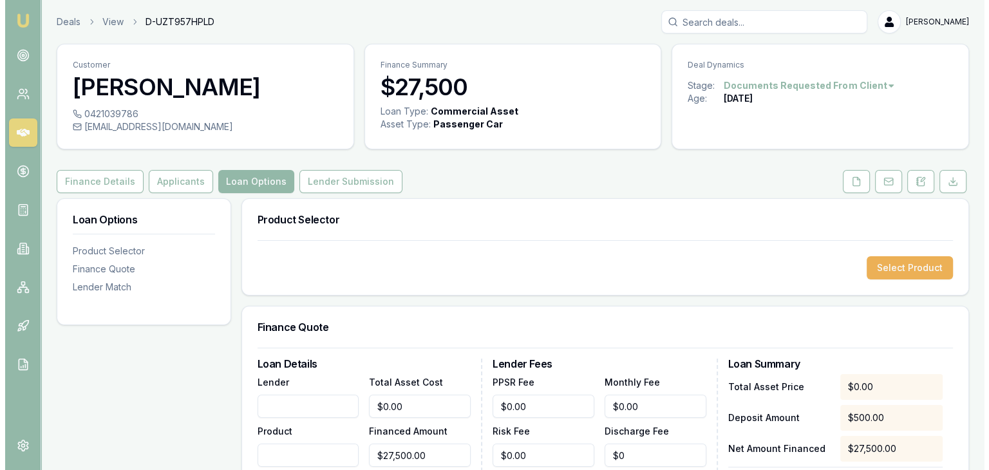
scroll to position [193, 0]
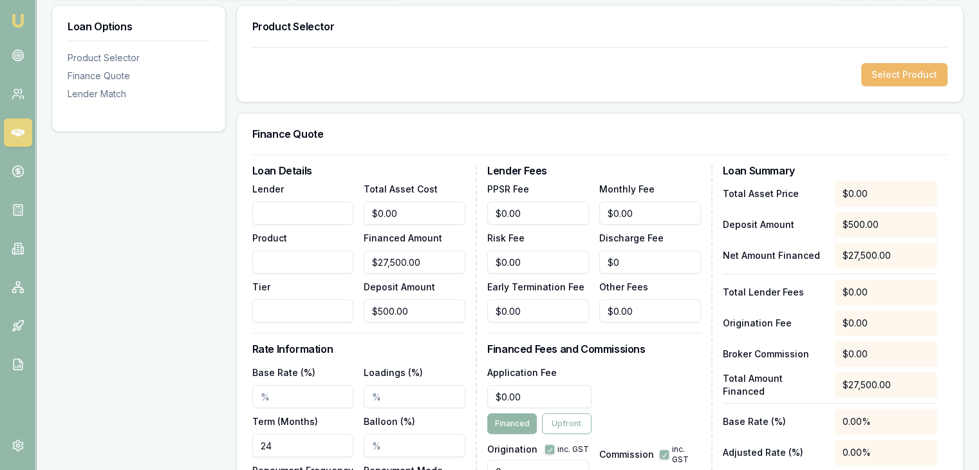
click at [892, 75] on button "Select Product" at bounding box center [904, 74] width 86 height 23
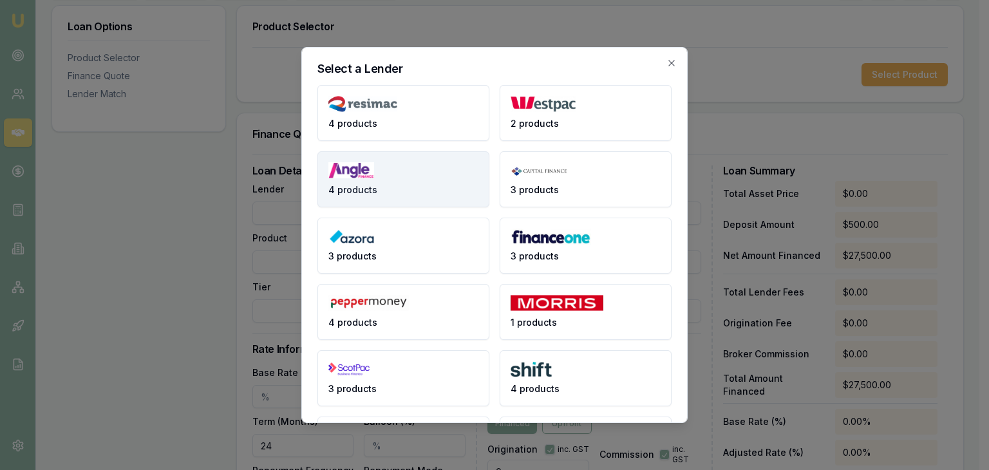
click at [391, 189] on button "4 products" at bounding box center [403, 179] width 172 height 56
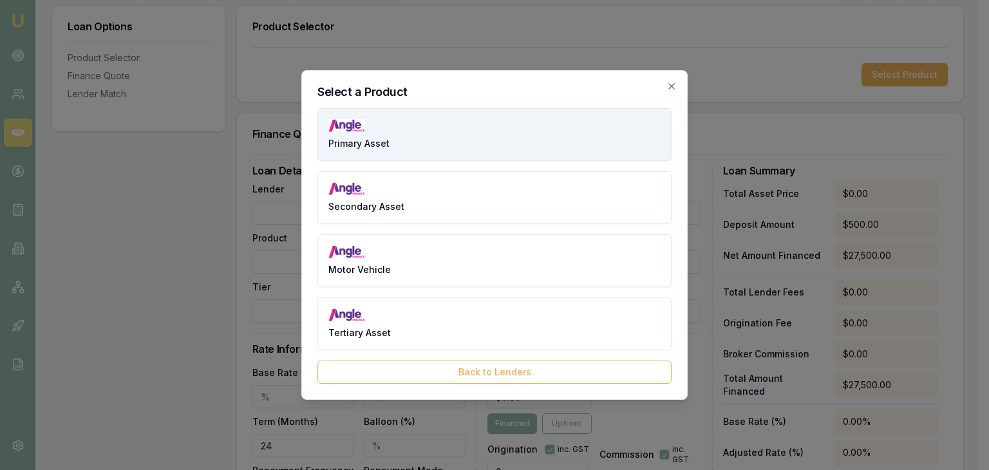
click at [392, 152] on button "Primary Asset" at bounding box center [494, 134] width 354 height 53
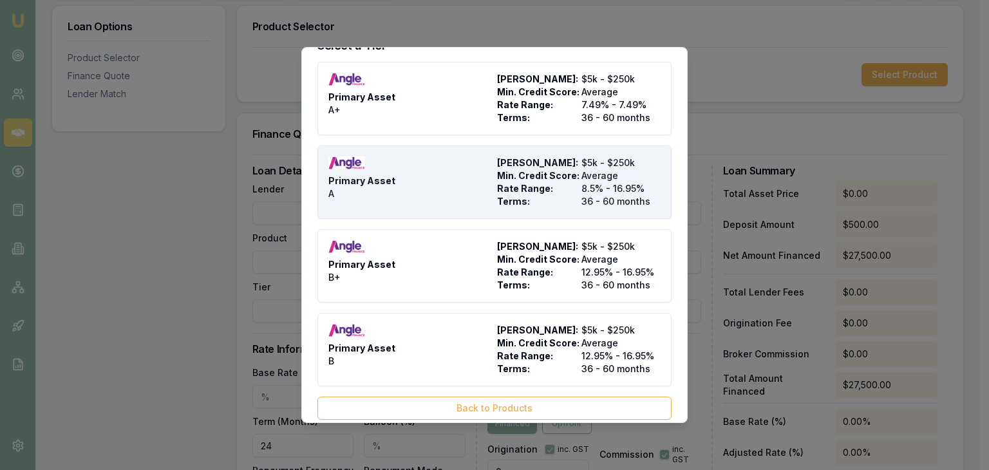
scroll to position [35, 0]
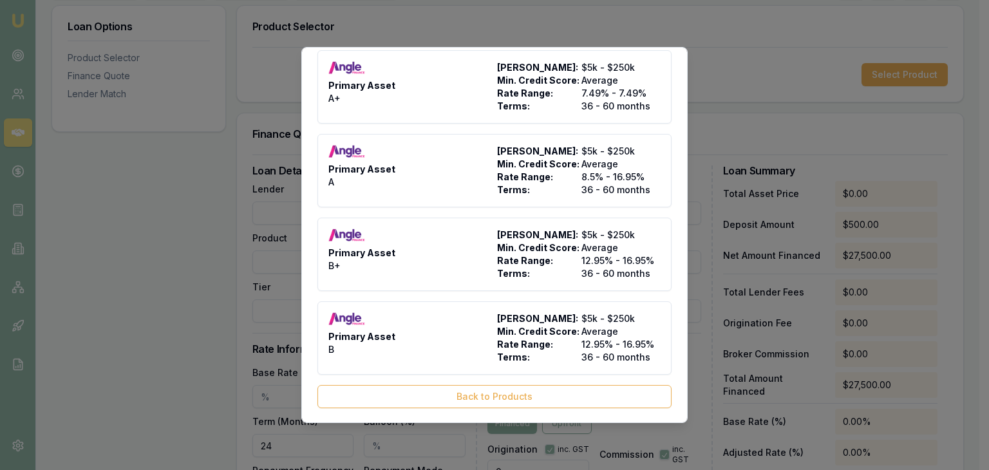
click at [425, 393] on button "Back to Products" at bounding box center [494, 396] width 354 height 23
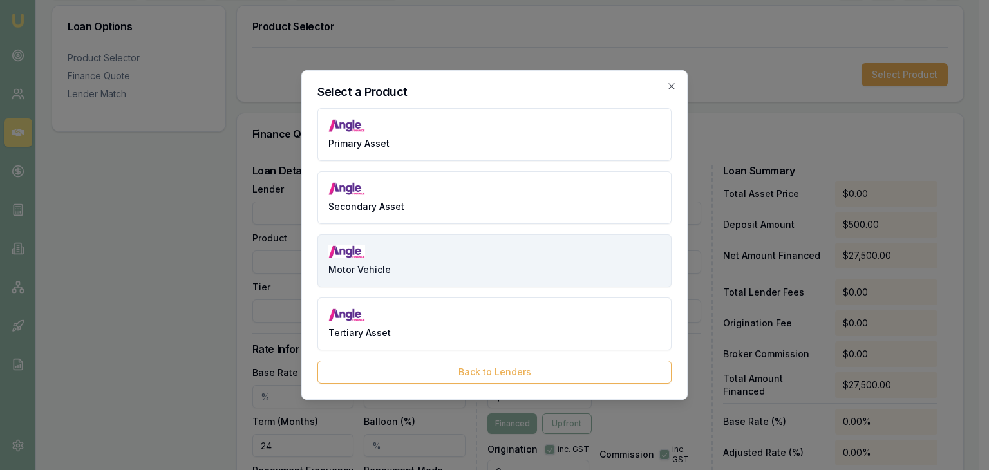
click at [405, 272] on button "Motor Vehicle" at bounding box center [494, 260] width 354 height 53
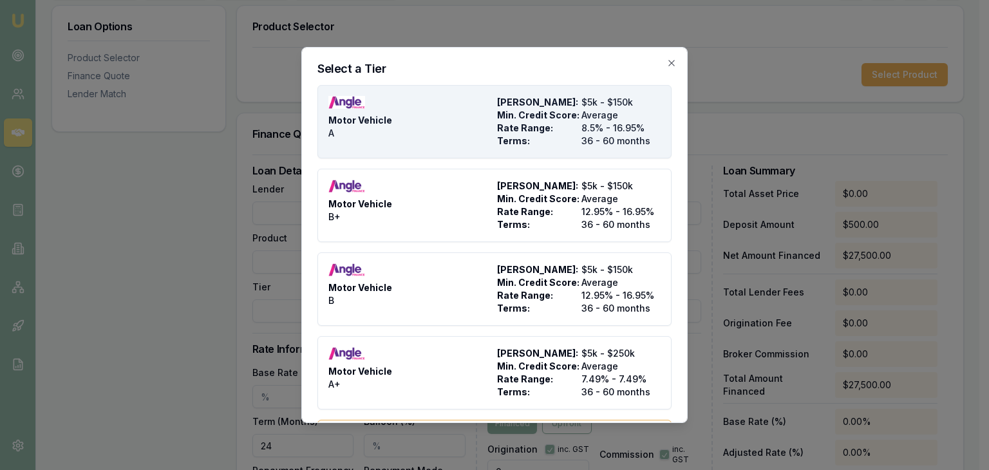
click at [452, 129] on div "Motor Vehicle A" at bounding box center [410, 122] width 164 height 52
type input "Angle Finance"
type input "Motor Vehicle"
type input "A"
type input "8.5"
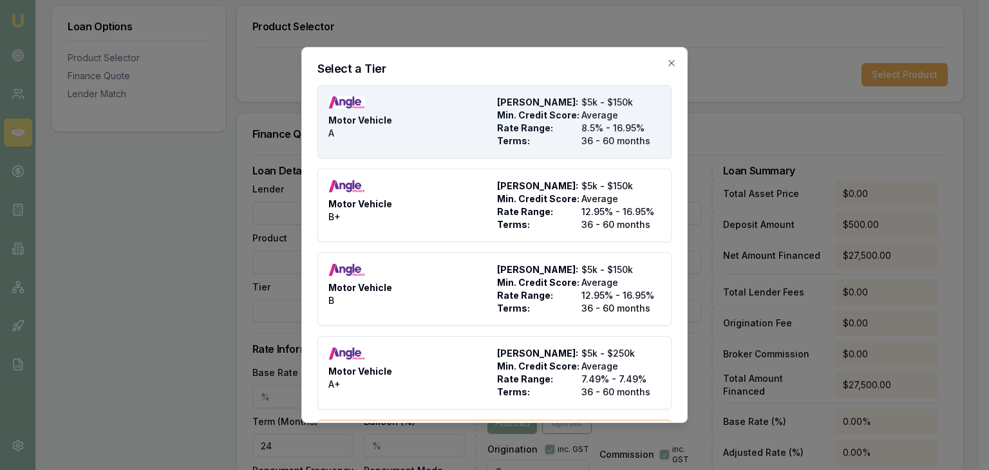
type input "36"
type input "$4.95"
type input "$540.00"
type input "1400"
type input "8"
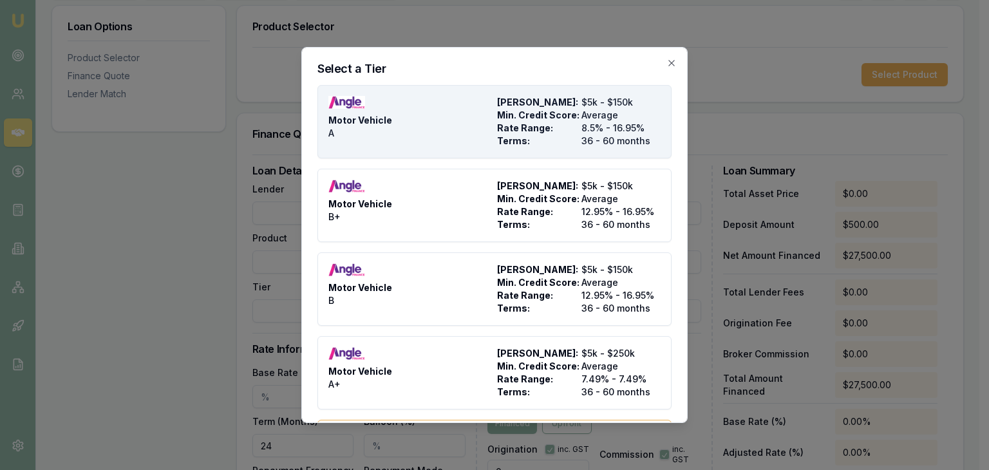
type input "$2,200.00"
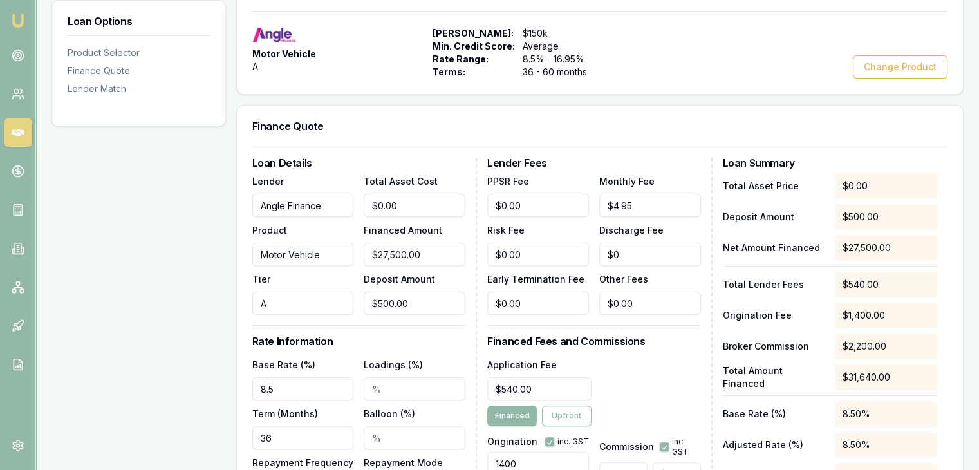
scroll to position [258, 0]
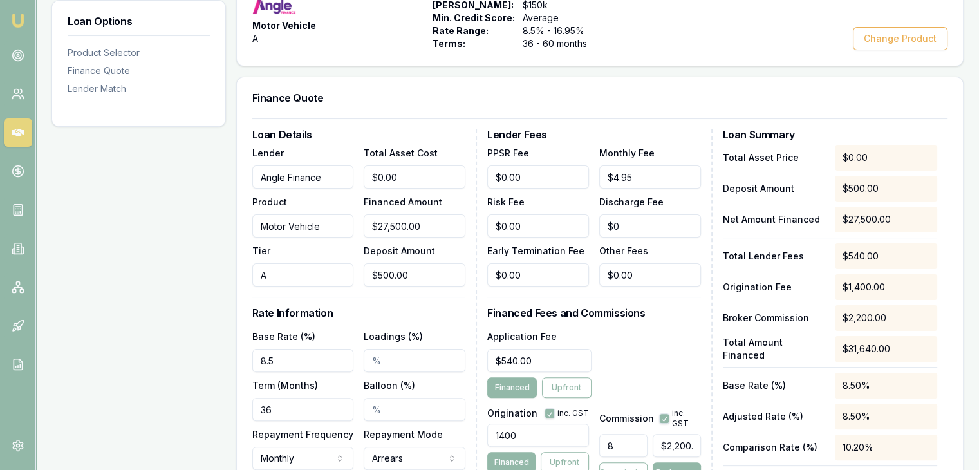
click at [286, 366] on input "8.5" at bounding box center [303, 360] width 102 height 23
type input "8.75%"
click at [374, 358] on input "Loadings (%)" at bounding box center [415, 360] width 102 height 23
type input "2.00%"
click at [306, 353] on input "8.75%" at bounding box center [303, 360] width 102 height 23
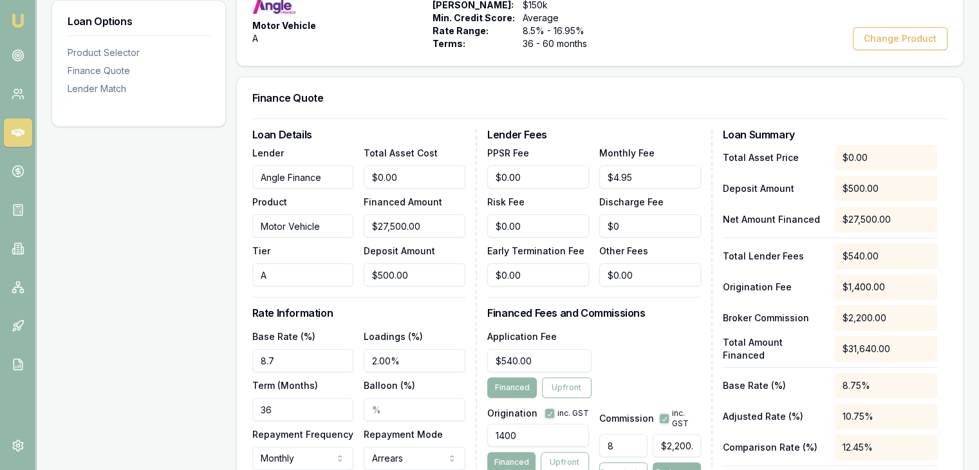
type input "8"
type input "7.75%"
click at [384, 299] on div "Loan Details Lender Angle Finance Product Motor Vehicle Tier A Total Asset Cost…" at bounding box center [364, 329] width 225 height 401
click at [373, 303] on div "Loan Details Lender Angle Finance Product Motor Vehicle Tier A Total Asset Cost…" at bounding box center [364, 329] width 225 height 401
click at [394, 223] on input "27500" at bounding box center [415, 225] width 102 height 23
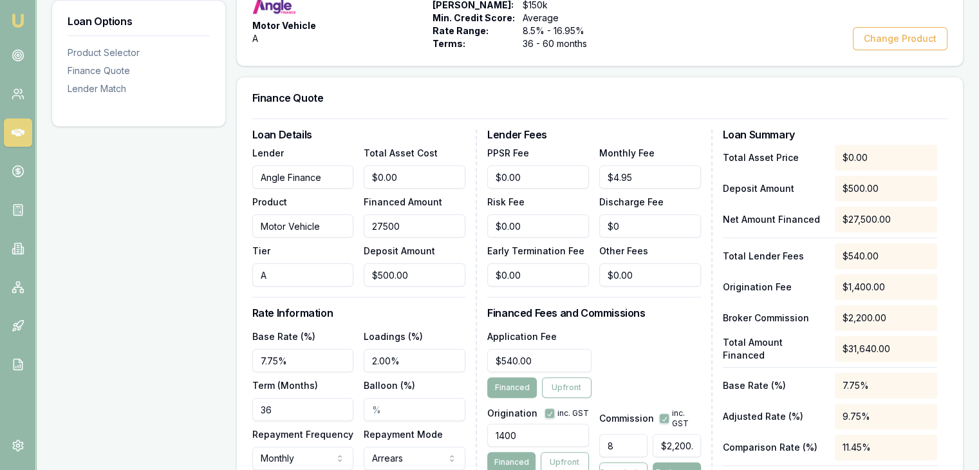
type input "2750"
type input "$220.00"
type input "270"
type input "$21.60"
type input "2700"
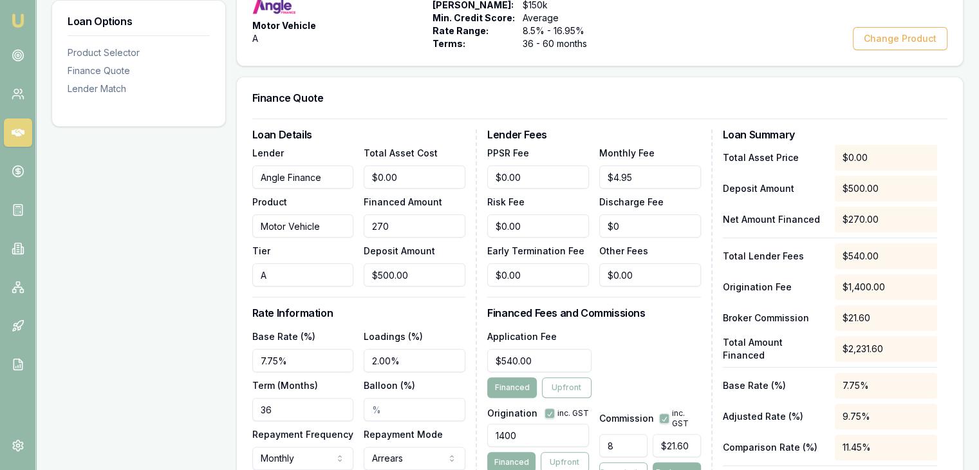
type input "$216.00"
type input "27000"
type input "$2,160.00"
type input "$27,000.00"
click at [415, 312] on h3 "Rate Information" at bounding box center [358, 313] width 213 height 10
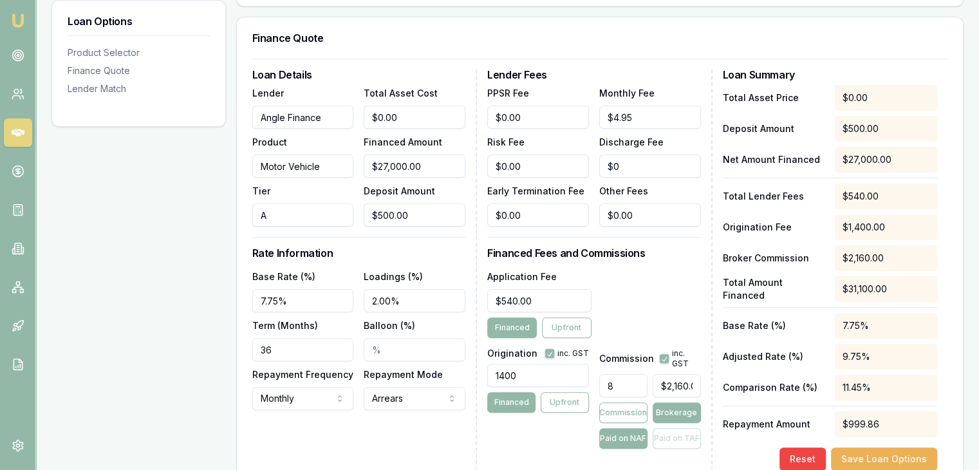
scroll to position [386, 0]
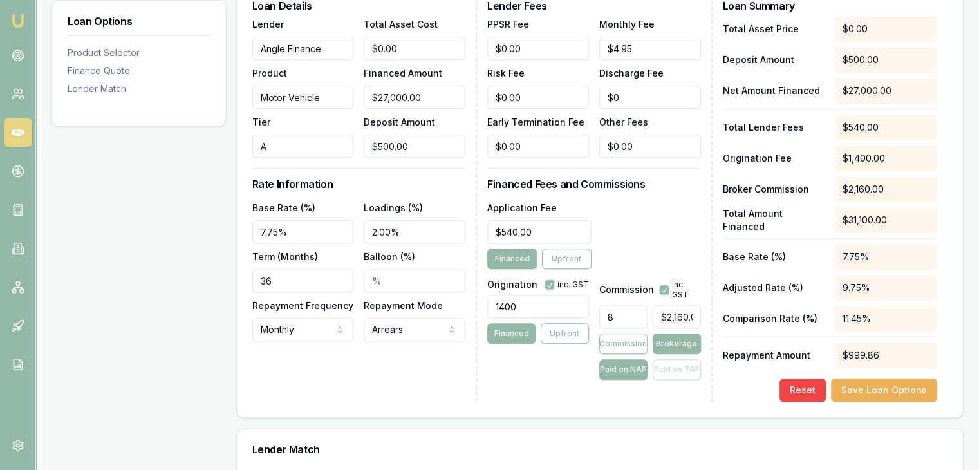
click at [636, 317] on input "8" at bounding box center [623, 316] width 48 height 23
type input "$0.00"
type input "4"
type input "$1,080.00"
type input "4.00%"
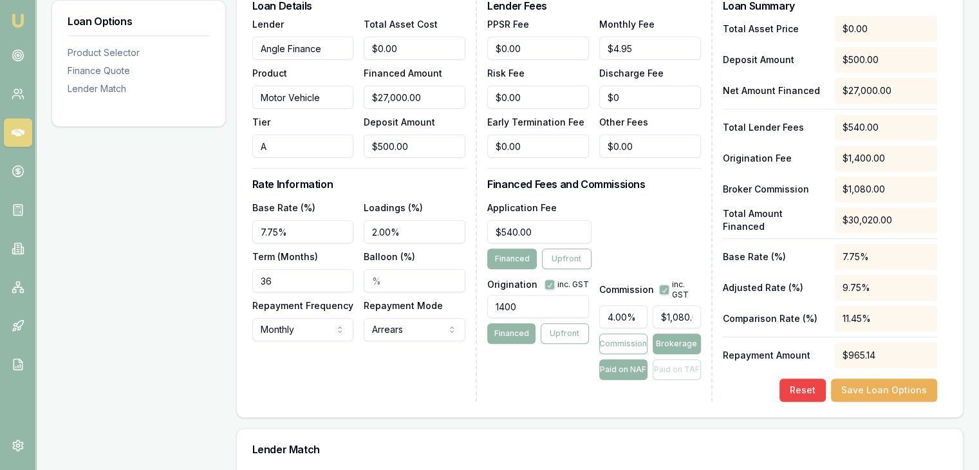
click at [543, 303] on input "1400" at bounding box center [538, 306] width 102 height 23
type input "1"
type input "900.00"
click at [635, 248] on div "Application Fee $540.00 Financed Upfront" at bounding box center [593, 235] width 213 height 70
click at [879, 388] on button "Save Loan Options" at bounding box center [884, 390] width 106 height 23
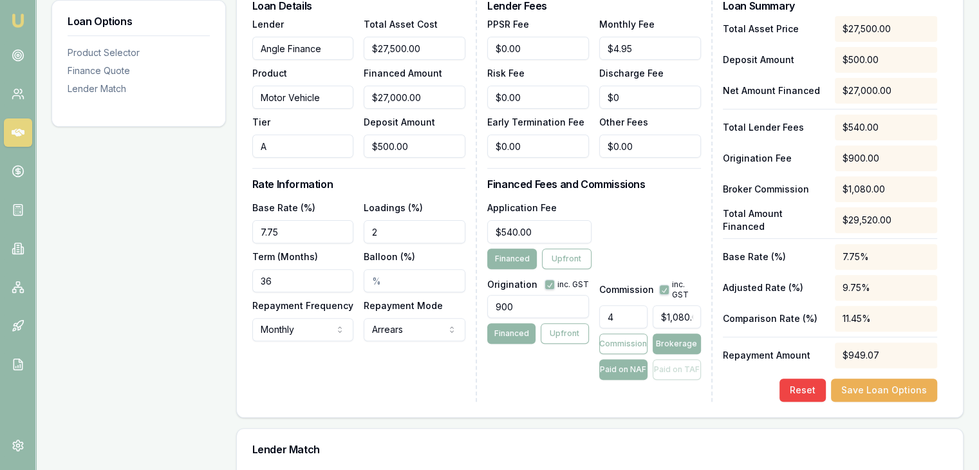
click at [340, 281] on input "36" at bounding box center [303, 280] width 102 height 23
type input "060"
click at [870, 389] on button "Save Loan Options" at bounding box center [884, 390] width 106 height 23
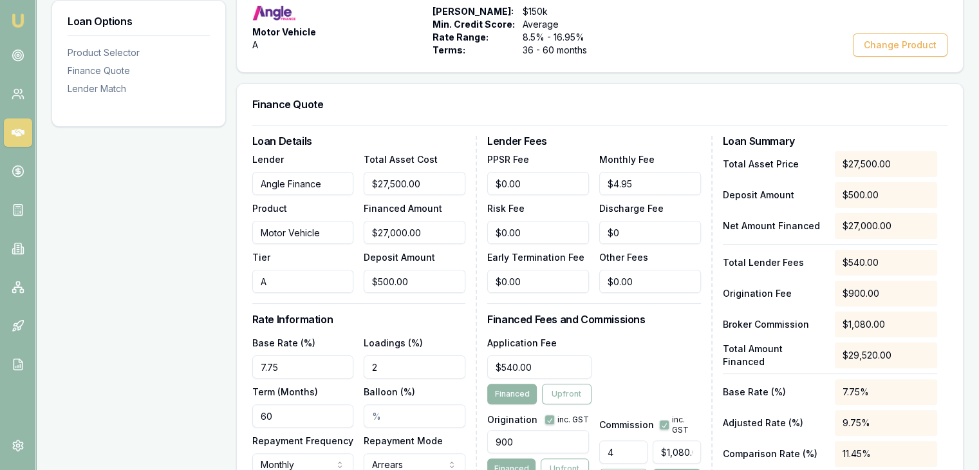
scroll to position [265, 0]
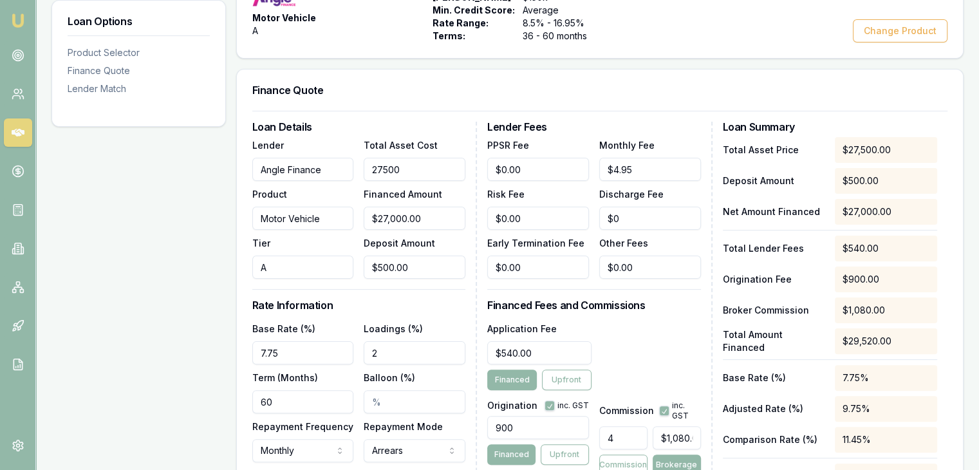
click at [393, 167] on input "27500" at bounding box center [415, 169] width 102 height 23
type input "2750"
type input "$2,250.00"
type input "$90.00"
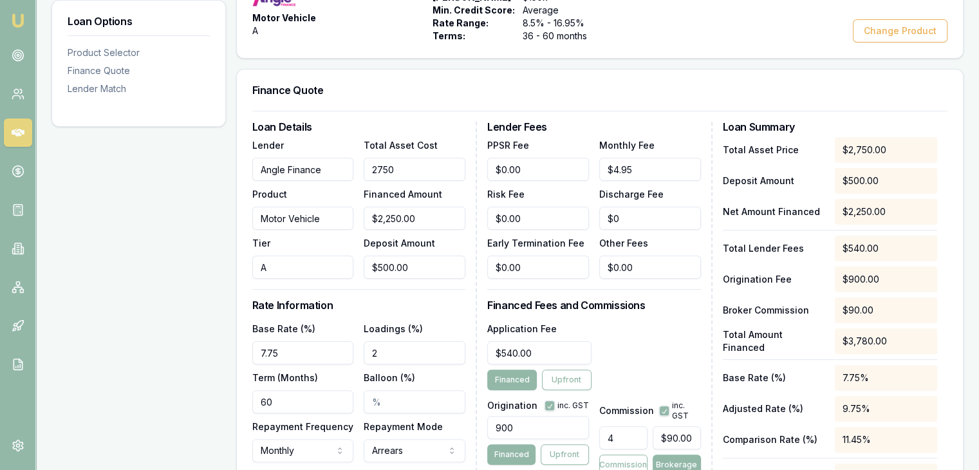
type input "270"
type input "$0.00"
type input "2700"
type input "$2,200.00"
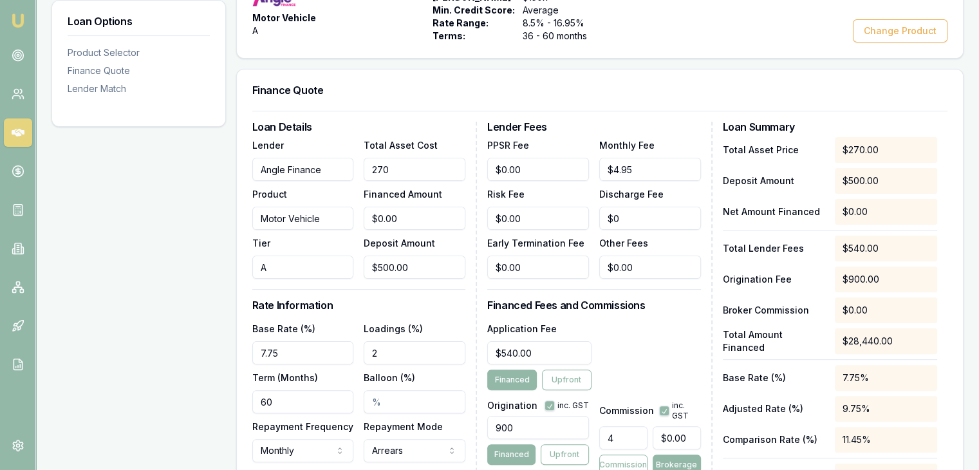
type input "$88.00"
type input "27000"
type input "$26,500.00"
type input "$1,060.00"
type input "$27,000.00"
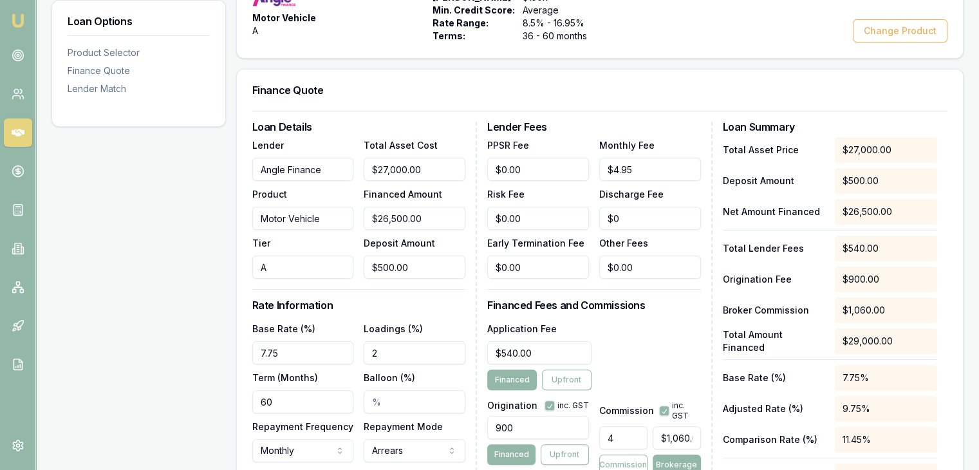
click at [446, 311] on div "Loan Details Lender Angle Finance Product Motor Vehicle Tier A Total Asset Cost…" at bounding box center [364, 322] width 225 height 401
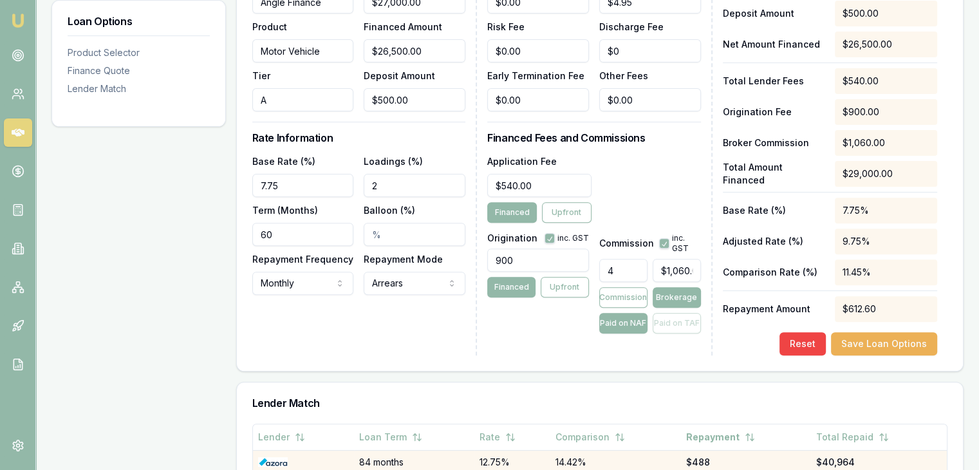
scroll to position [523, 0]
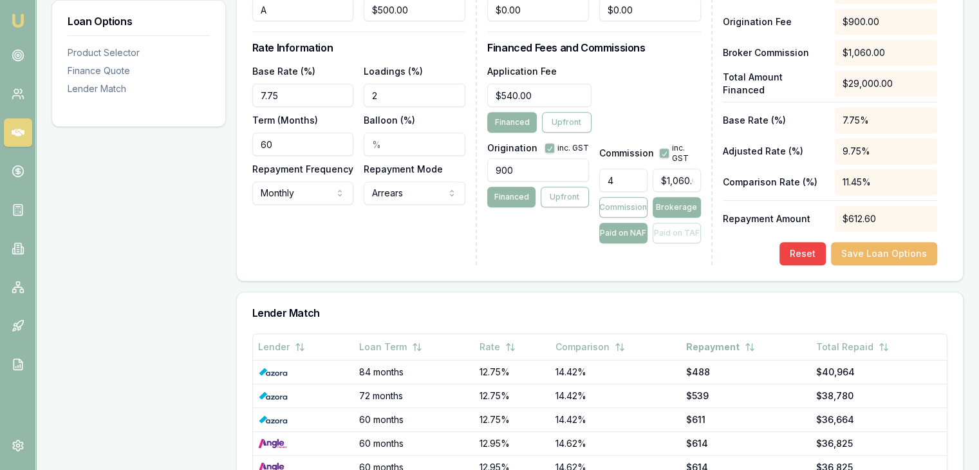
click at [859, 253] on button "Save Loan Options" at bounding box center [884, 253] width 106 height 23
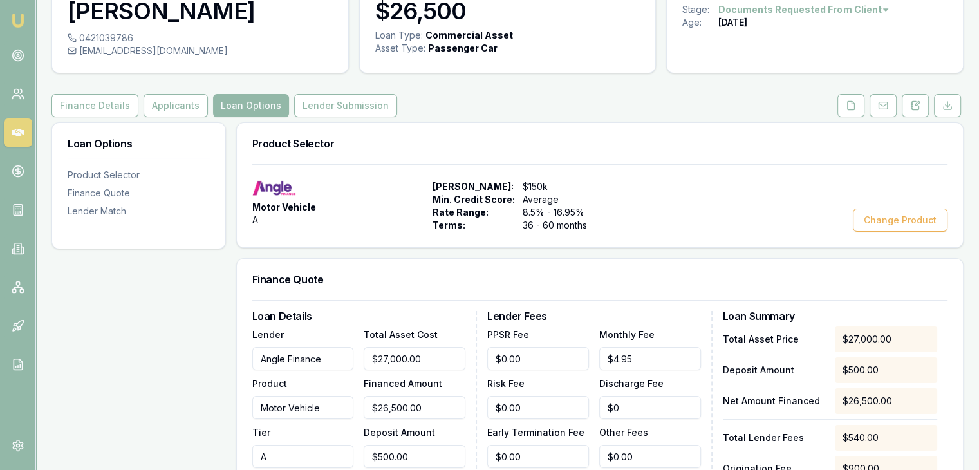
scroll to position [0, 0]
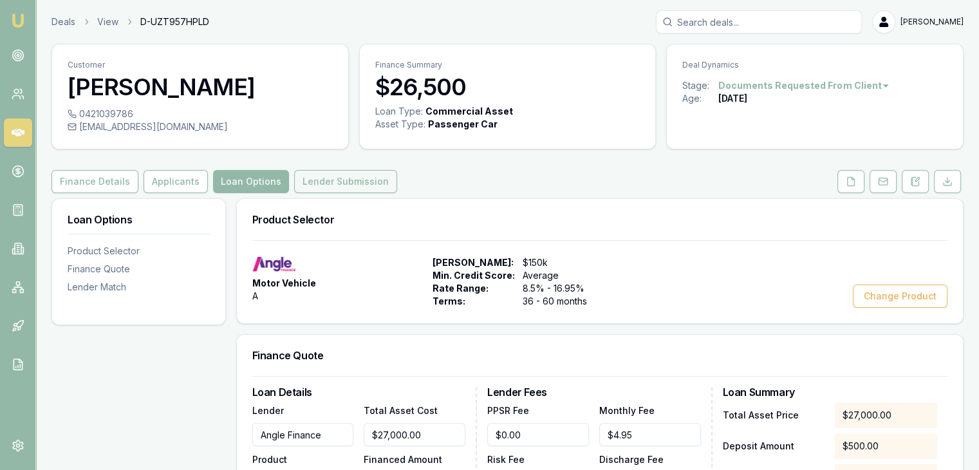
click at [350, 183] on button "Lender Submission" at bounding box center [345, 181] width 103 height 23
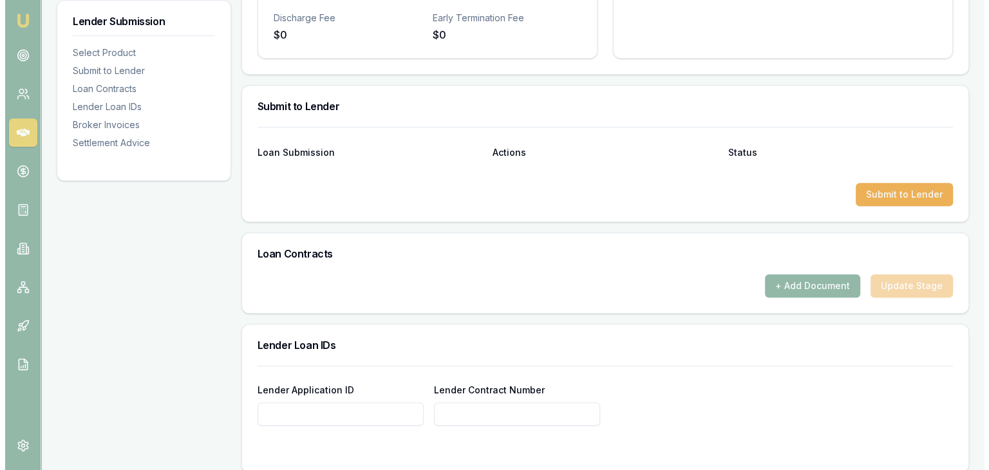
scroll to position [644, 0]
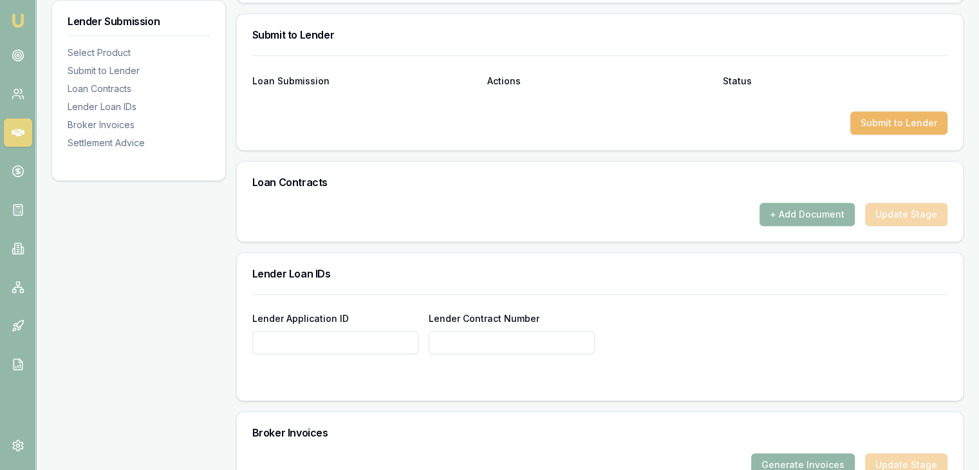
click at [914, 114] on button "Submit to Lender" at bounding box center [898, 122] width 97 height 23
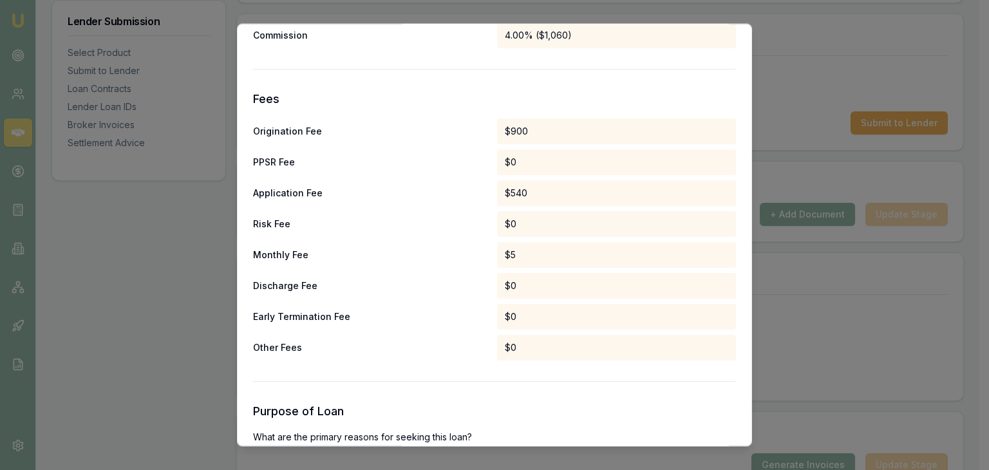
scroll to position [706, 0]
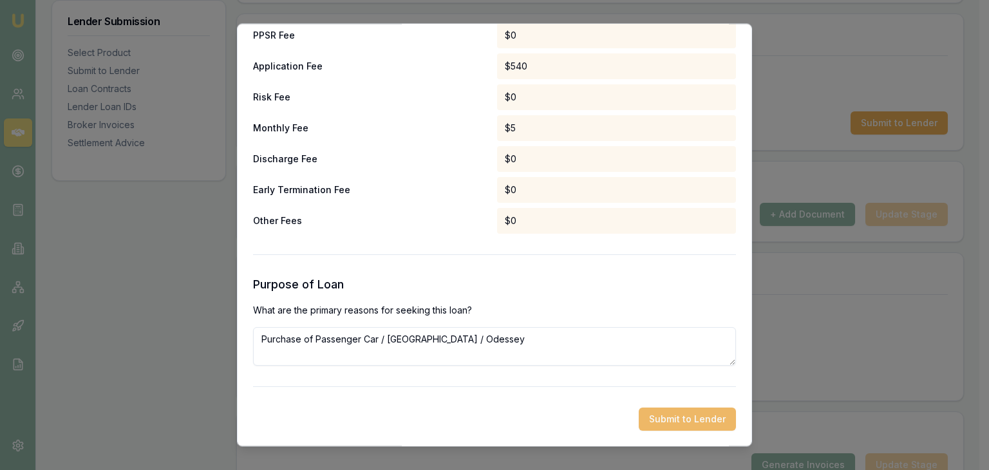
click at [650, 418] on button "Submit to Lender" at bounding box center [687, 419] width 97 height 23
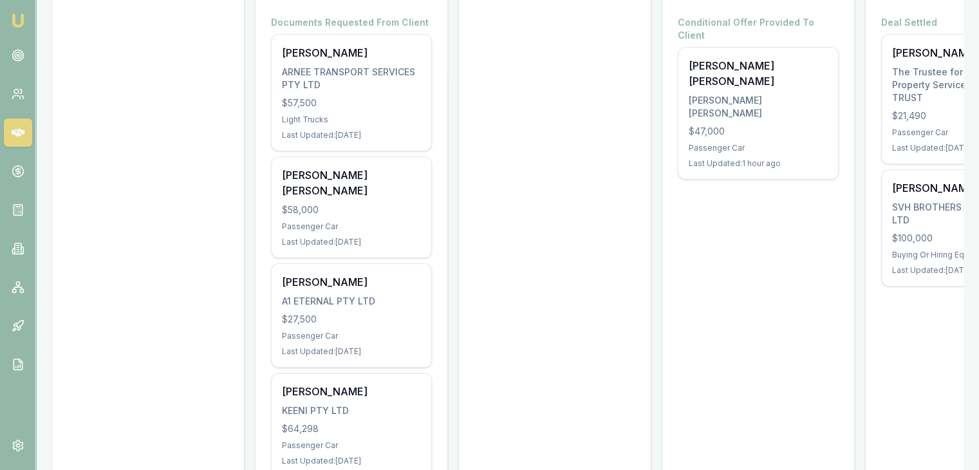
scroll to position [258, 0]
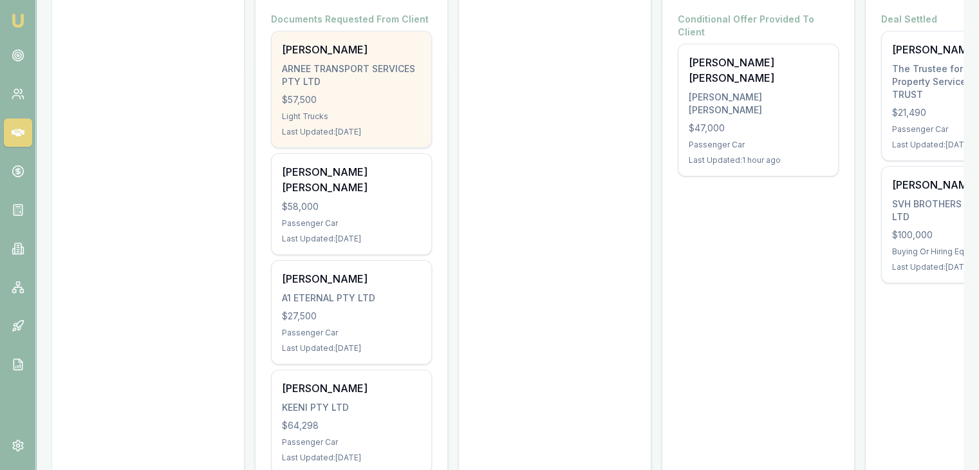
click at [336, 126] on div "[PERSON_NAME] [PERSON_NAME] TRANSPORT SERVICES PTY LTD $57,500 Light Trucks Las…" at bounding box center [352, 90] width 160 height 116
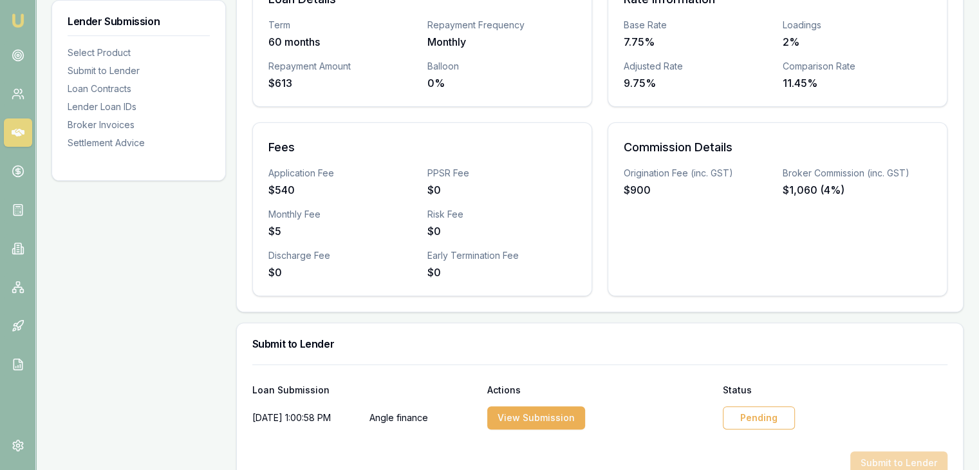
scroll to position [451, 0]
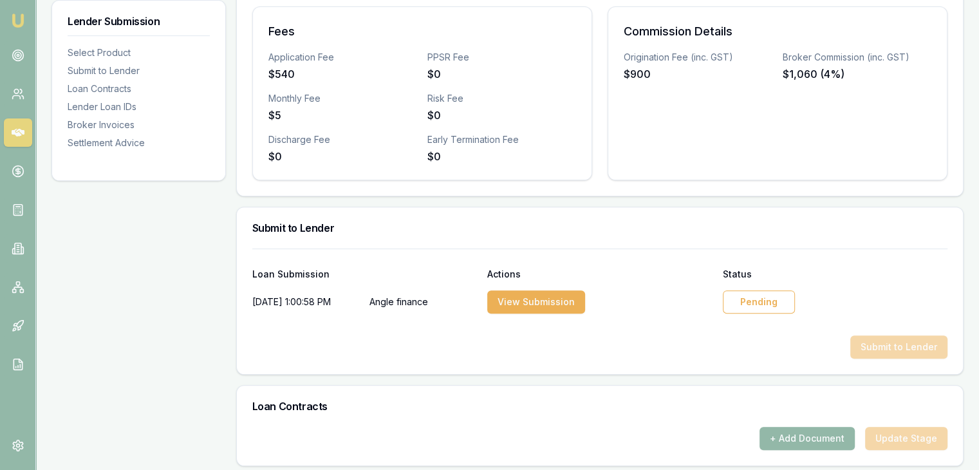
click at [747, 297] on div "Pending" at bounding box center [759, 301] width 72 height 23
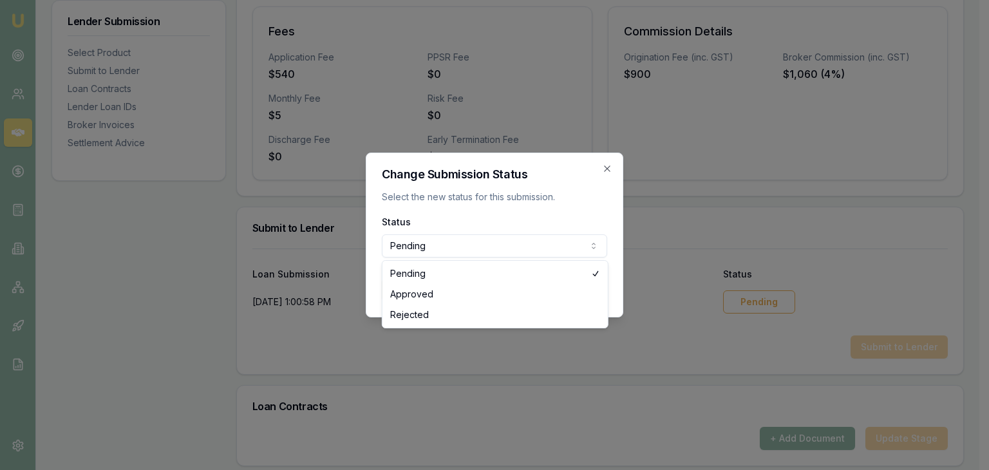
select select "APPROVED"
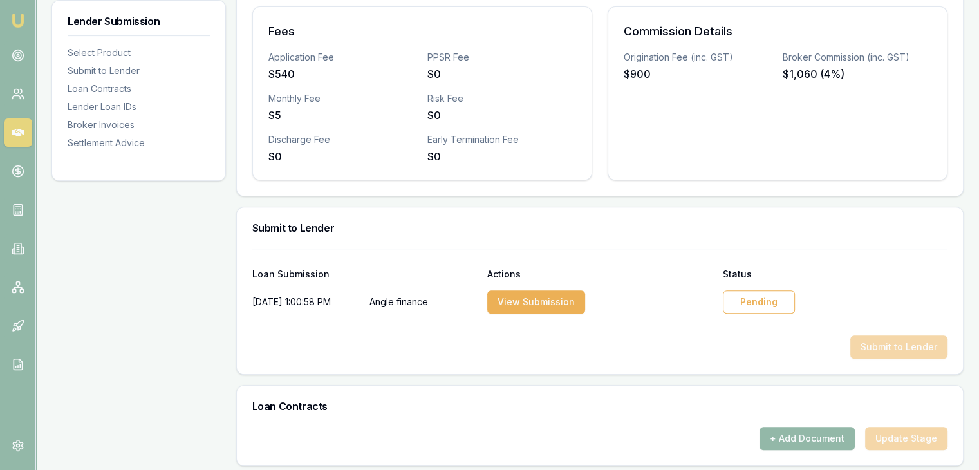
click at [731, 305] on div "Pending" at bounding box center [759, 301] width 72 height 23
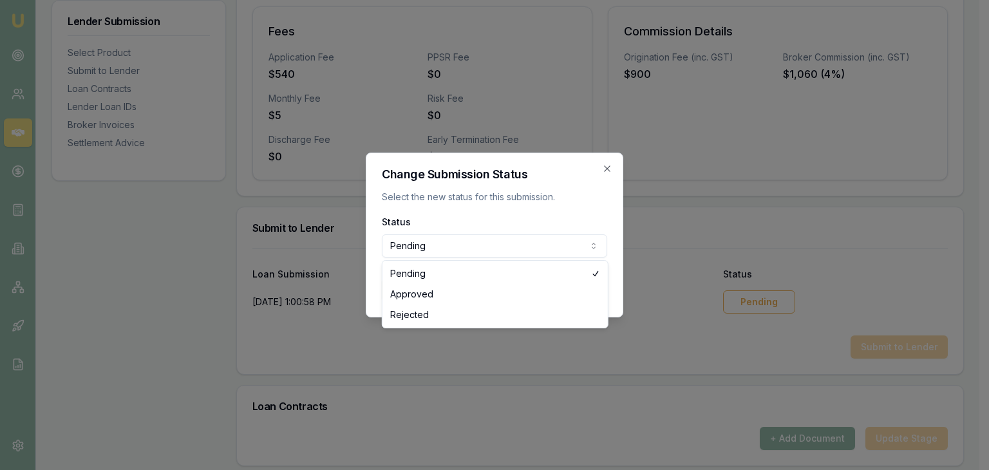
select select "APPROVED"
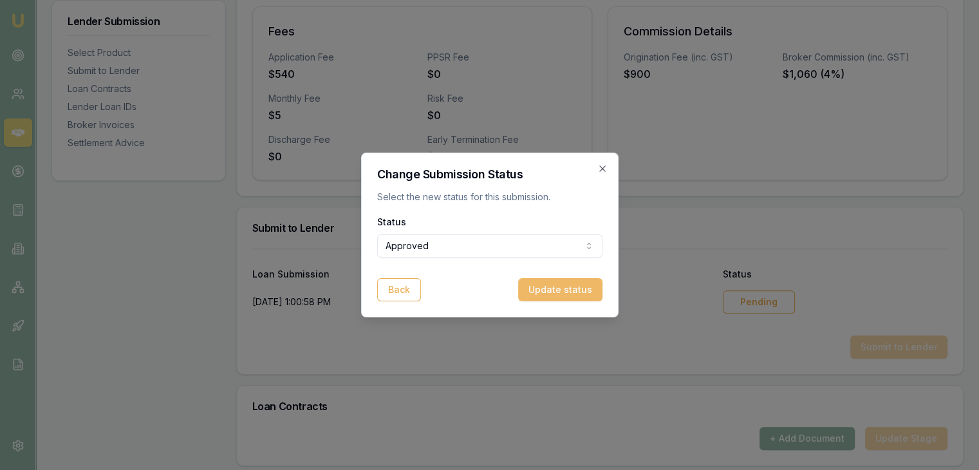
click at [559, 286] on button "Update status" at bounding box center [560, 289] width 84 height 23
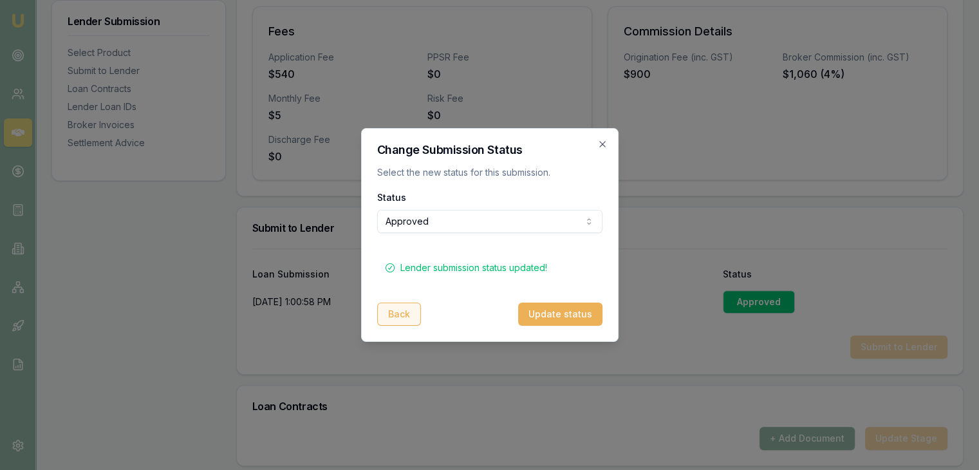
click at [404, 320] on button "Back" at bounding box center [399, 314] width 44 height 23
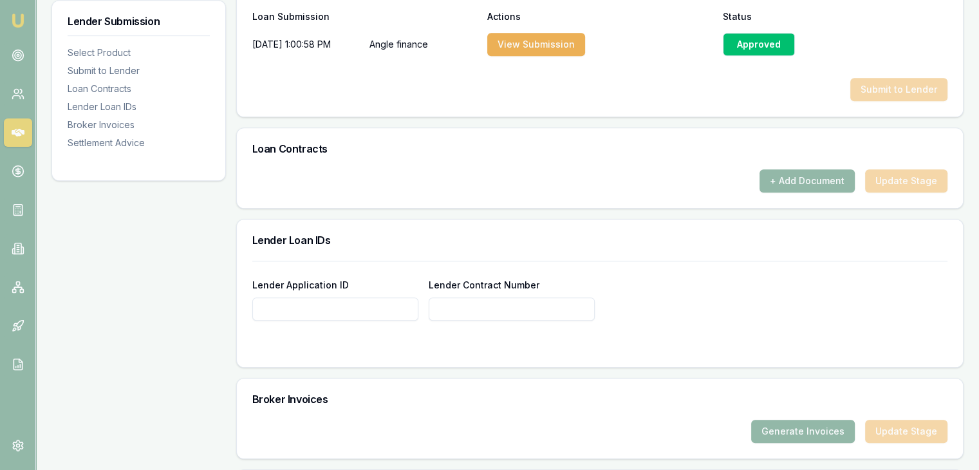
scroll to position [888, 0]
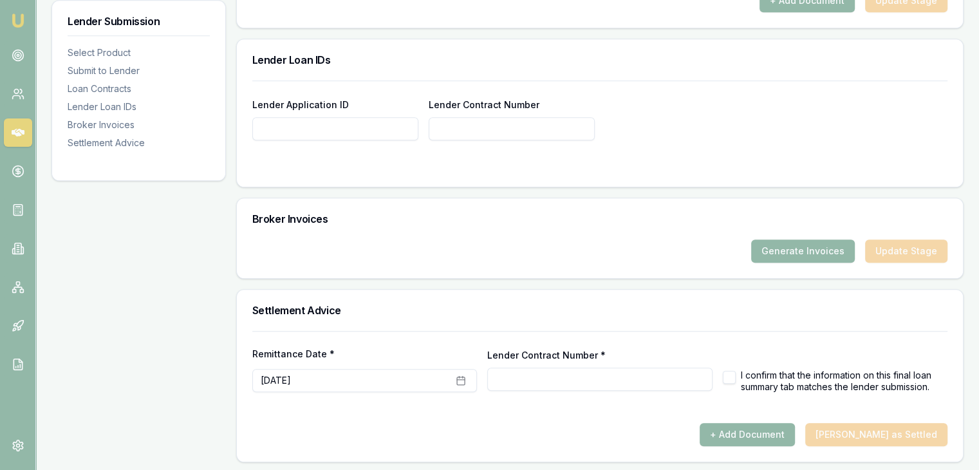
click at [298, 131] on input "Lender Application ID" at bounding box center [335, 128] width 166 height 23
click at [320, 122] on input "Lender Application ID" at bounding box center [335, 128] width 166 height 23
paste input "CA00108444"
type input "CA00108444"
click at [443, 122] on input "Lender Contract Number" at bounding box center [512, 128] width 166 height 23
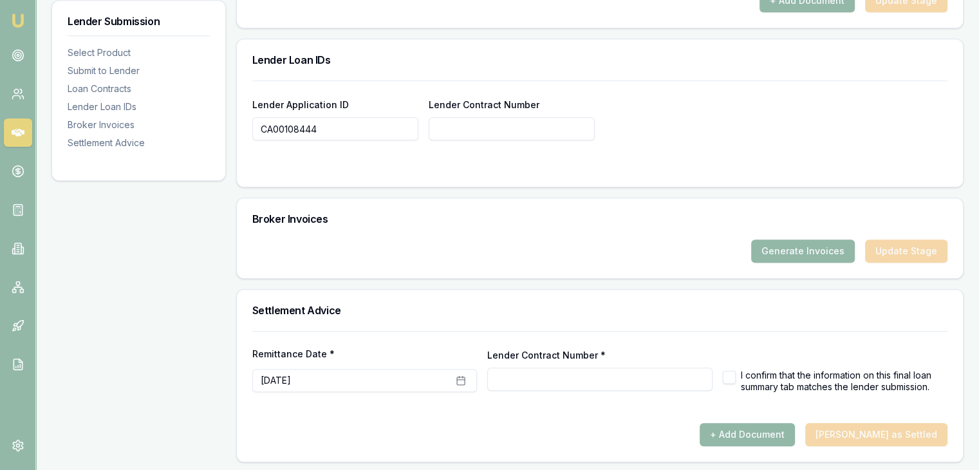
drag, startPoint x: 538, startPoint y: 375, endPoint x: 532, endPoint y: 379, distance: 7.5
click at [532, 379] on input "Lender Contract Number *" at bounding box center [599, 379] width 225 height 23
paste input "CA00108444"
type input "CA00108444"
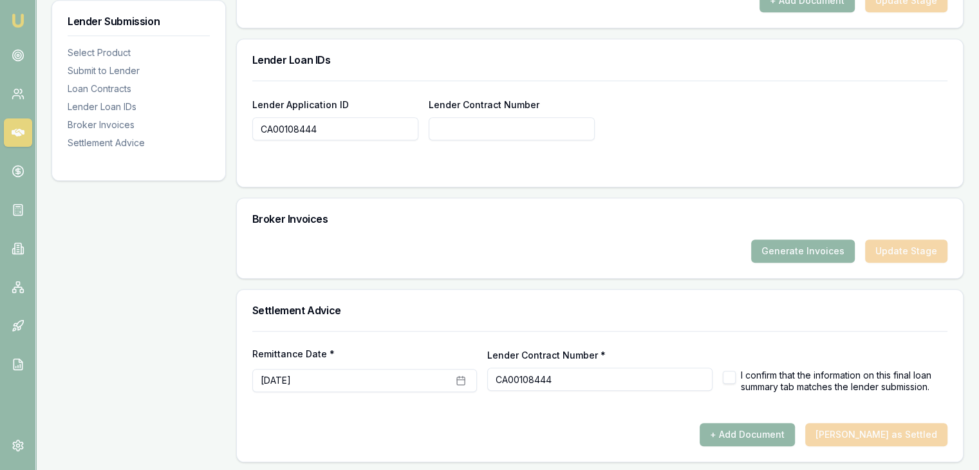
click at [472, 435] on div "+ Add Document [PERSON_NAME] as Settled" at bounding box center [599, 434] width 695 height 23
click at [362, 387] on button "[DATE]" at bounding box center [364, 380] width 225 height 23
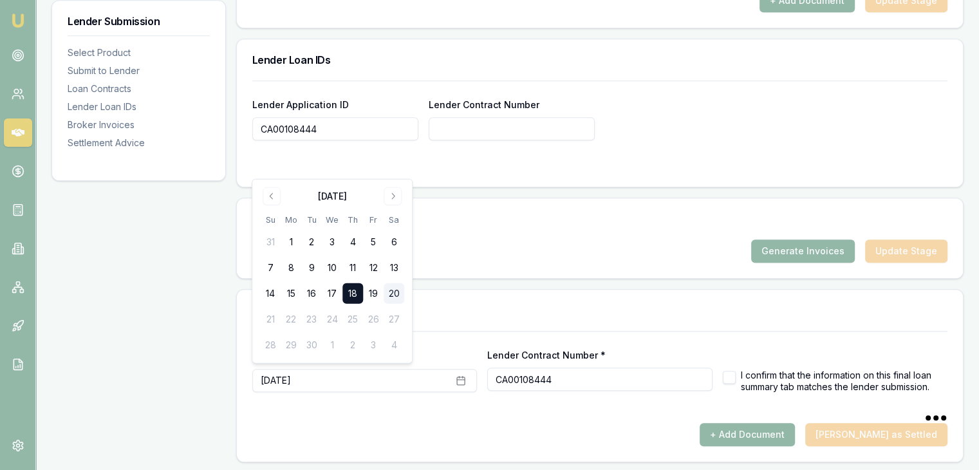
type input "CA00108444"
click at [369, 423] on div "+ Add Document [PERSON_NAME] as Settled" at bounding box center [599, 434] width 695 height 23
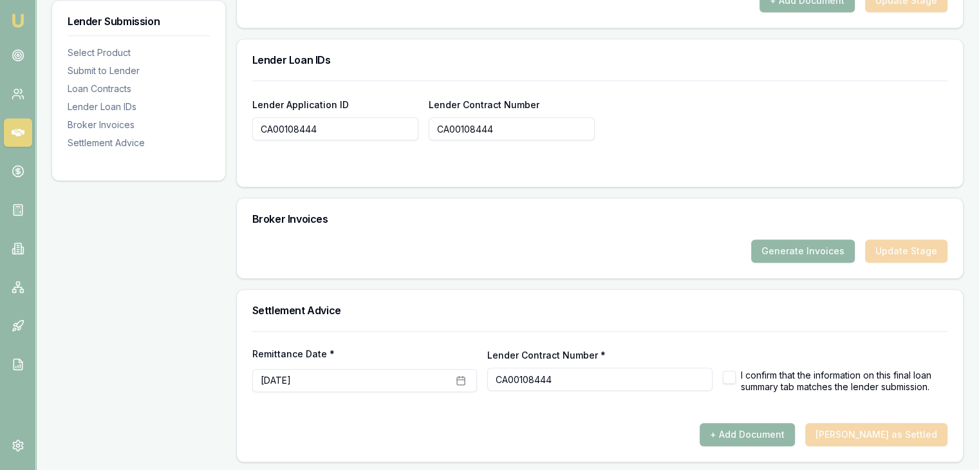
click at [727, 374] on button "button" at bounding box center [729, 377] width 13 height 13
click at [679, 437] on div "+ Add Document [PERSON_NAME] as Settled" at bounding box center [599, 434] width 695 height 23
click at [729, 375] on button "button" at bounding box center [729, 377] width 13 height 13
checkbox input "true"
type button "on"
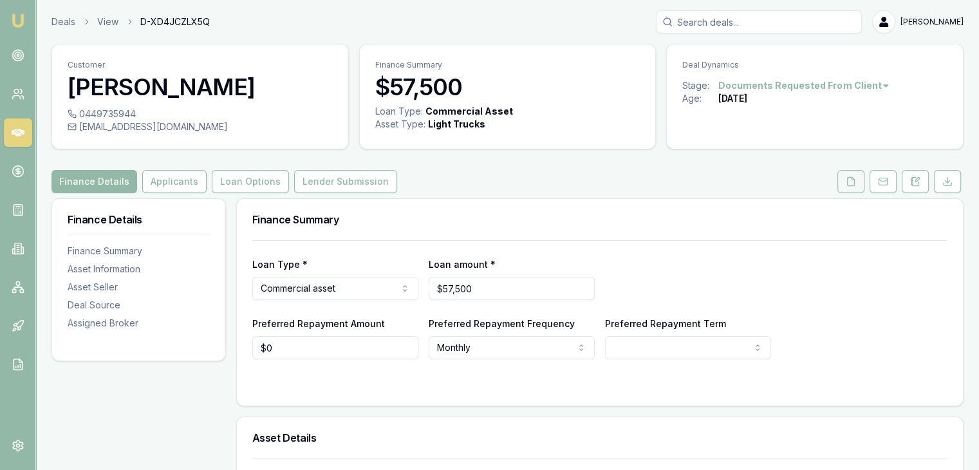
click at [854, 184] on icon at bounding box center [851, 181] width 10 height 10
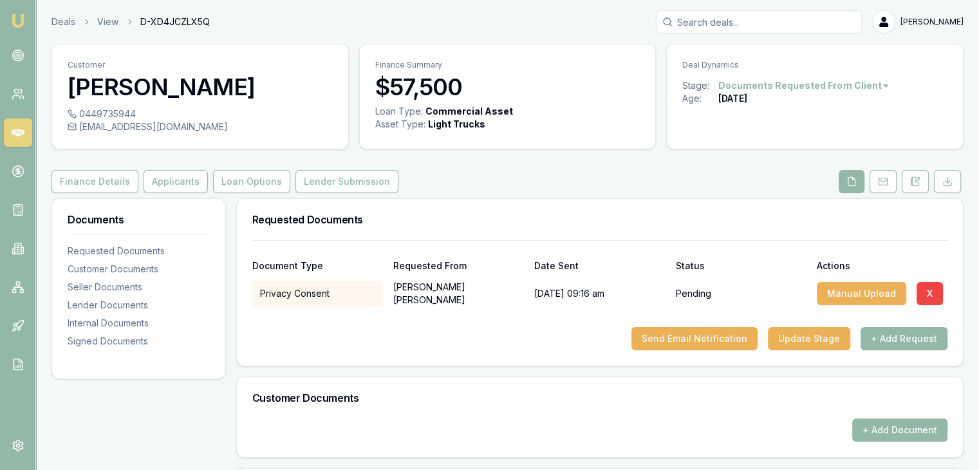
click at [17, 21] on img at bounding box center [17, 20] width 15 height 15
